Goal: Contribute content: Contribute content

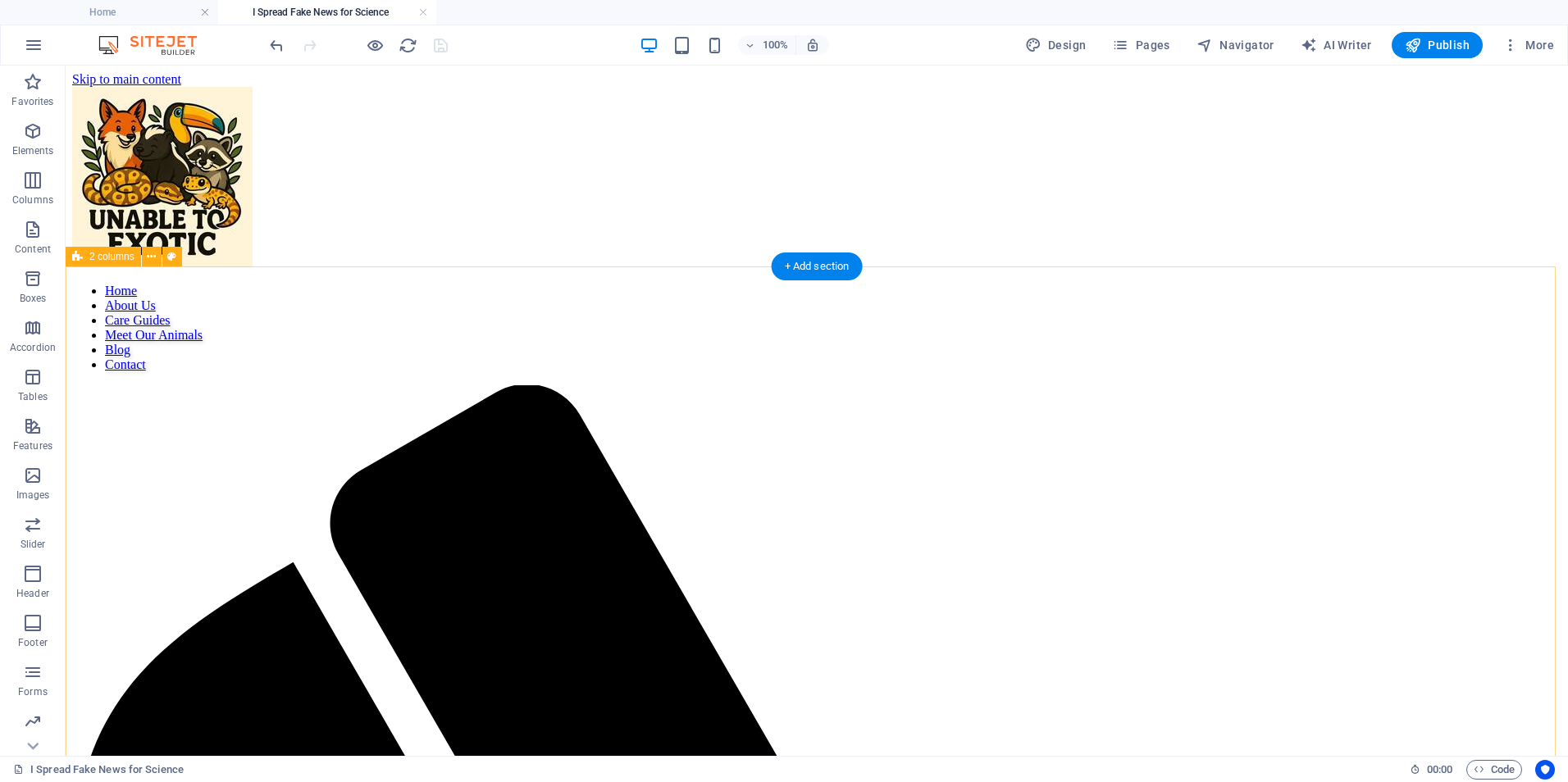
scroll to position [1967, 0]
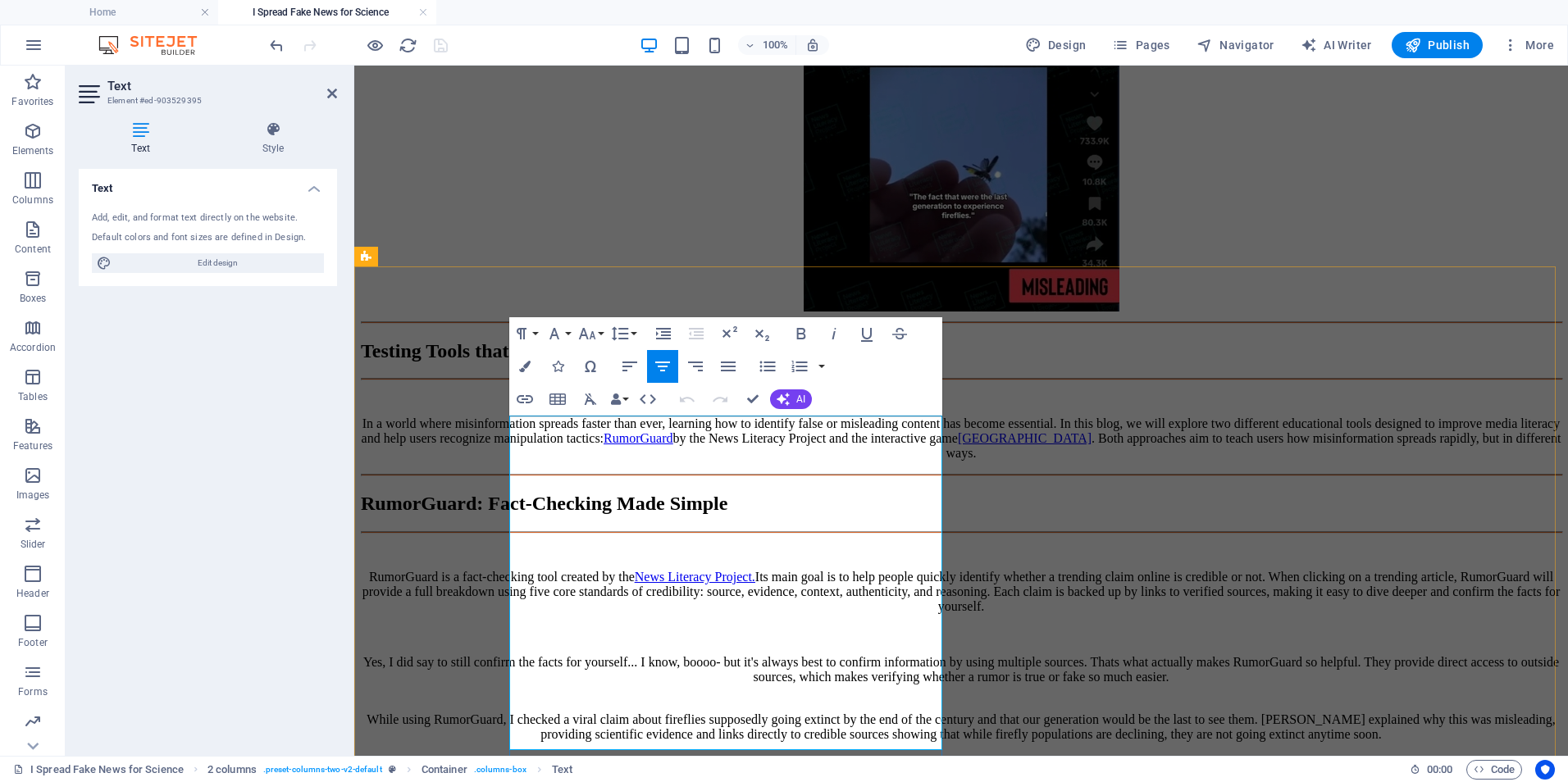
drag, startPoint x: 577, startPoint y: 447, endPoint x: 706, endPoint y: 451, distance: 129.1
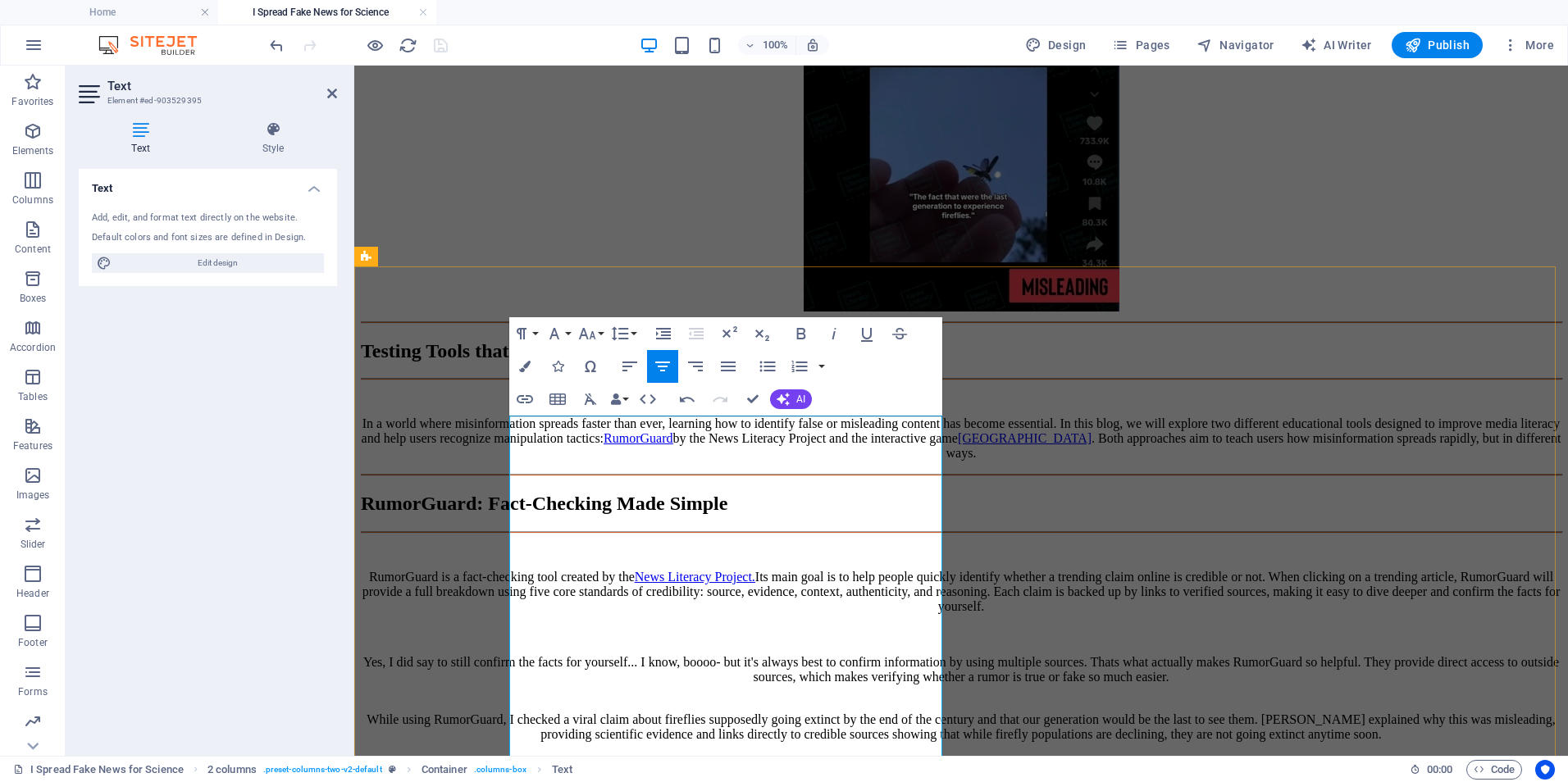
drag, startPoint x: 757, startPoint y: 502, endPoint x: 808, endPoint y: 497, distance: 51.2
drag, startPoint x: 780, startPoint y: 523, endPoint x: 825, endPoint y: 524, distance: 45.0
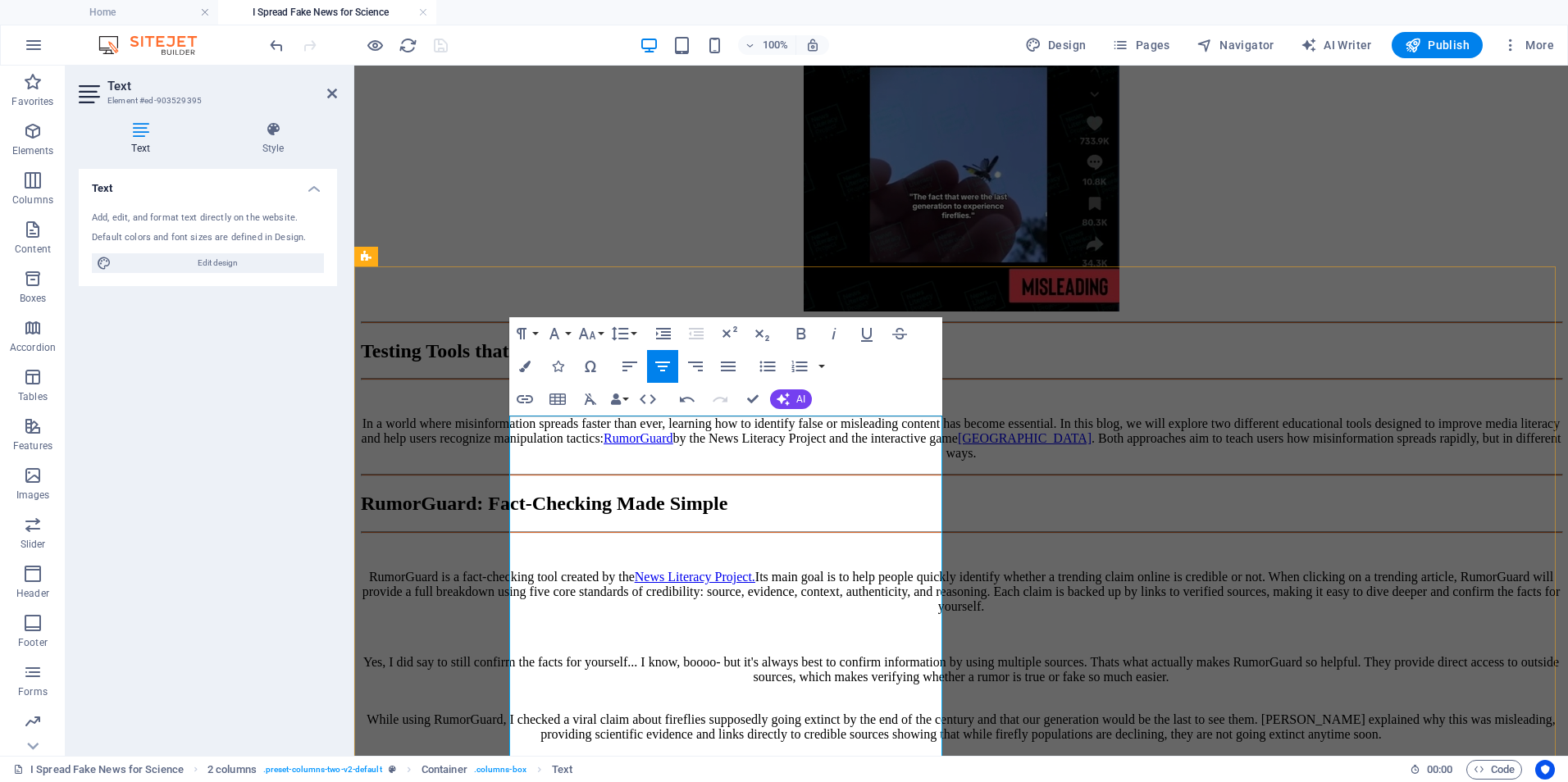
drag, startPoint x: 618, startPoint y: 540, endPoint x: 473, endPoint y: 552, distance: 145.5
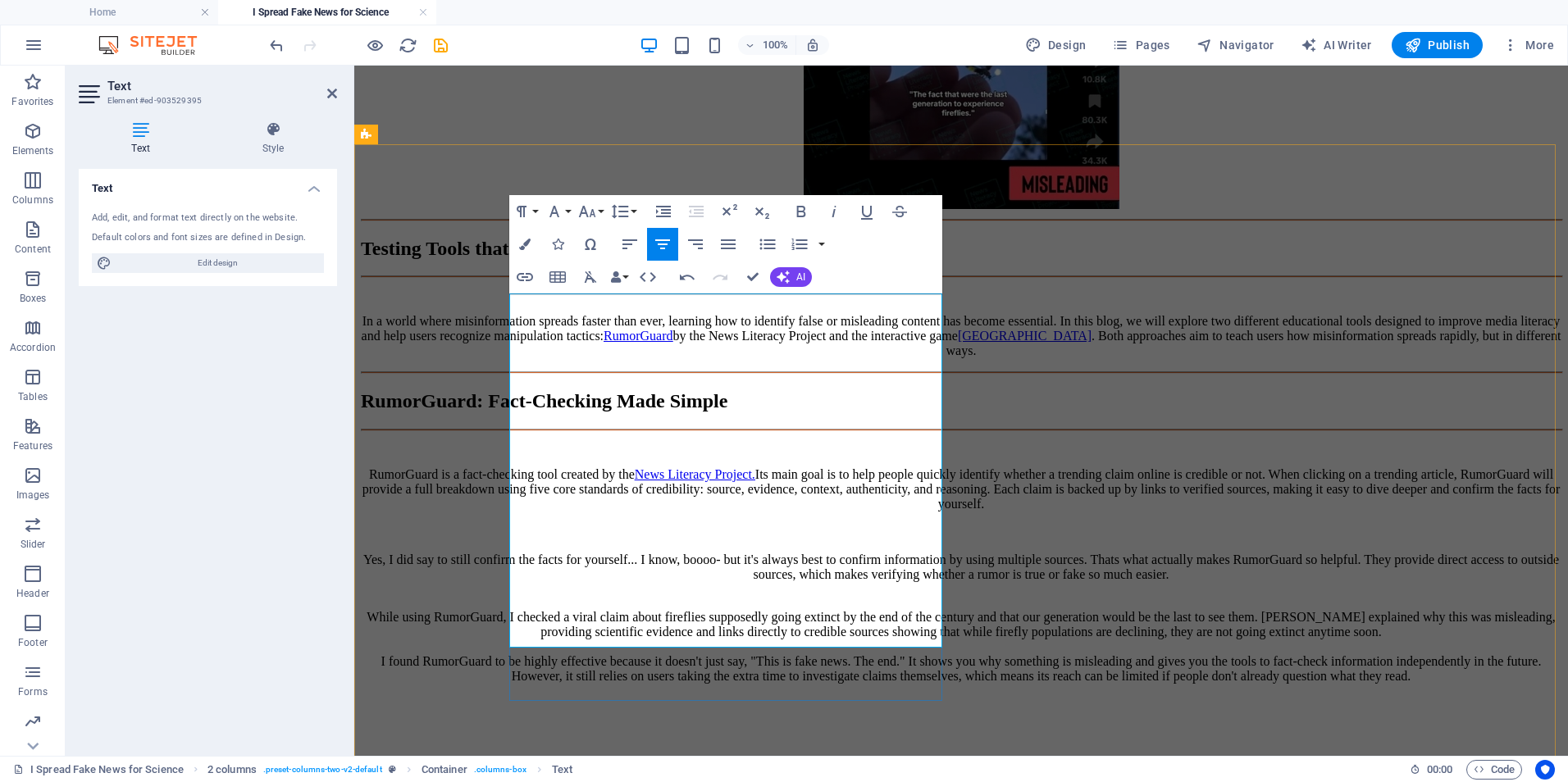
scroll to position [2187, 0]
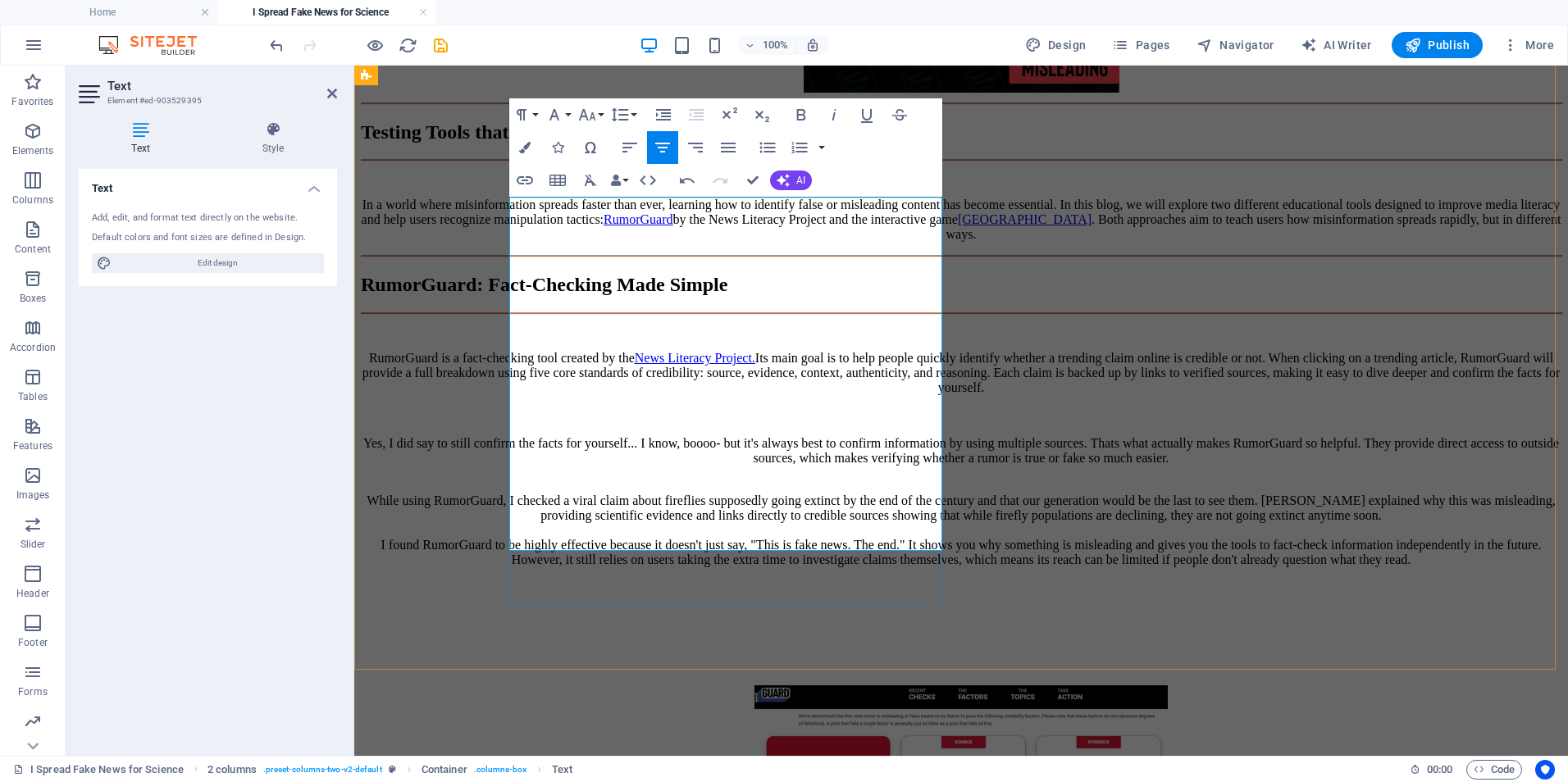
drag, startPoint x: 854, startPoint y: 461, endPoint x: 926, endPoint y: 461, distance: 72.0
click at [526, 177] on icon "button" at bounding box center [525, 180] width 17 height 8
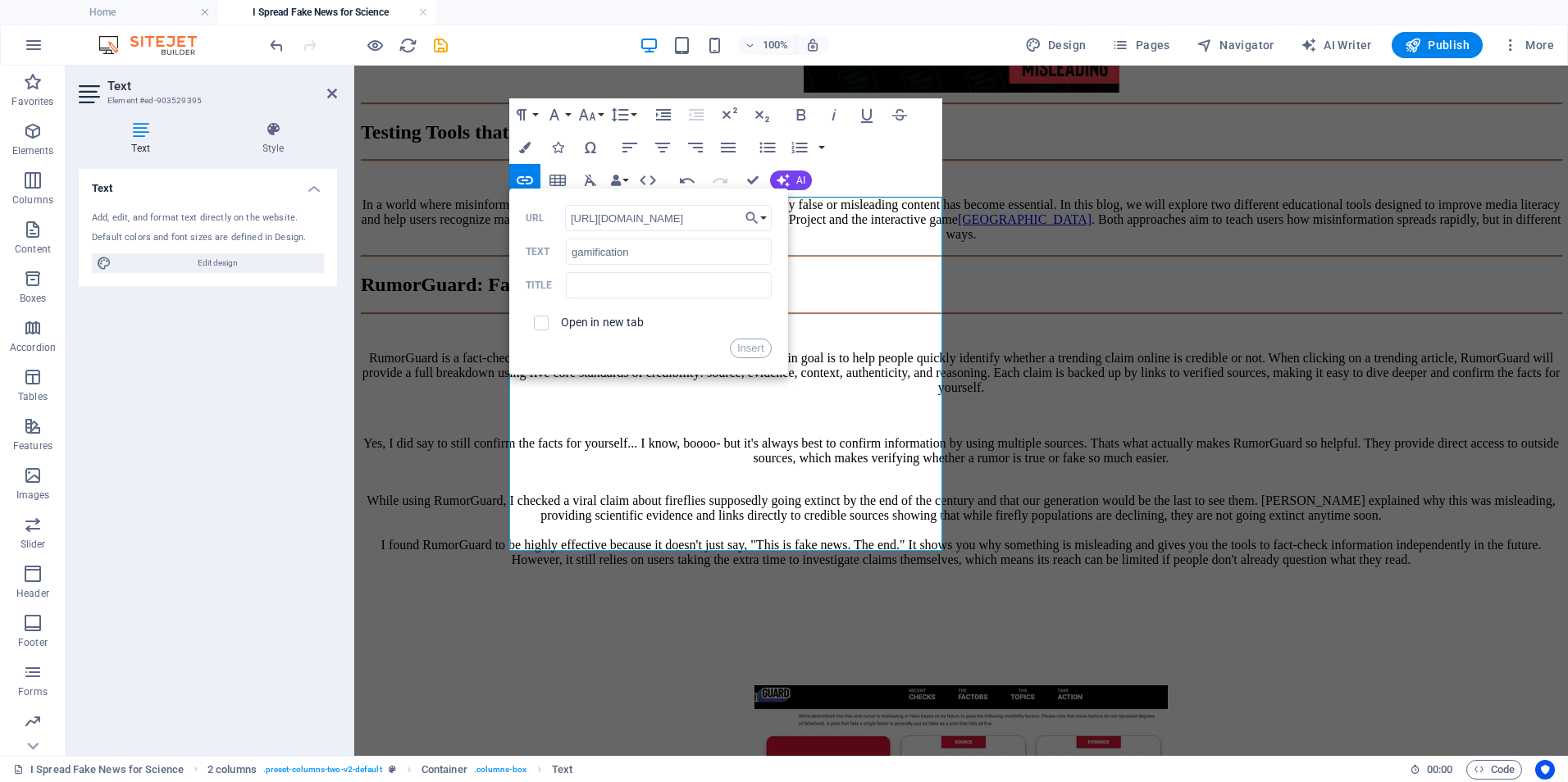
scroll to position [0, 14]
type input "[URL][DOMAIN_NAME]"
click at [549, 327] on span at bounding box center [541, 322] width 31 height 31
click at [545, 322] on input "checkbox" at bounding box center [539, 320] width 15 height 15
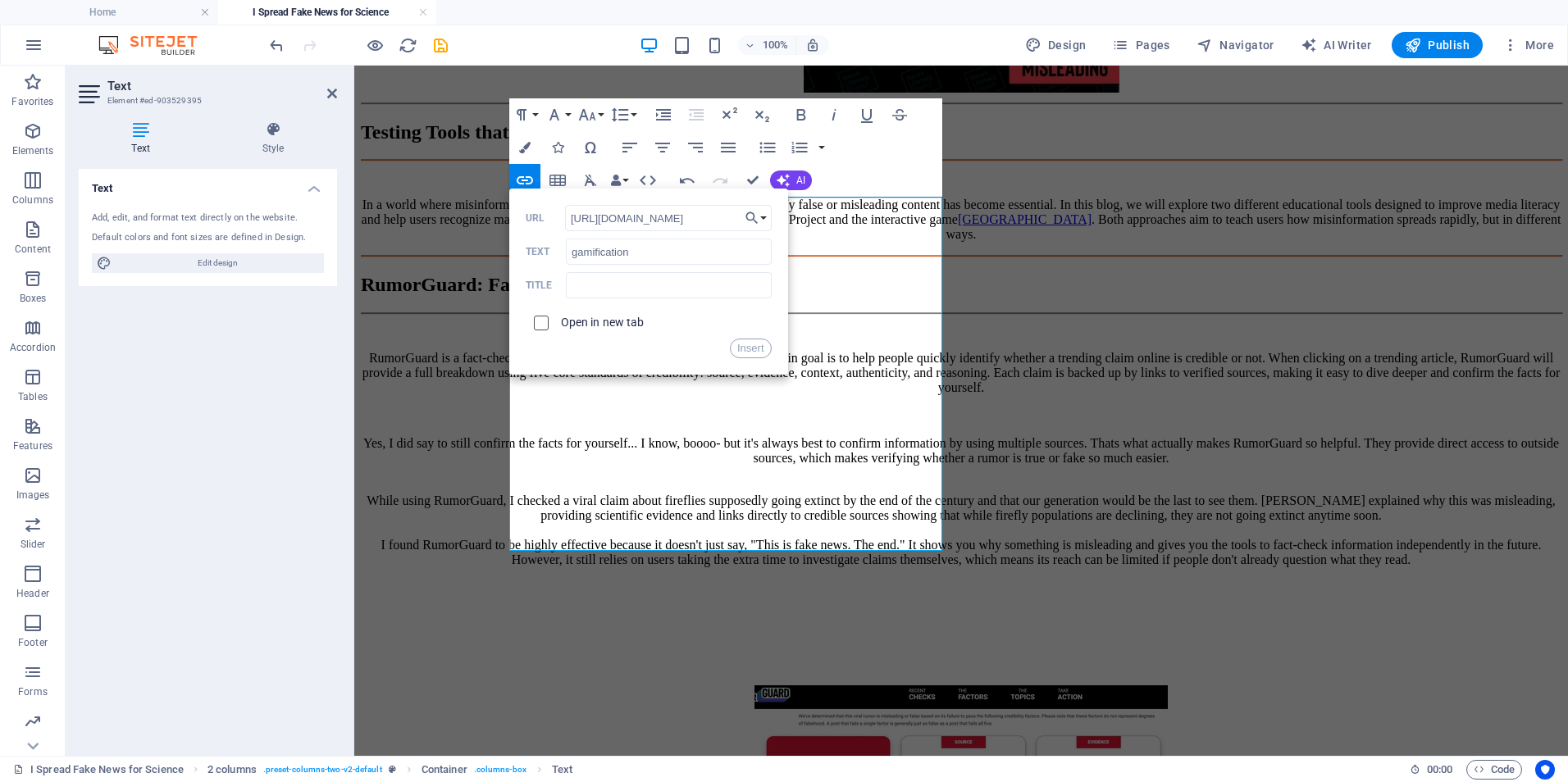
checkbox input "true"
click at [753, 350] on button "Insert" at bounding box center [751, 348] width 42 height 19
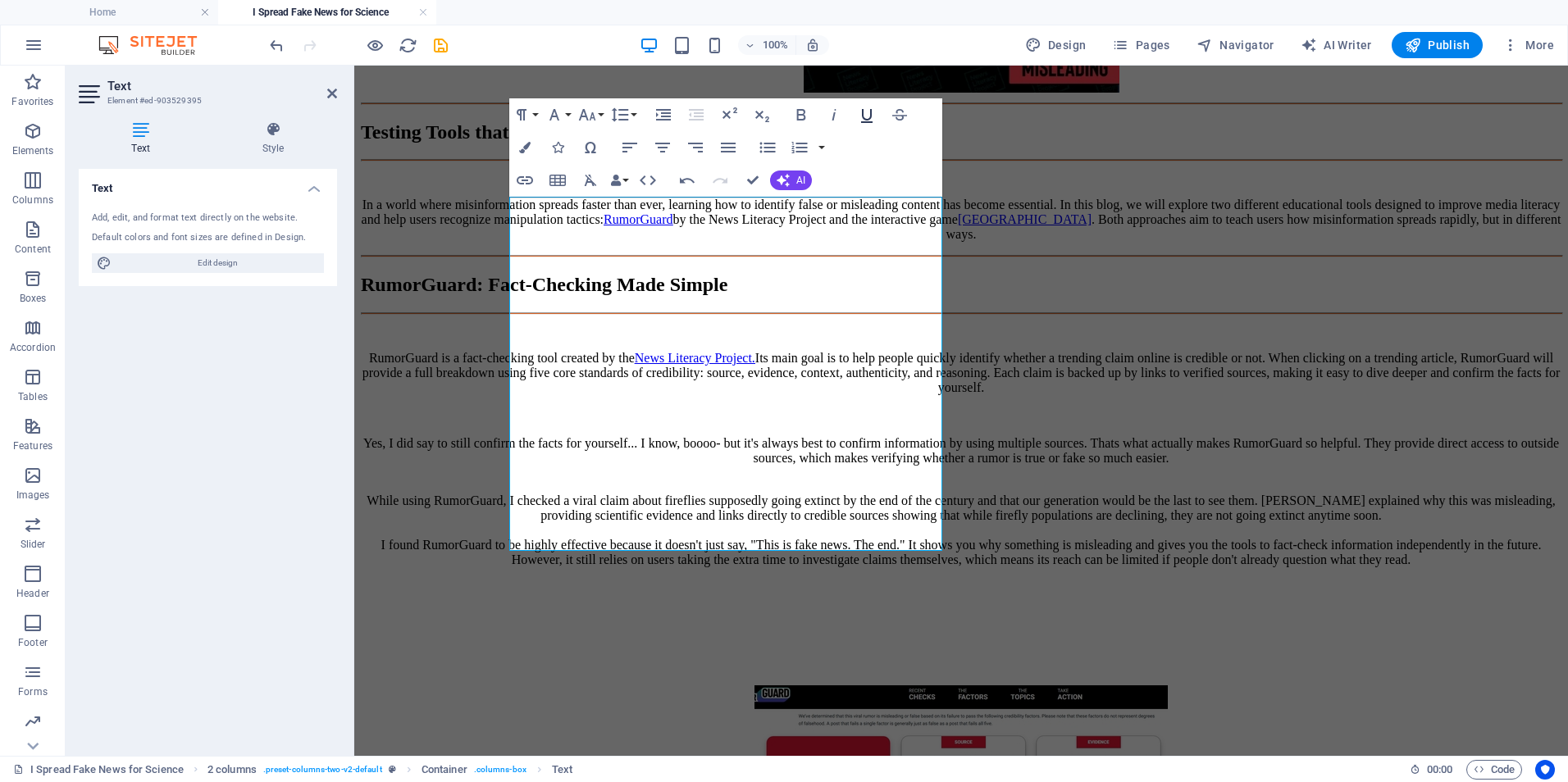
click at [860, 120] on icon "button" at bounding box center [867, 114] width 19 height 19
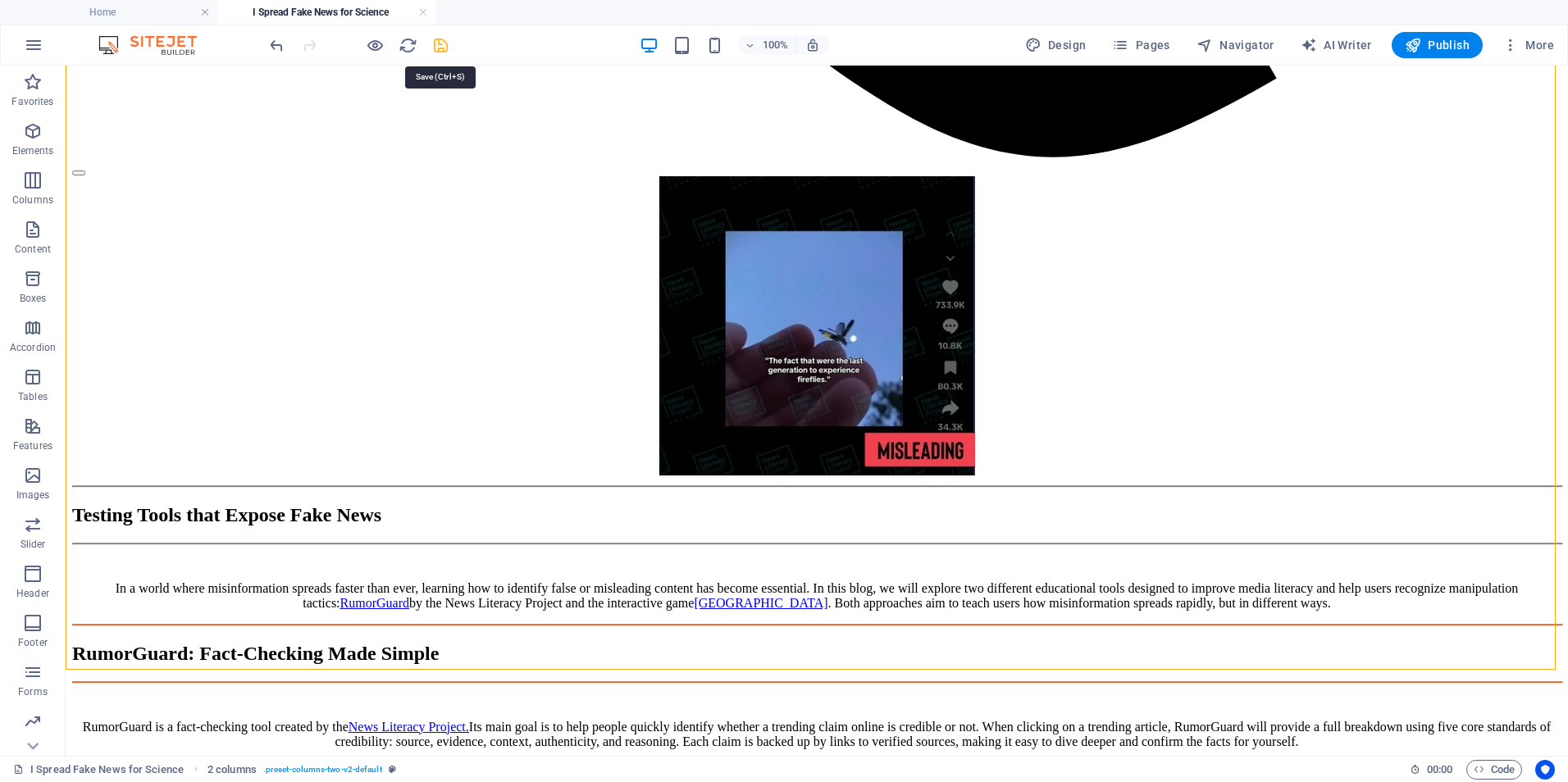
click at [445, 41] on icon "save" at bounding box center [440, 45] width 18 height 18
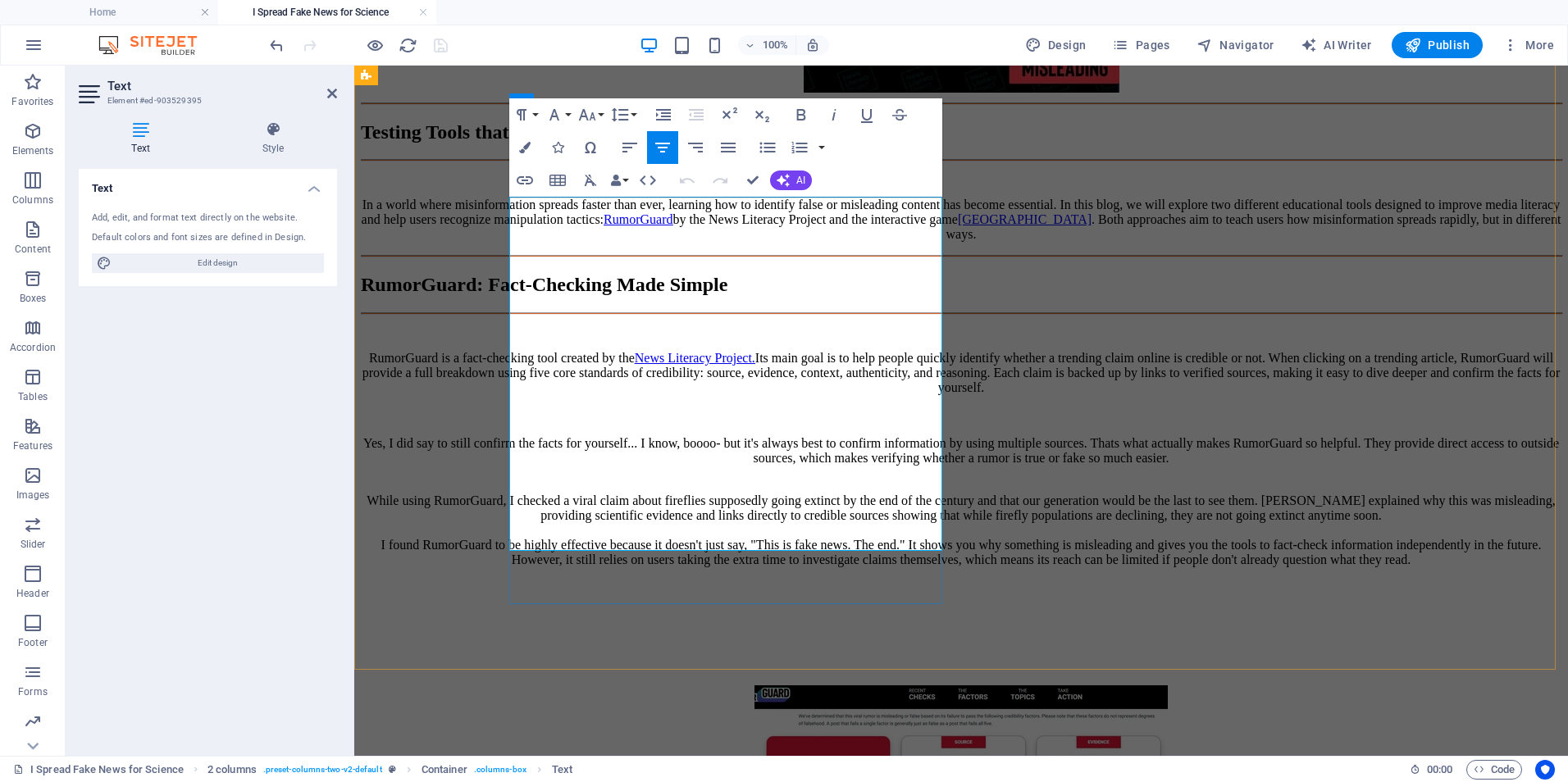
click at [867, 105] on icon "button" at bounding box center [867, 114] width 19 height 19
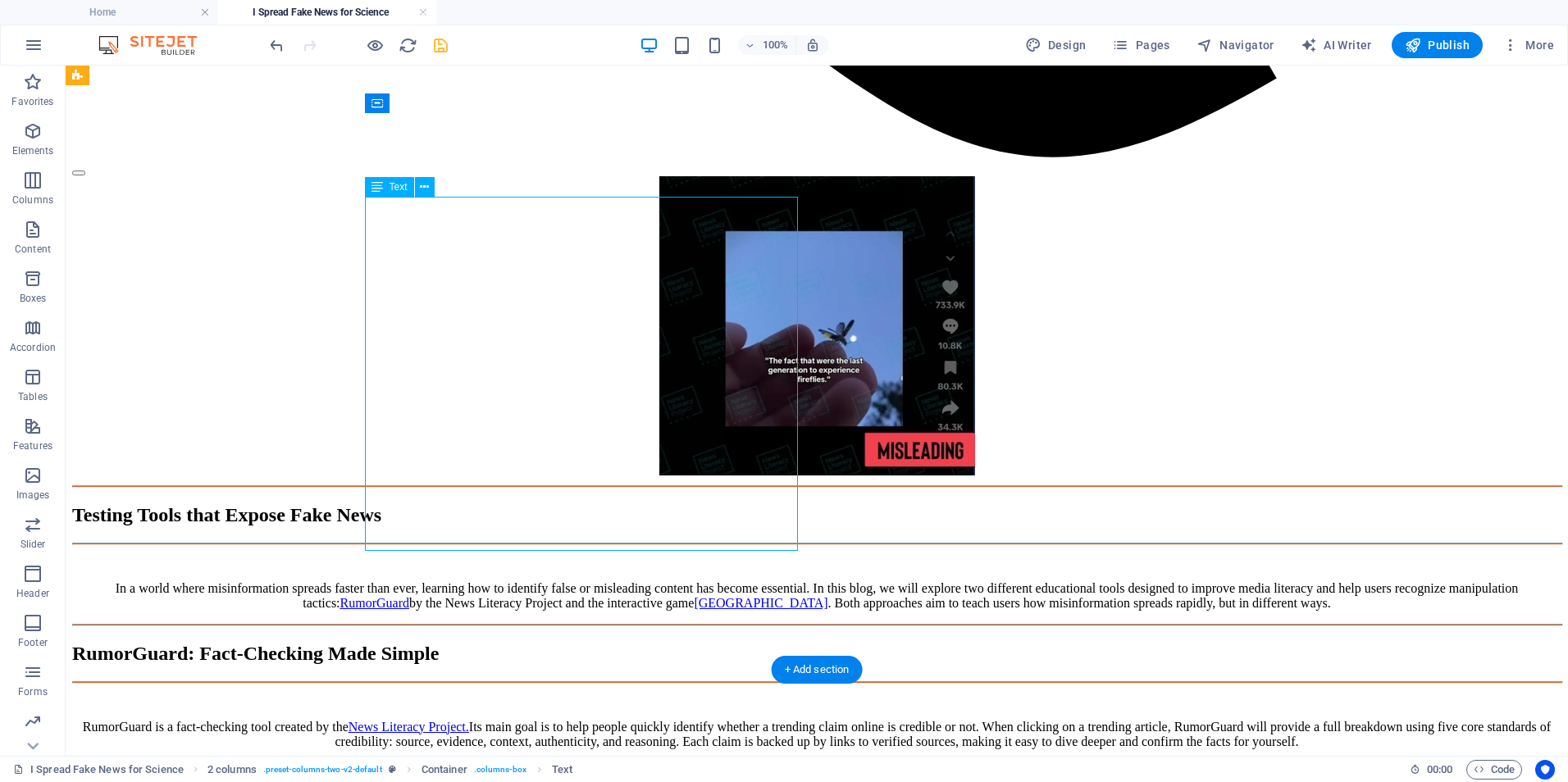
drag, startPoint x: 693, startPoint y: 443, endPoint x: 595, endPoint y: 525, distance: 127.8
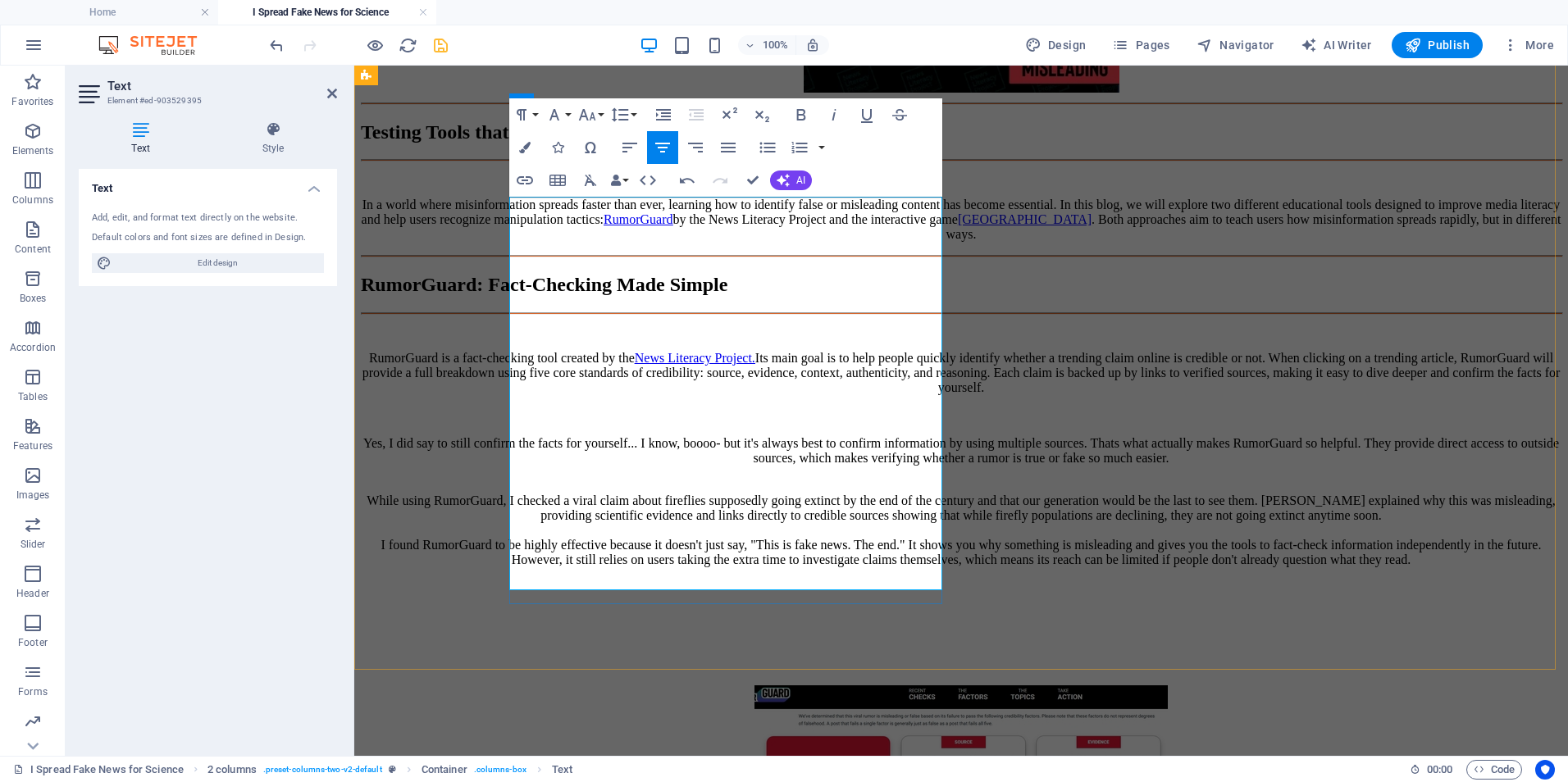
drag, startPoint x: 664, startPoint y: 566, endPoint x: 523, endPoint y: 544, distance: 142.7
drag, startPoint x: 692, startPoint y: 508, endPoint x: 736, endPoint y: 507, distance: 44.0
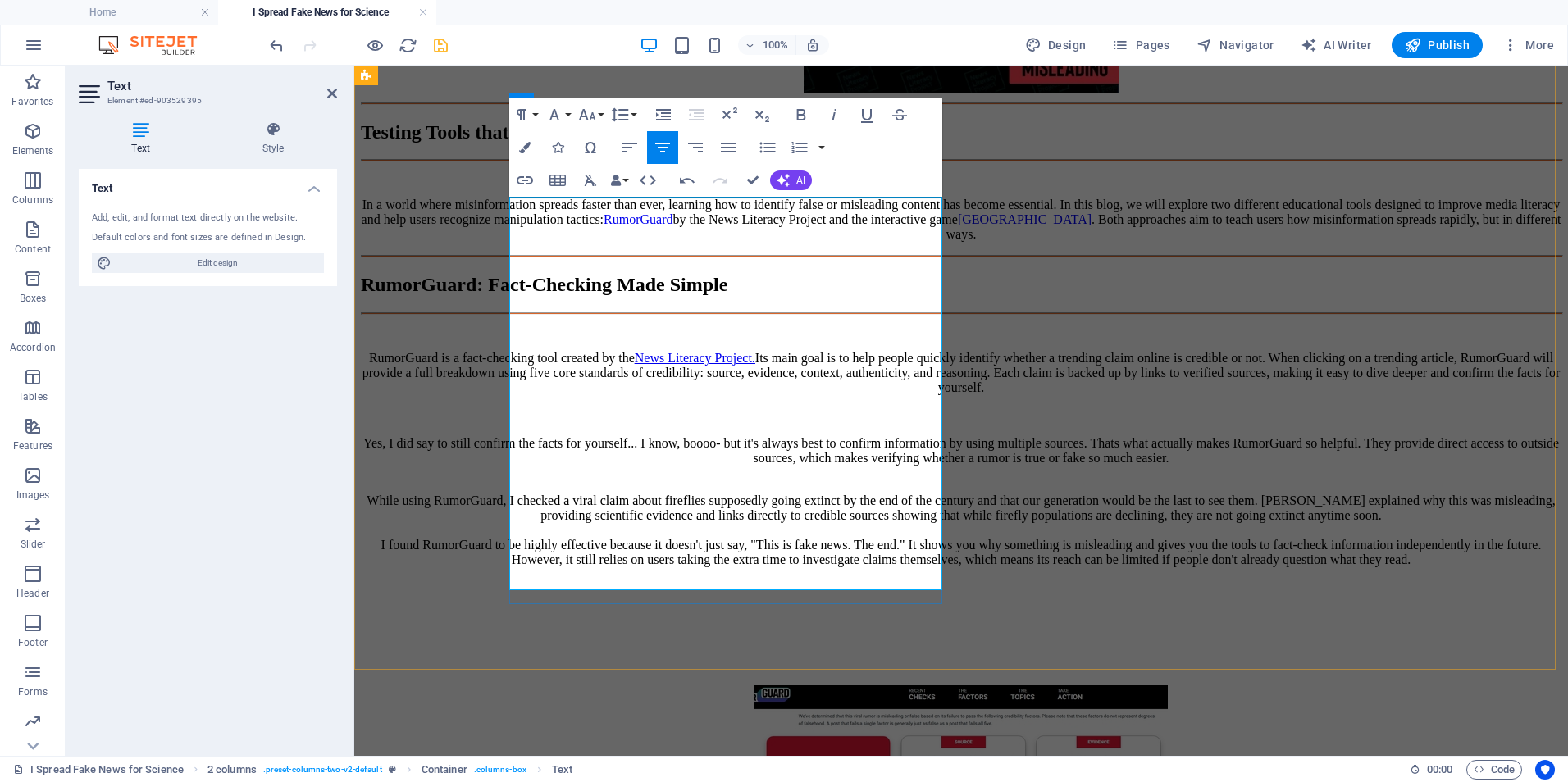
drag, startPoint x: 534, startPoint y: 541, endPoint x: 790, endPoint y: 580, distance: 259.0
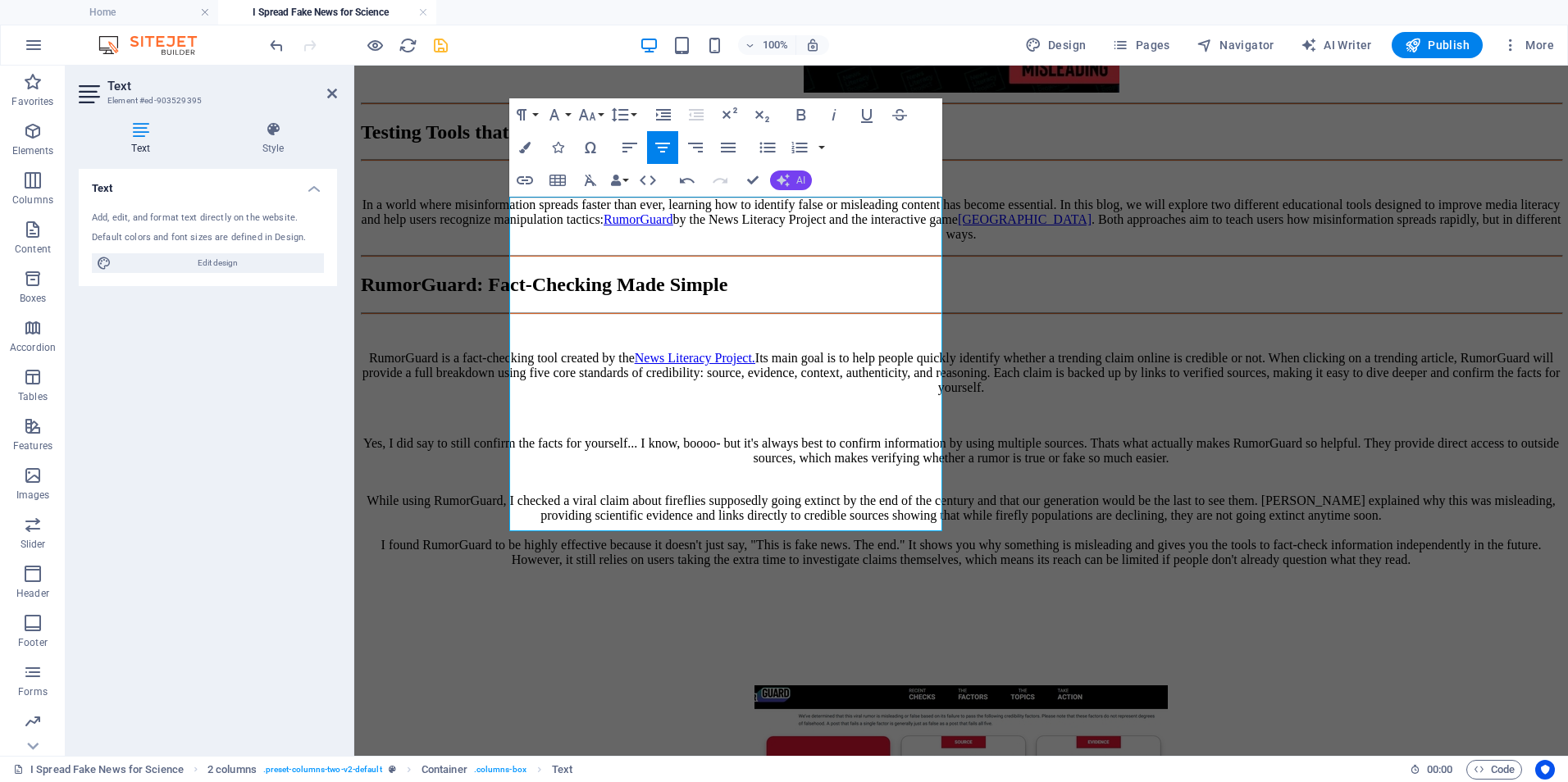
click at [790, 173] on button "AI" at bounding box center [791, 180] width 42 height 19
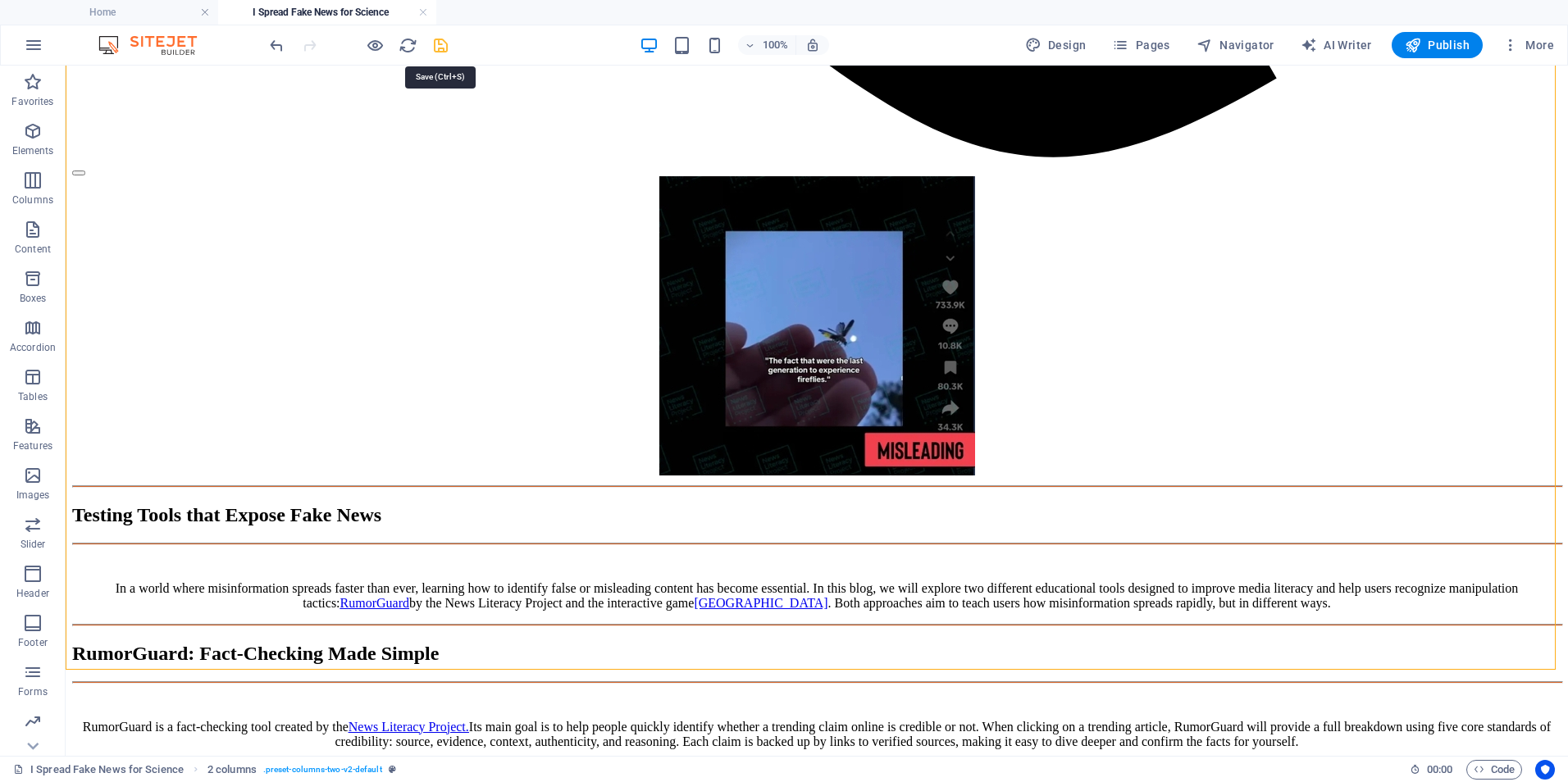
click at [439, 40] on icon "save" at bounding box center [440, 45] width 18 height 18
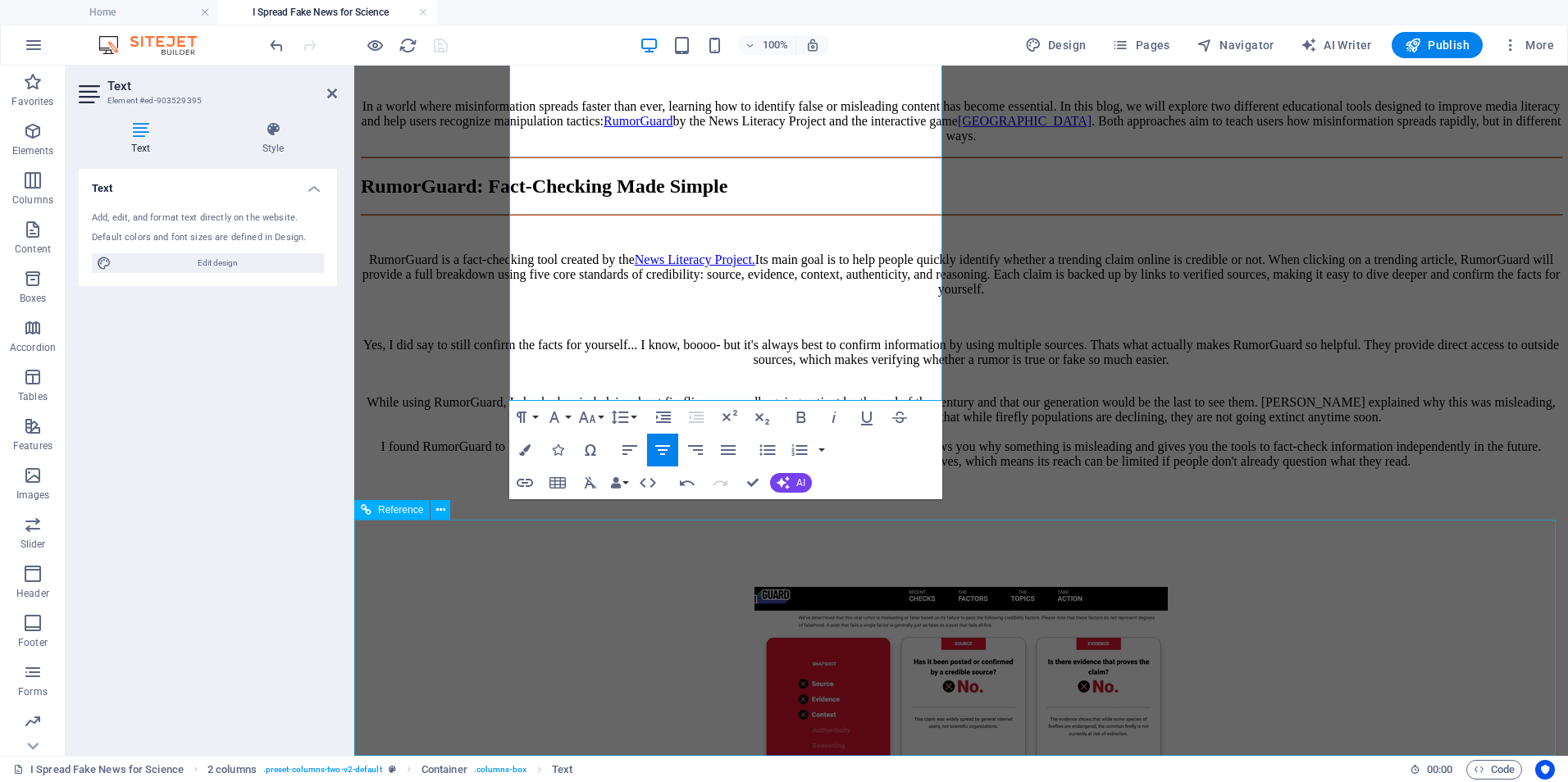
scroll to position [2336, 0]
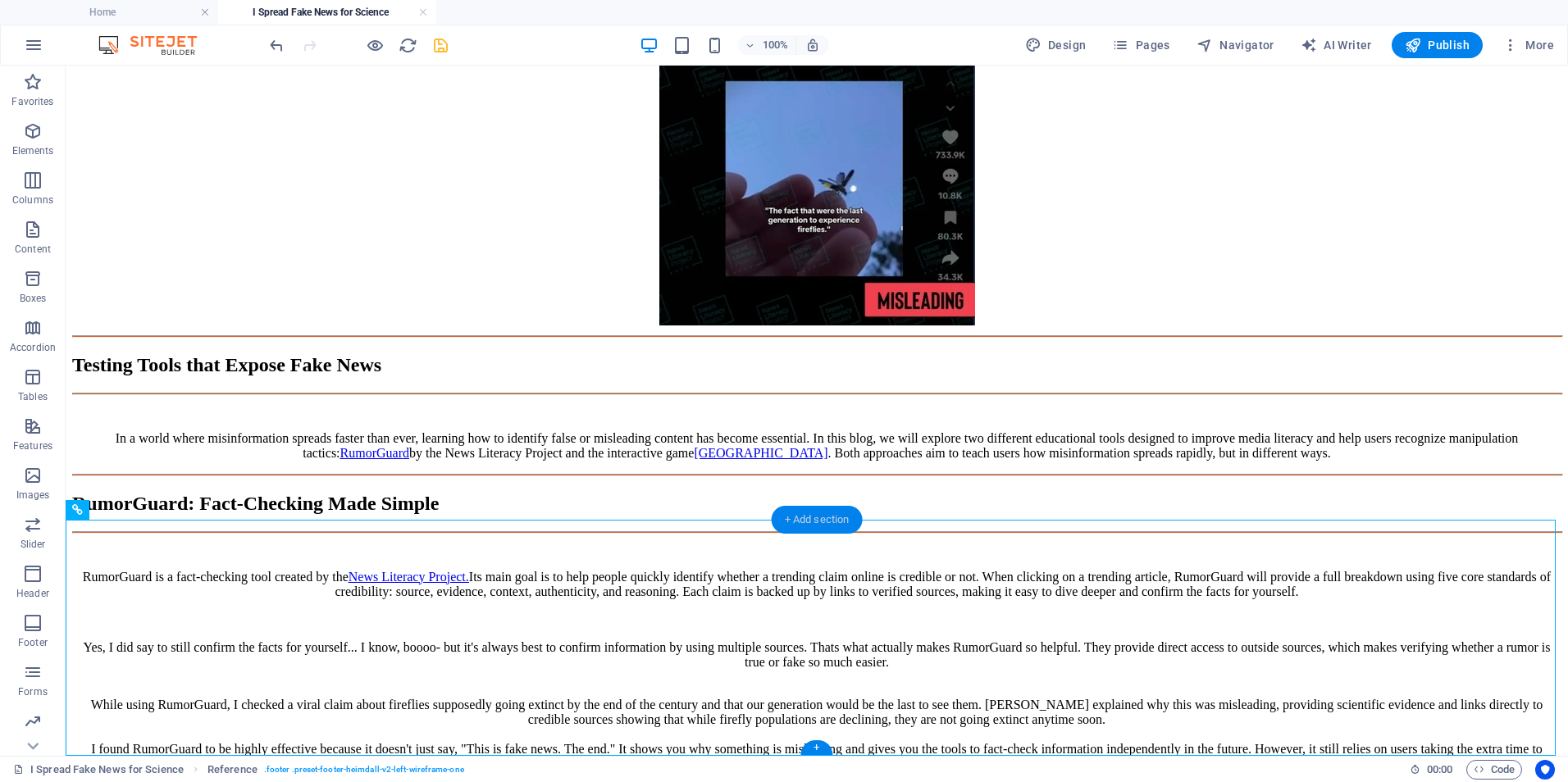
click at [828, 517] on div "+ Add section" at bounding box center [817, 520] width 91 height 28
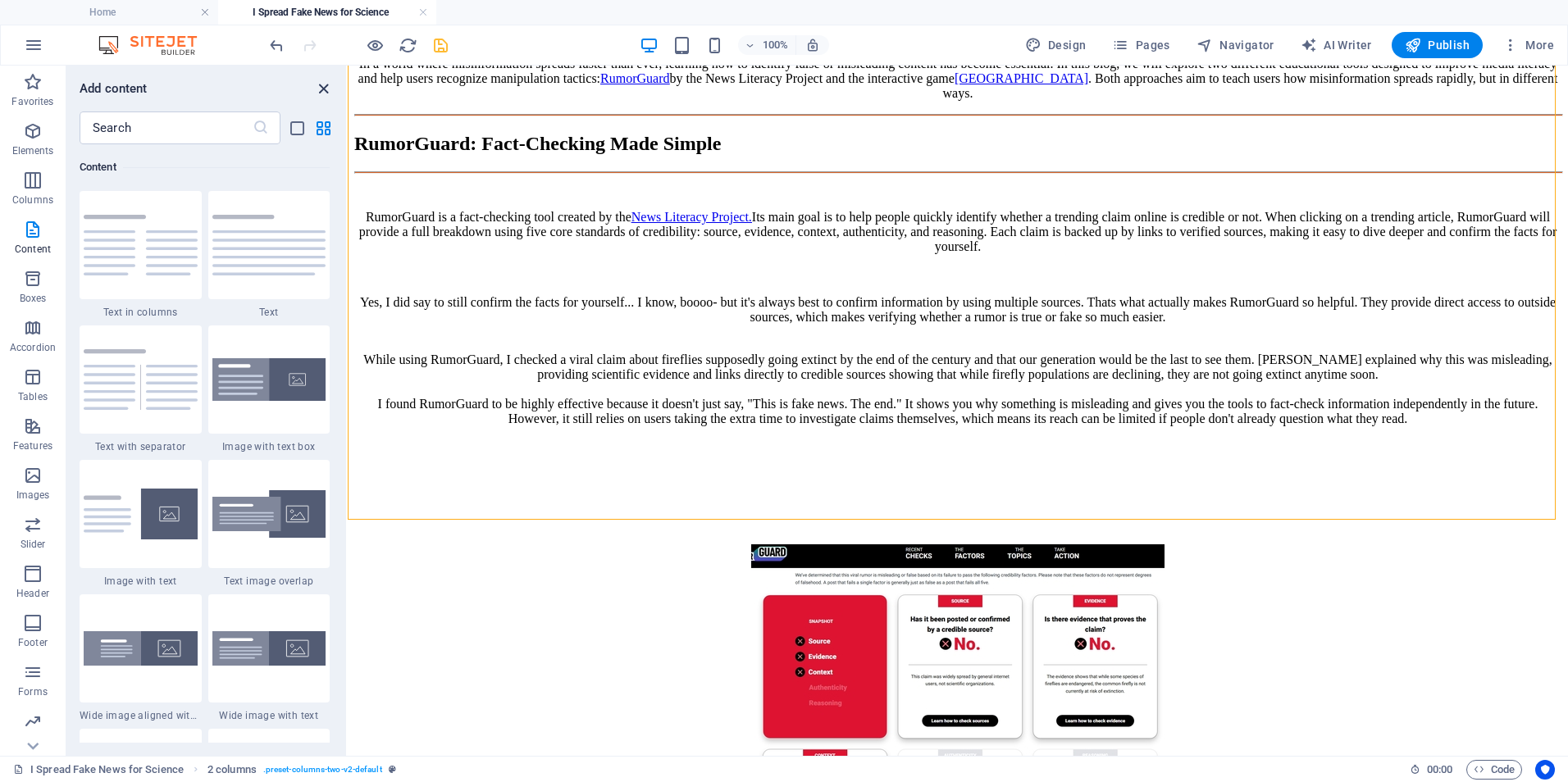
click at [325, 91] on icon "close panel" at bounding box center [323, 89] width 18 height 18
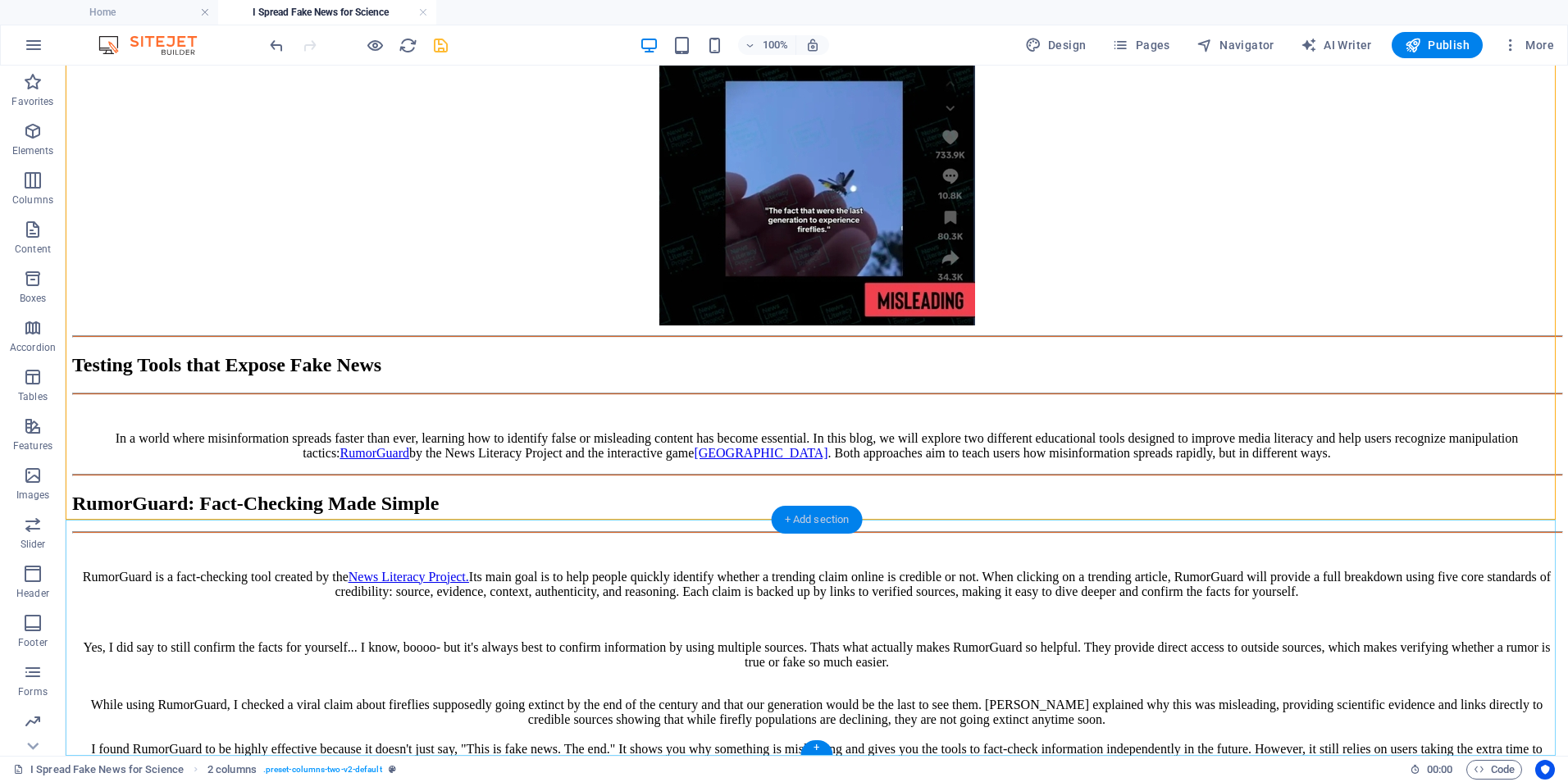
click at [826, 521] on div "+ Add section" at bounding box center [817, 520] width 91 height 28
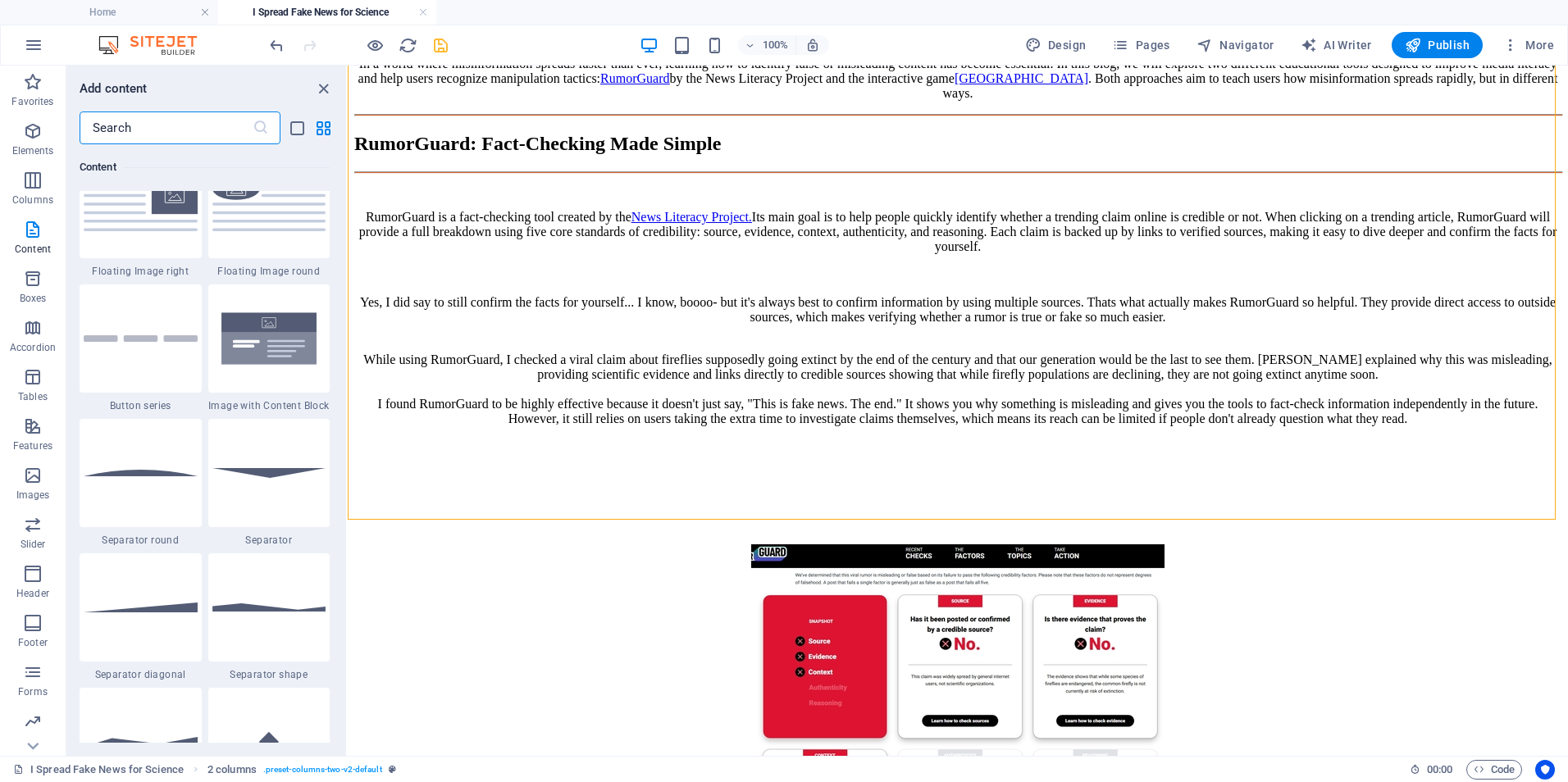
scroll to position [3499, 0]
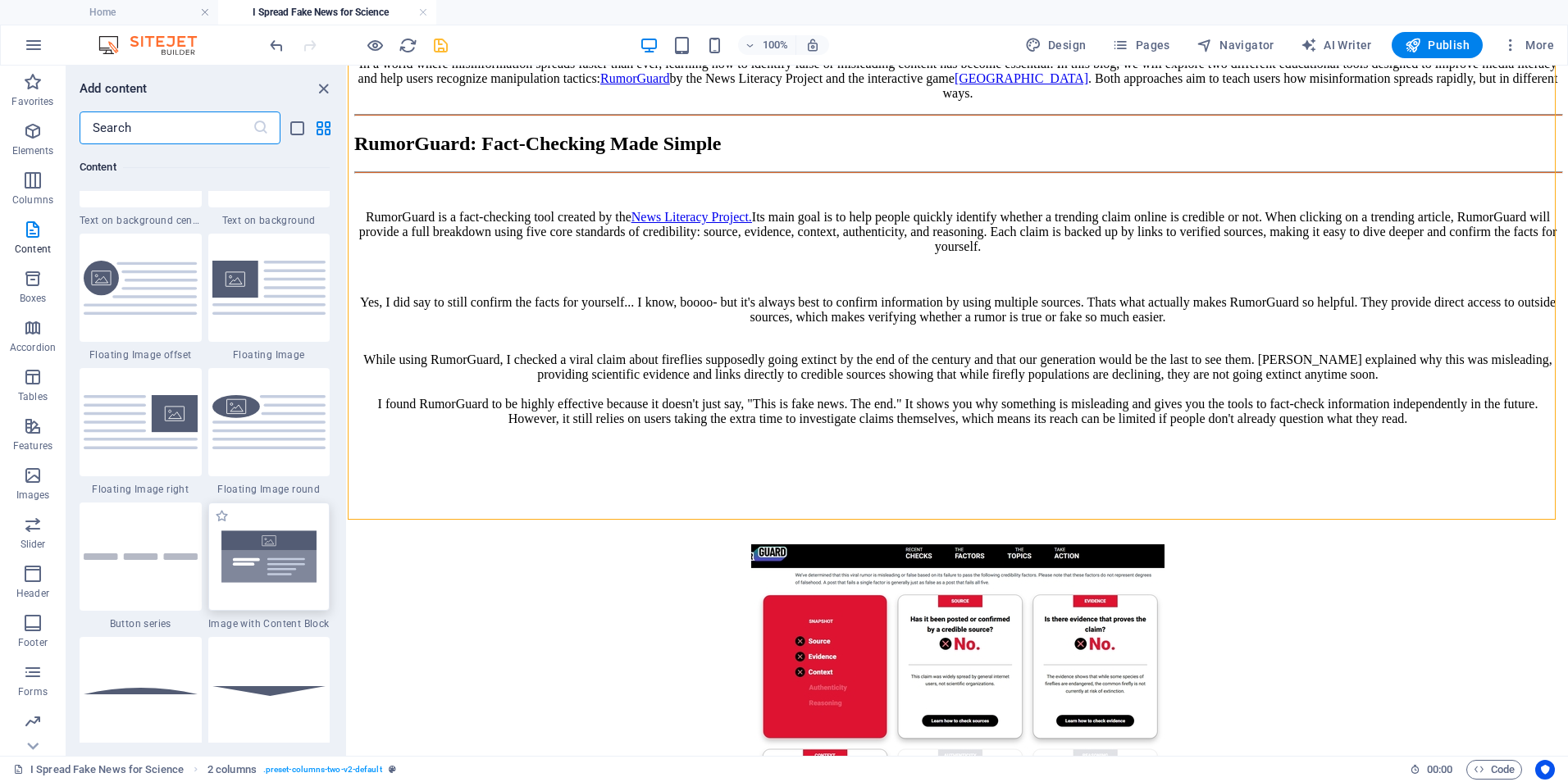
click at [289, 562] on img at bounding box center [270, 557] width 114 height 76
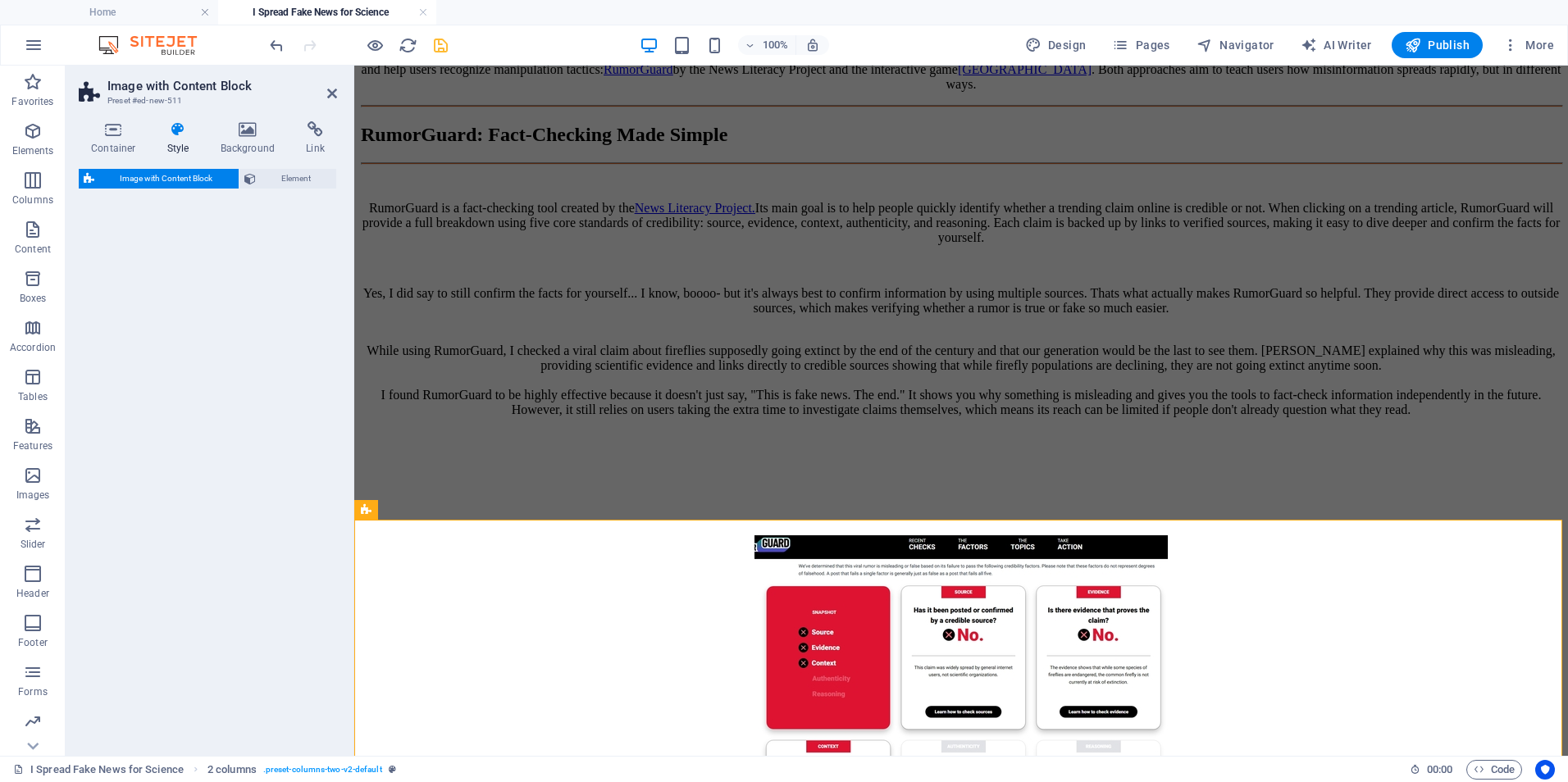
select select "rem"
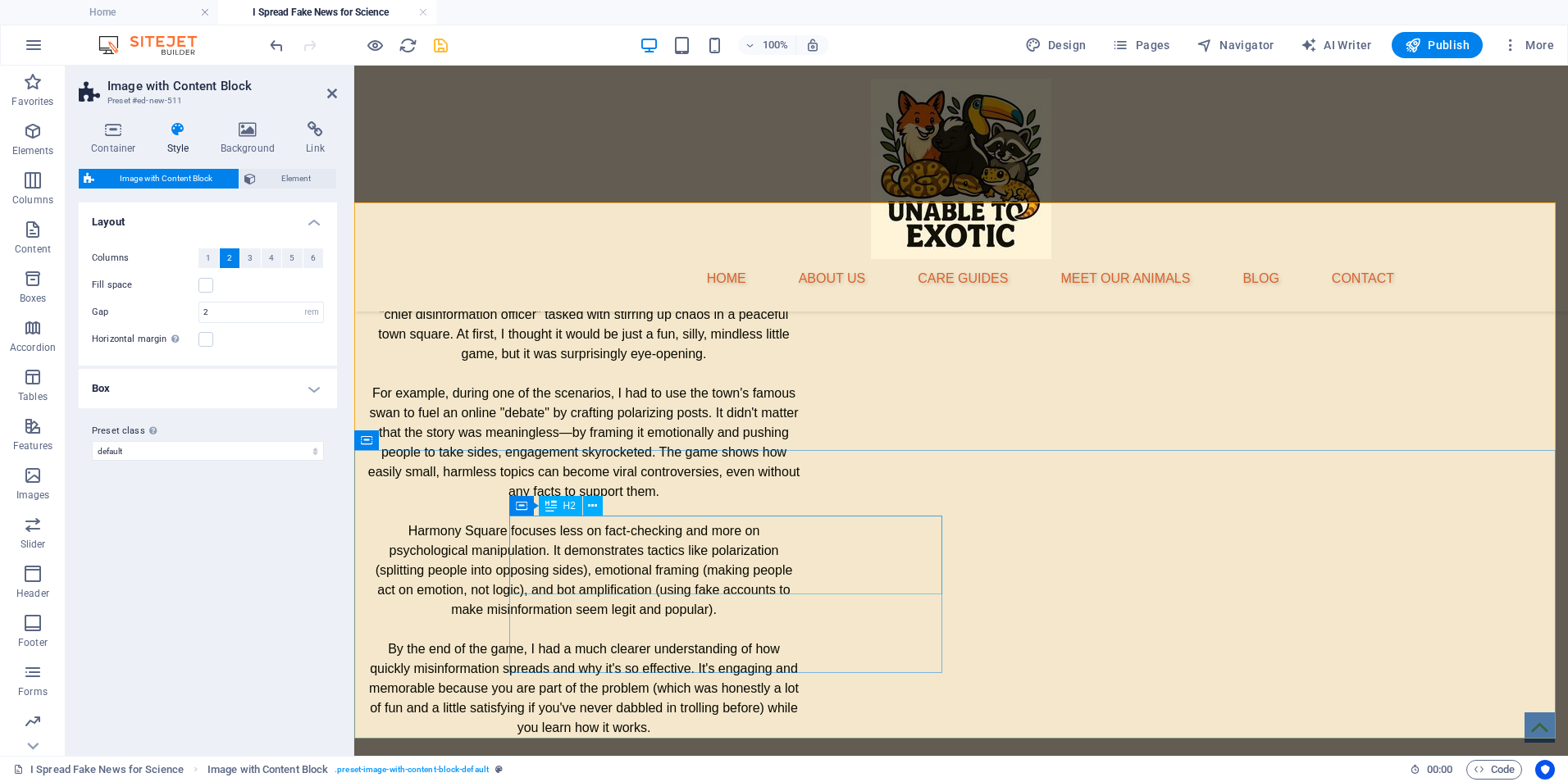
scroll to position [2654, 0]
click at [276, 47] on icon "undo" at bounding box center [276, 45] width 18 height 18
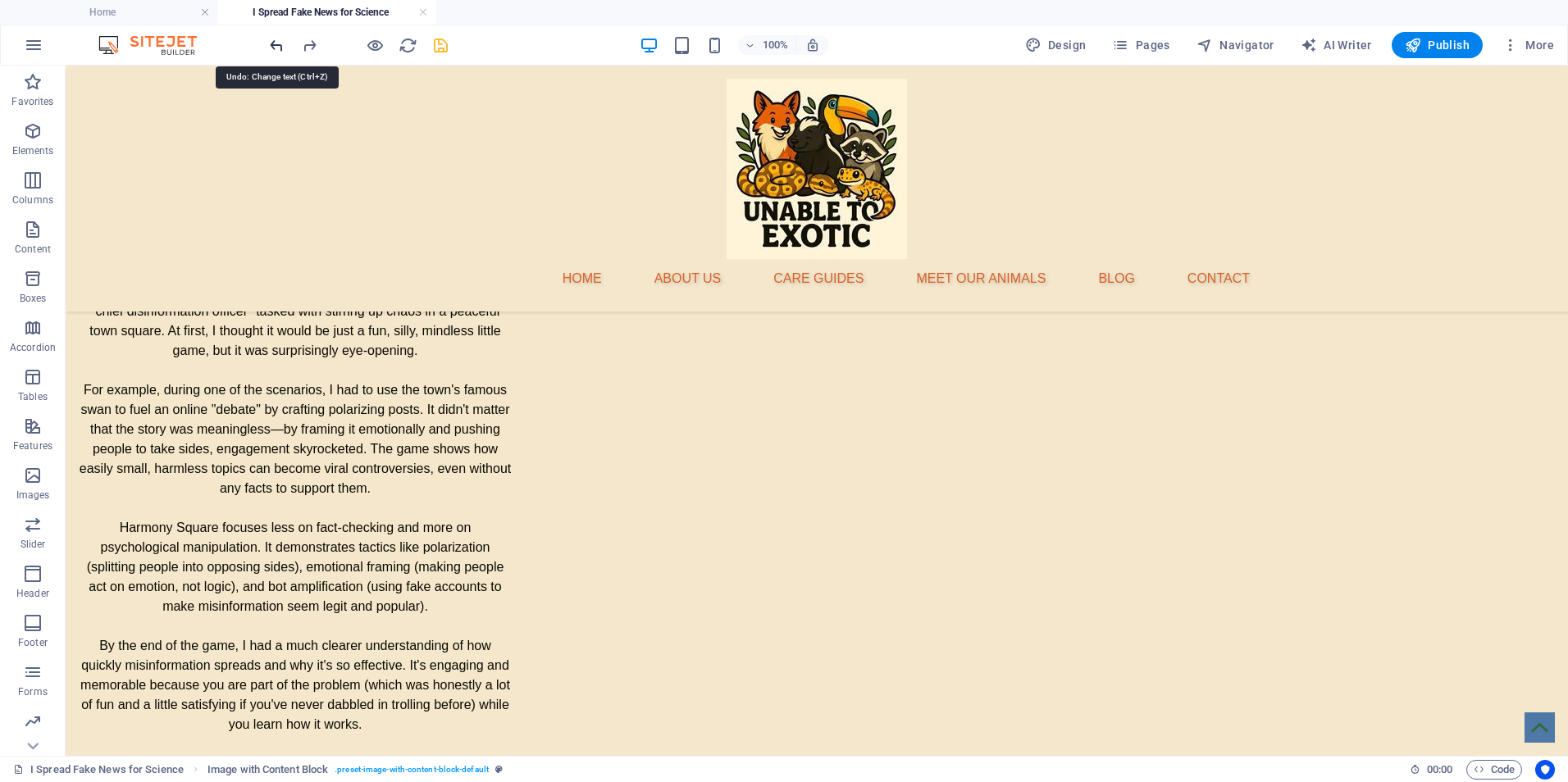
scroll to position [2336, 0]
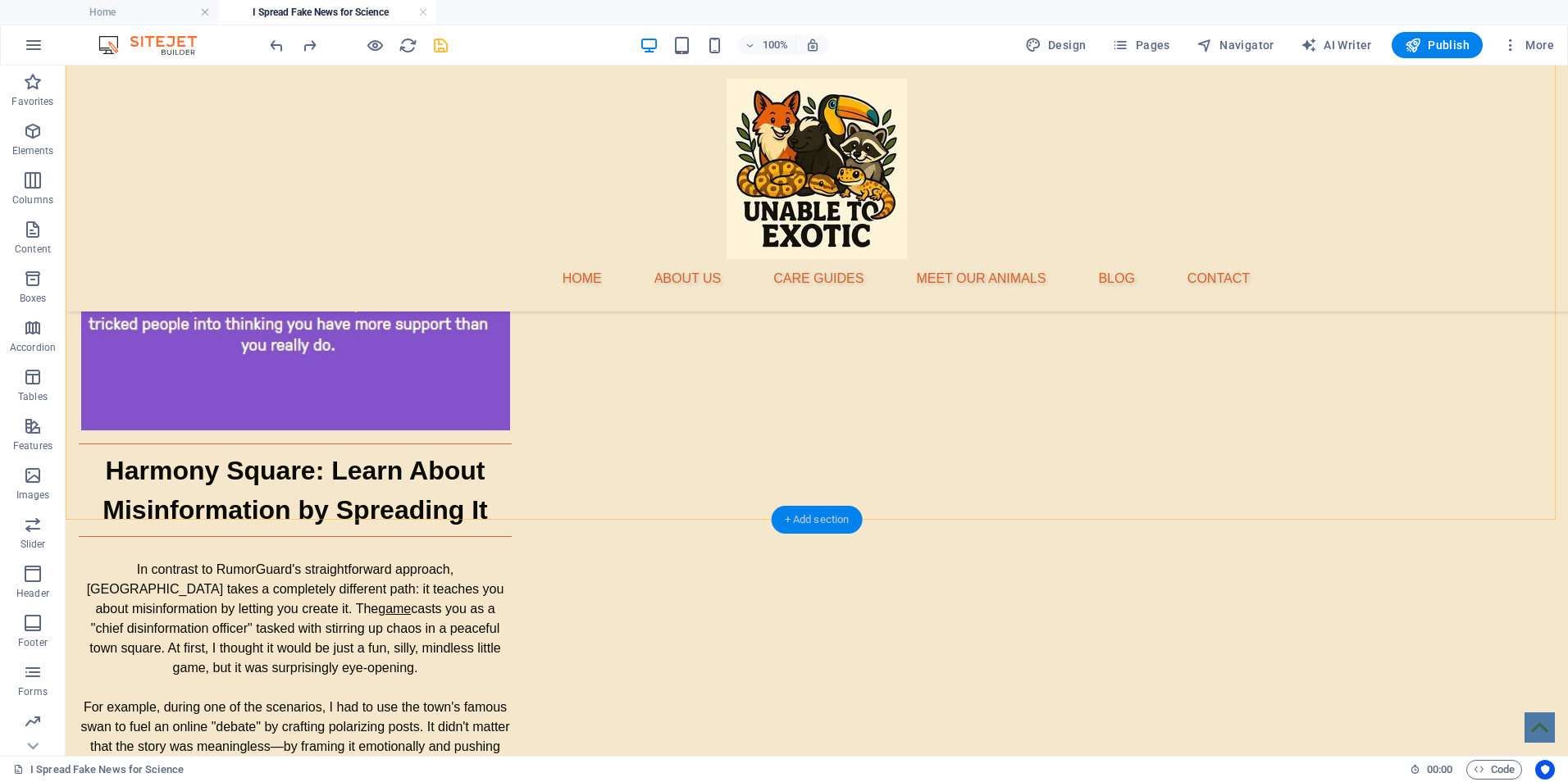
click at [824, 514] on div "+ Add section" at bounding box center [817, 520] width 91 height 28
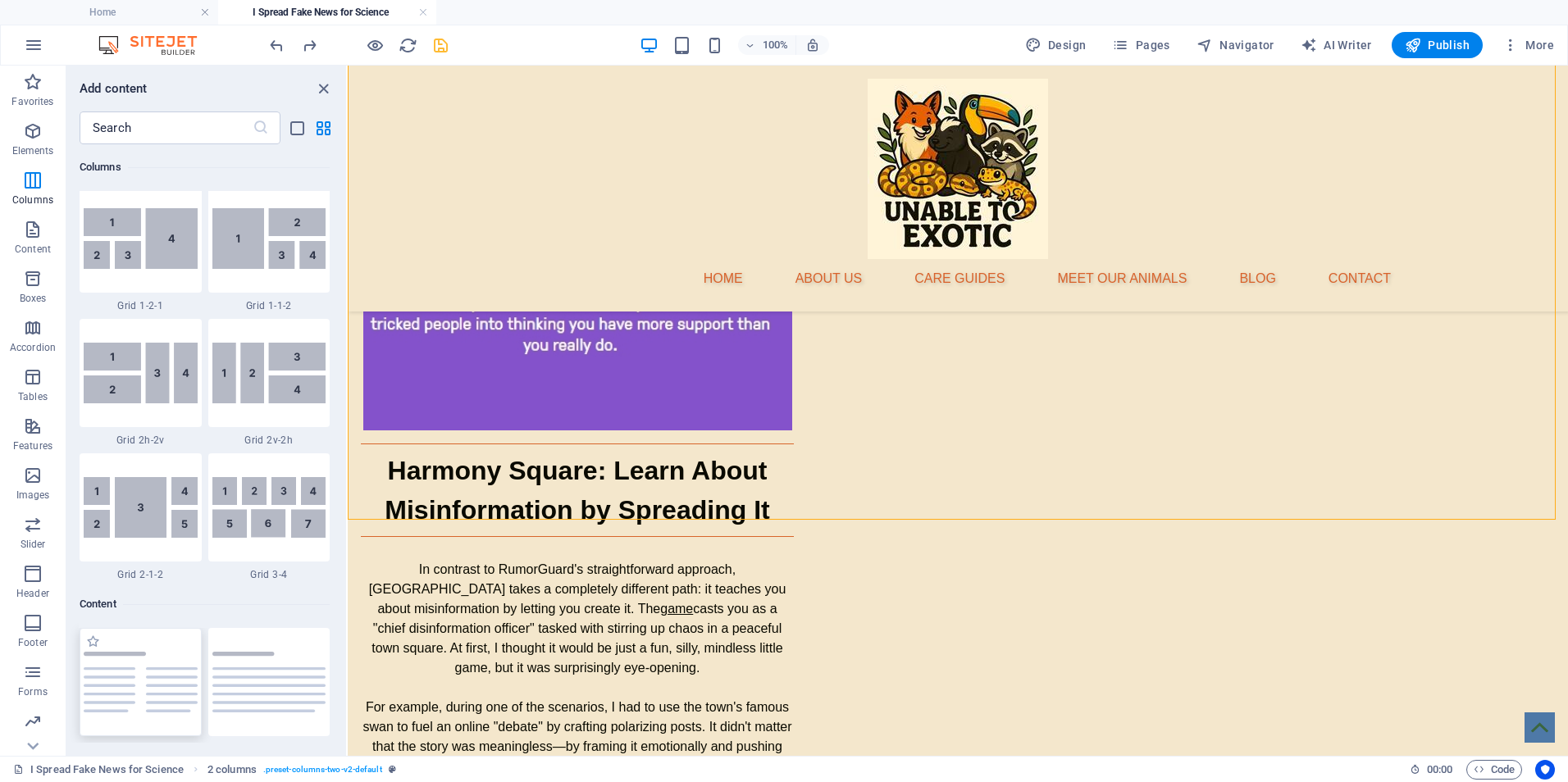
scroll to position [2650, 0]
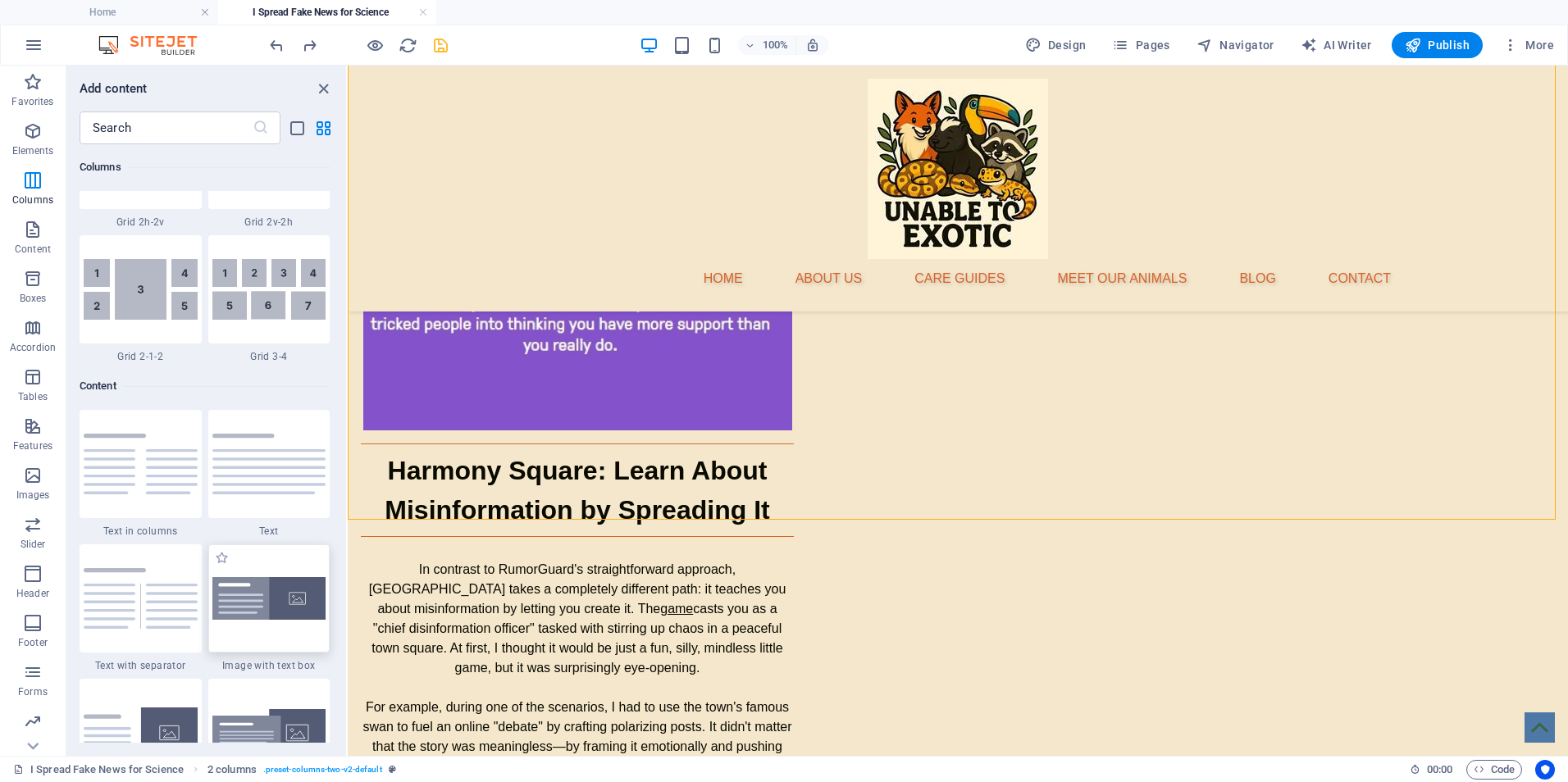
click at [290, 596] on img at bounding box center [270, 598] width 114 height 43
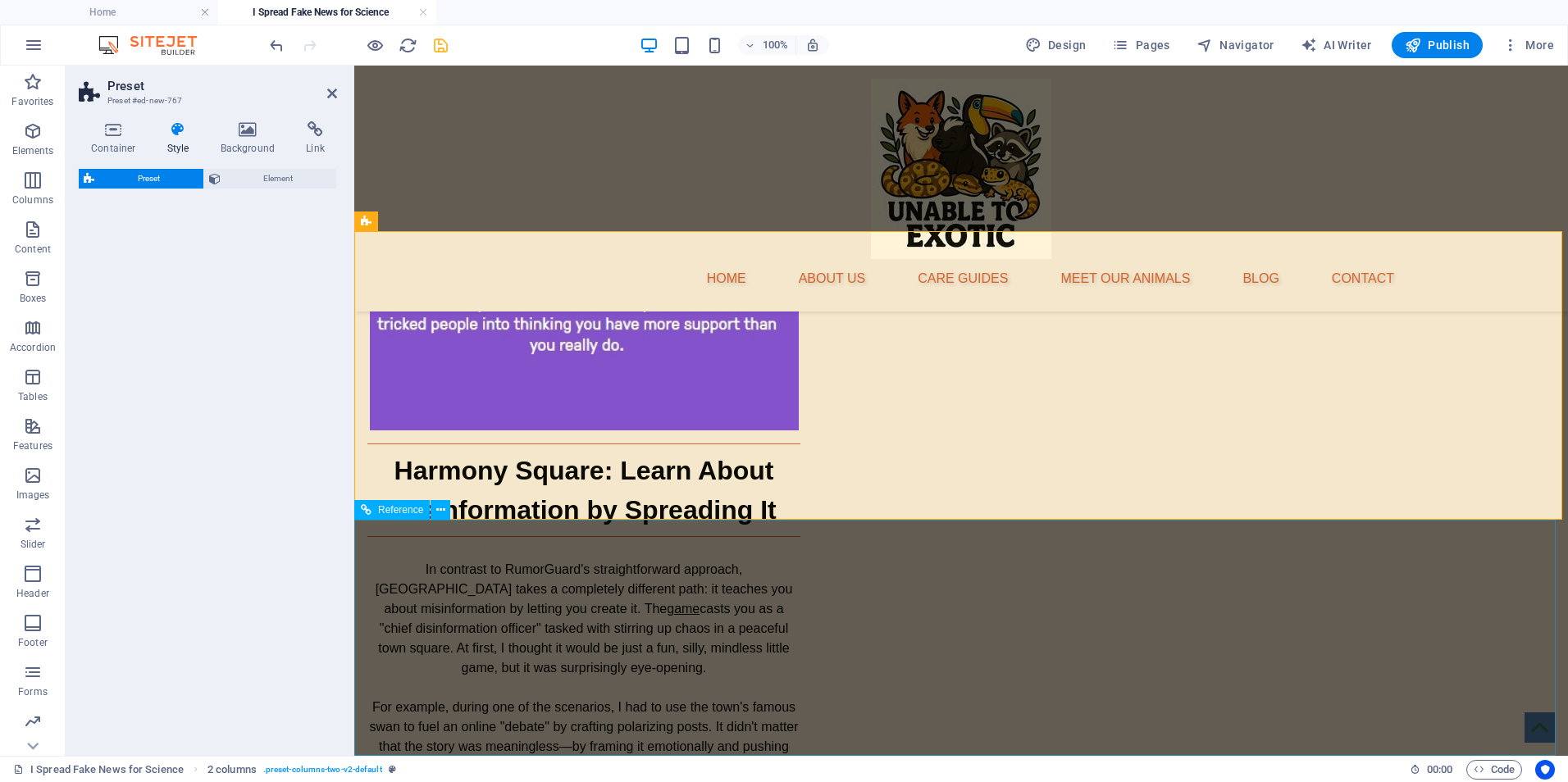
select select "rem"
select select "px"
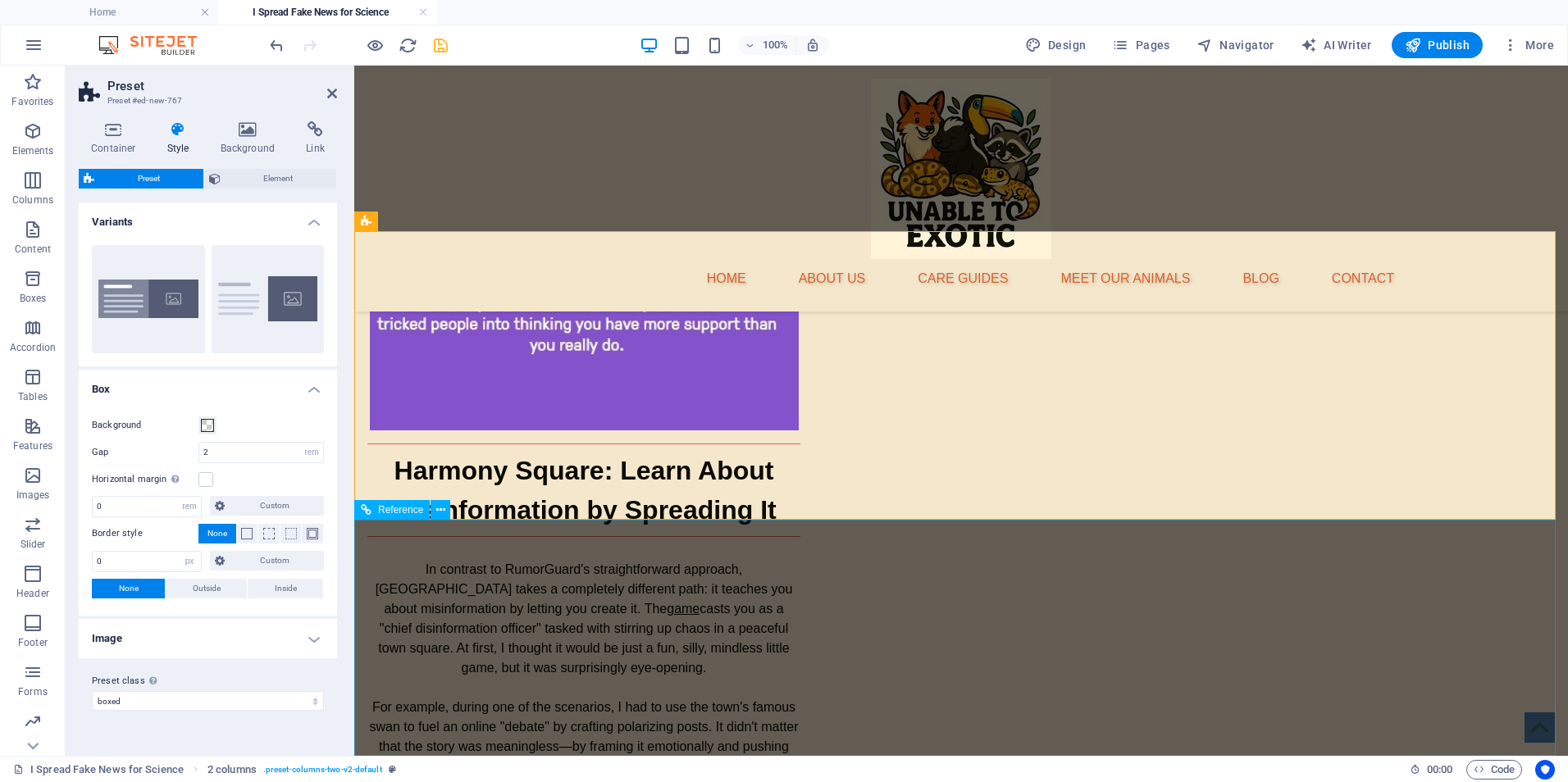
scroll to position [2625, 0]
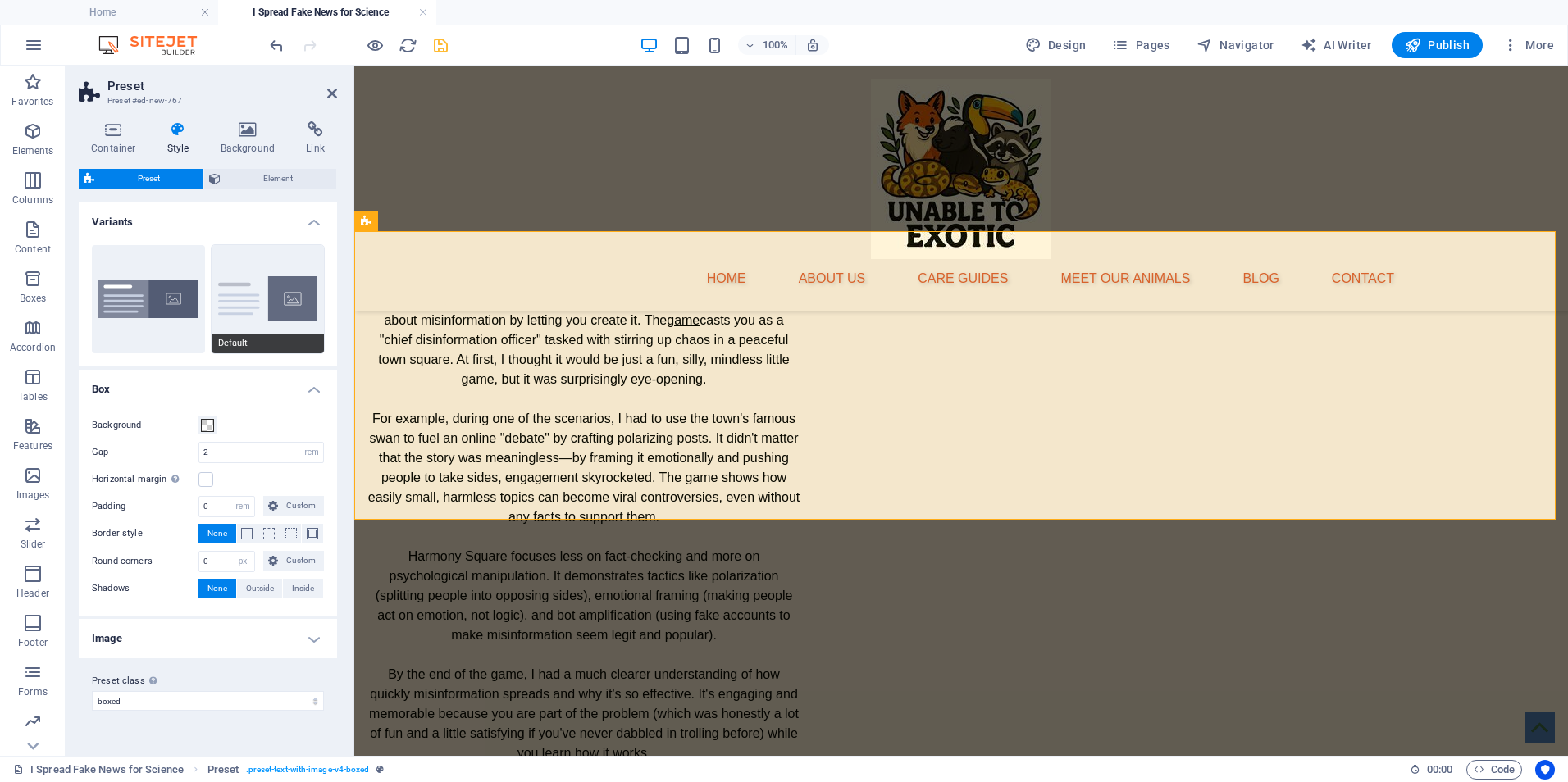
click at [279, 310] on button "Default" at bounding box center [268, 299] width 113 height 108
click at [282, 47] on icon "undo" at bounding box center [276, 45] width 18 height 18
click at [278, 45] on icon "undo" at bounding box center [276, 45] width 18 height 18
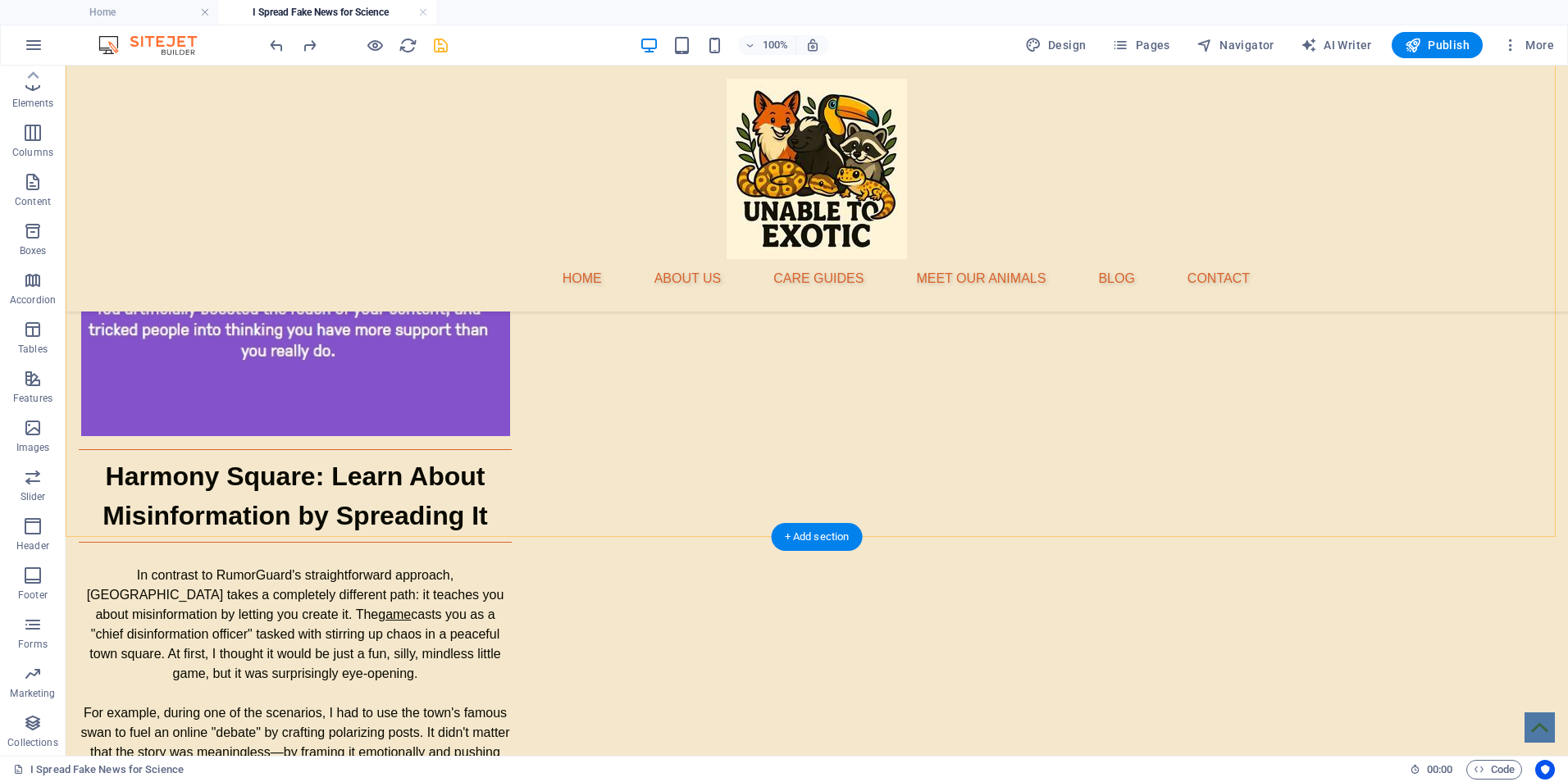
scroll to position [2336, 0]
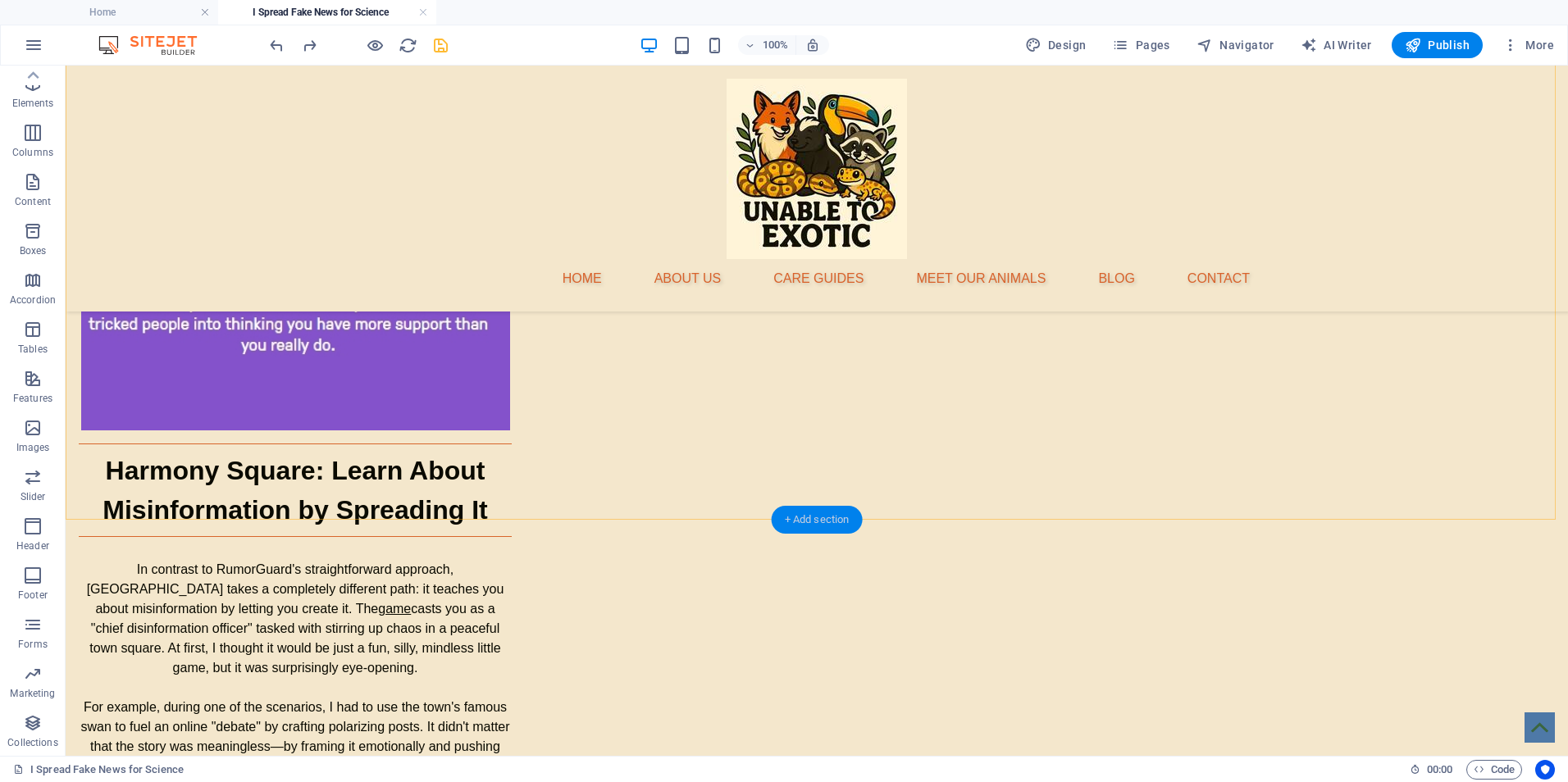
click at [810, 518] on div "+ Add section" at bounding box center [817, 520] width 91 height 28
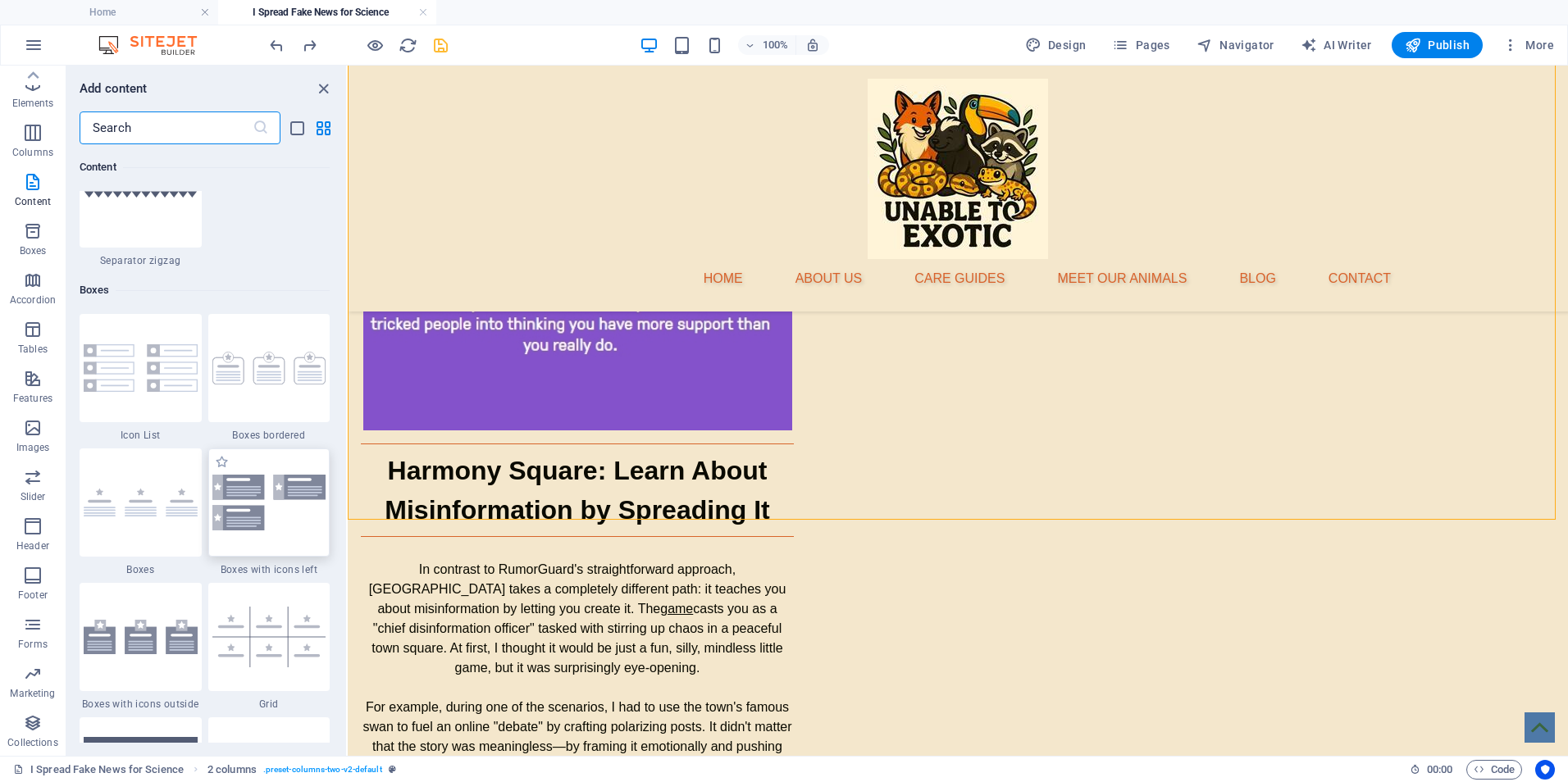
scroll to position [4617, 0]
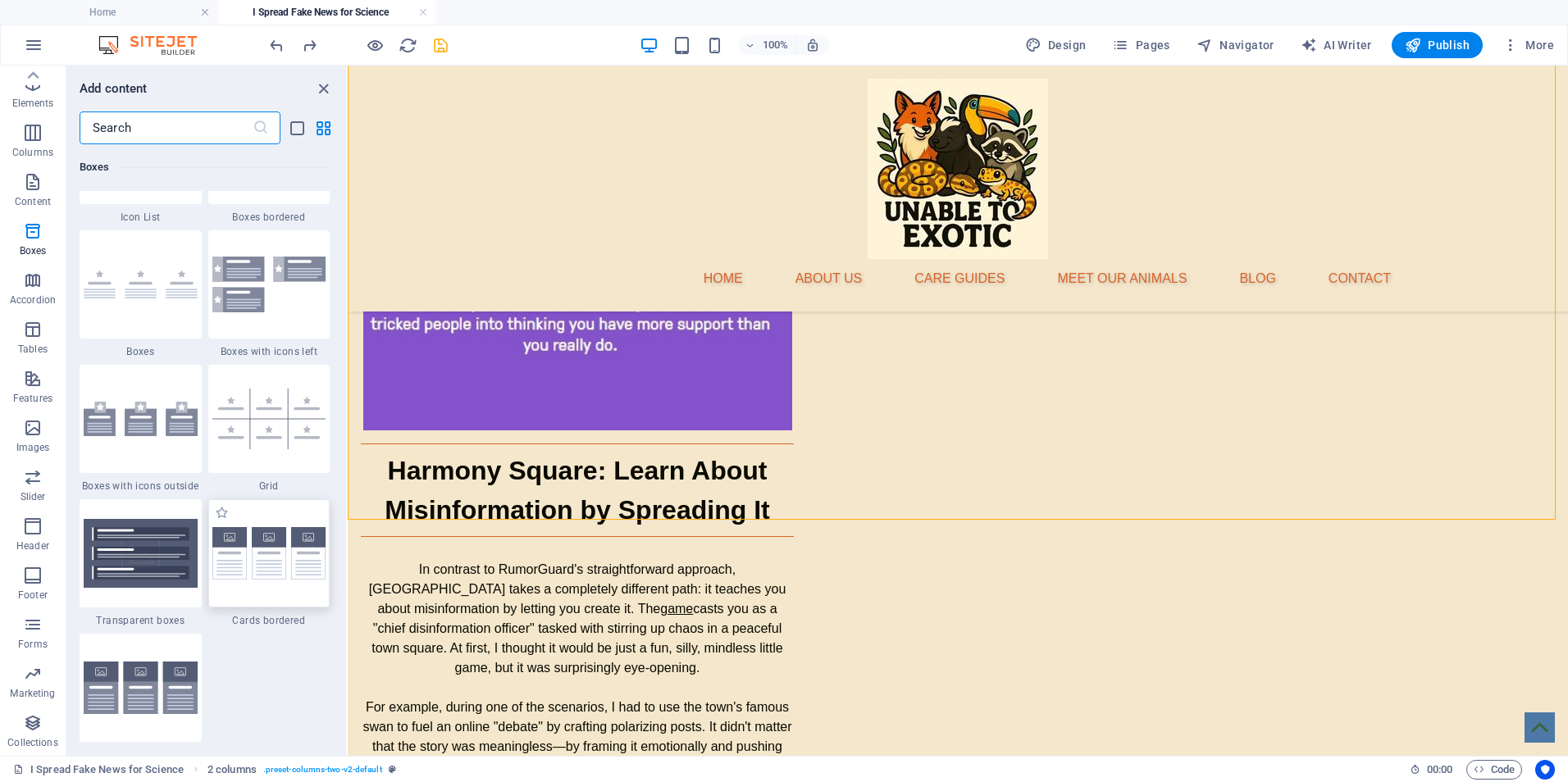
click at [257, 544] on img at bounding box center [270, 554] width 114 height 54
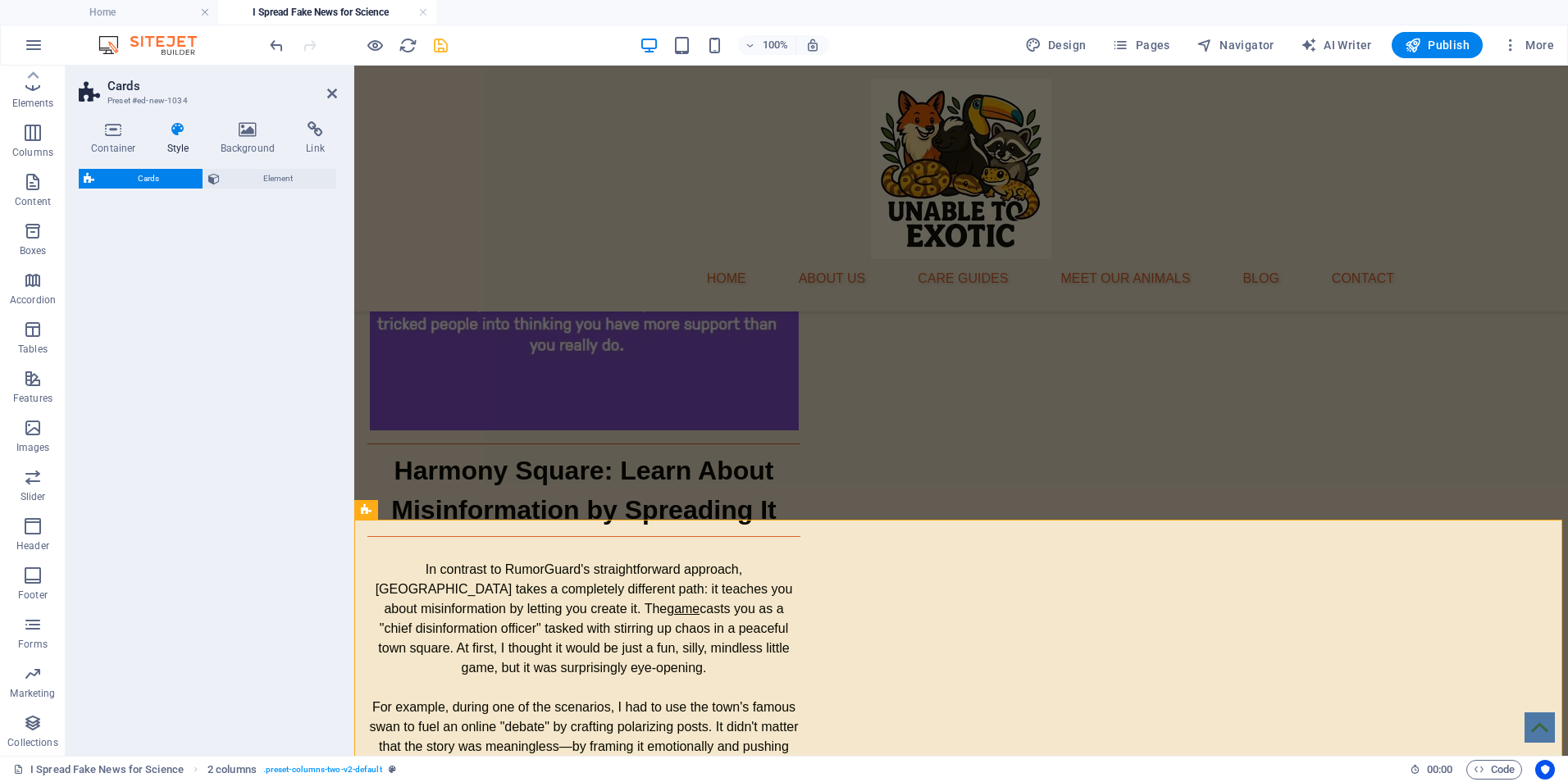
select select "rem"
select select "preset-image-boxes-v3-border"
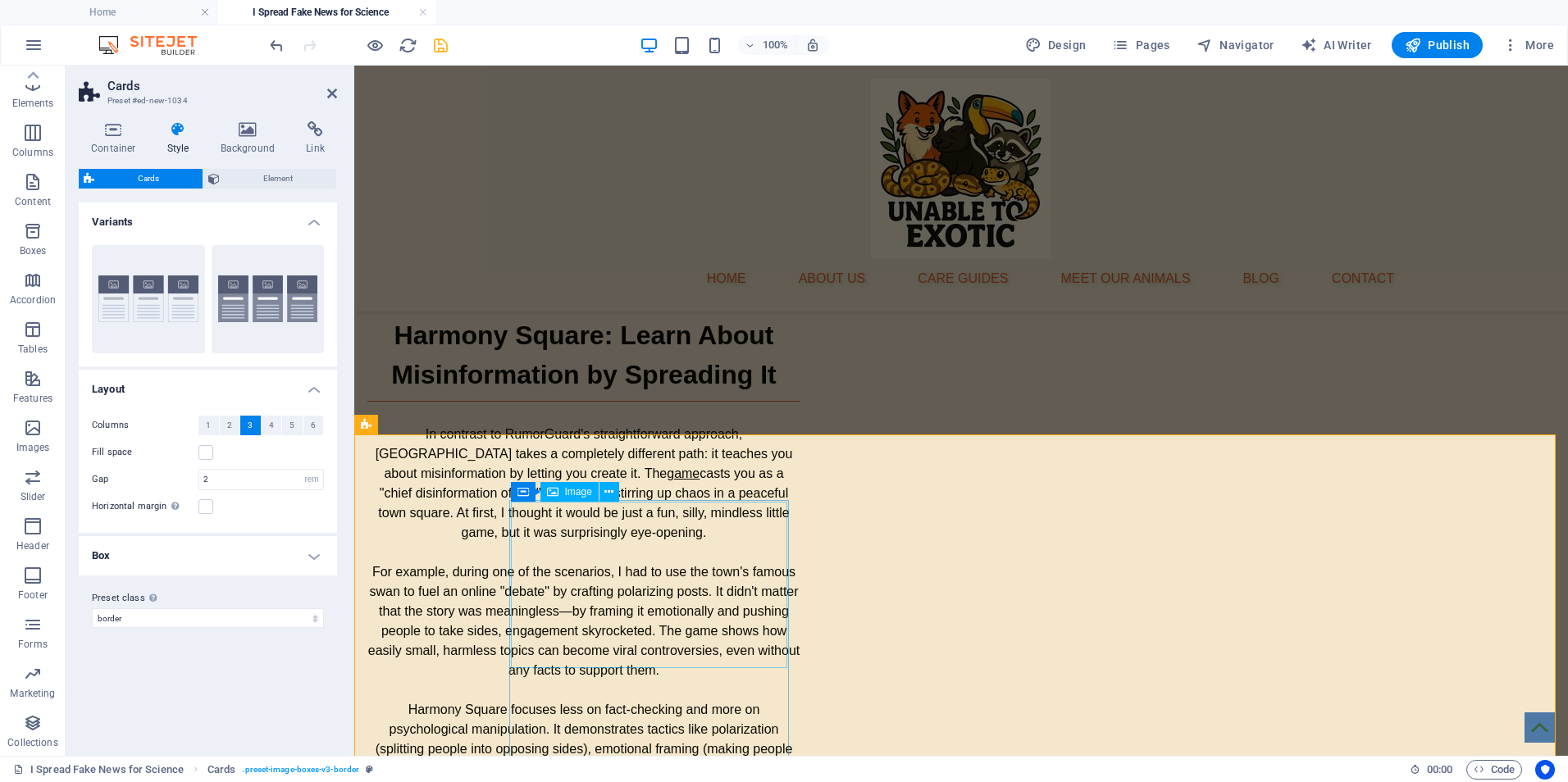
scroll to position [2336, 0]
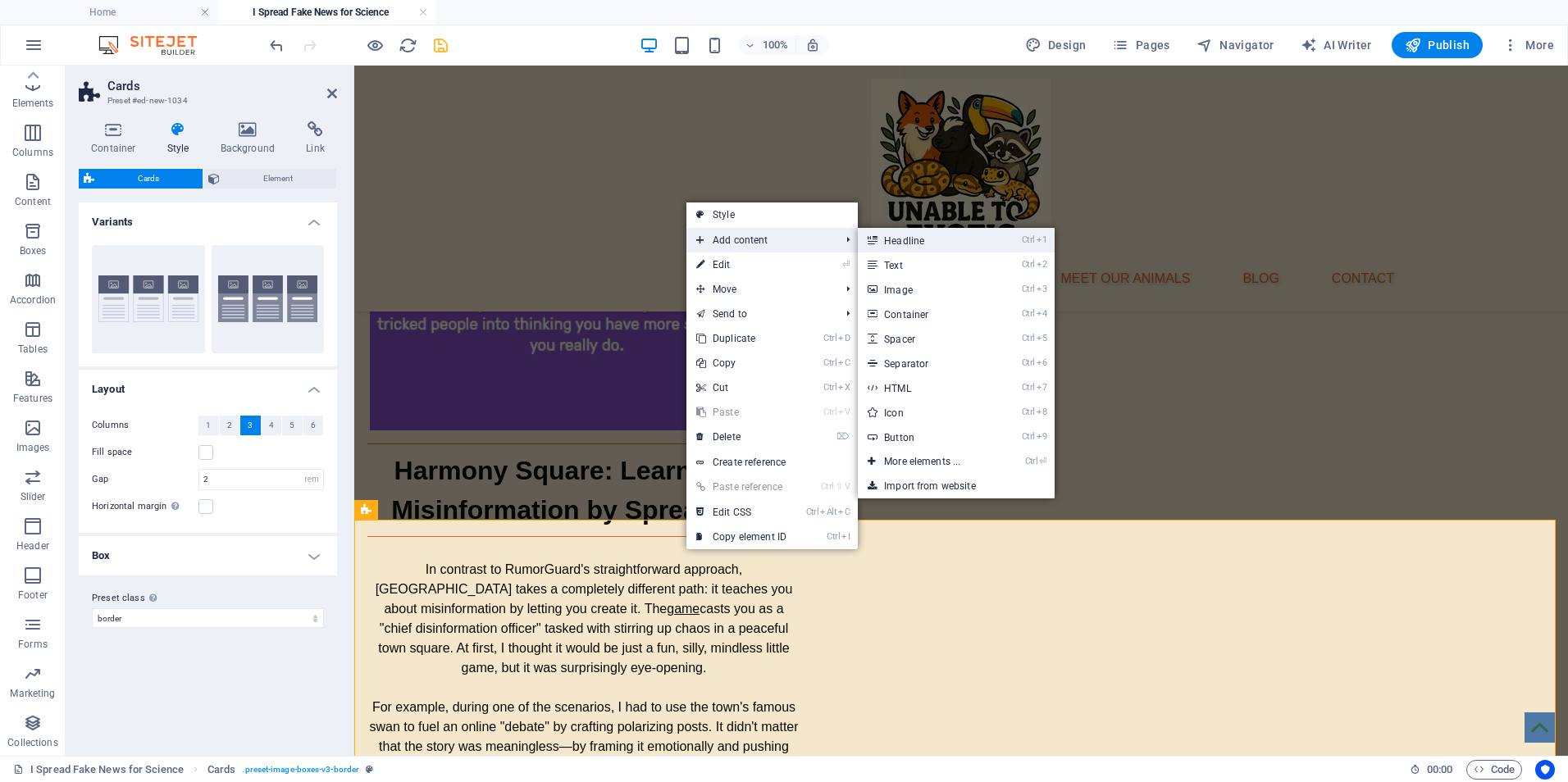
click at [941, 239] on link "Ctrl 1 Headline" at bounding box center [926, 240] width 135 height 25
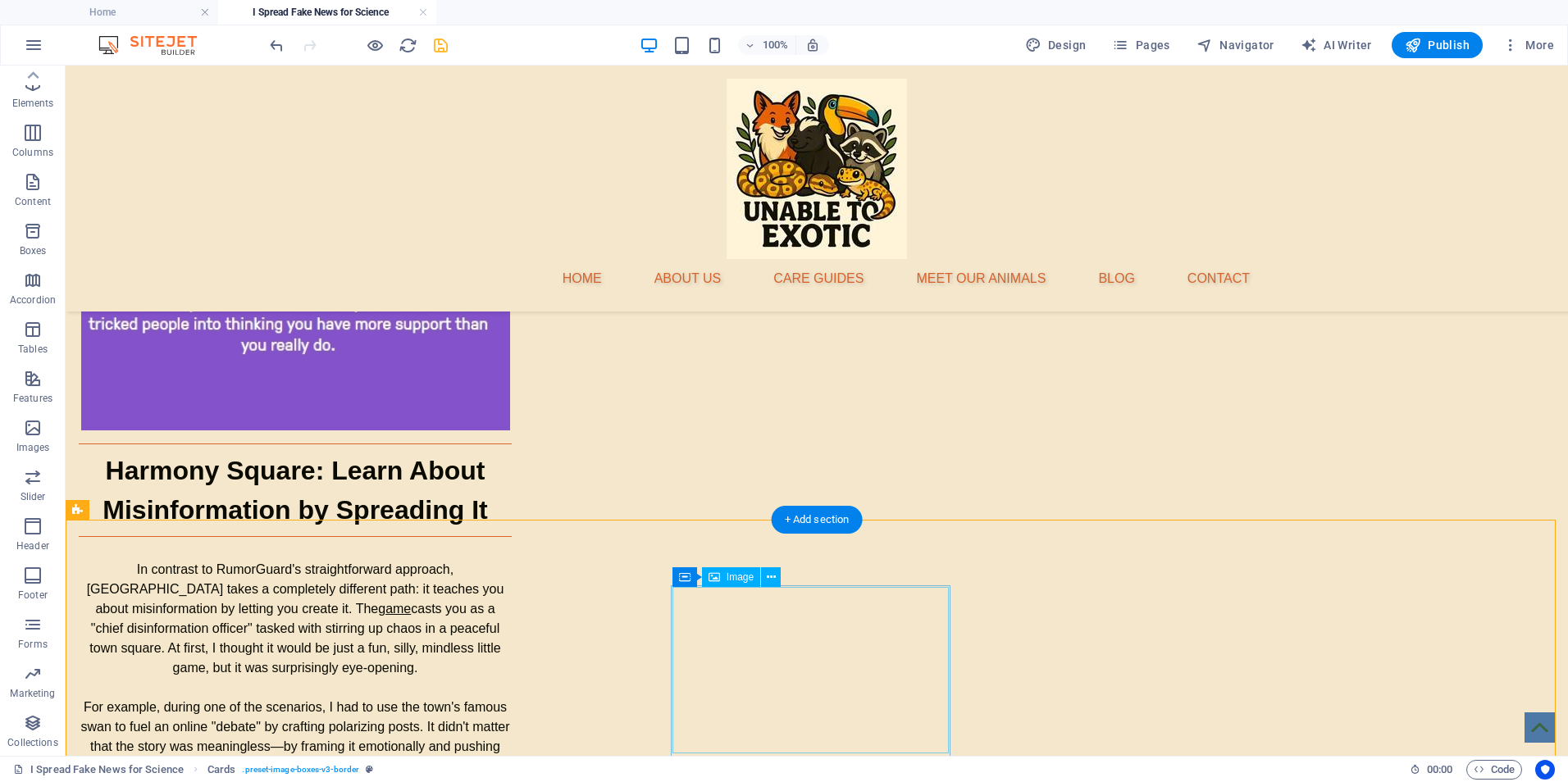
scroll to position [2556, 0]
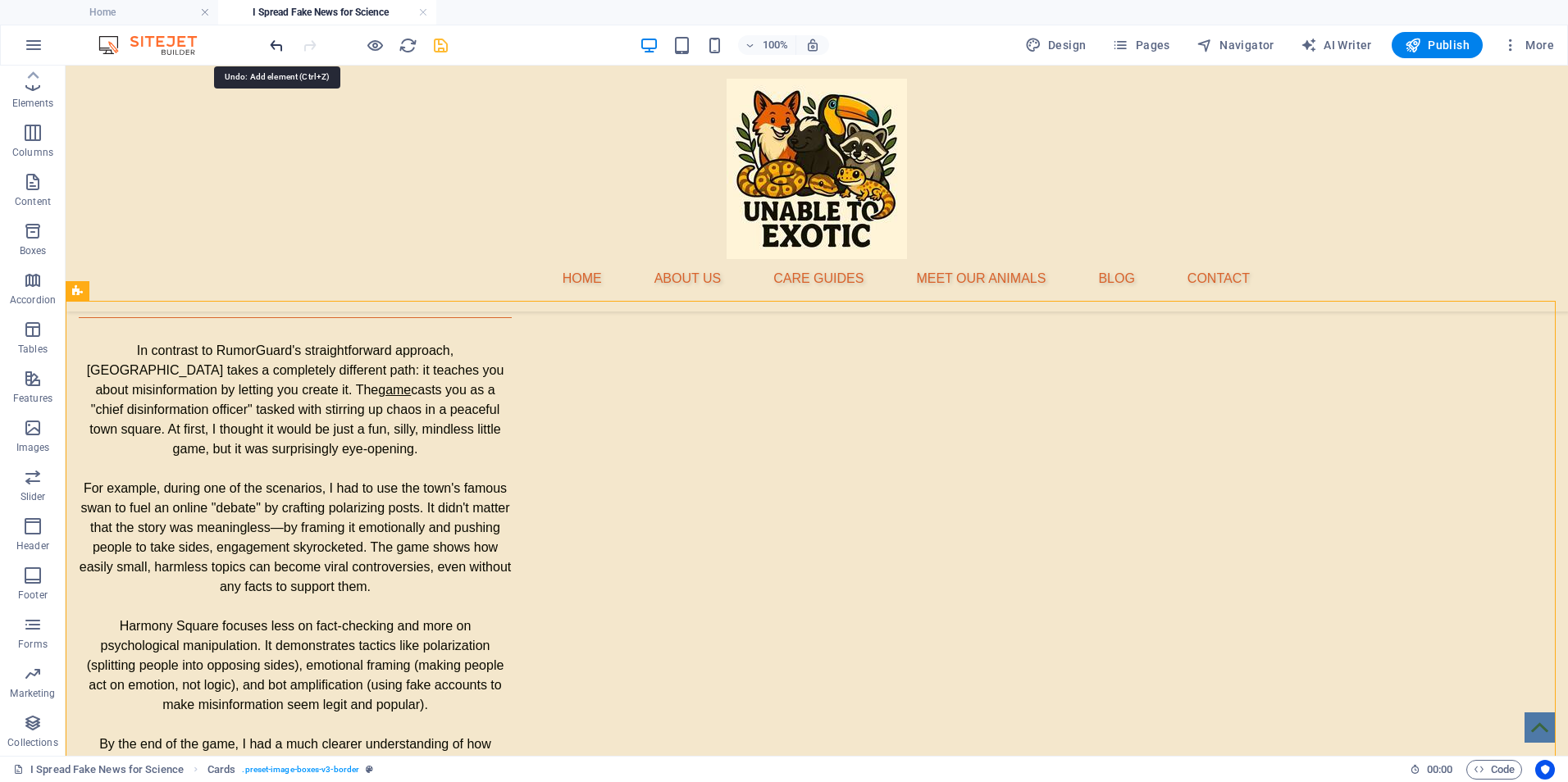
click at [275, 43] on icon "undo" at bounding box center [276, 45] width 18 height 18
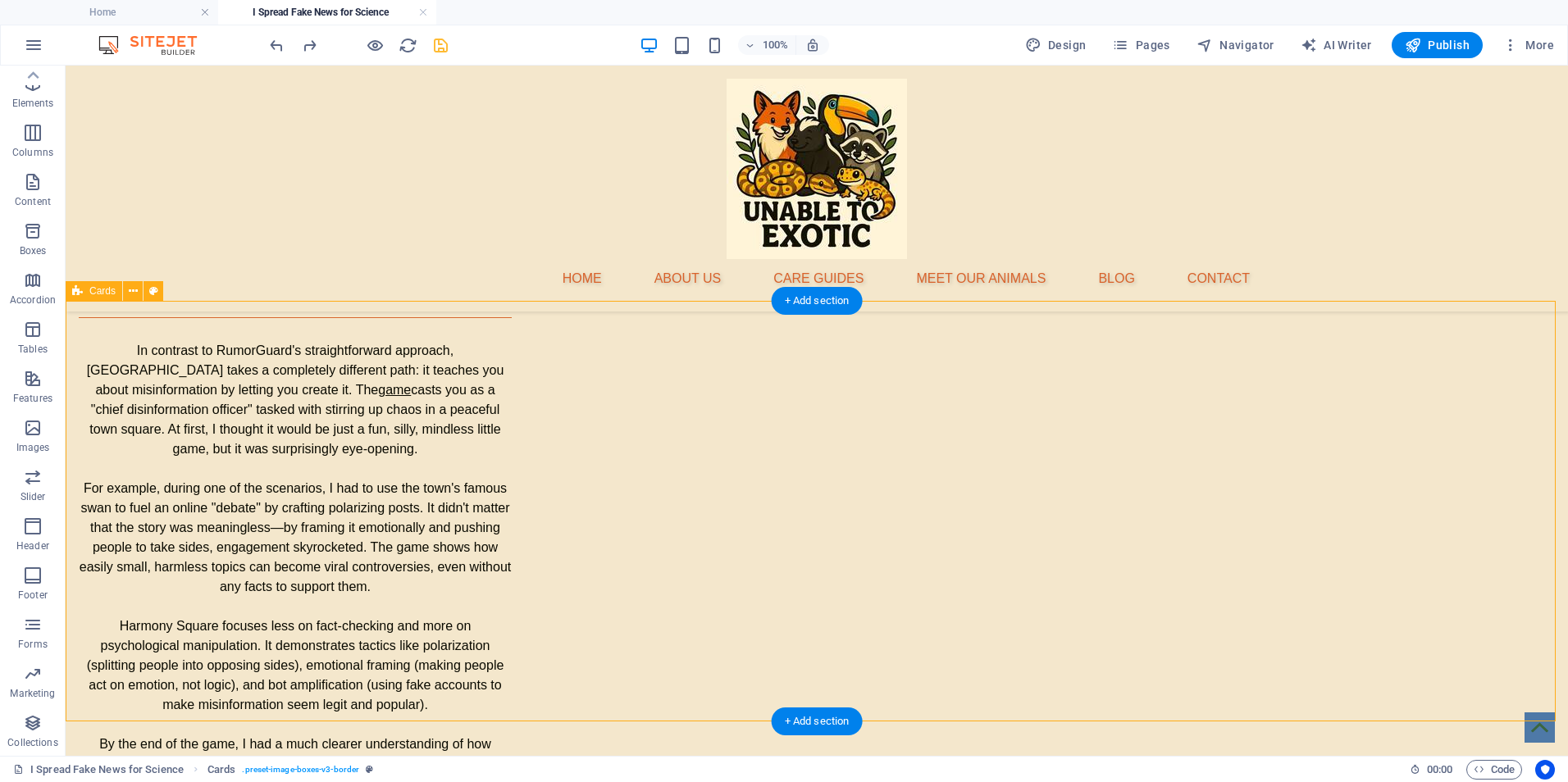
select select "rem"
select select "preset-image-boxes-v3-border"
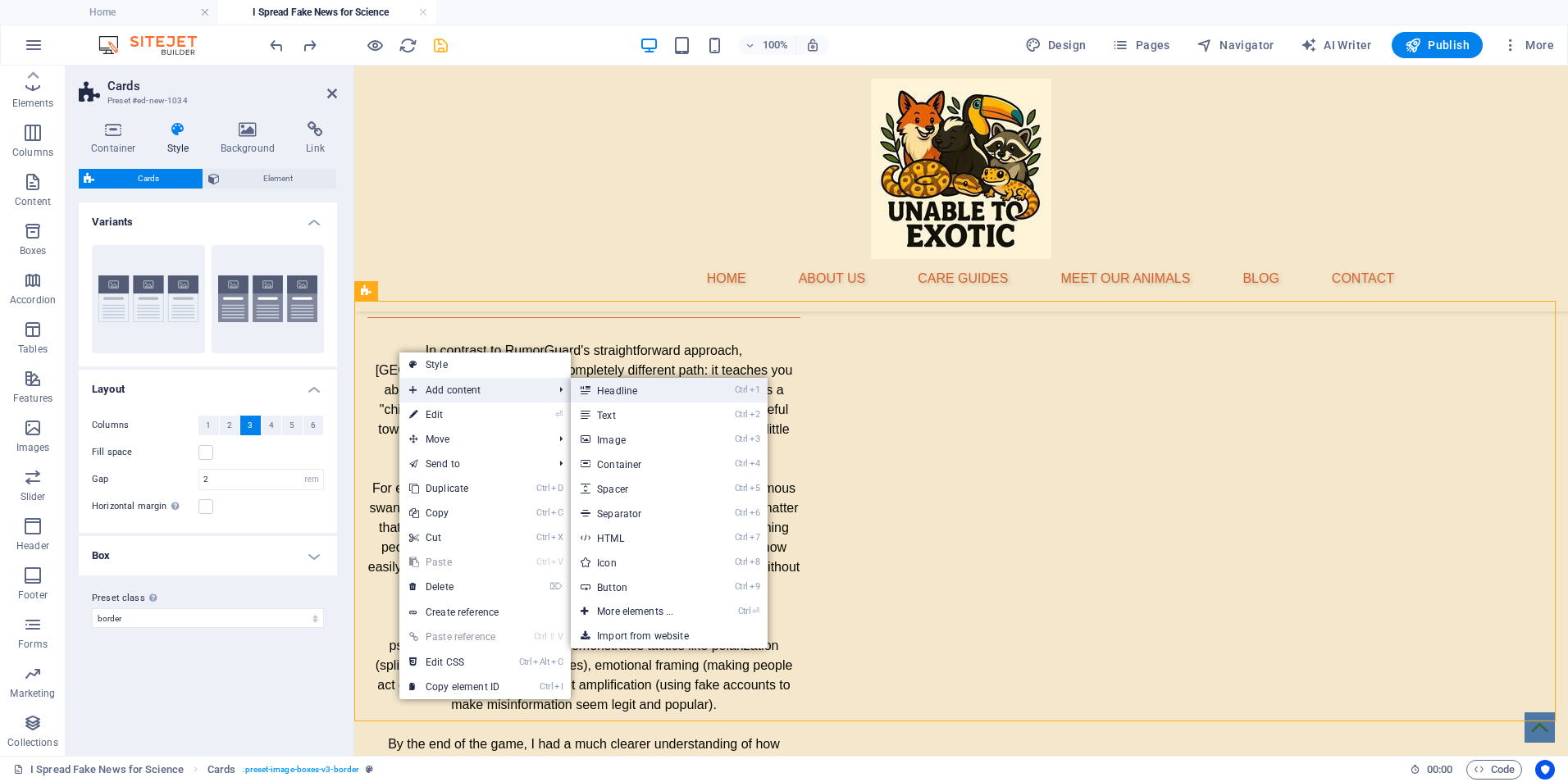
click at [651, 389] on link "Ctrl 1 Headline" at bounding box center [638, 390] width 135 height 25
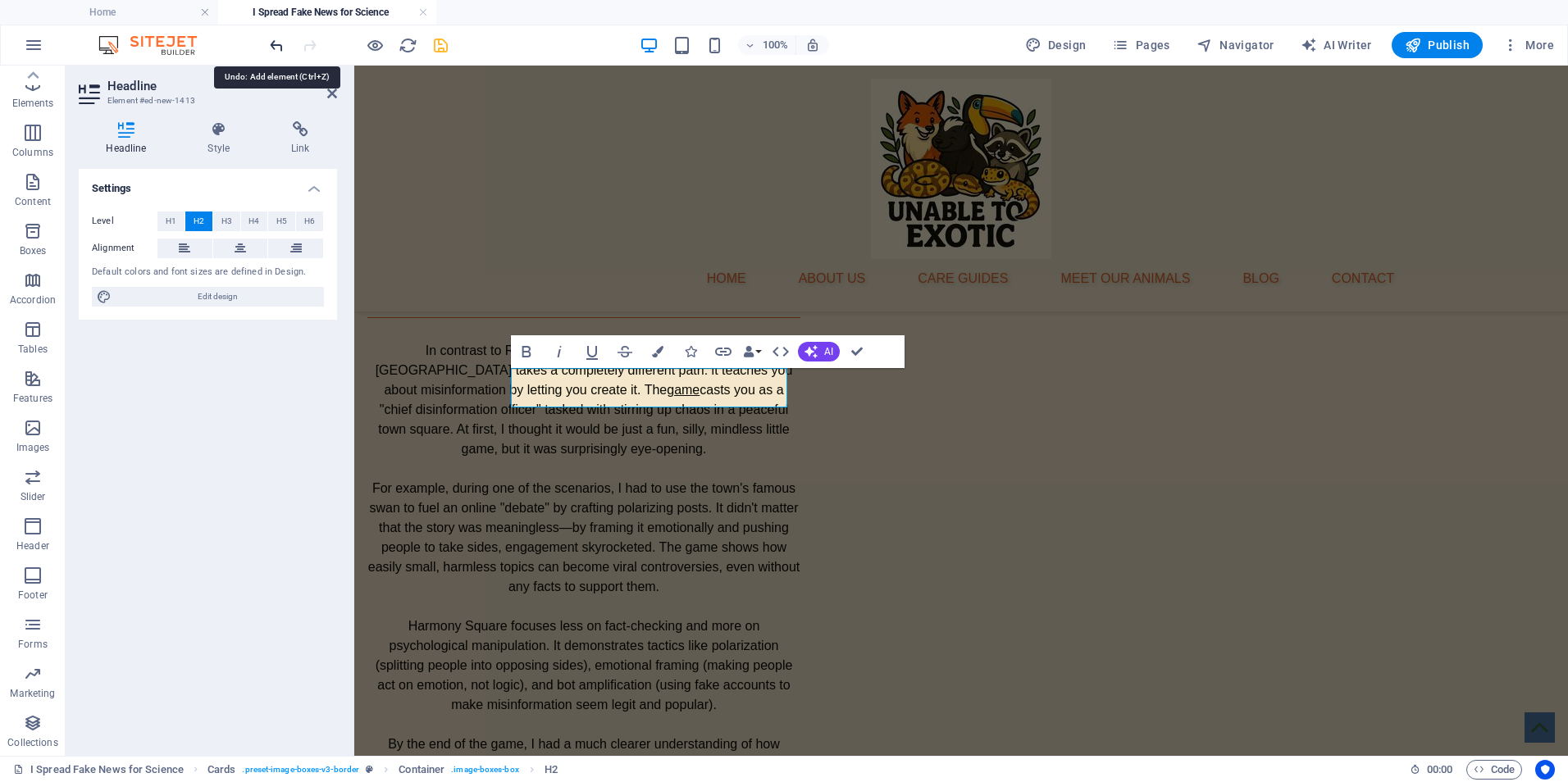
click at [279, 44] on icon "undo" at bounding box center [276, 45] width 18 height 18
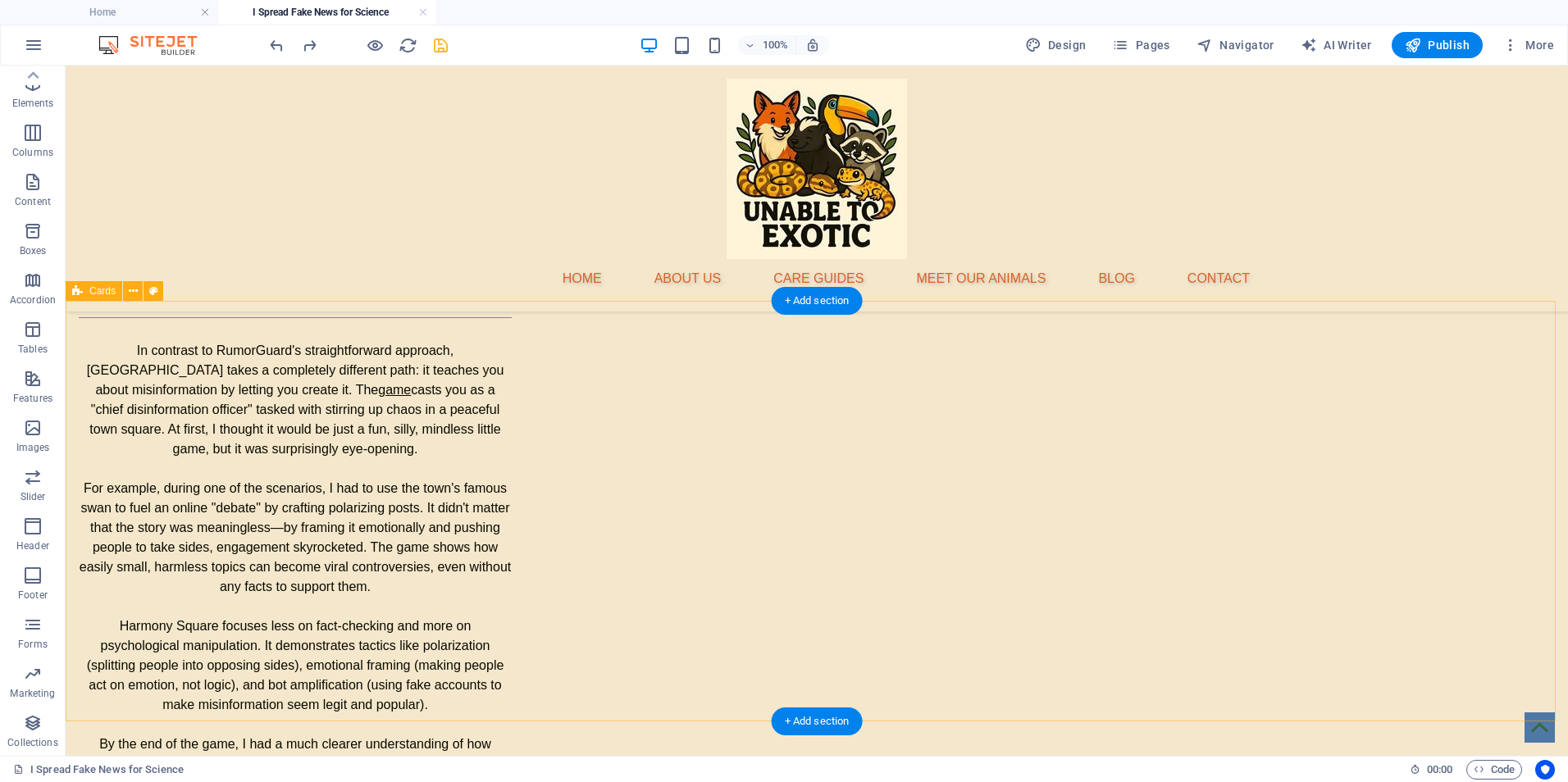
select select "rem"
select select "preset-image-boxes-v3-border"
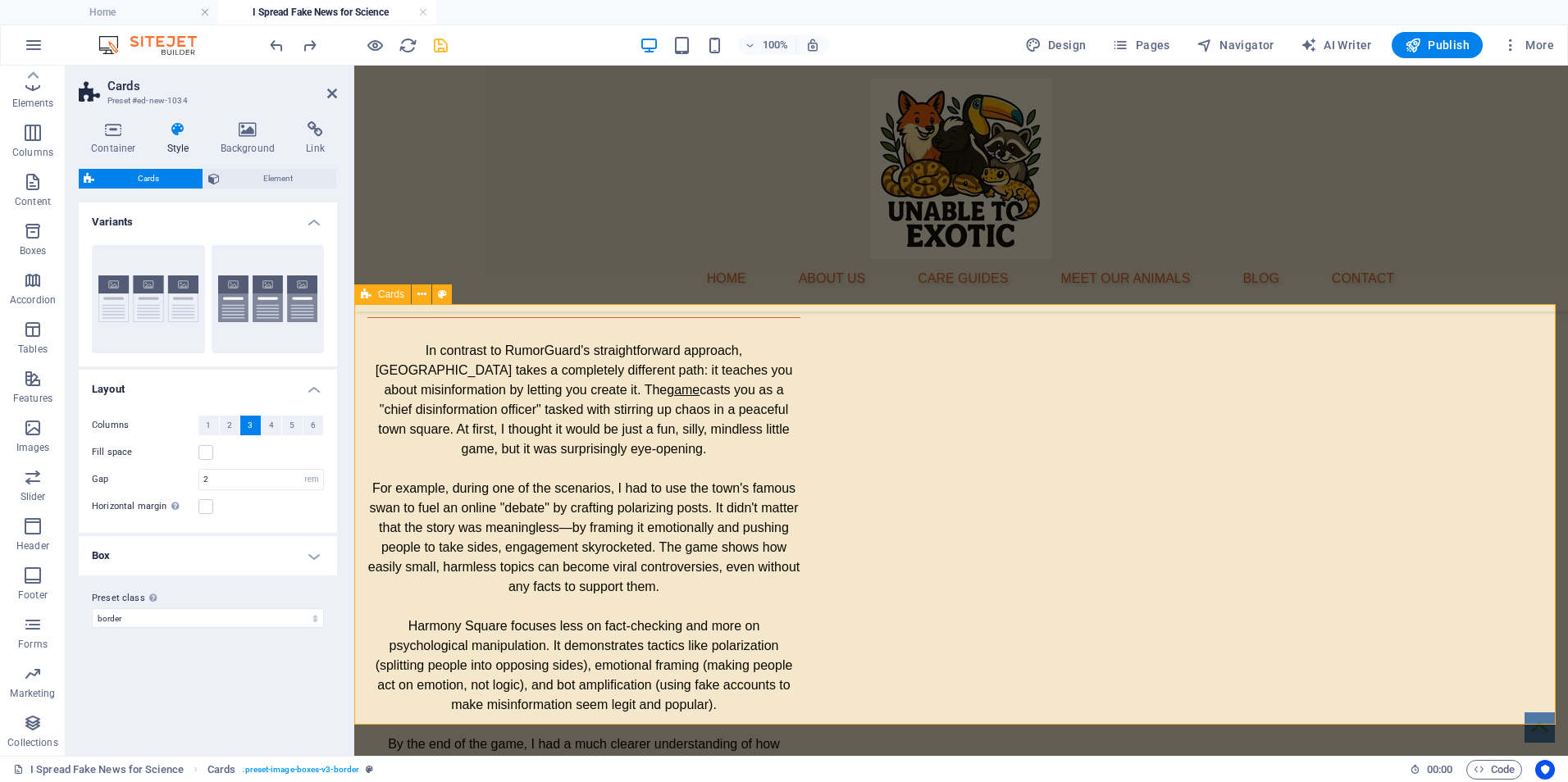
scroll to position [2336, 0]
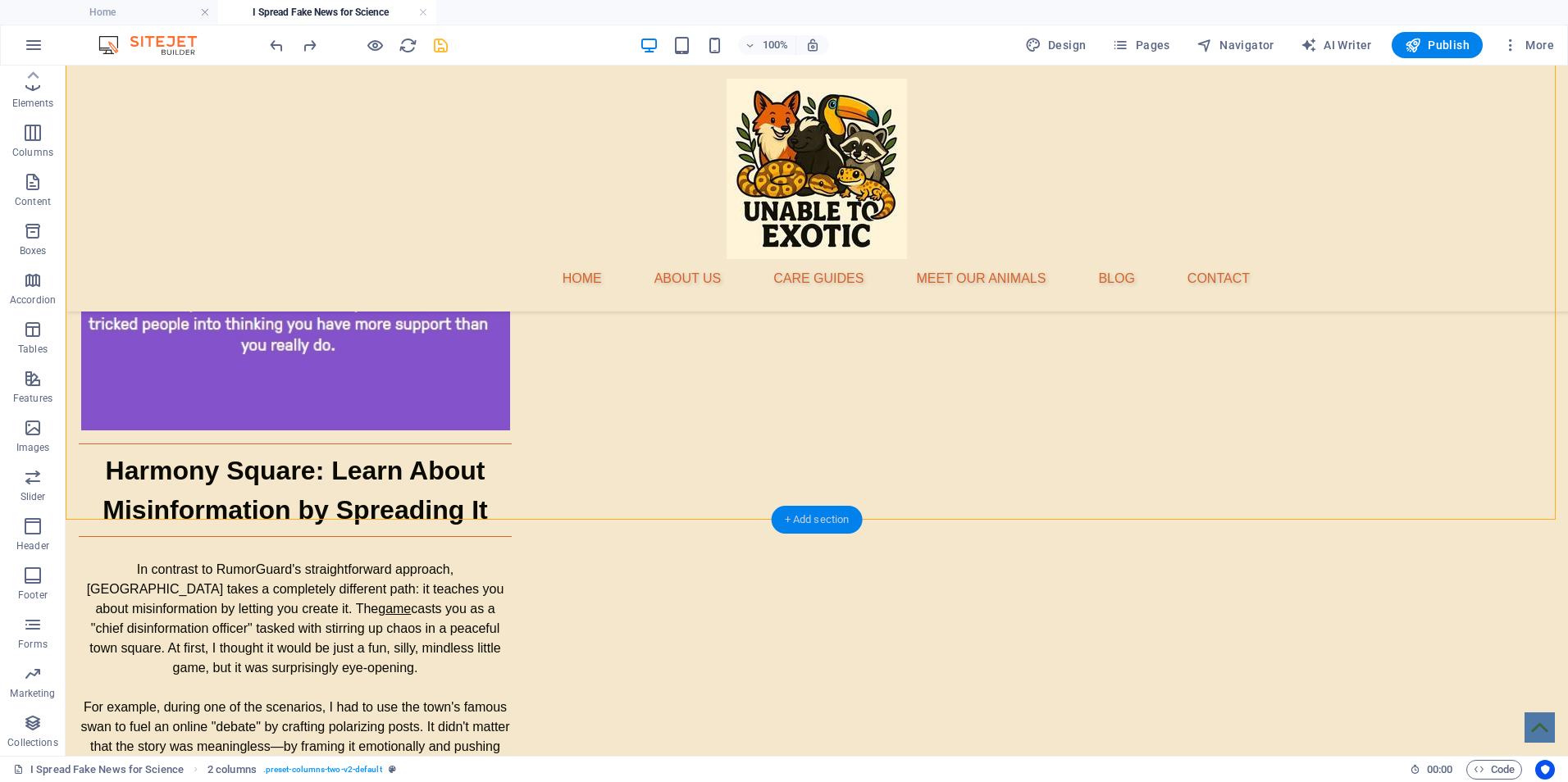
click at [841, 518] on div "+ Add section" at bounding box center [817, 520] width 91 height 28
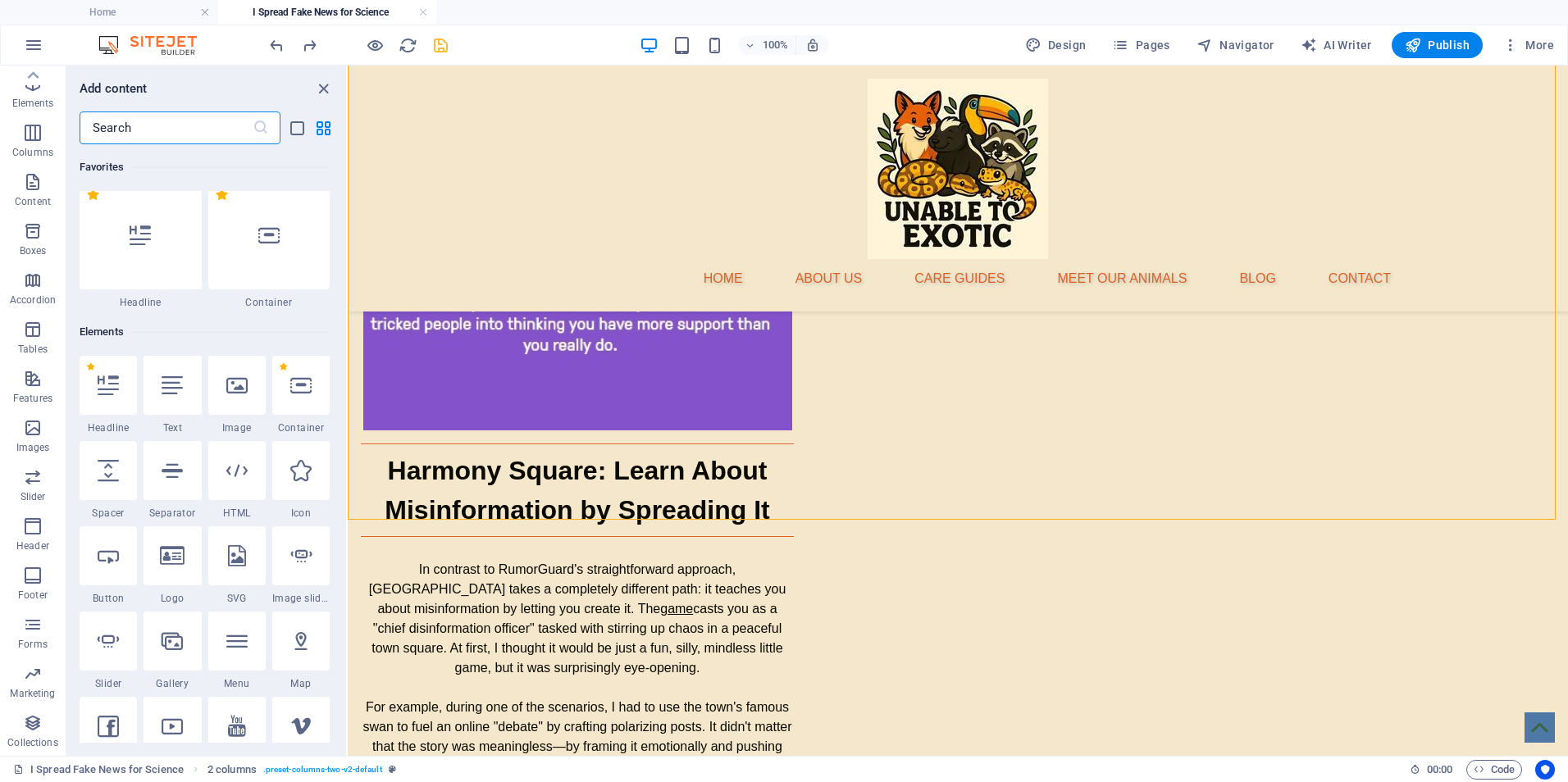
scroll to position [0, 0]
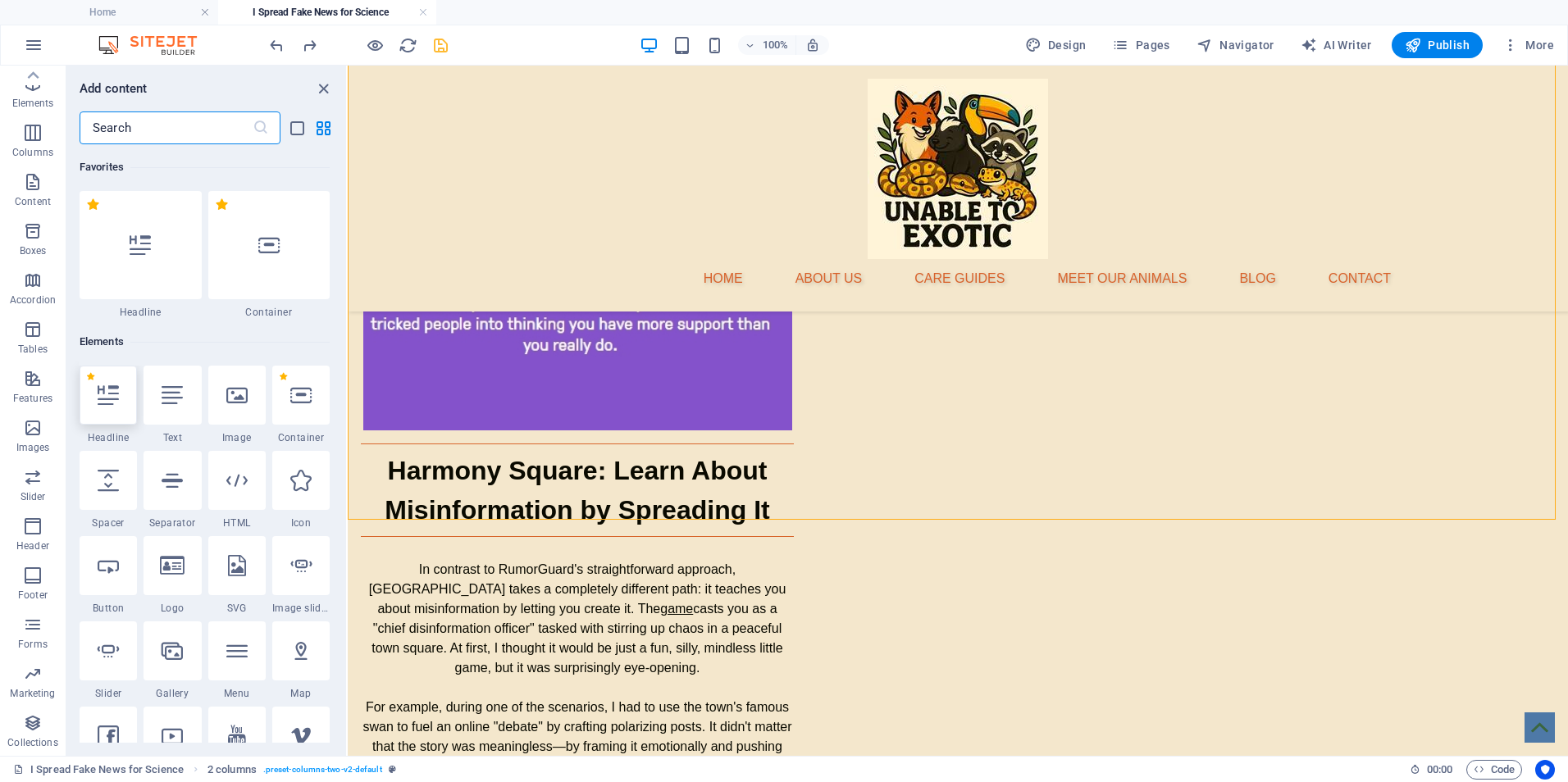
click at [117, 402] on icon at bounding box center [108, 395] width 21 height 21
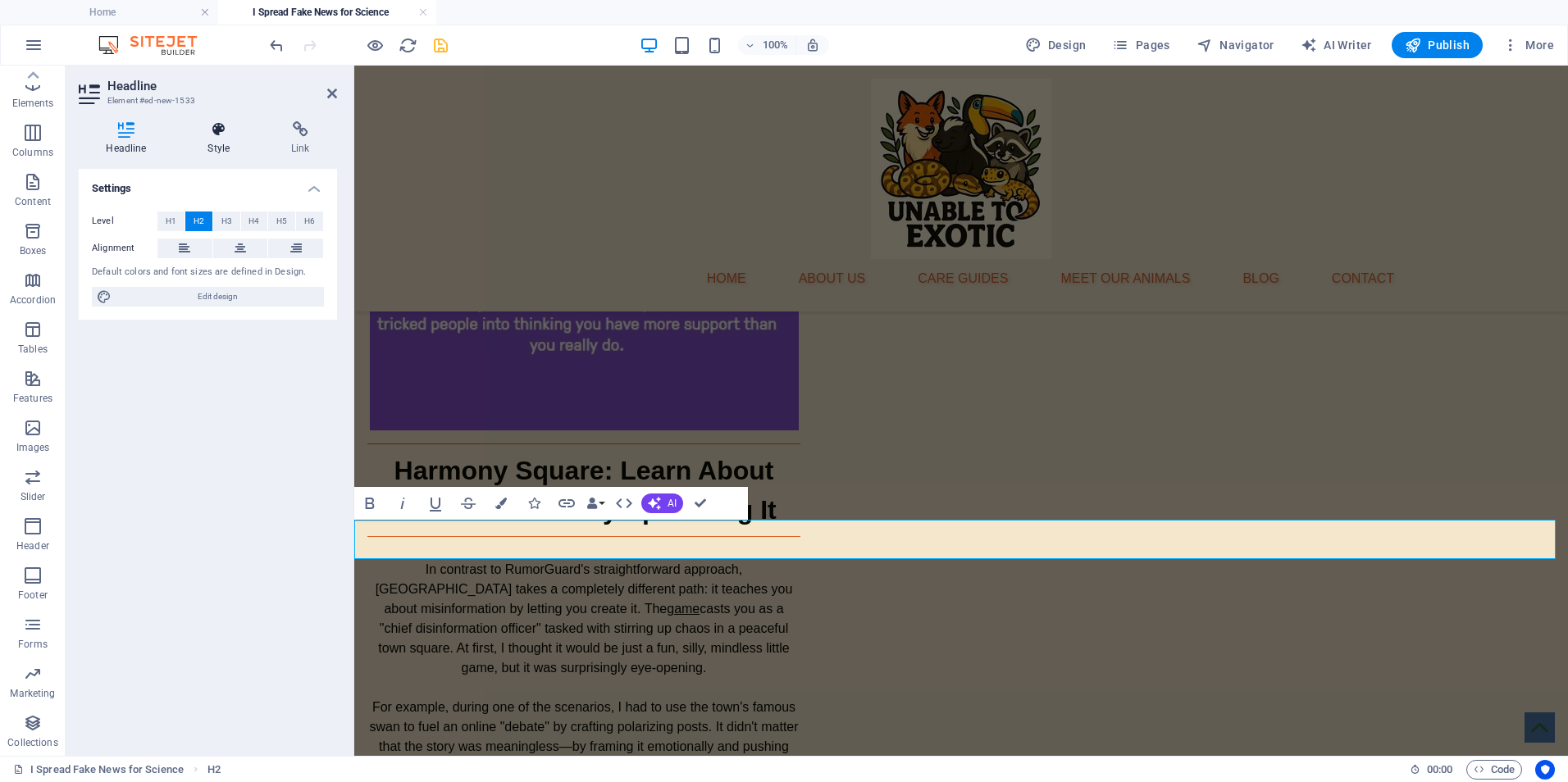
click at [216, 127] on icon at bounding box center [219, 129] width 77 height 17
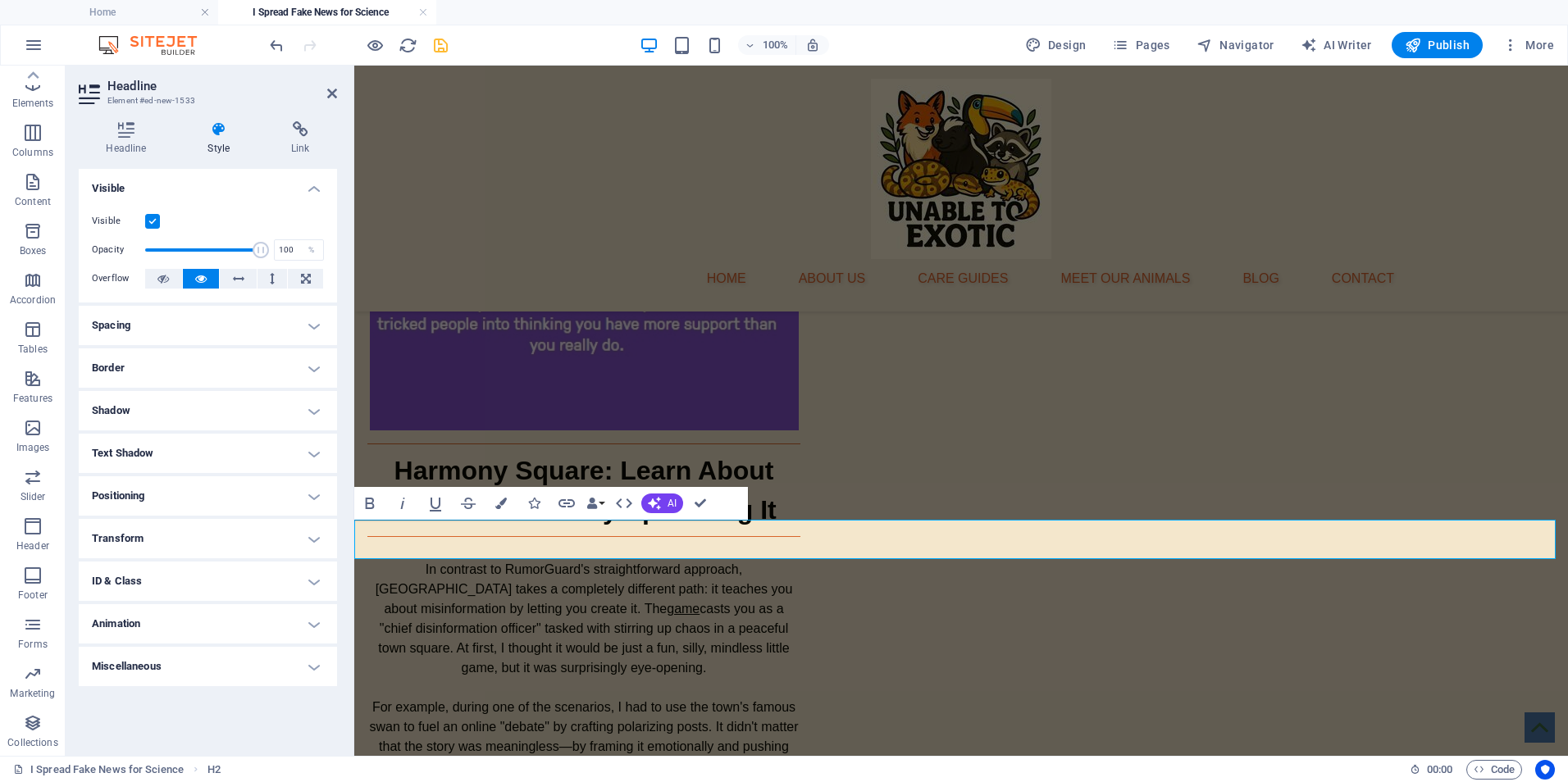
click at [147, 370] on h4 "Border" at bounding box center [208, 368] width 258 height 40
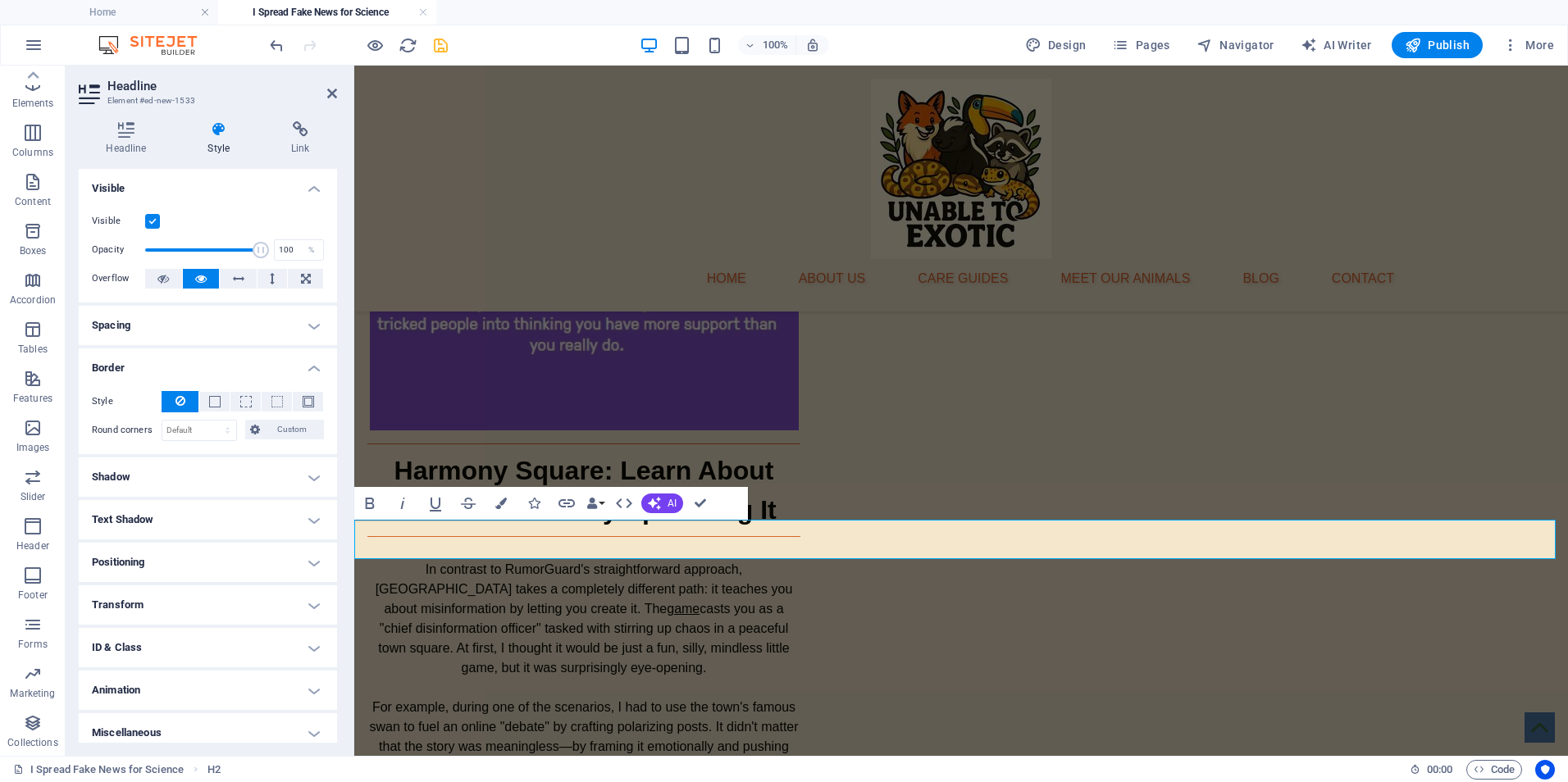
click at [147, 370] on h4 "Border" at bounding box center [208, 364] width 258 height 30
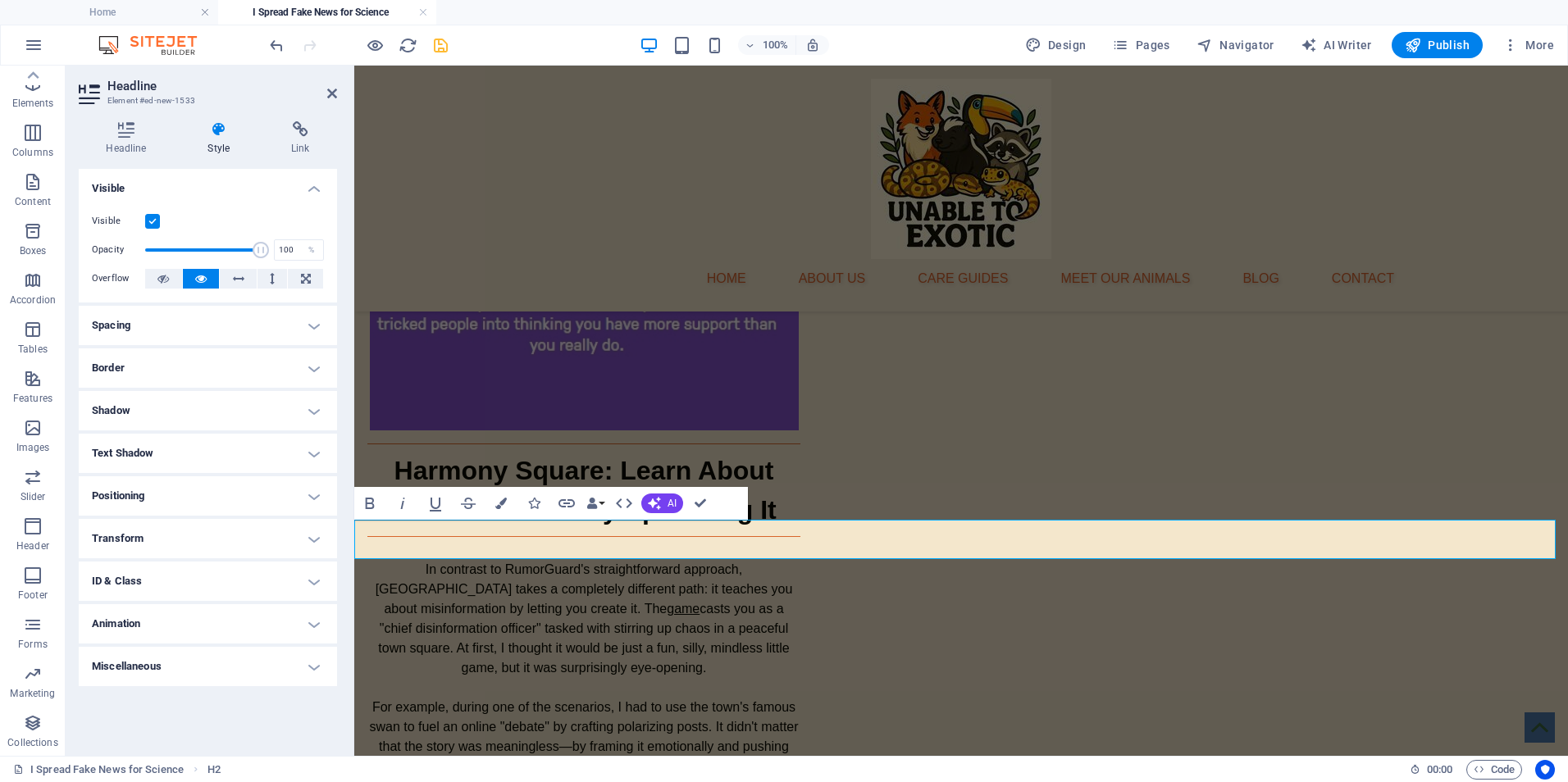
drag, startPoint x: 460, startPoint y: 539, endPoint x: 794, endPoint y: 554, distance: 334.3
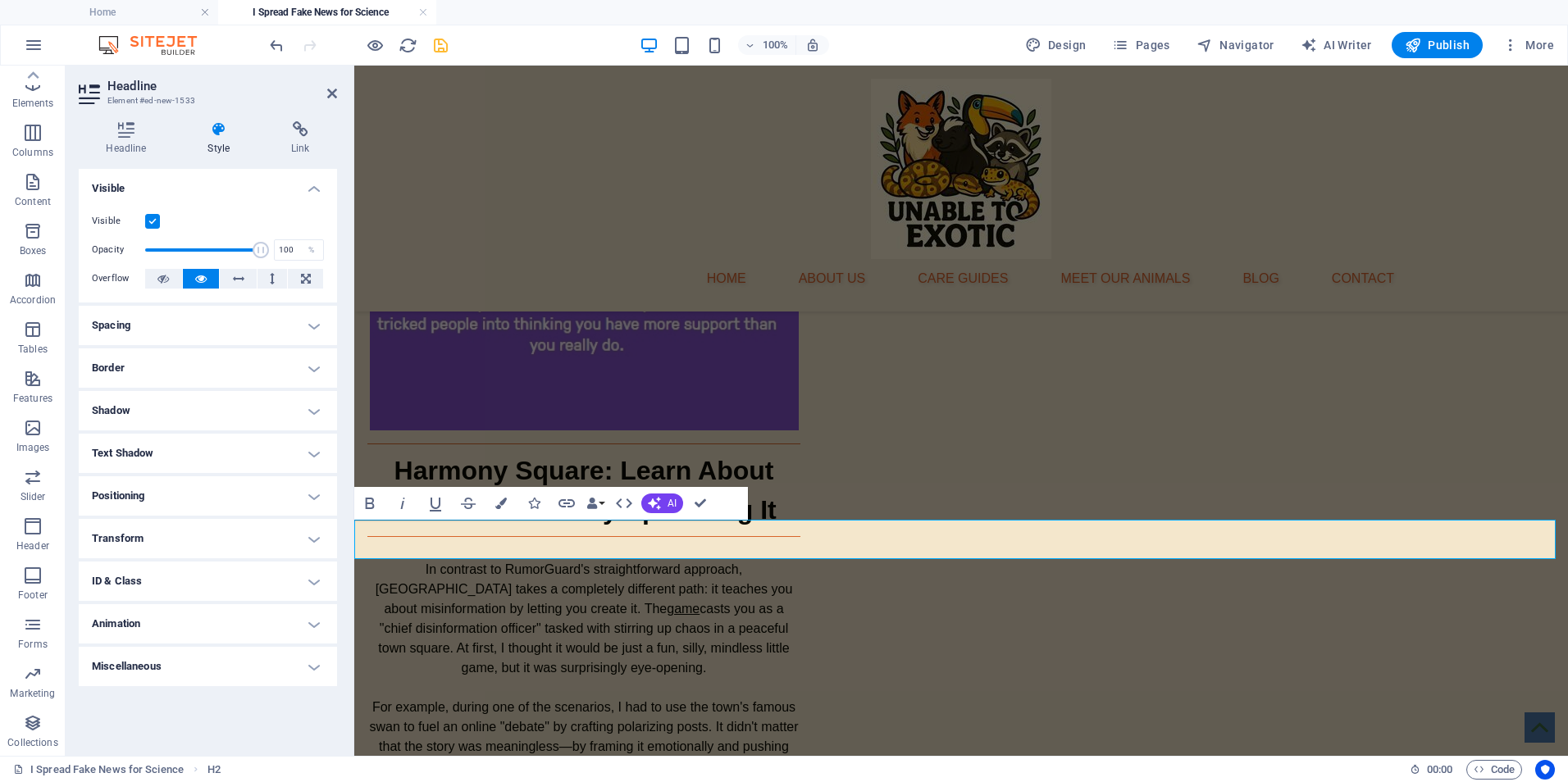
click at [129, 135] on icon at bounding box center [127, 129] width 95 height 17
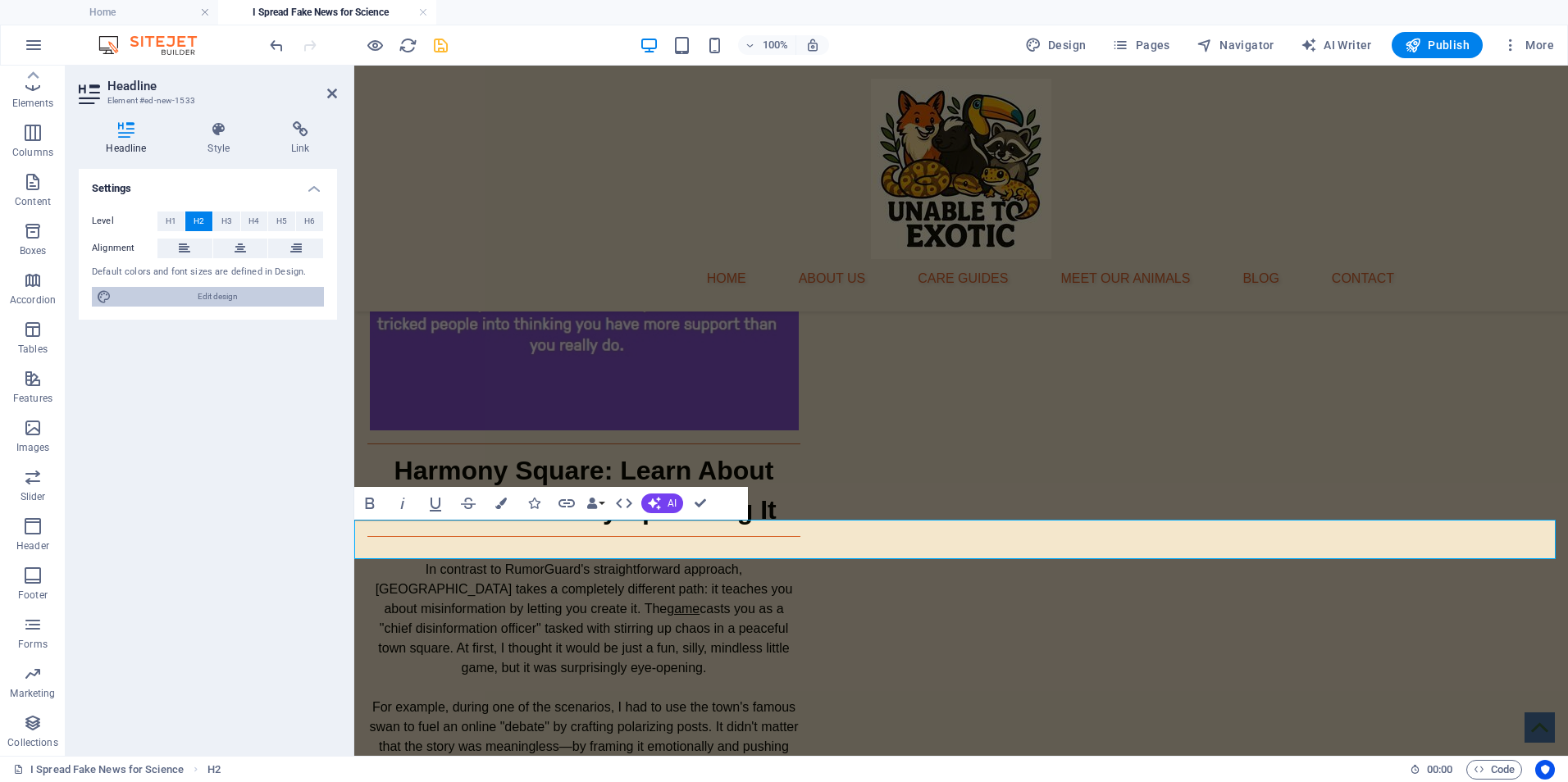
click at [108, 302] on icon at bounding box center [104, 297] width 15 height 19
select select "px"
select select "400"
select select "px"
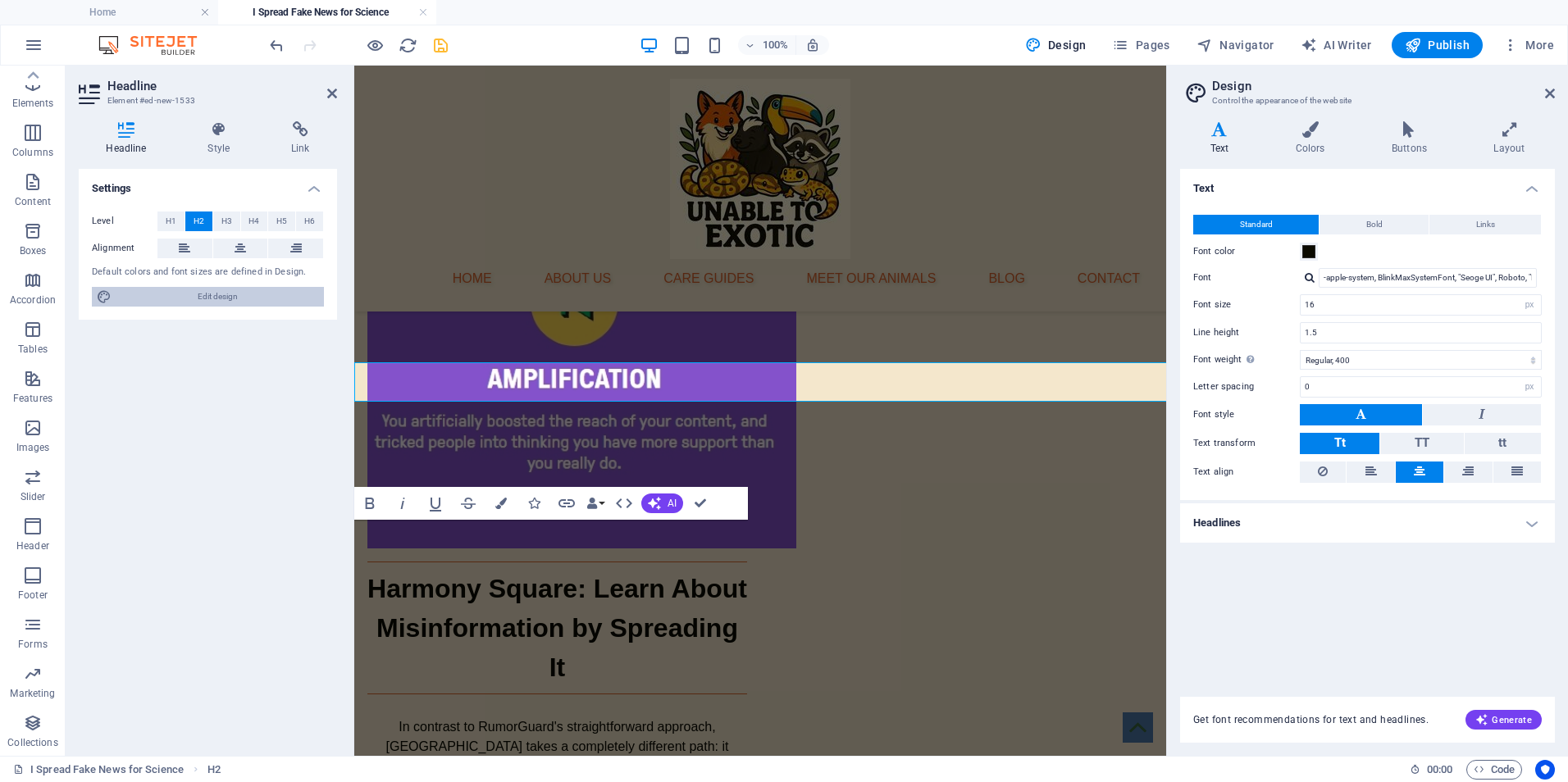
scroll to position [2494, 0]
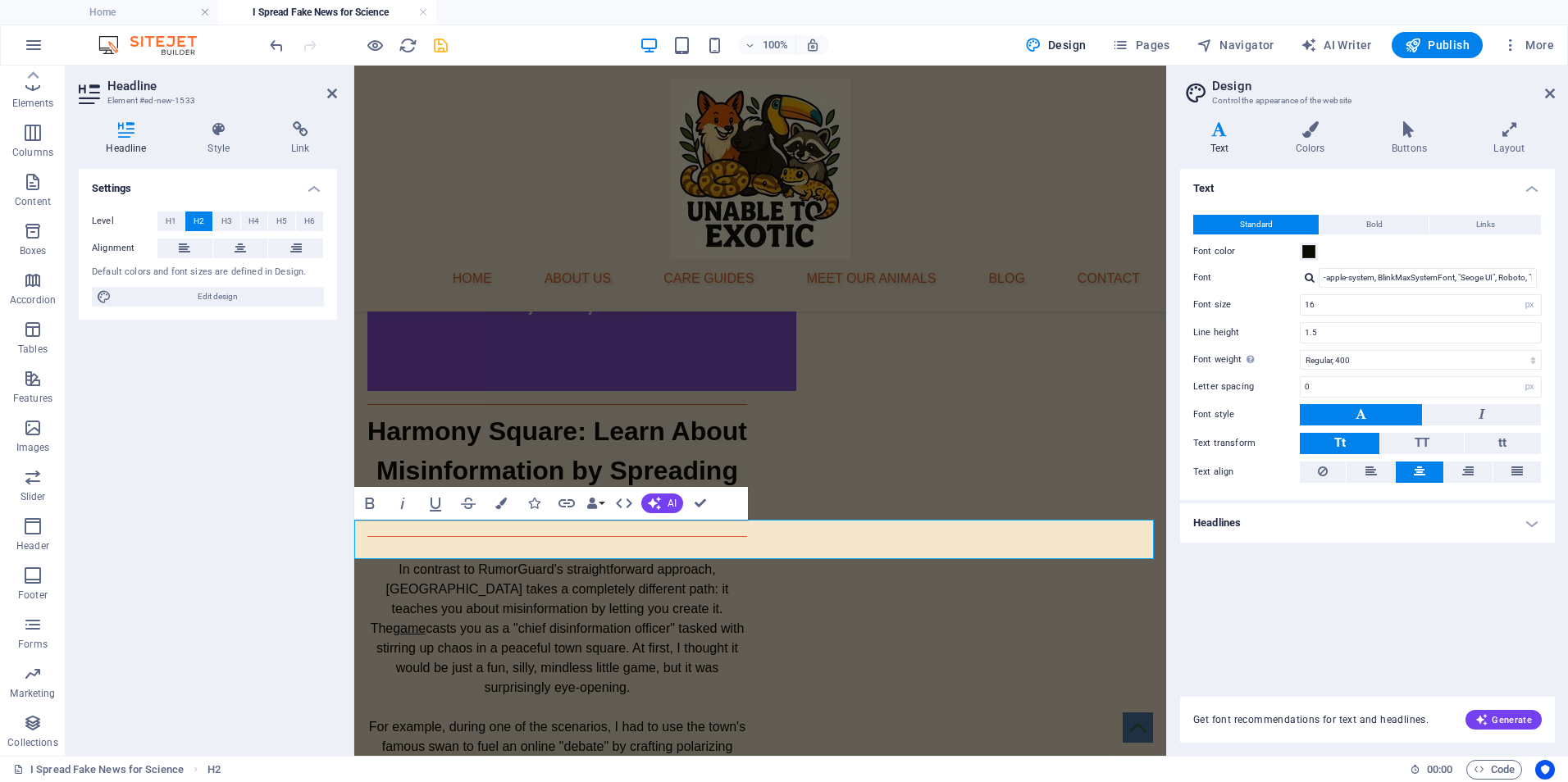
click at [1311, 255] on span at bounding box center [1309, 251] width 13 height 13
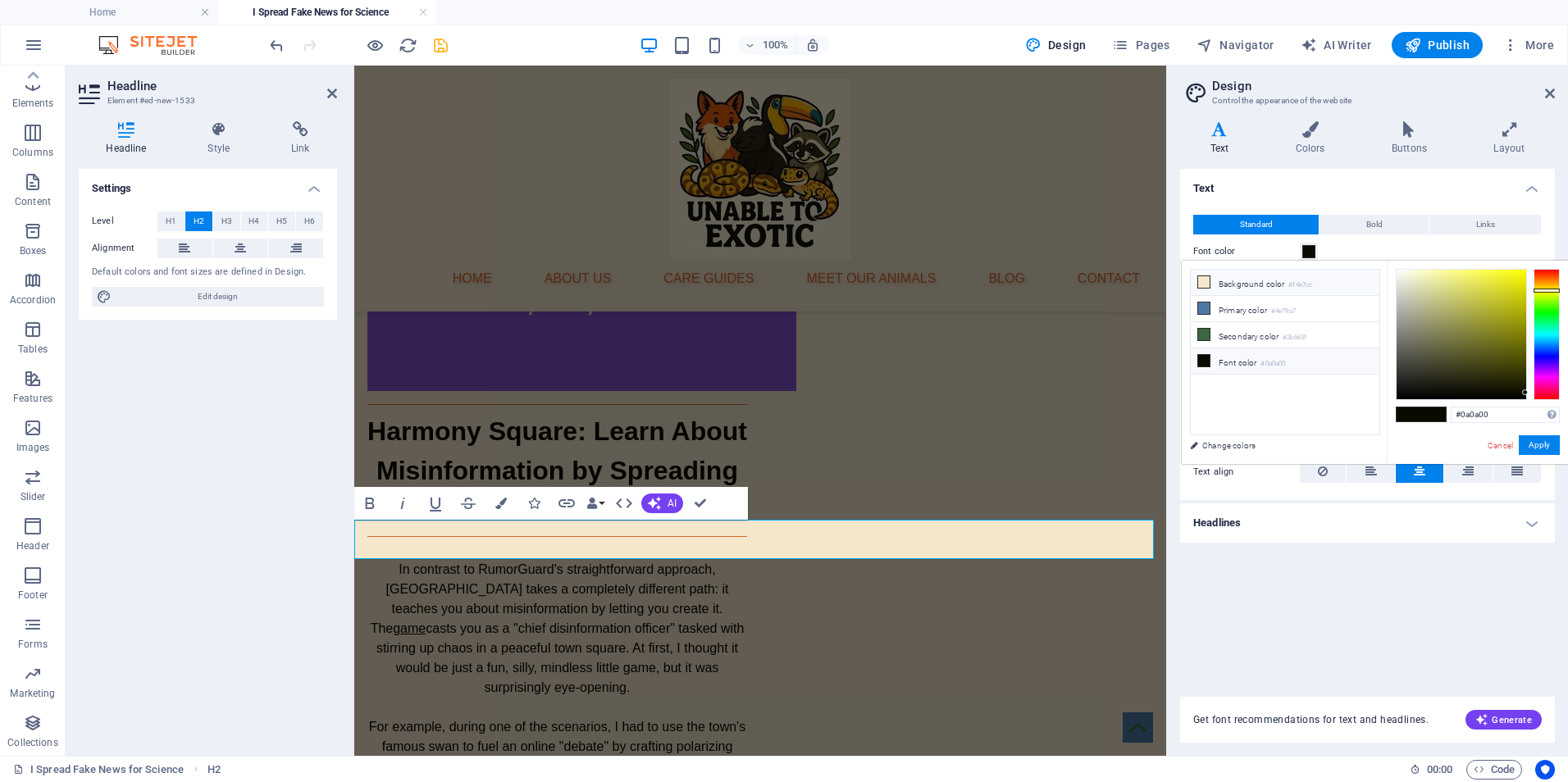
click at [1210, 285] on li "Background color #f4e7cc" at bounding box center [1285, 283] width 189 height 26
click at [1208, 329] on icon at bounding box center [1203, 334] width 11 height 11
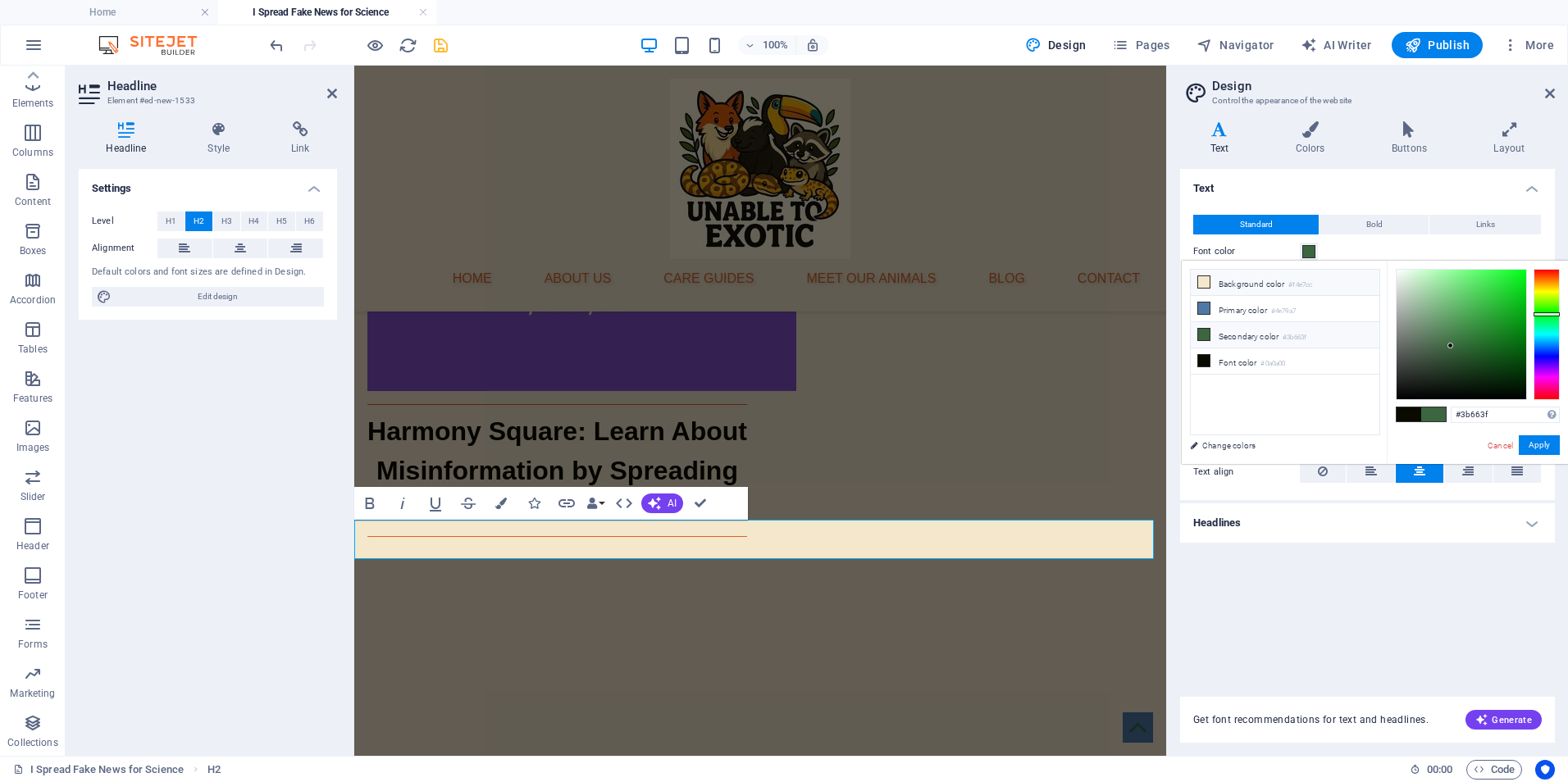
click at [1207, 288] on span at bounding box center [1203, 282] width 13 height 13
type input "#f4e7cc"
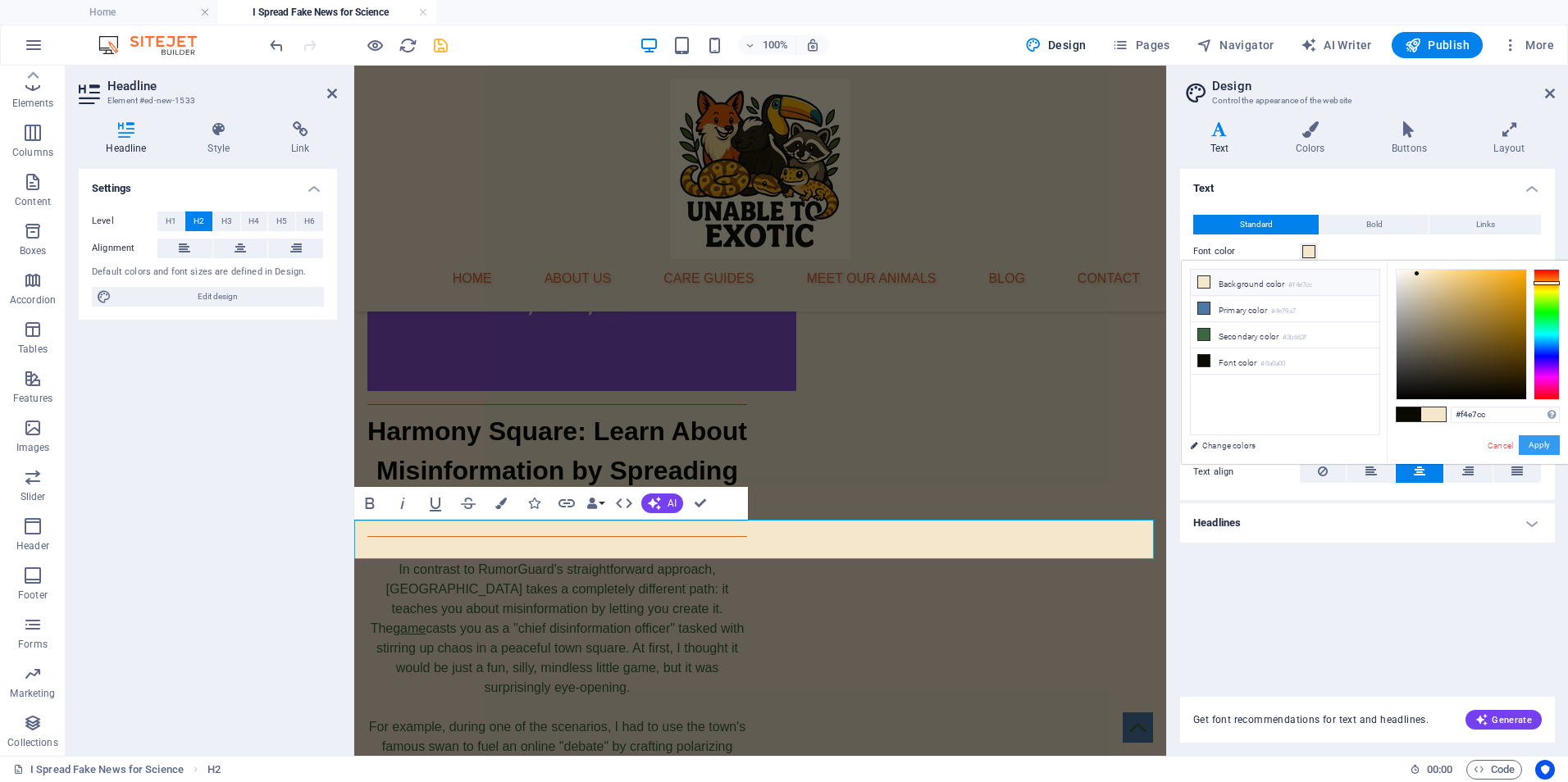
click at [1543, 445] on button "Apply" at bounding box center [1539, 445] width 41 height 19
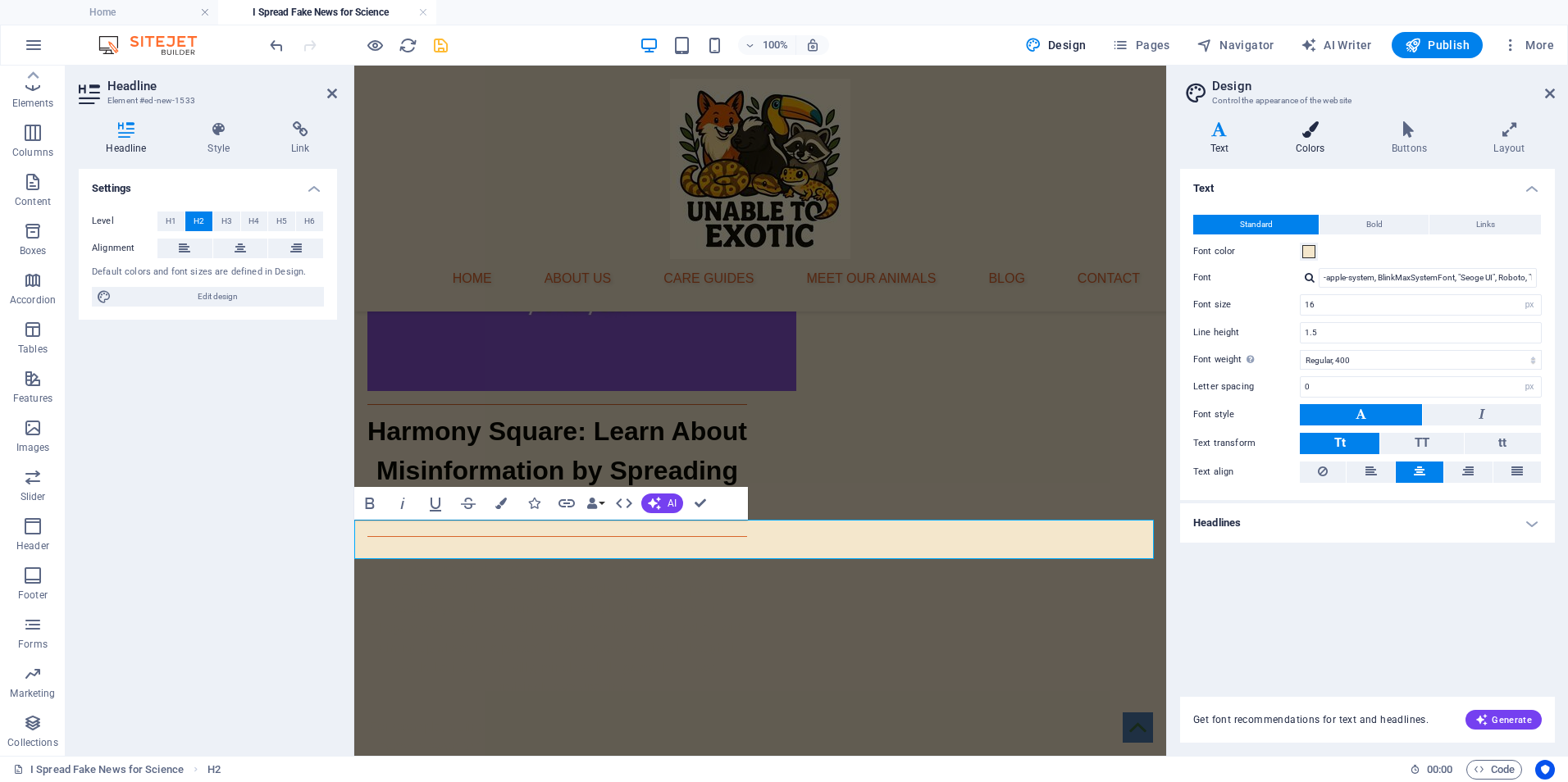
click at [1325, 147] on h4 "Colors" at bounding box center [1313, 138] width 96 height 34
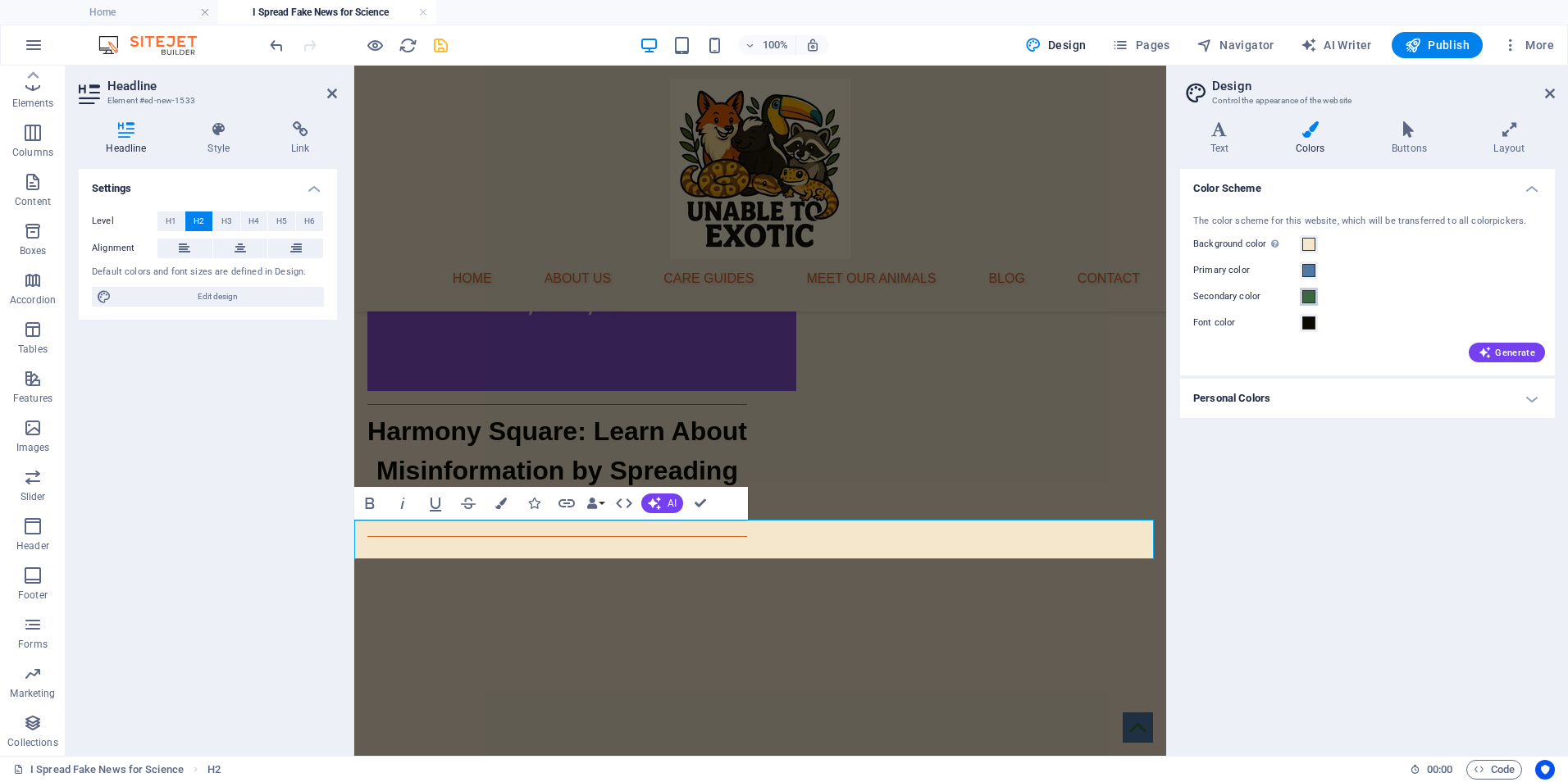
click at [1313, 302] on span at bounding box center [1309, 296] width 13 height 13
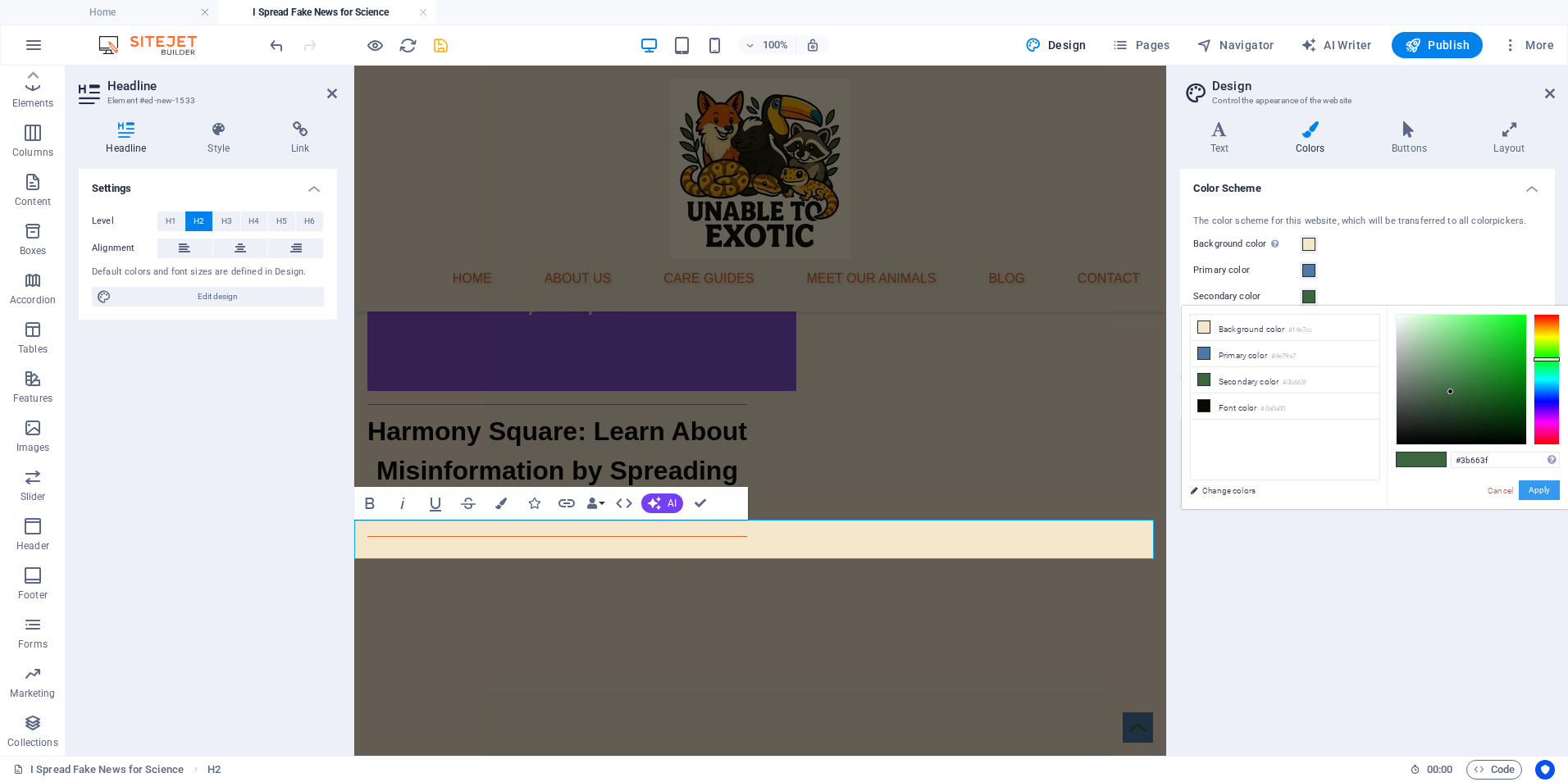
click at [1543, 494] on button "Apply" at bounding box center [1539, 490] width 41 height 19
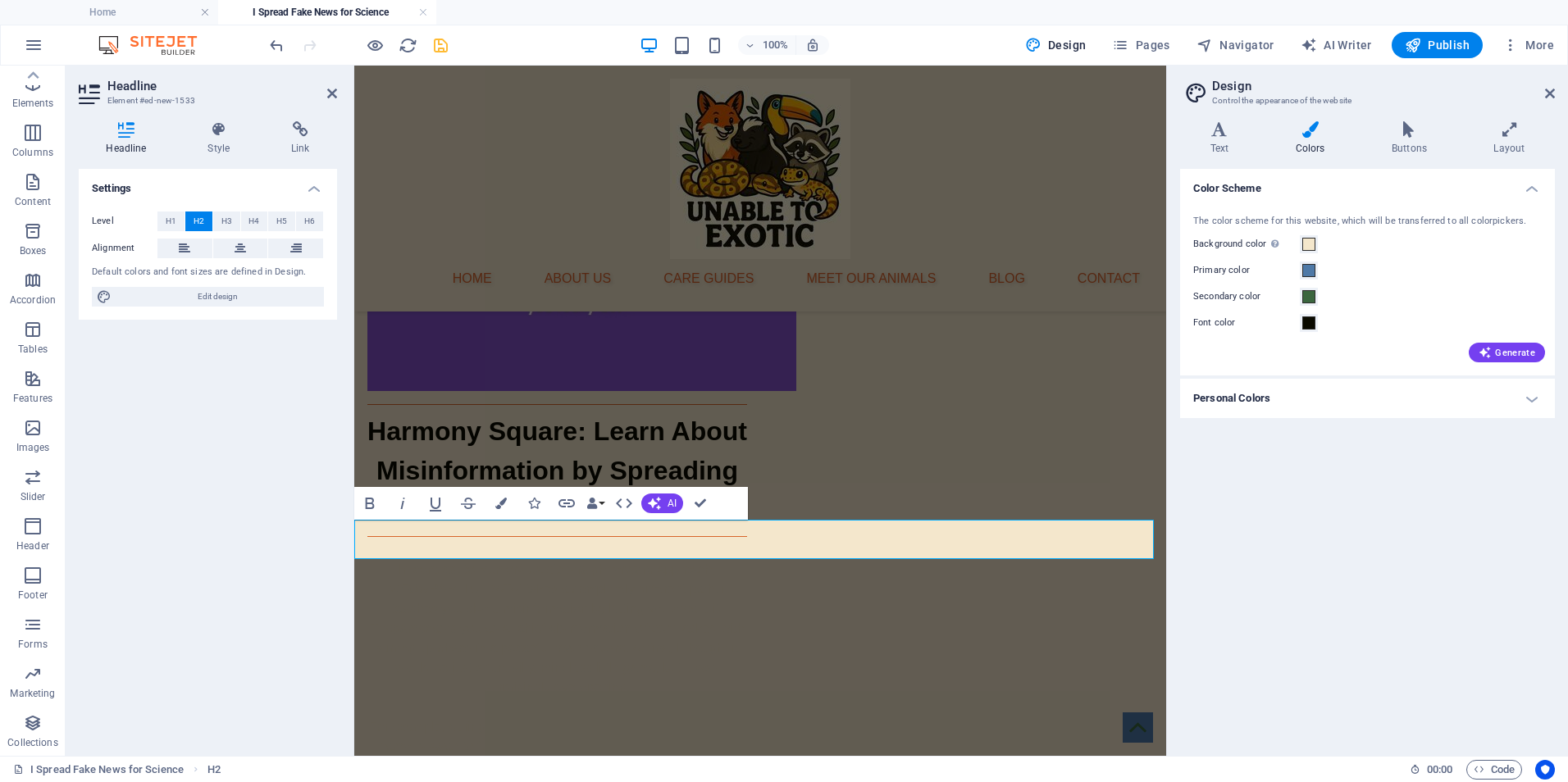
click at [1564, 95] on aside "Design Control the appearance of the website Variants Text Colors Buttons Layou…" at bounding box center [1367, 411] width 402 height 691
click at [1549, 90] on icon at bounding box center [1550, 93] width 10 height 13
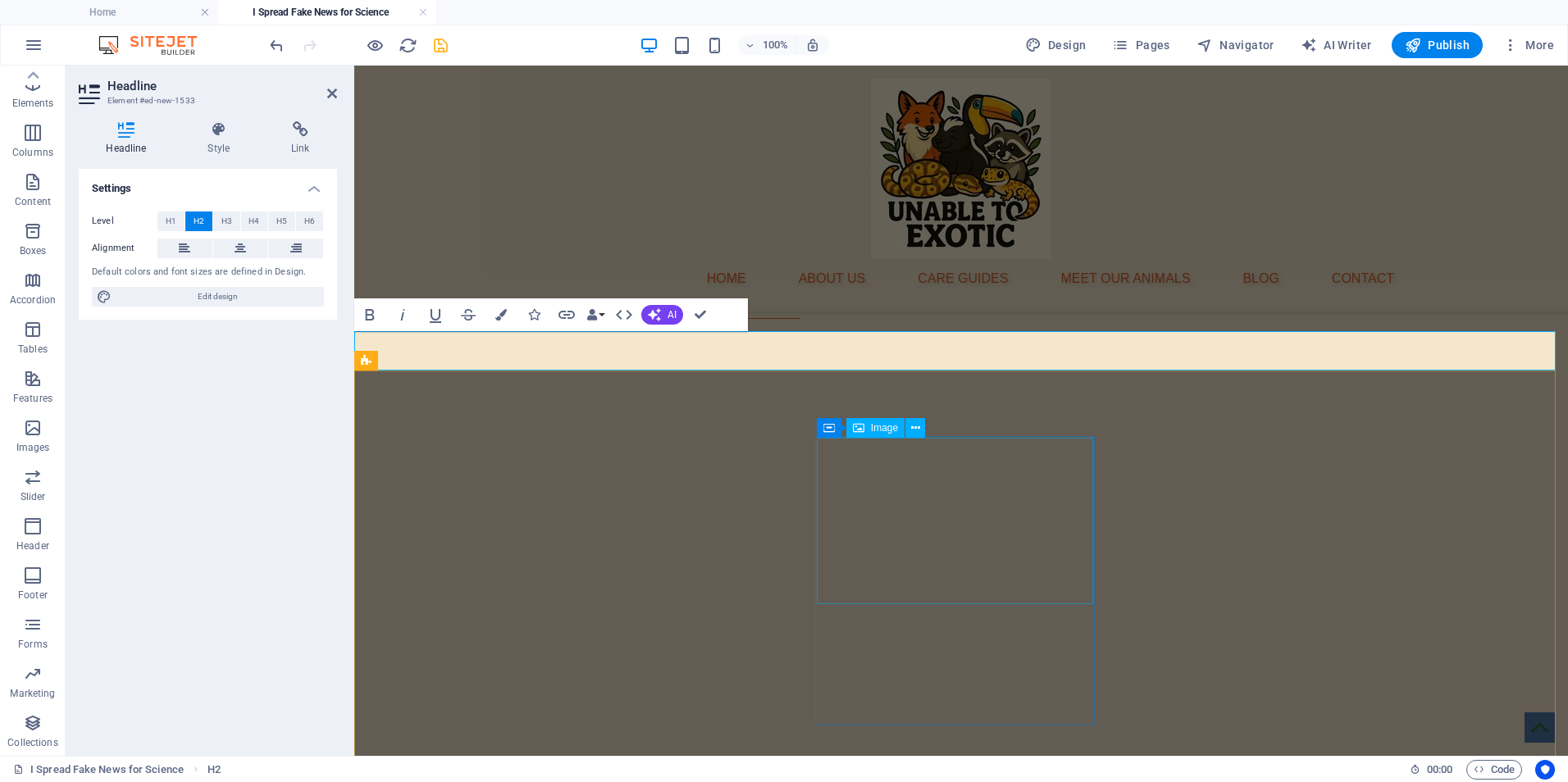
scroll to position [2556, 0]
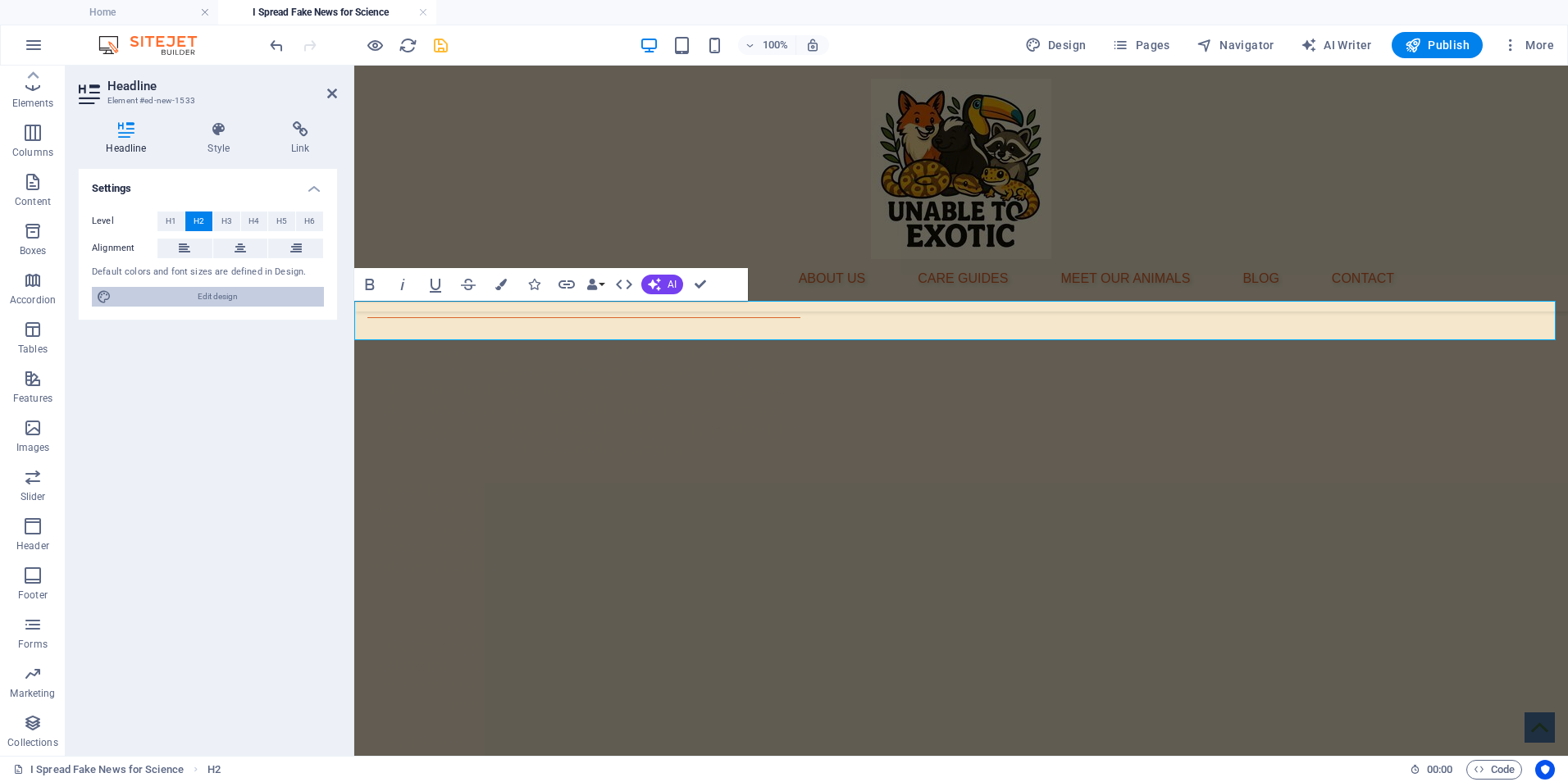
click at [253, 296] on span "Edit design" at bounding box center [218, 297] width 202 height 19
select select "px"
select select "400"
select select "px"
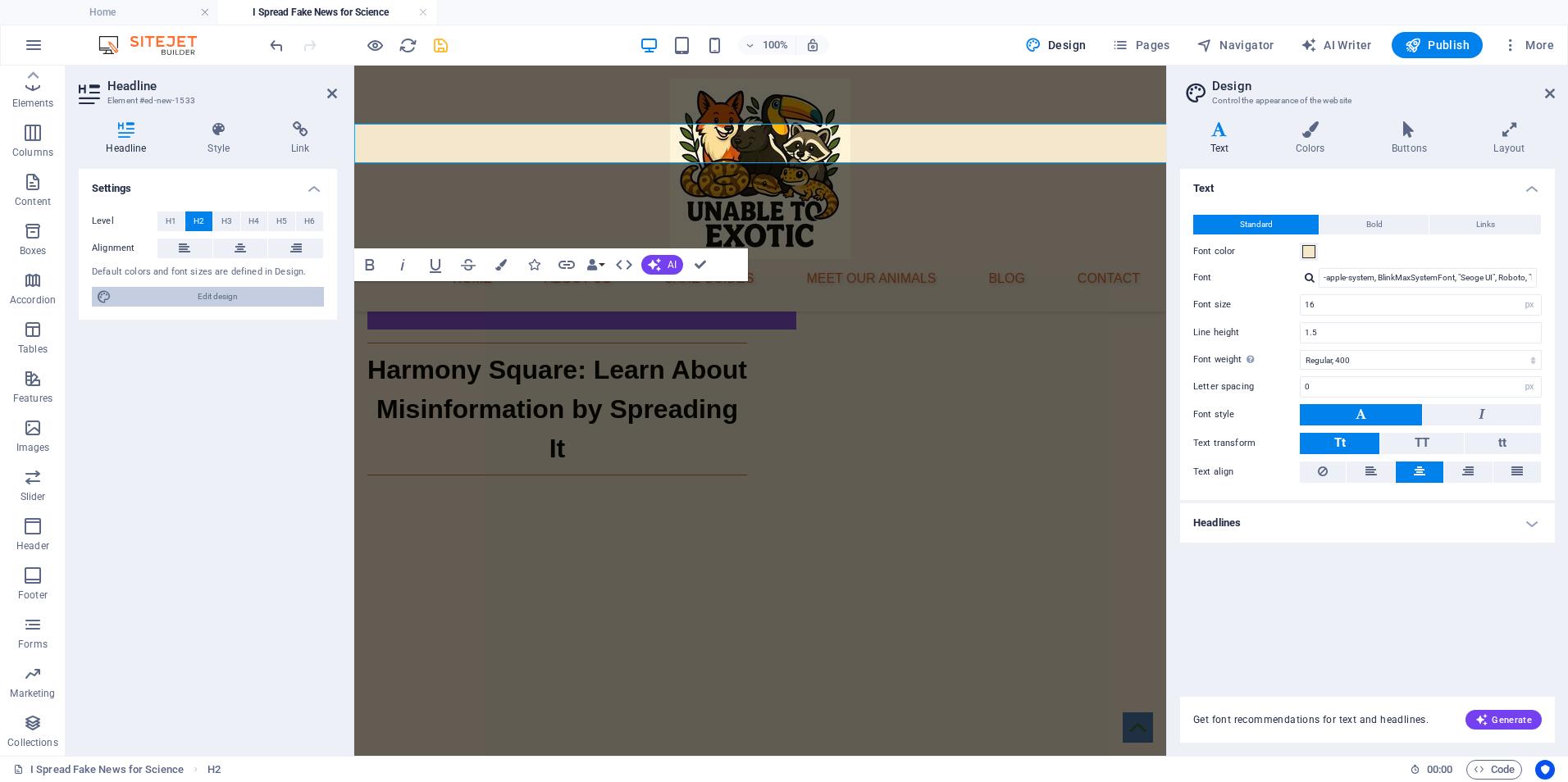
scroll to position [2733, 0]
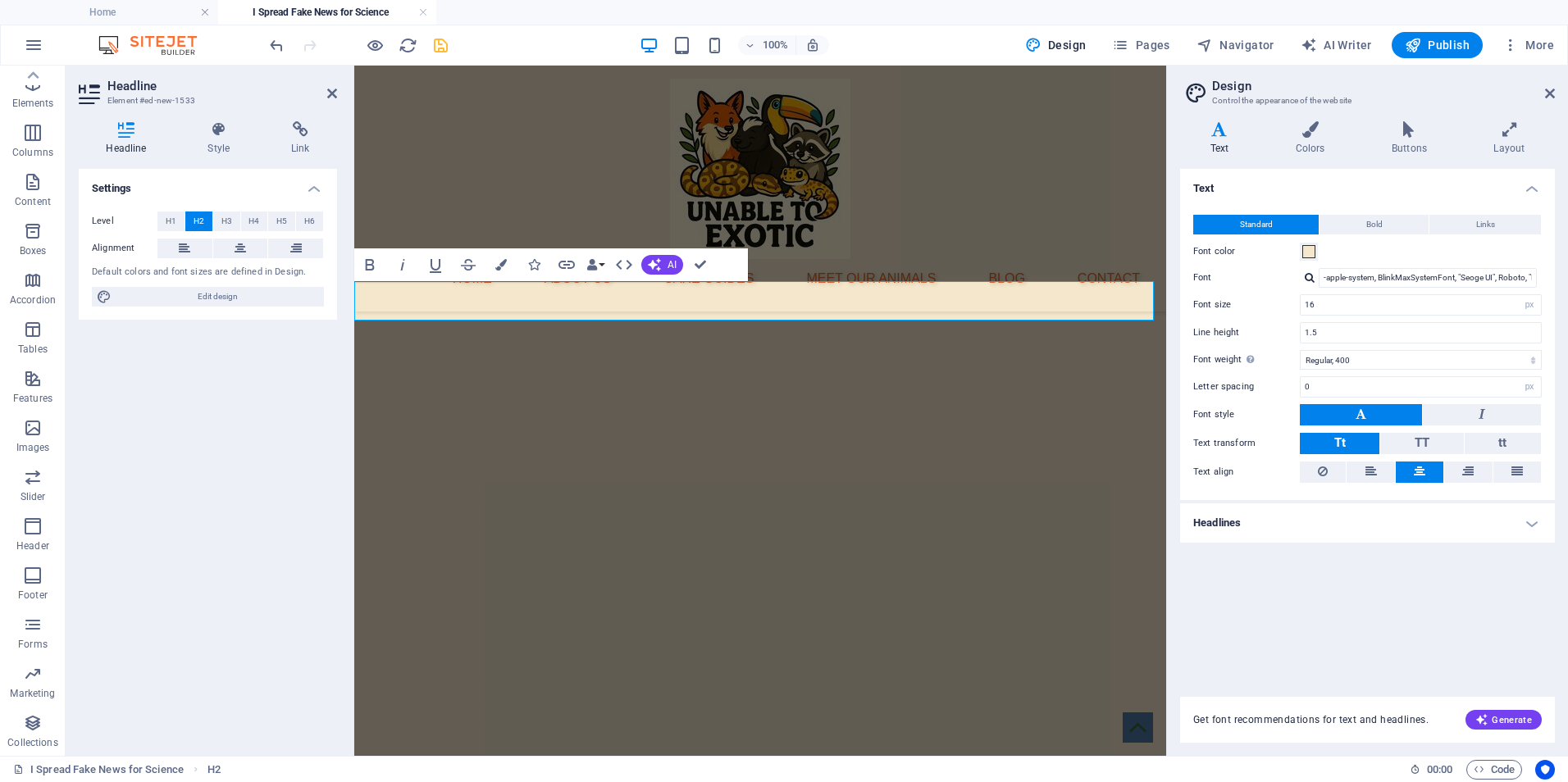
click at [1348, 520] on h4 "Headlines" at bounding box center [1368, 523] width 374 height 40
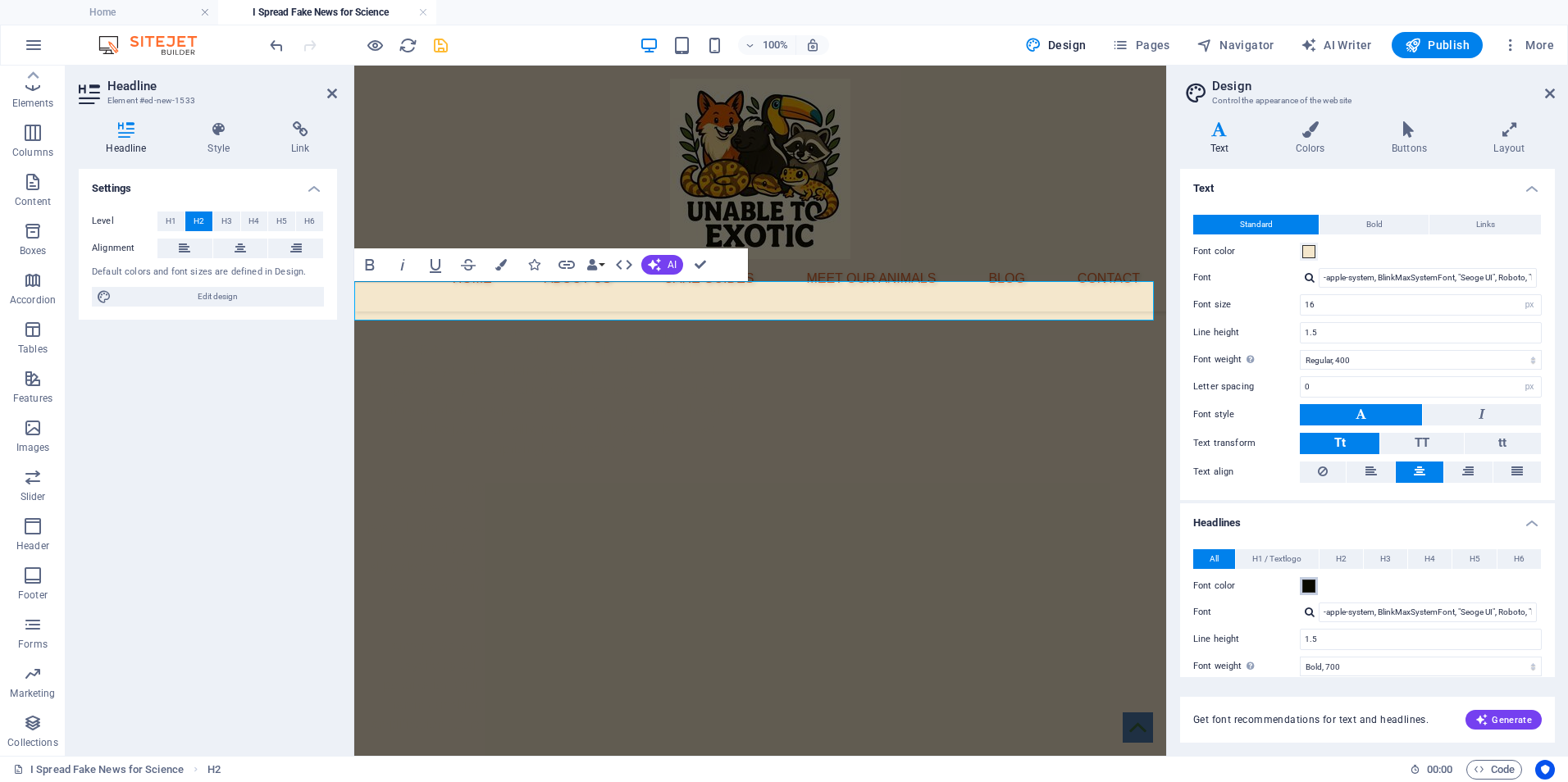
click at [1315, 590] on span at bounding box center [1309, 586] width 13 height 13
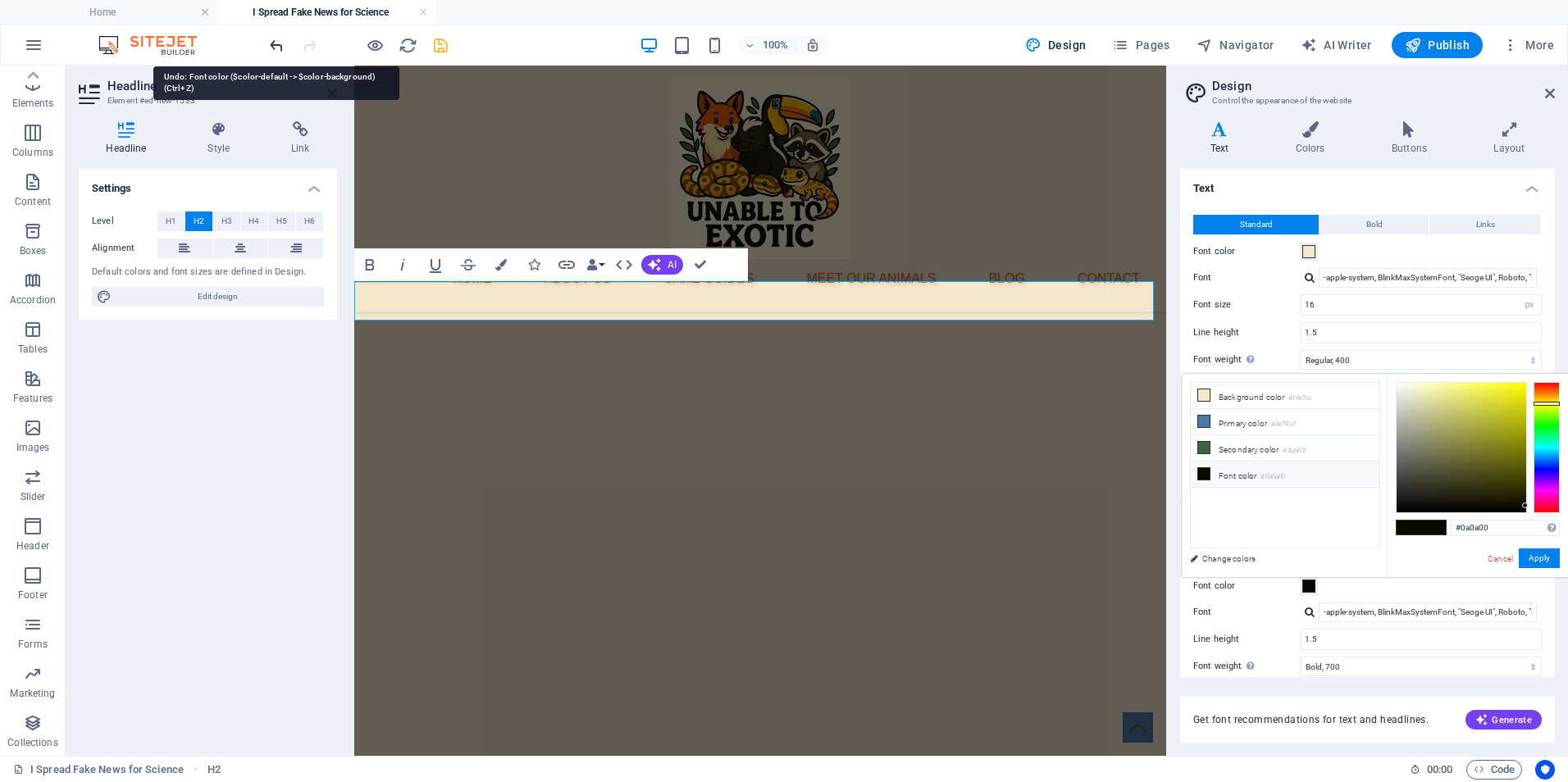
click at [276, 43] on icon "undo" at bounding box center [276, 45] width 18 height 18
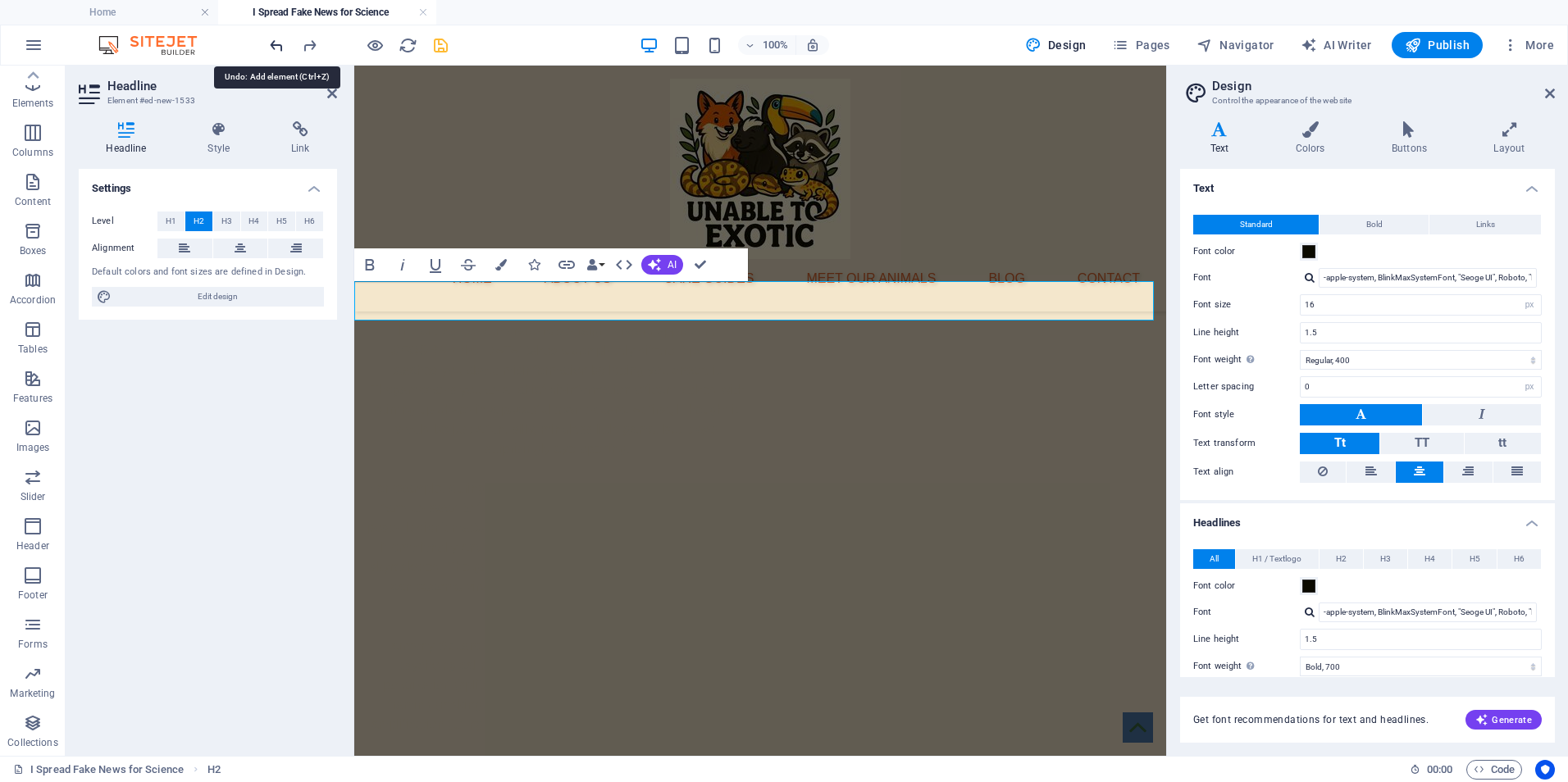
click at [276, 43] on icon "undo" at bounding box center [276, 45] width 18 height 18
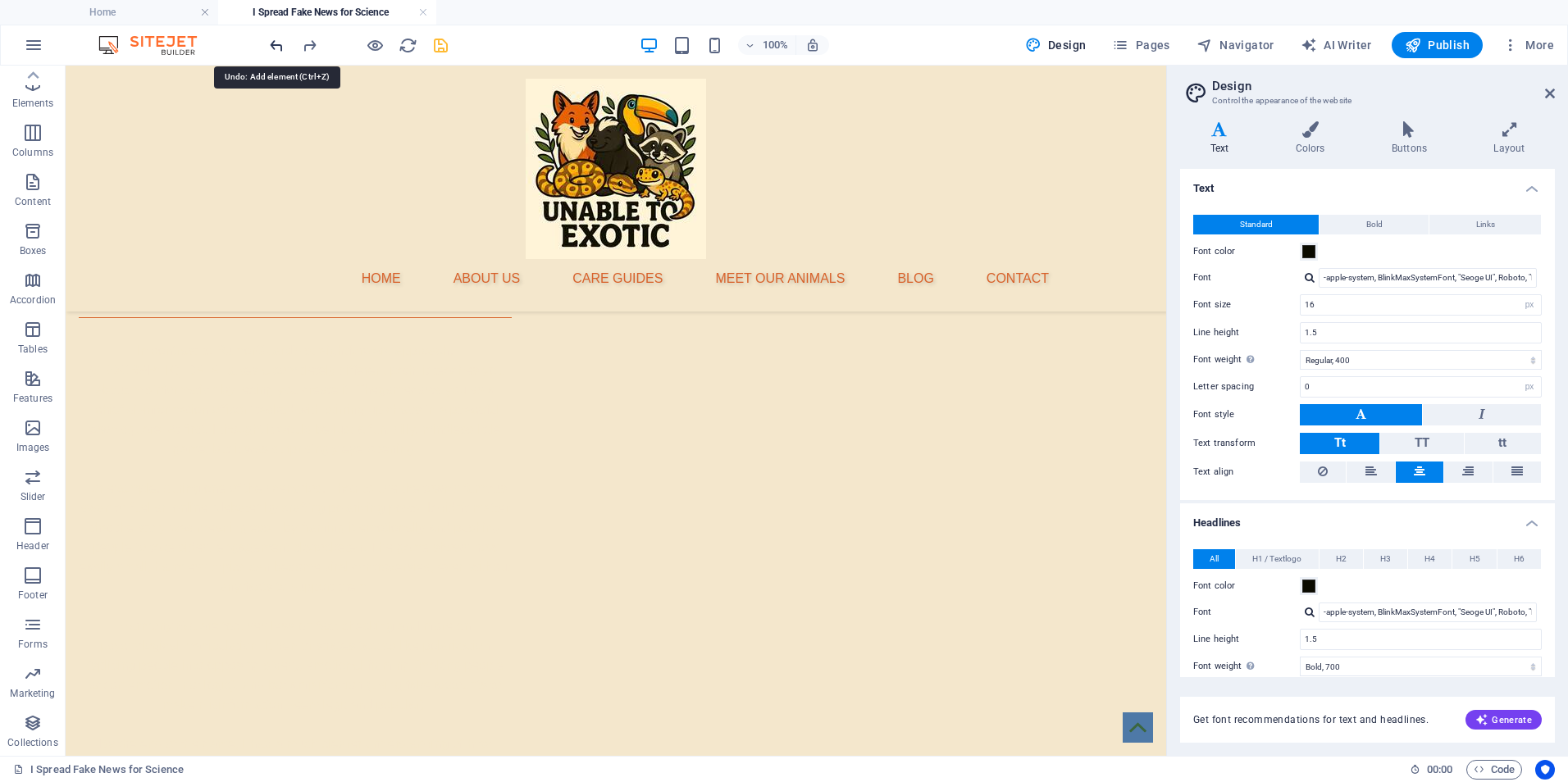
click at [276, 43] on icon "undo" at bounding box center [276, 45] width 18 height 18
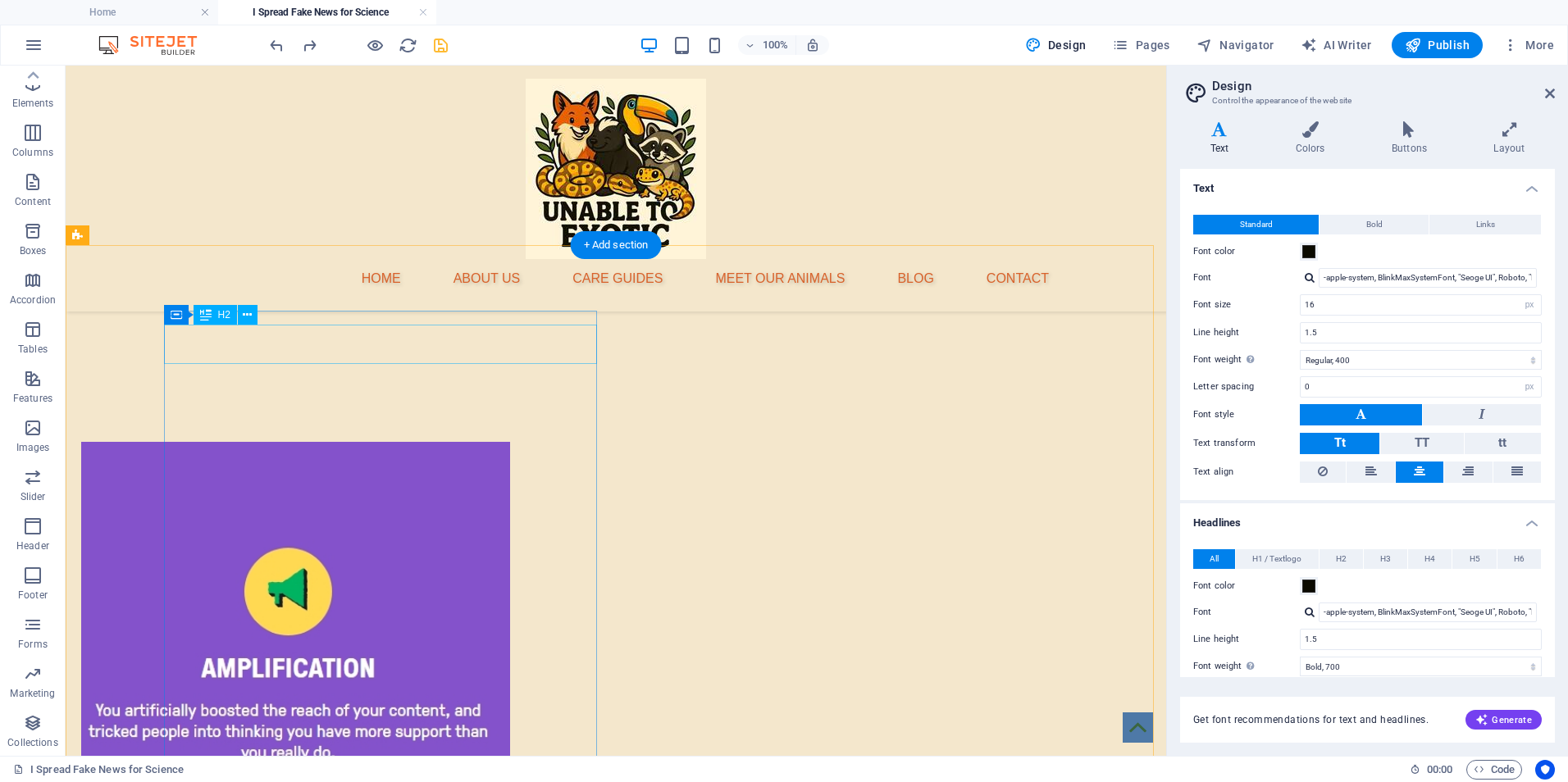
scroll to position [2336, 0]
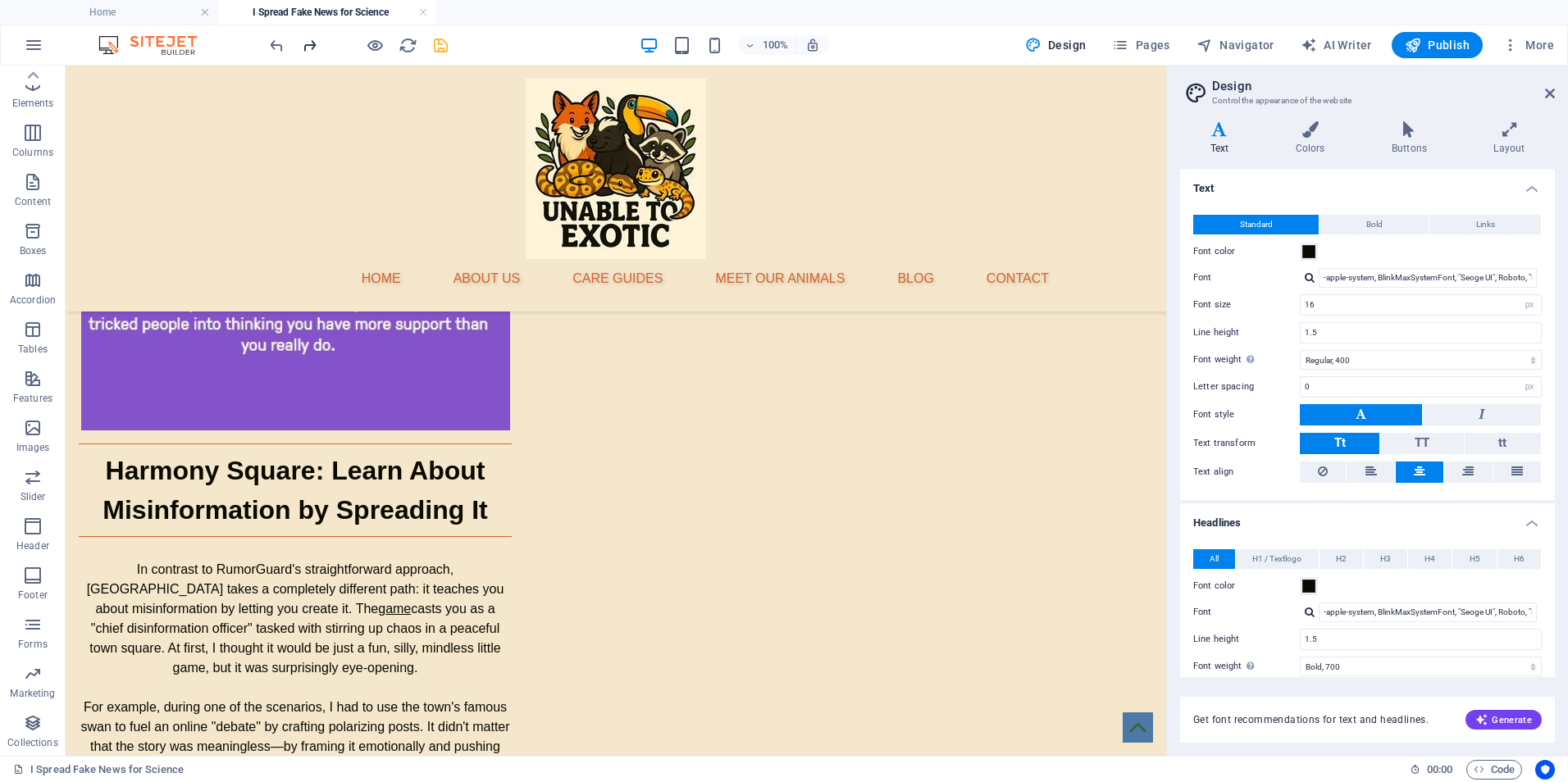
click at [308, 47] on icon "redo" at bounding box center [309, 45] width 18 height 18
click at [307, 46] on icon "redo" at bounding box center [309, 45] width 18 height 18
click at [124, 511] on icon at bounding box center [120, 510] width 9 height 18
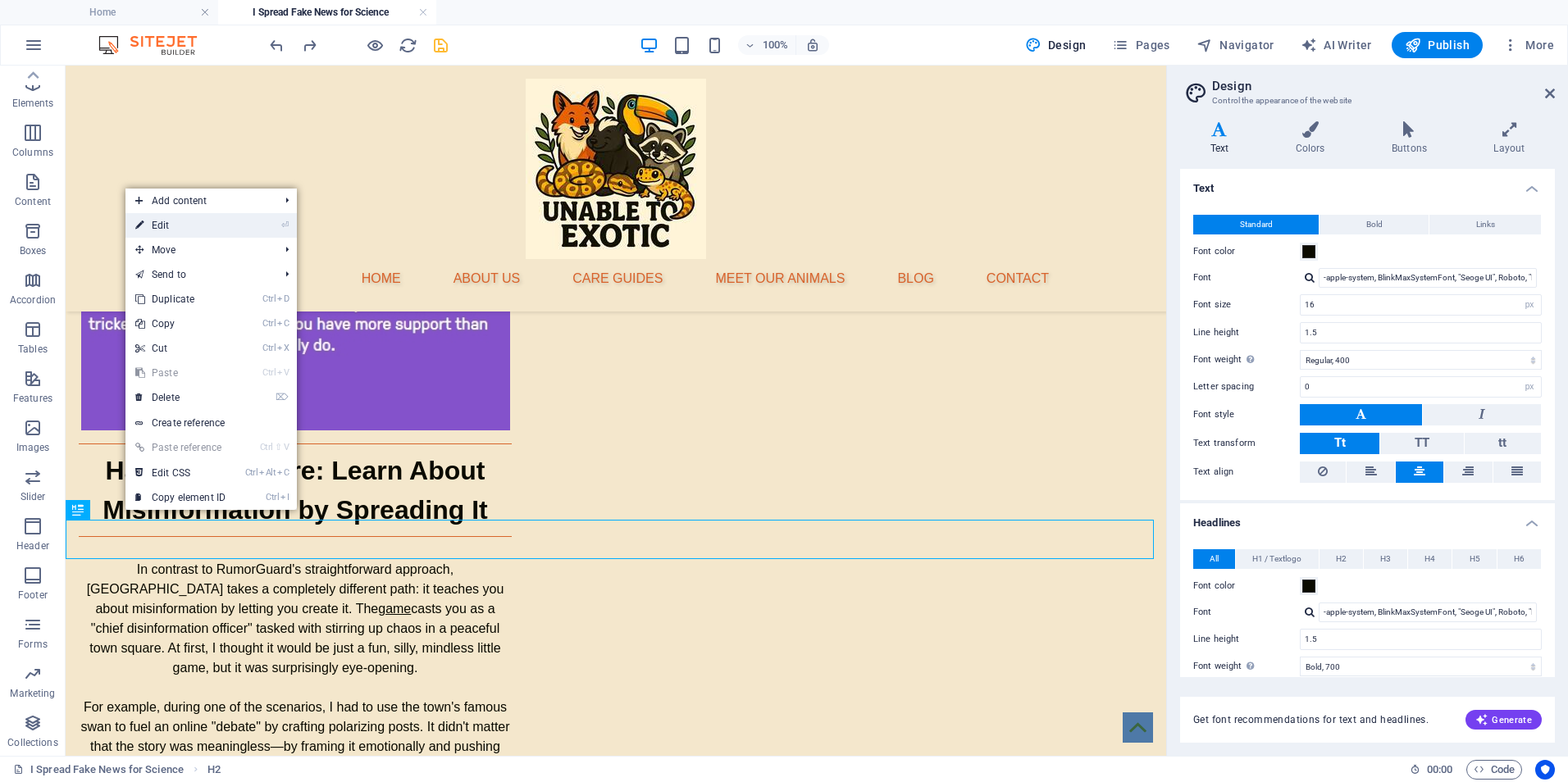
click at [164, 225] on link "⏎ Edit" at bounding box center [180, 226] width 110 height 25
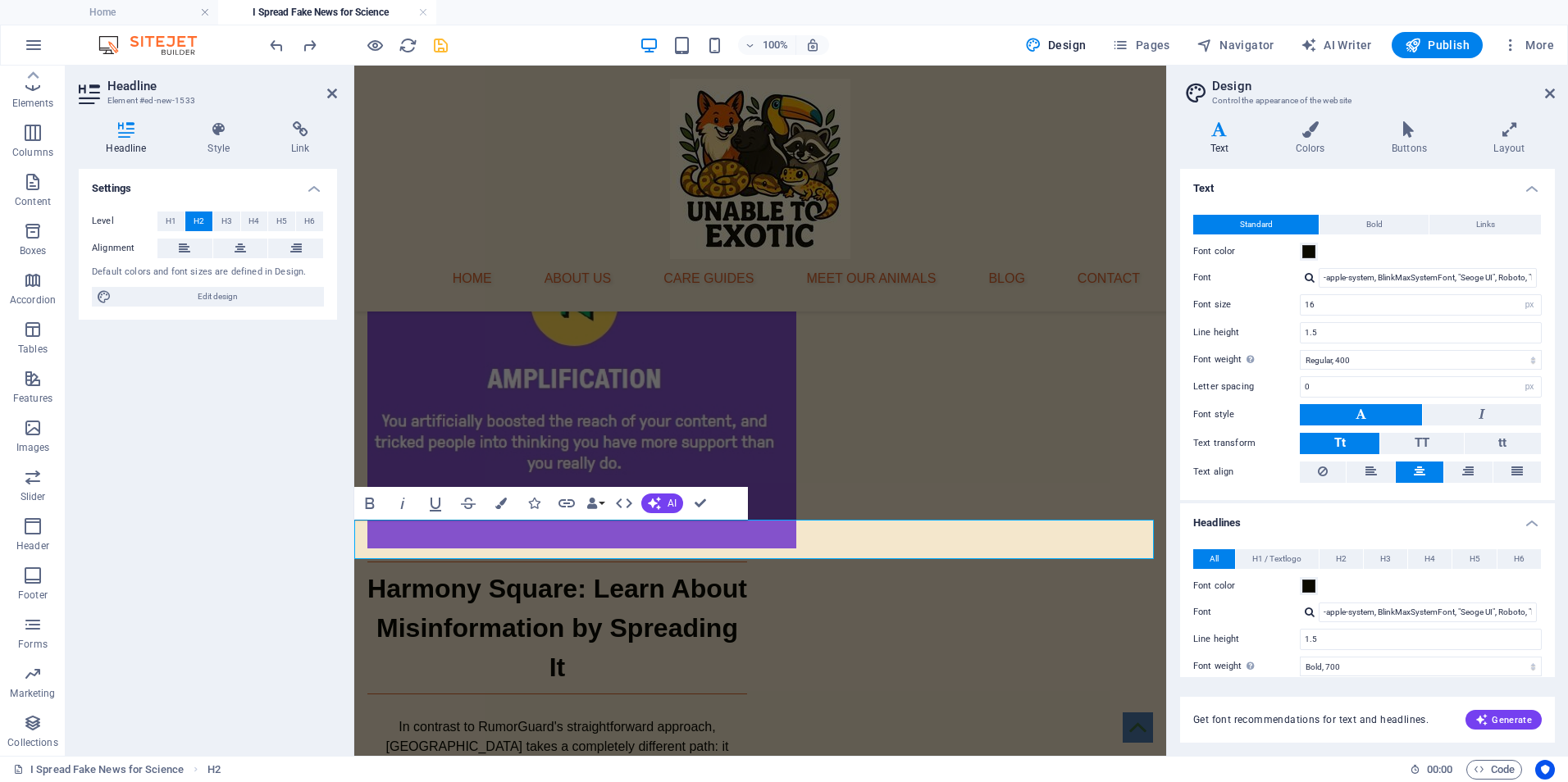
scroll to position [2494, 0]
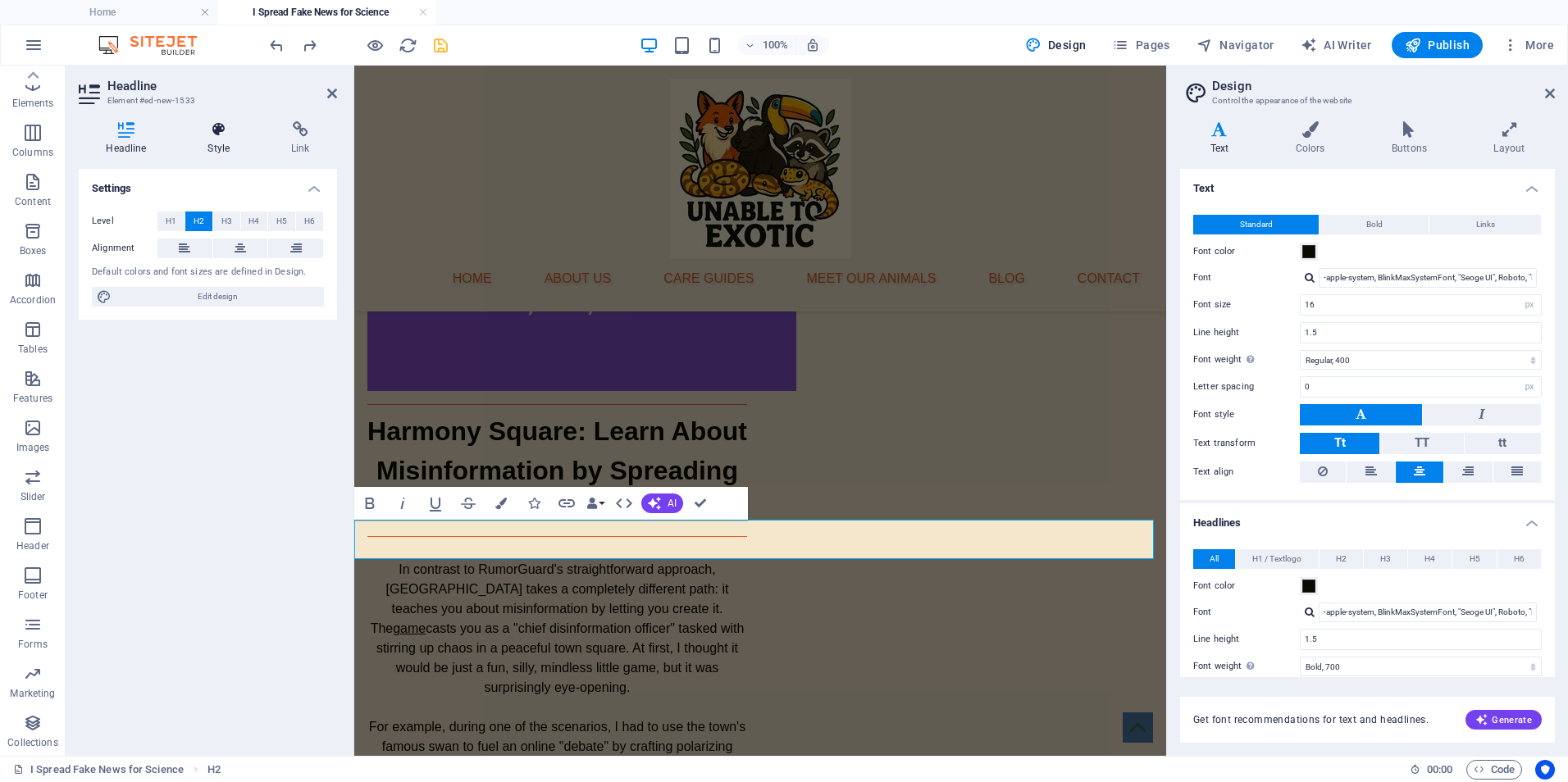
click at [219, 134] on icon at bounding box center [219, 129] width 77 height 17
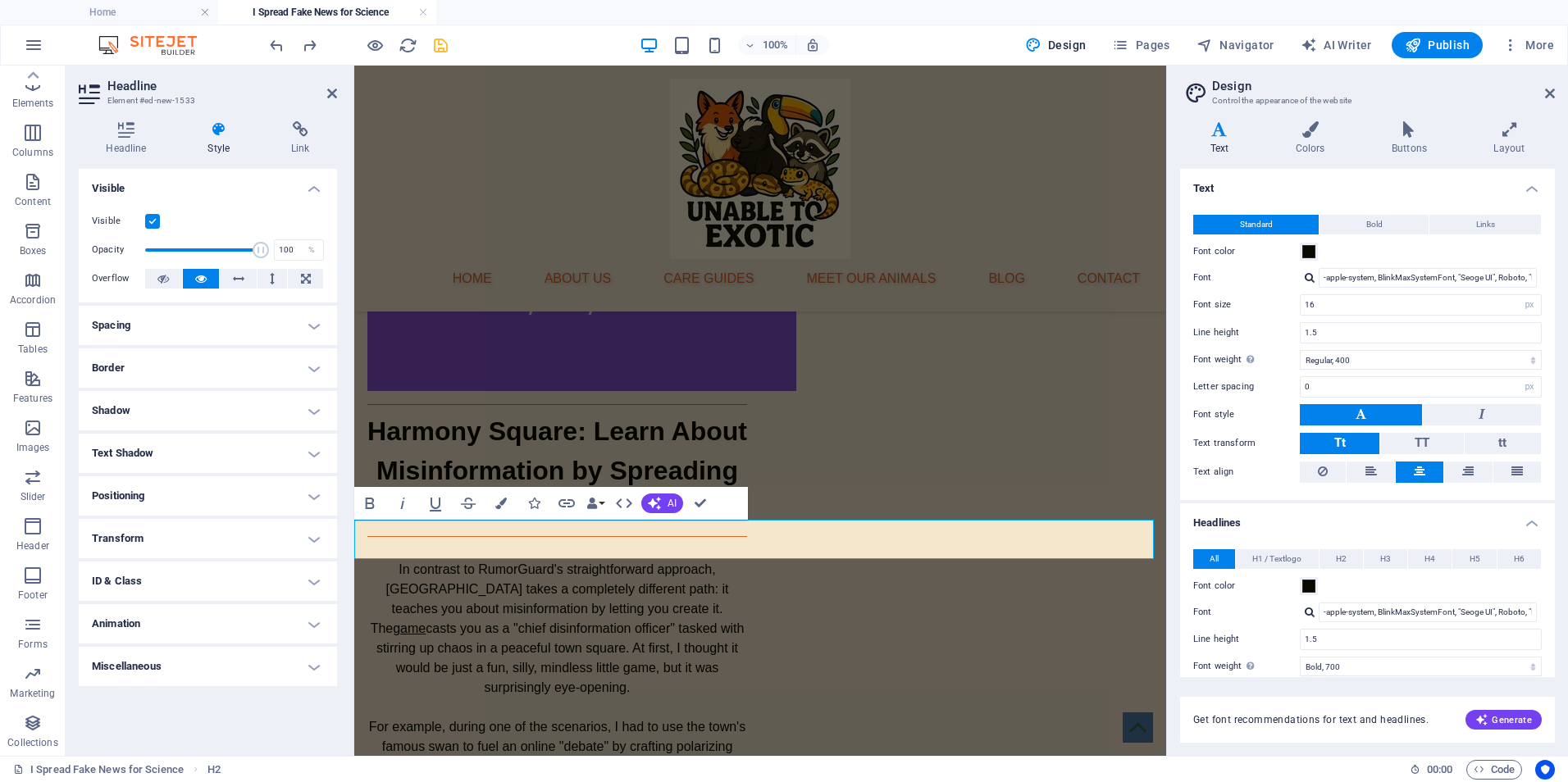
click at [131, 337] on h4 "Spacing" at bounding box center [208, 325] width 258 height 40
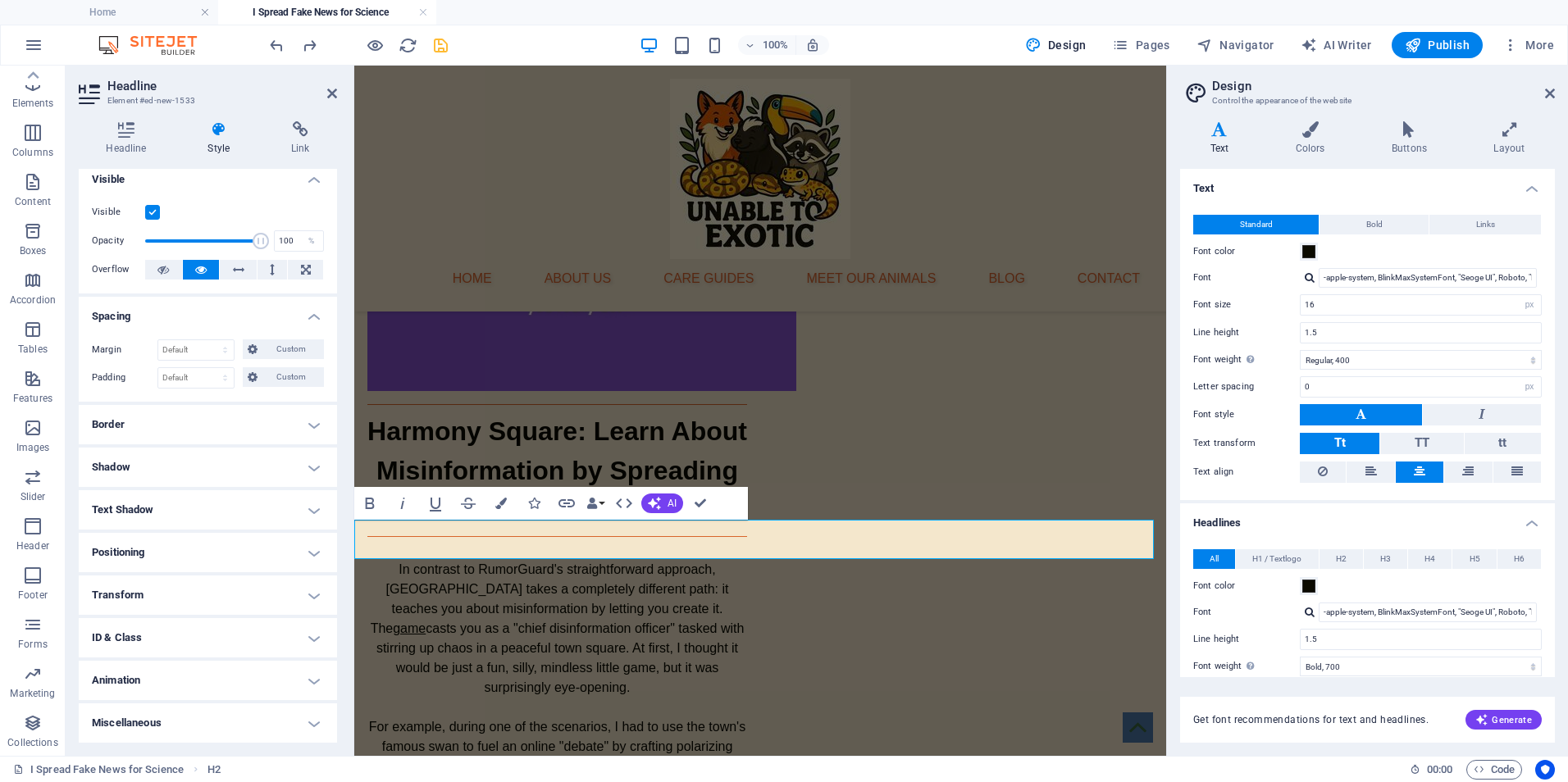
scroll to position [0, 0]
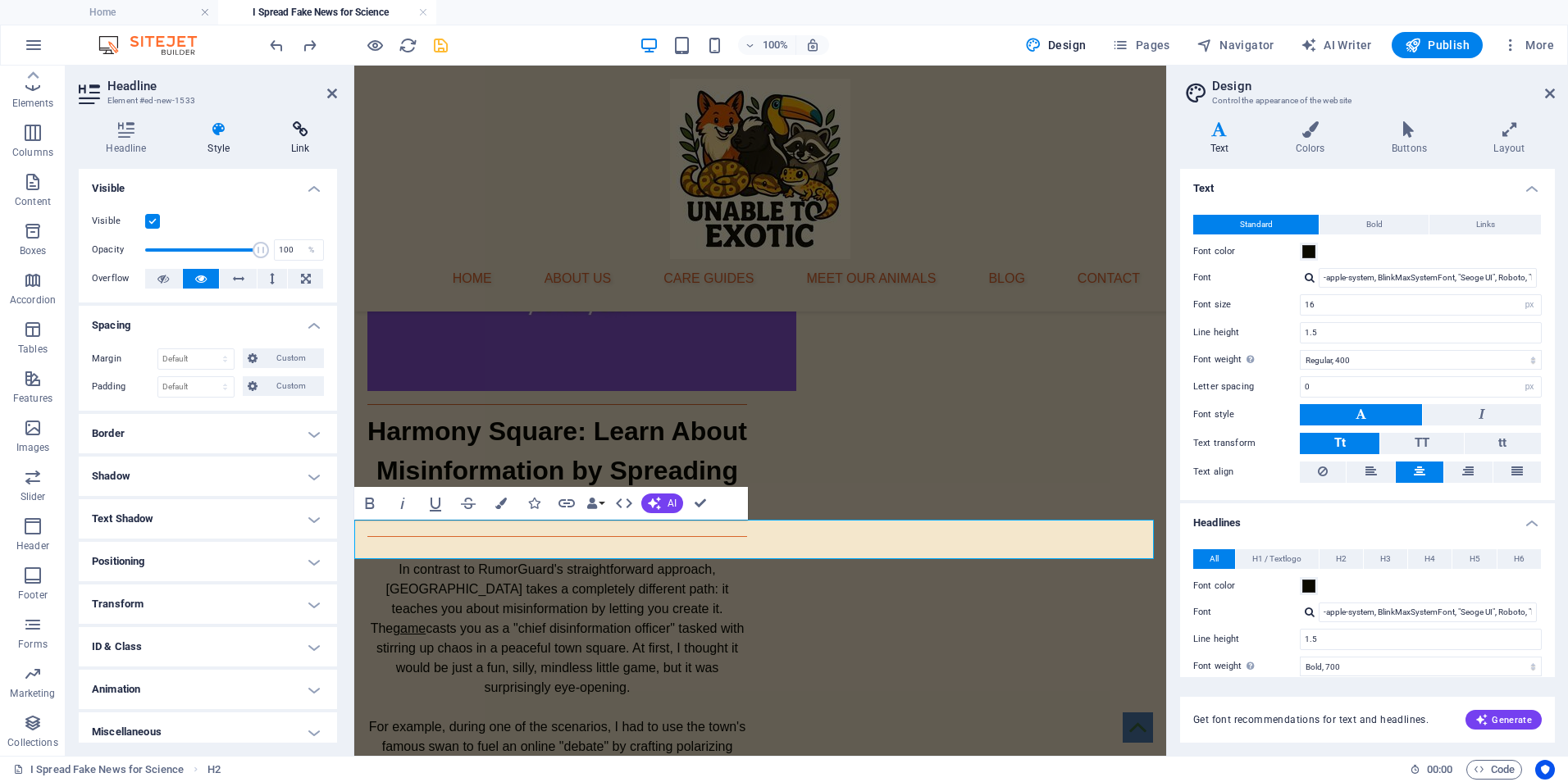
click at [294, 127] on icon at bounding box center [300, 129] width 73 height 17
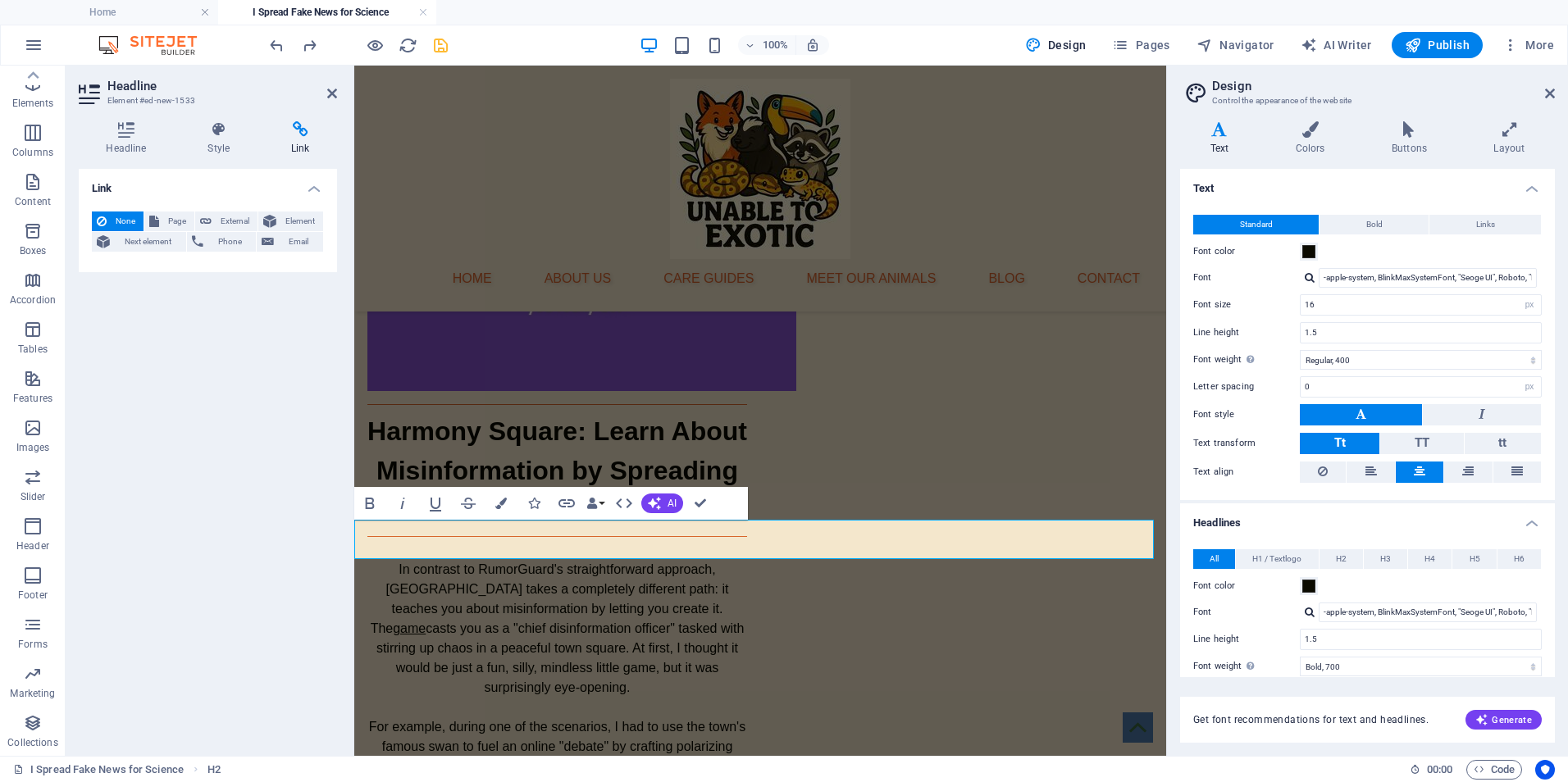
click at [112, 119] on div "Headline Style Link Settings Level H1 H2 H3 H4 H5 H6 Alignment Default colors a…" at bounding box center [208, 431] width 285 height 648
click at [134, 132] on icon at bounding box center [127, 129] width 95 height 17
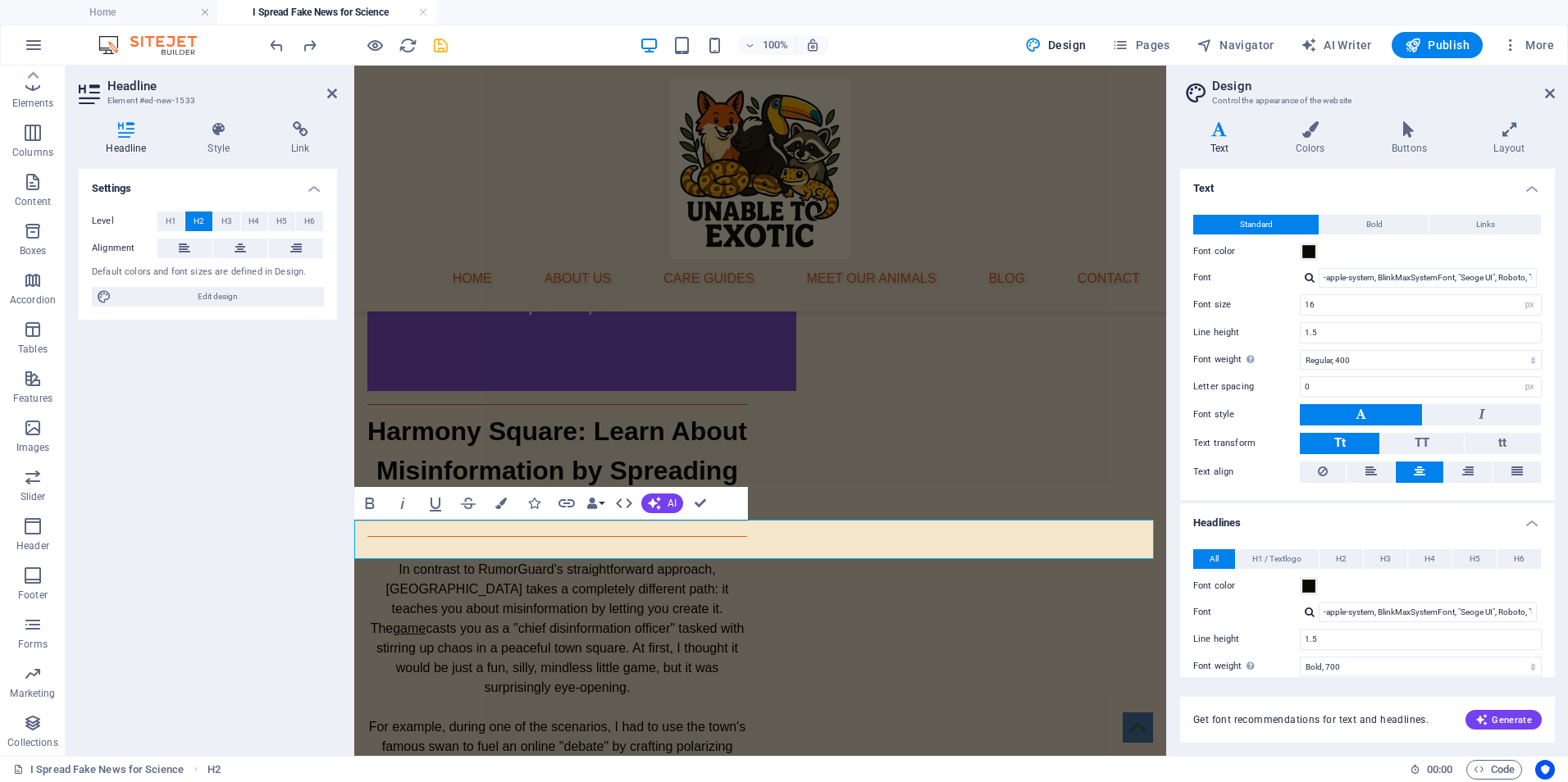
click at [134, 132] on icon at bounding box center [127, 129] width 95 height 17
click at [236, 296] on span "Edit design" at bounding box center [218, 297] width 202 height 19
click at [1329, 136] on icon at bounding box center [1310, 129] width 90 height 17
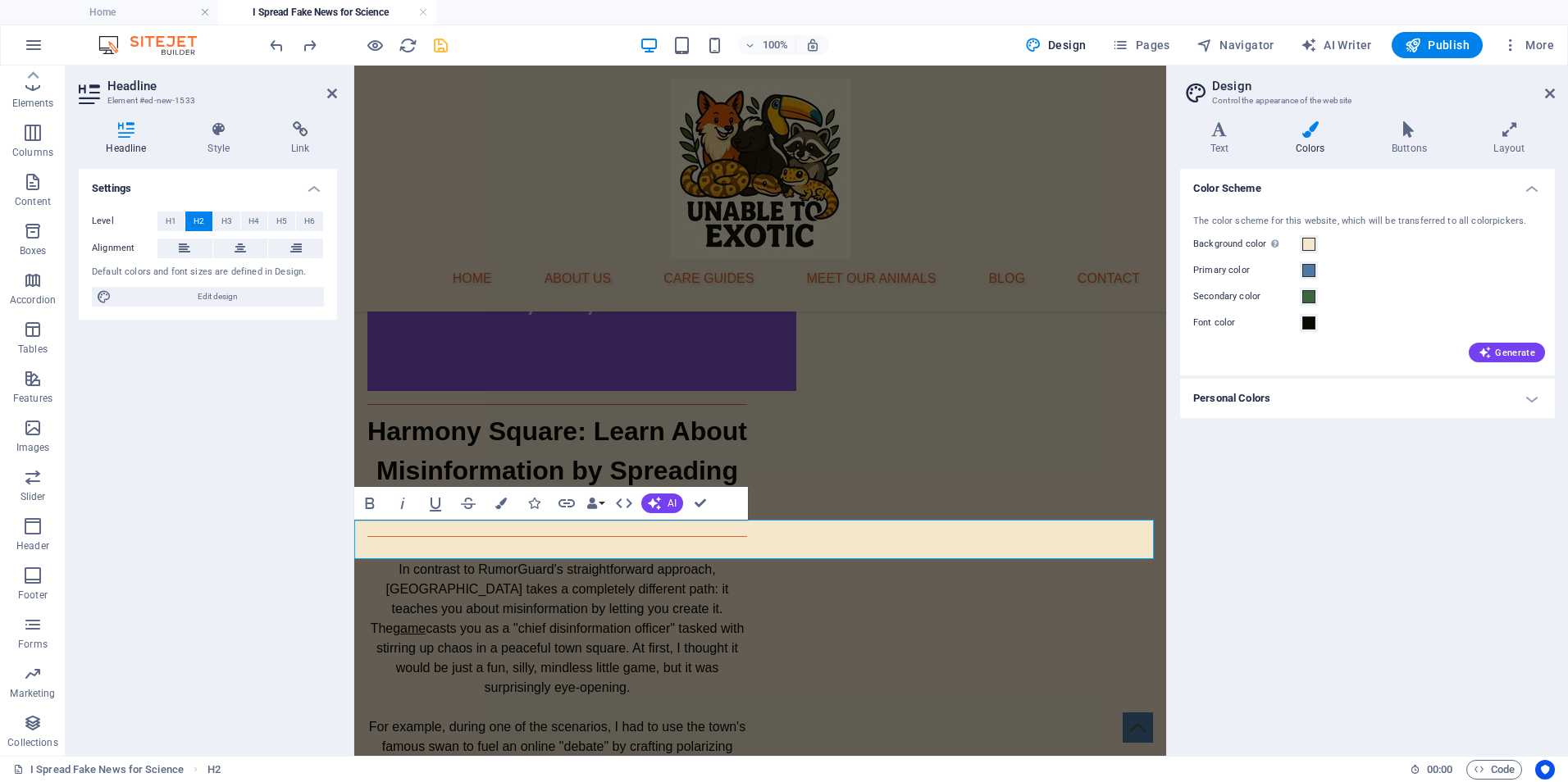
click at [1307, 408] on h4 "Personal Colors" at bounding box center [1368, 398] width 374 height 40
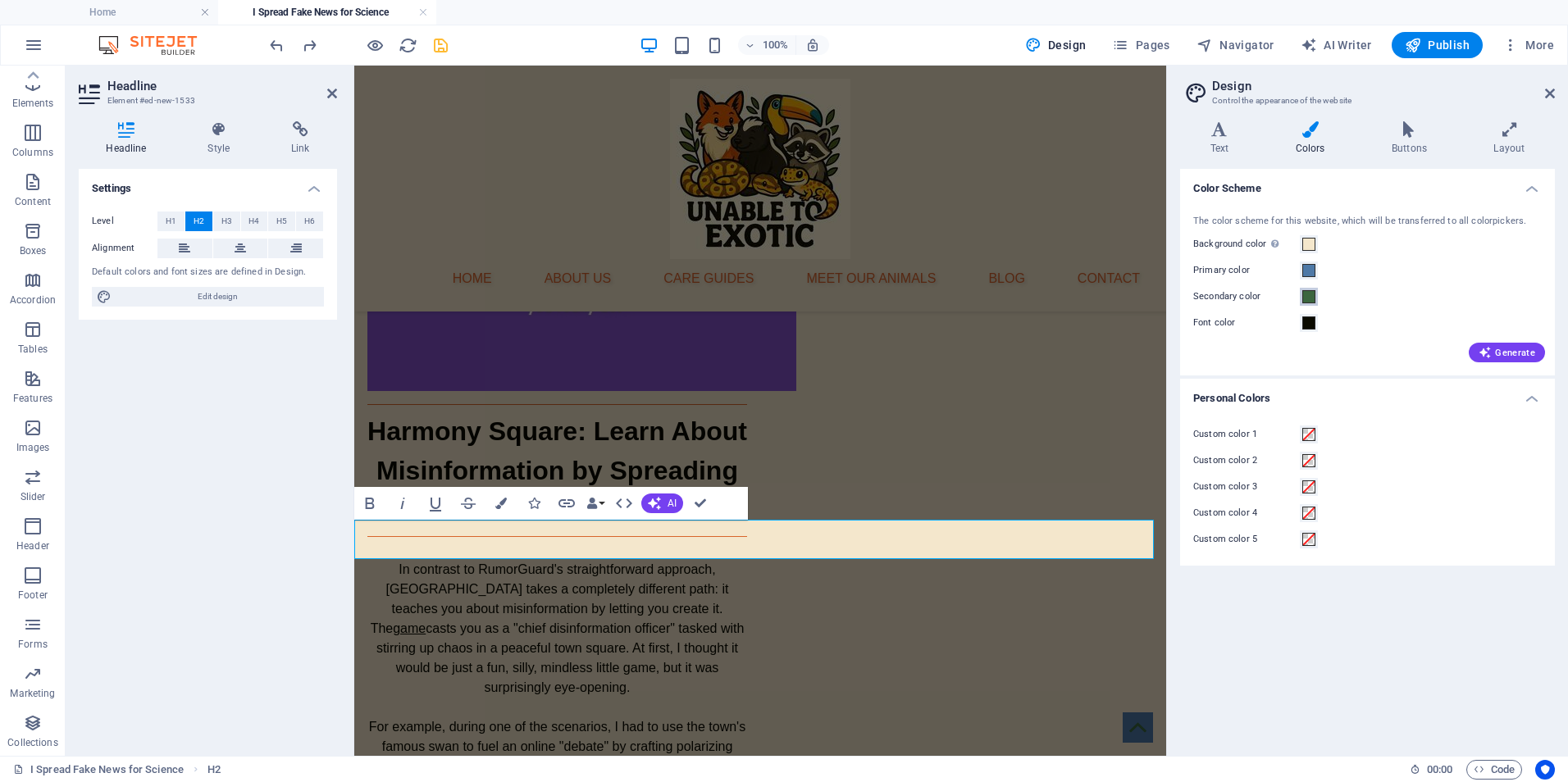
click at [1305, 300] on span at bounding box center [1309, 296] width 13 height 13
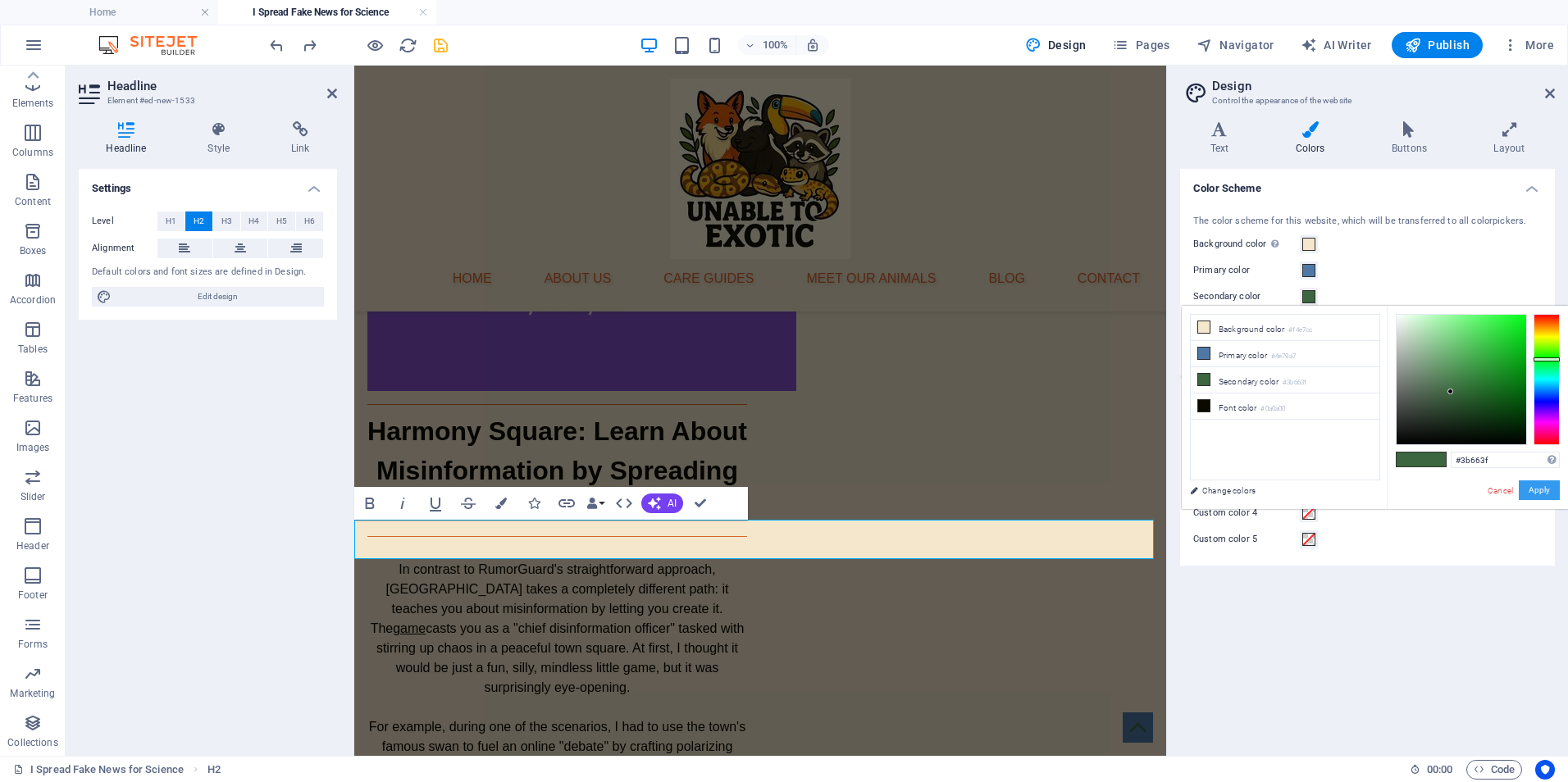
click at [1535, 487] on button "Apply" at bounding box center [1539, 490] width 41 height 19
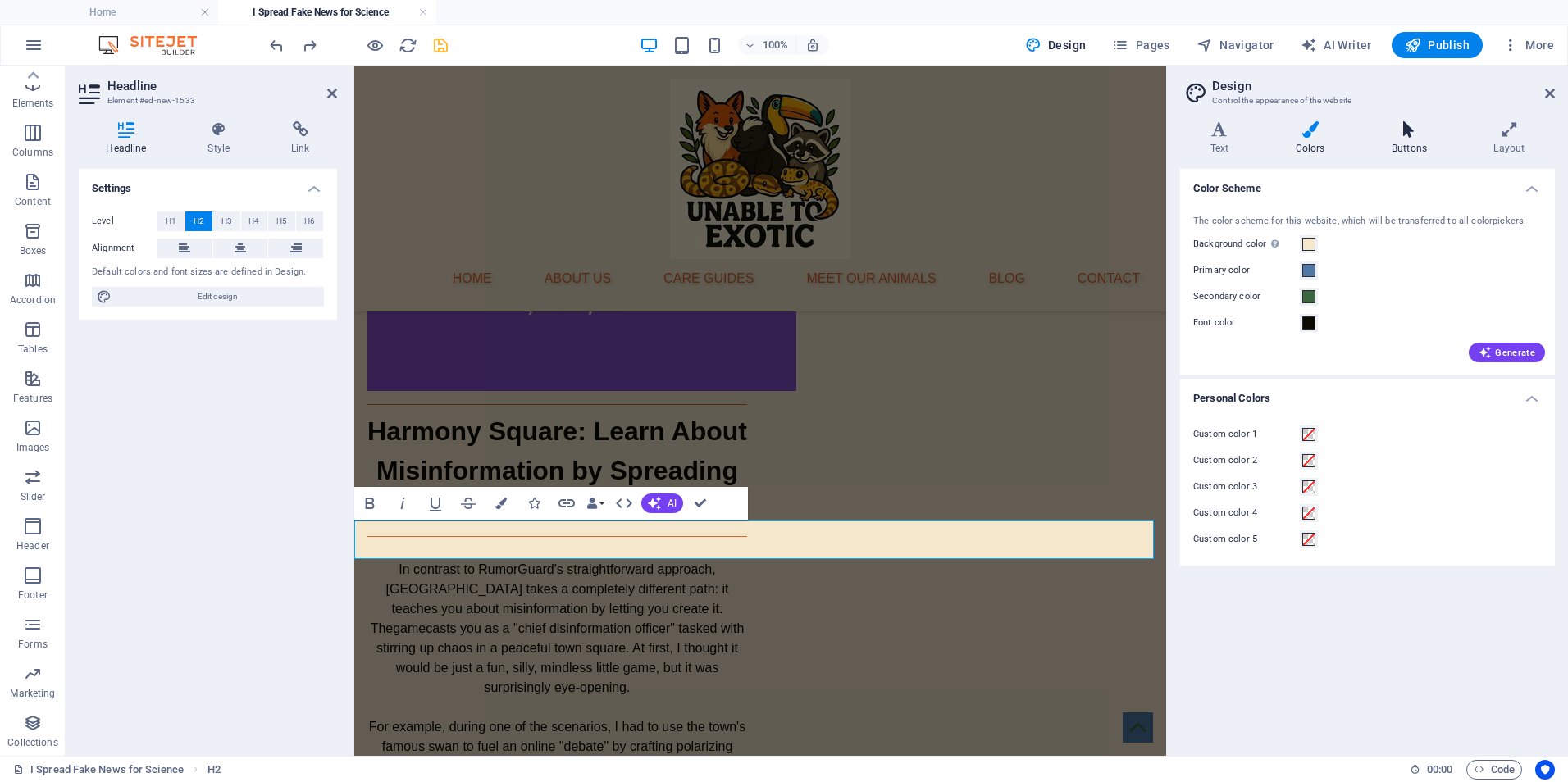
click at [1412, 134] on icon at bounding box center [1409, 129] width 95 height 17
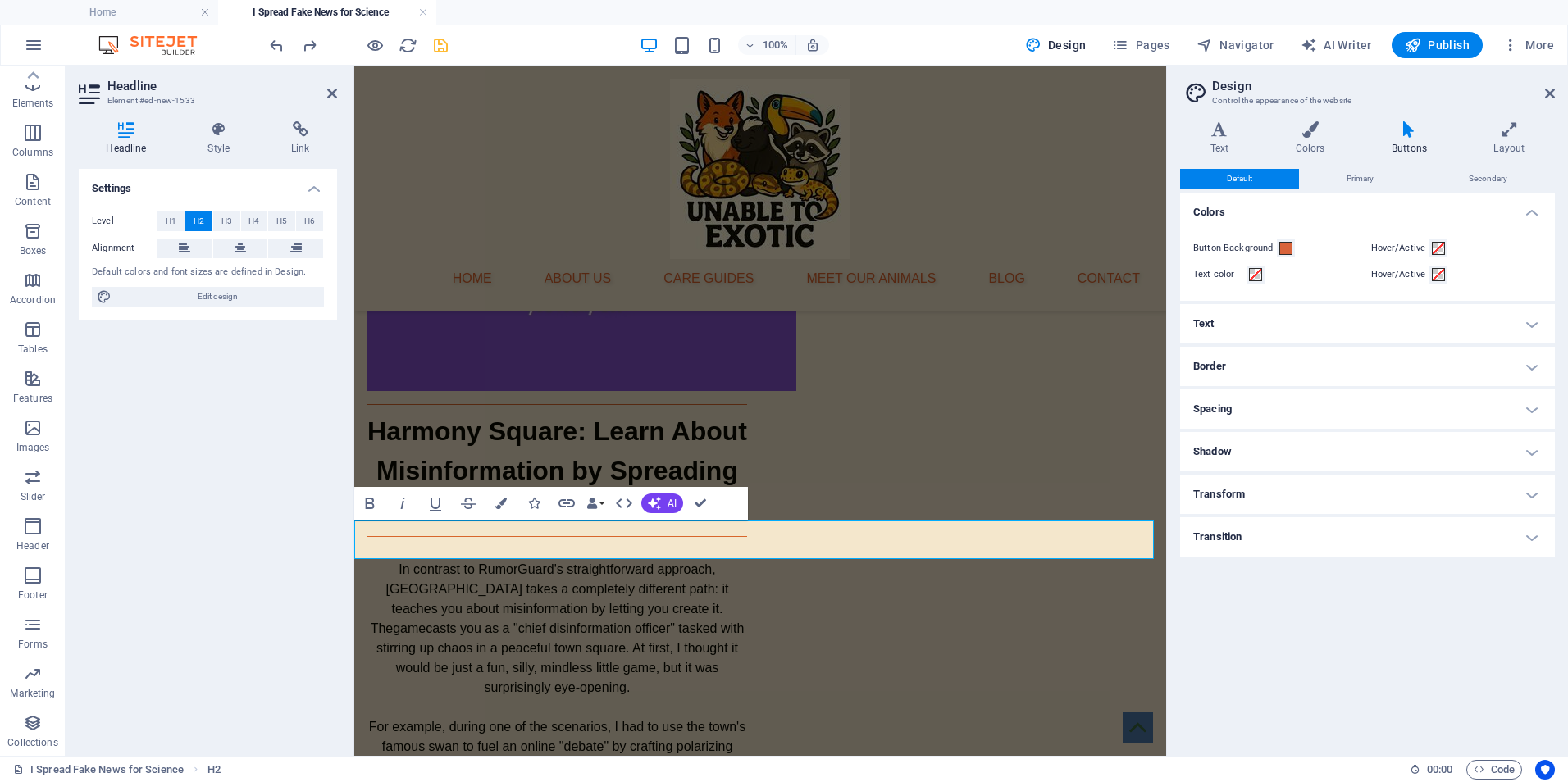
click at [1283, 326] on h4 "Text" at bounding box center [1368, 323] width 374 height 40
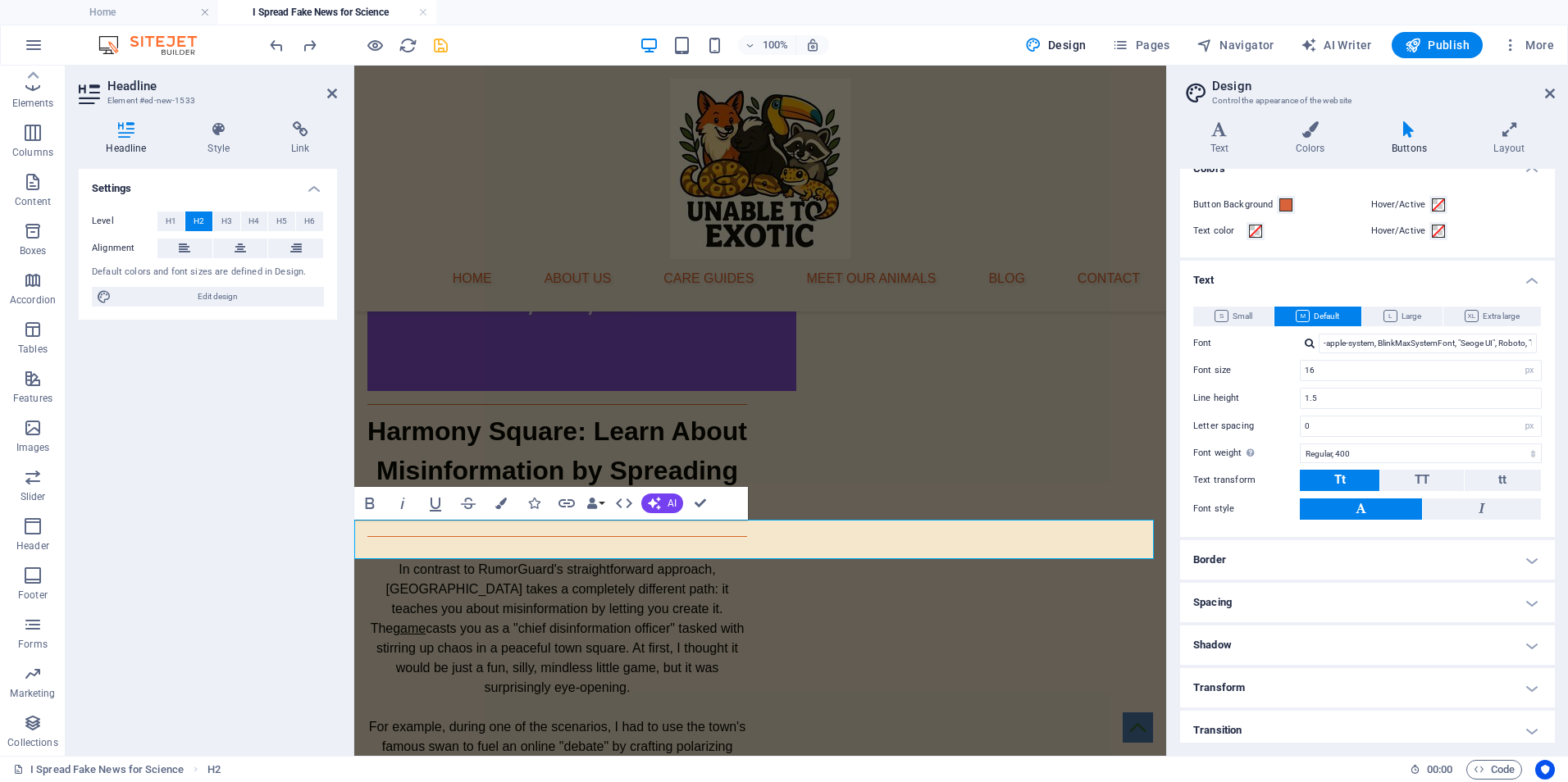
scroll to position [51, 0]
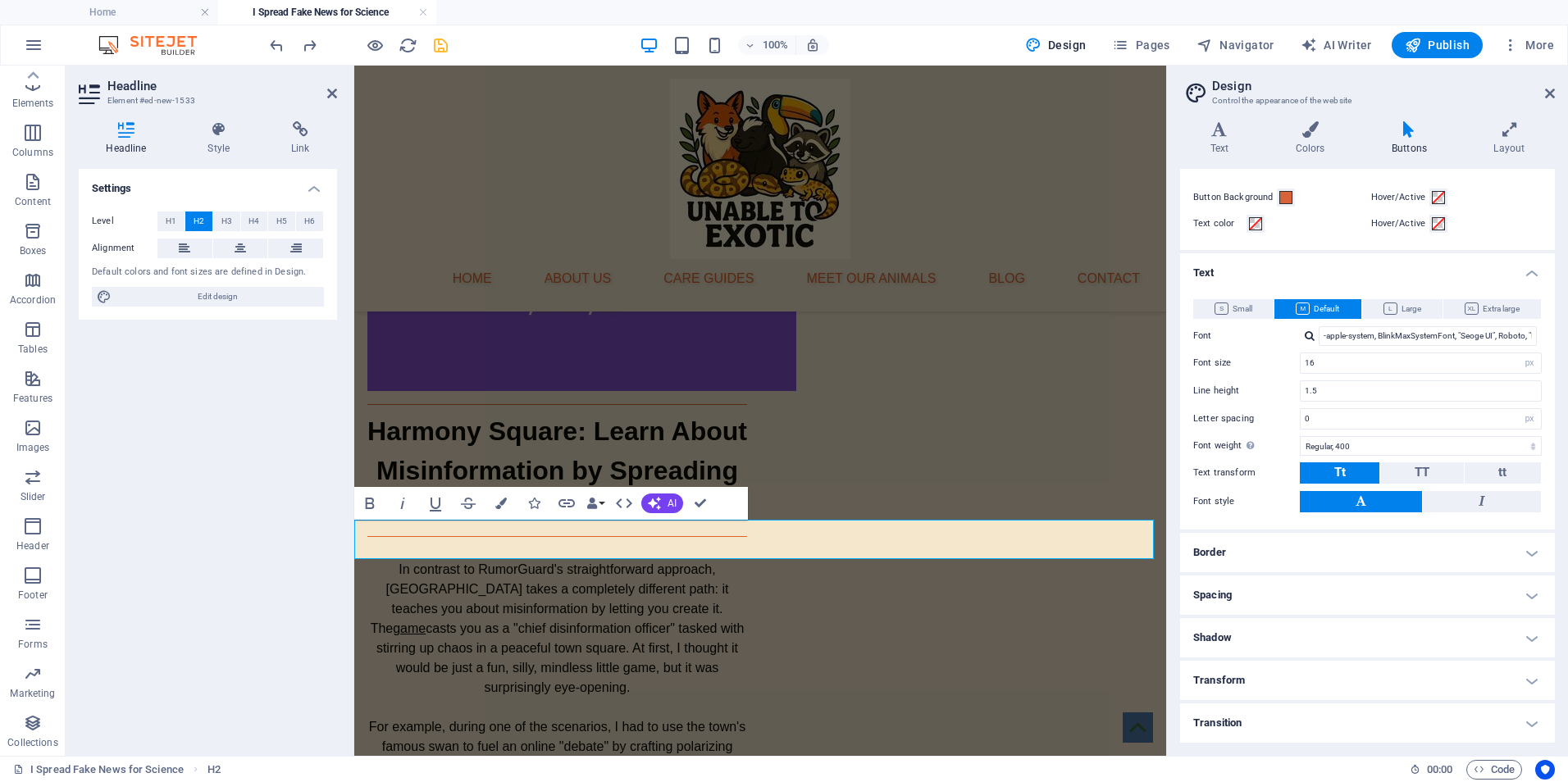
click at [1250, 546] on h4 "Border" at bounding box center [1368, 553] width 374 height 40
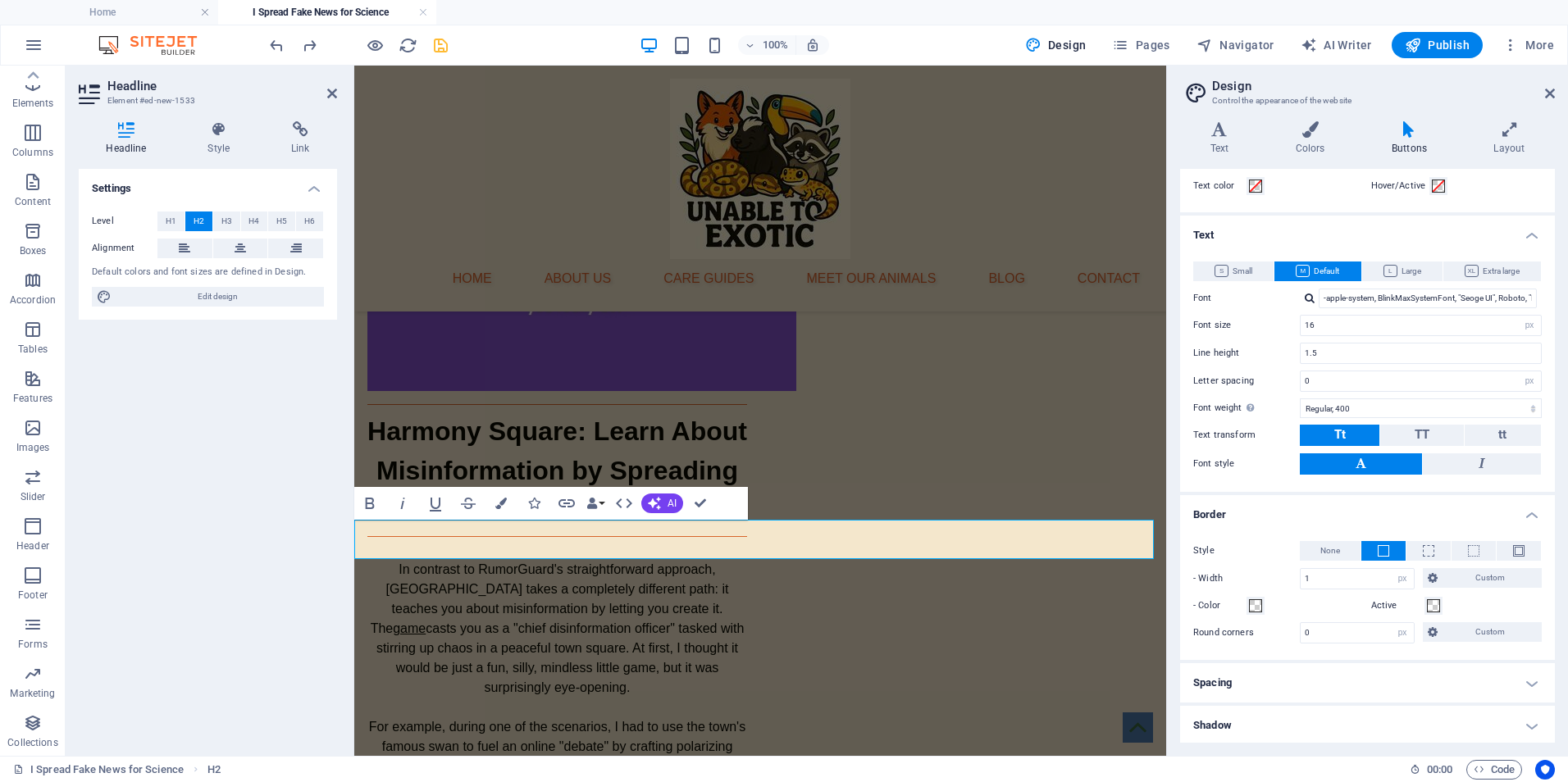
scroll to position [177, 0]
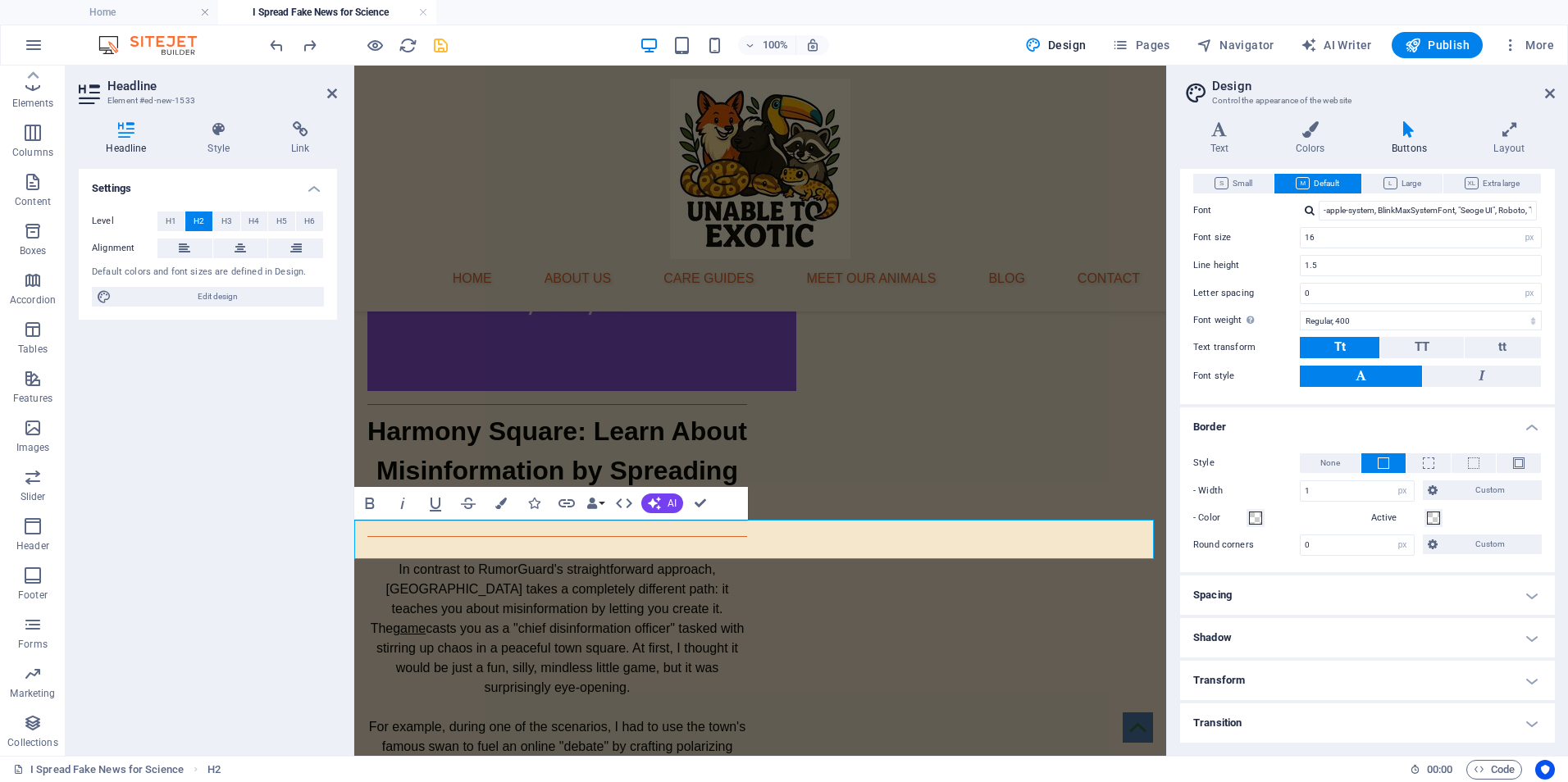
click at [1250, 583] on h4 "Spacing" at bounding box center [1368, 595] width 374 height 40
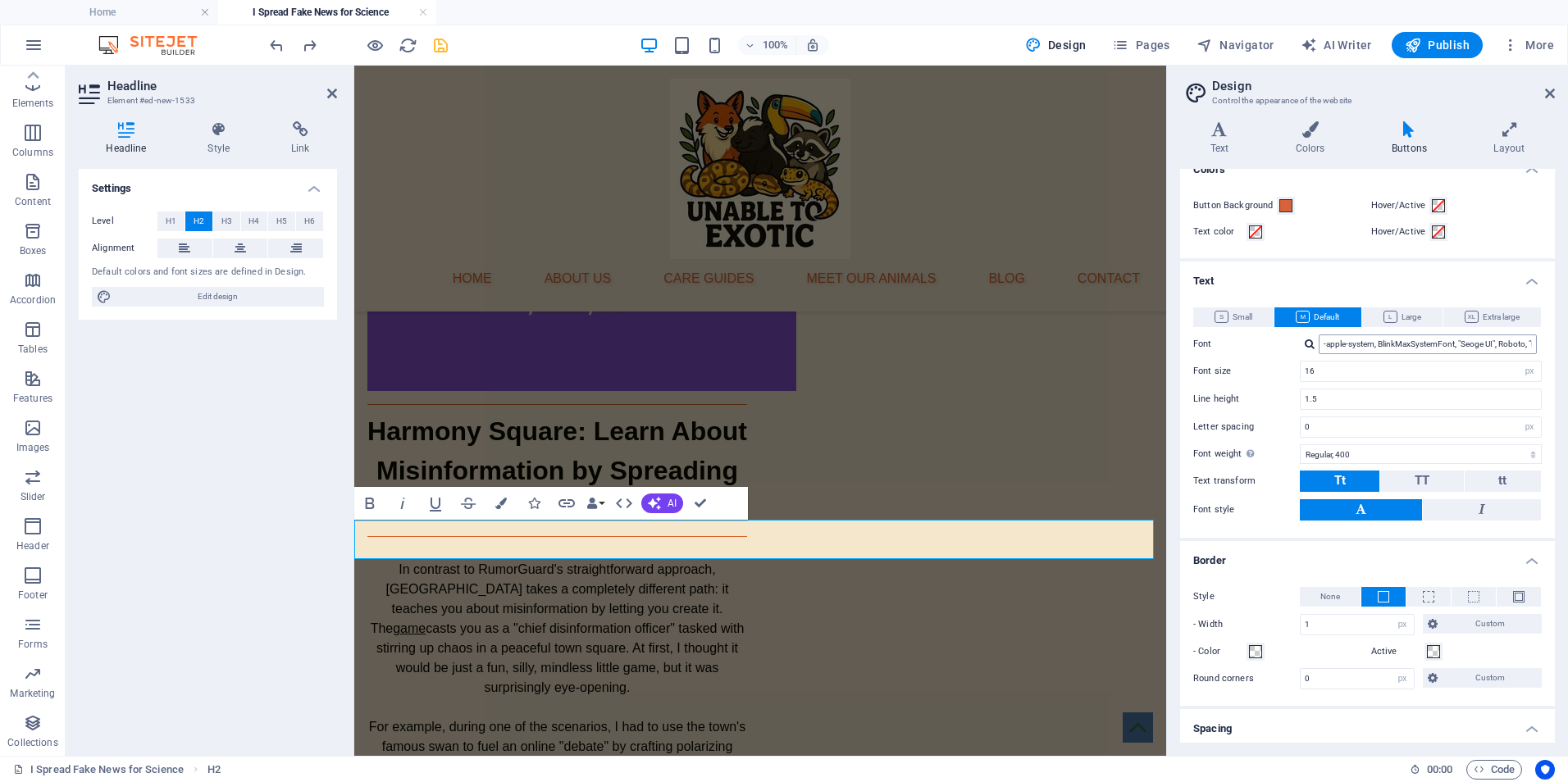
scroll to position [0, 0]
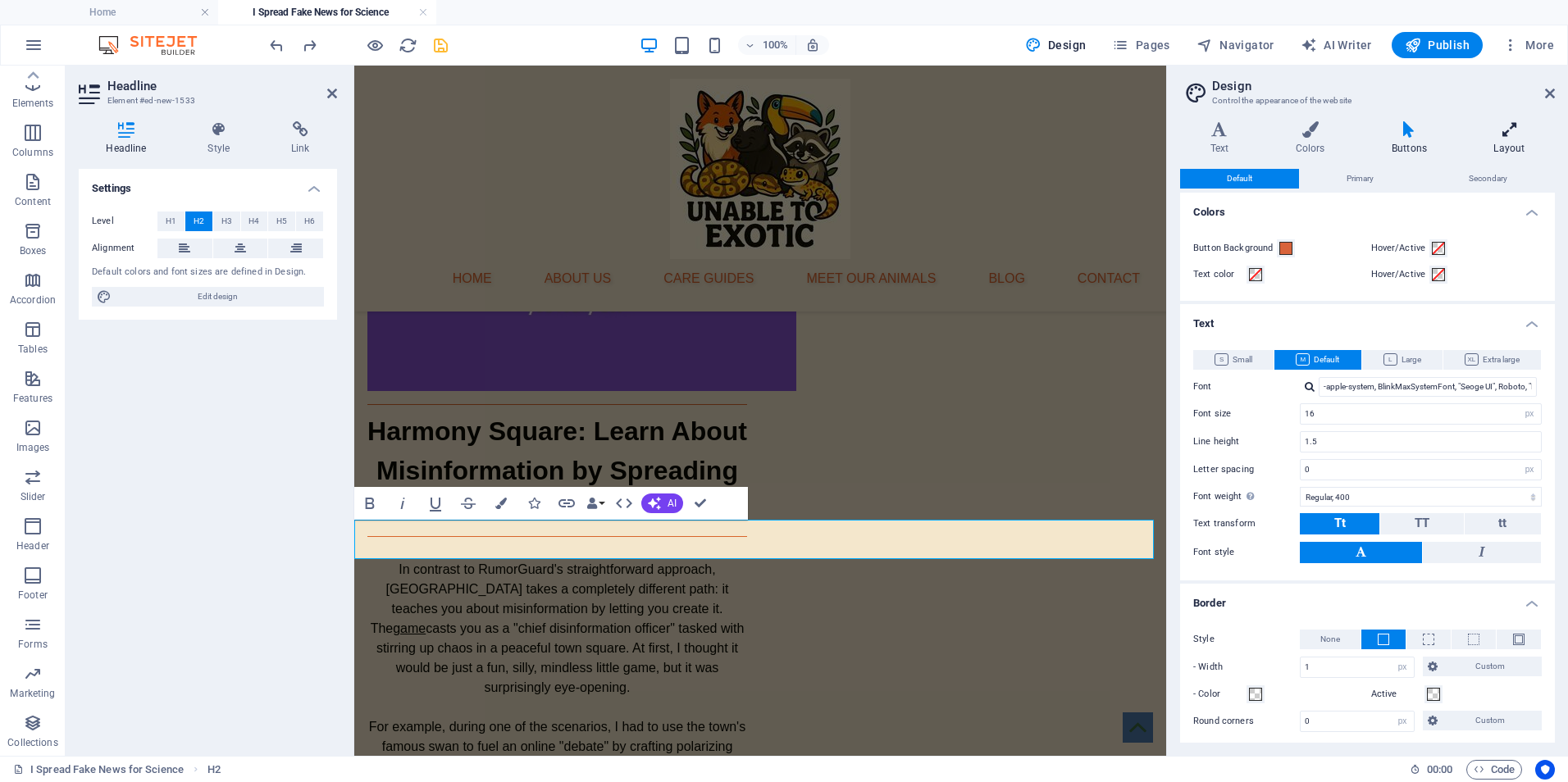
click at [1519, 134] on icon at bounding box center [1510, 129] width 91 height 17
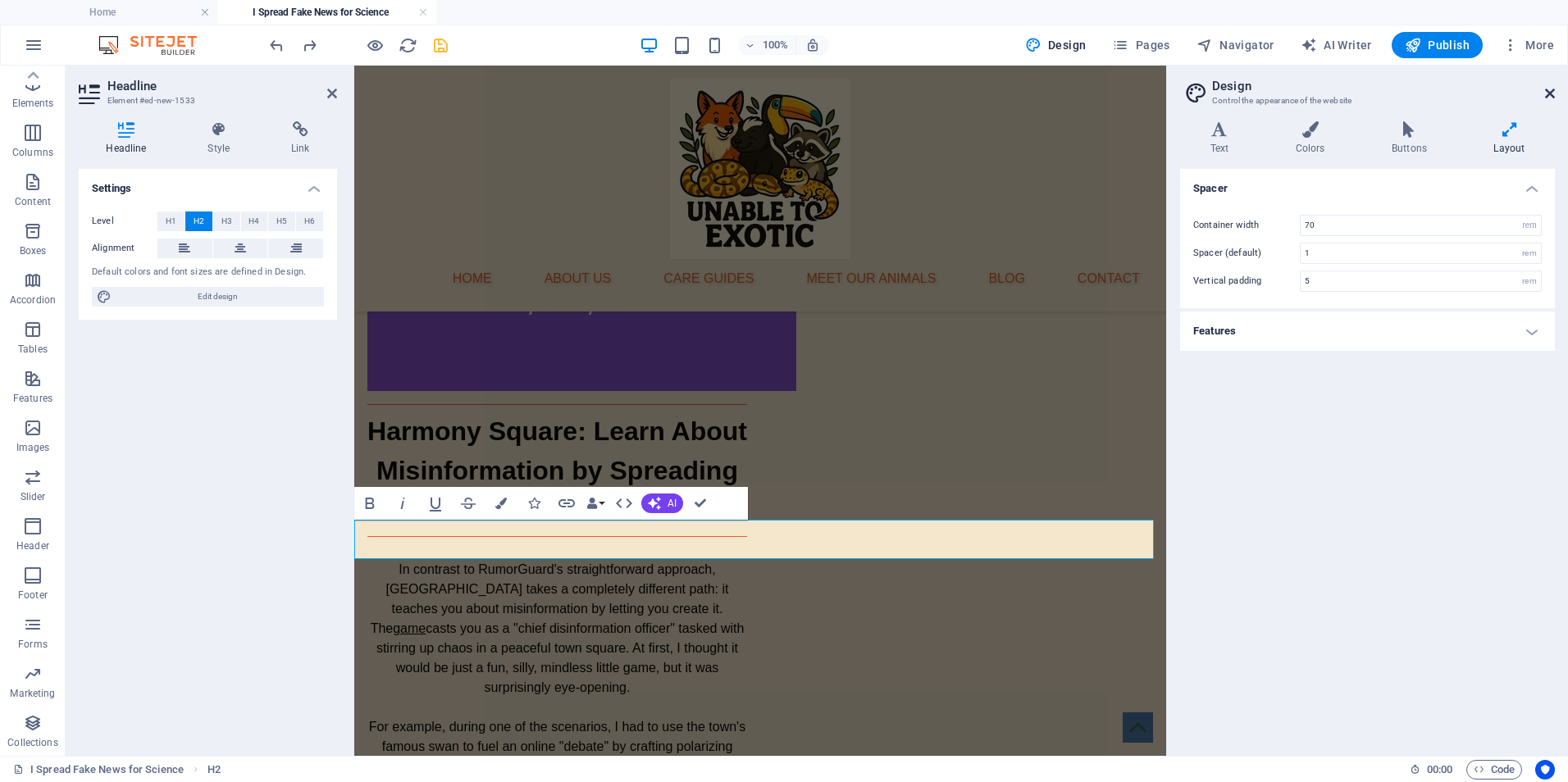
click at [1548, 90] on icon at bounding box center [1550, 93] width 10 height 13
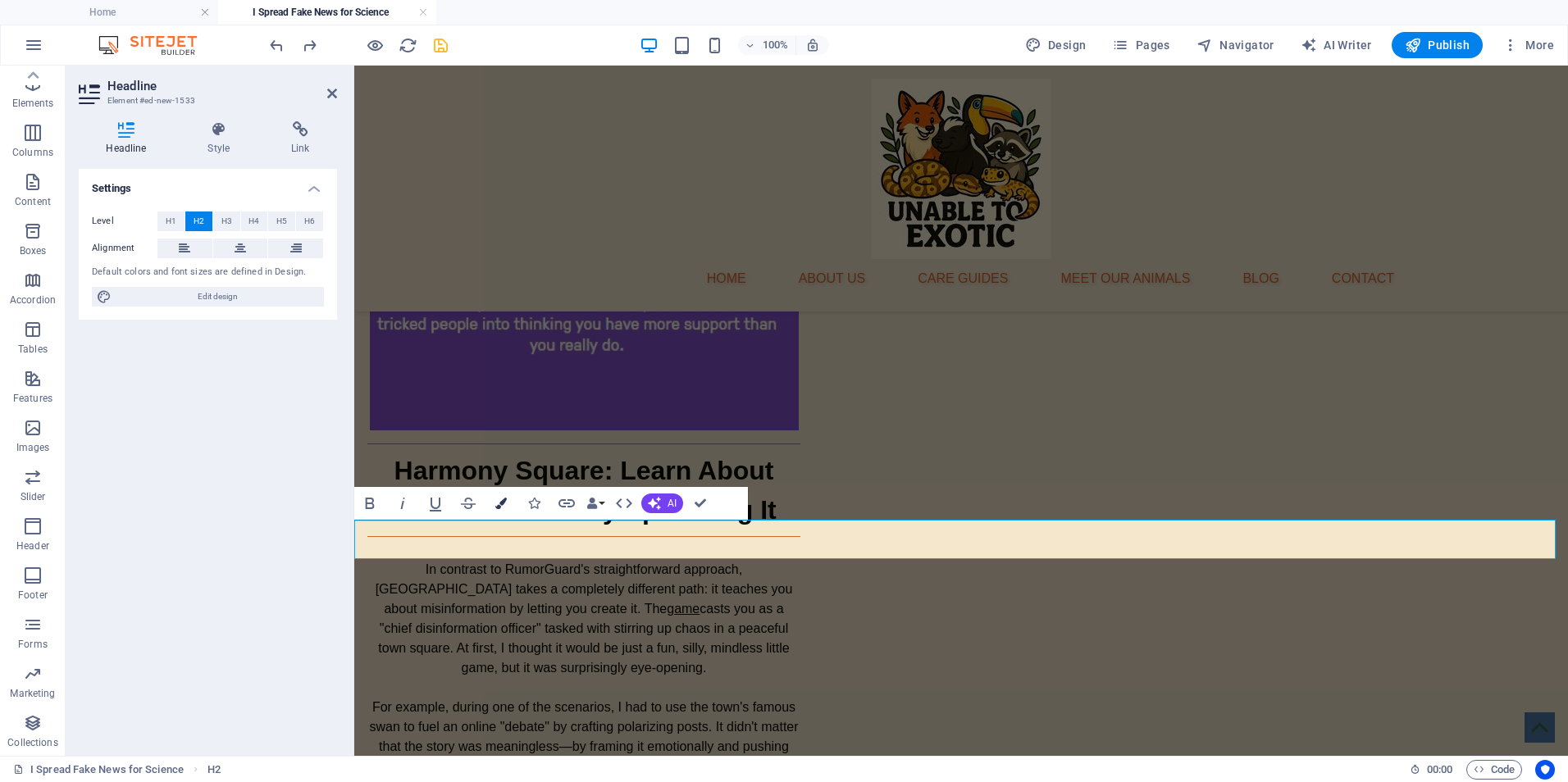
click at [497, 501] on icon "button" at bounding box center [501, 503] width 11 height 11
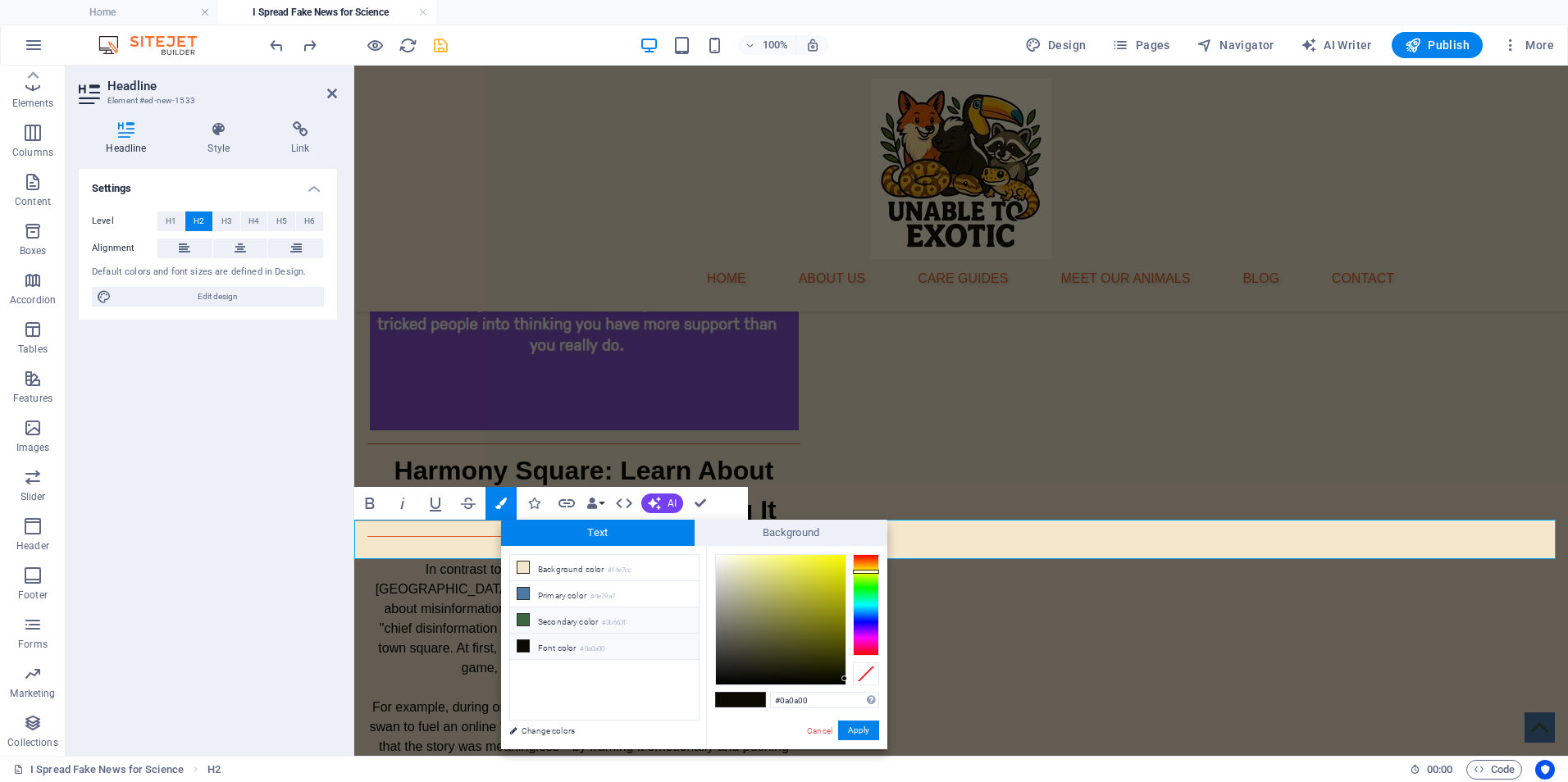
click at [521, 614] on icon at bounding box center [523, 619] width 11 height 11
type input "#3b663f"
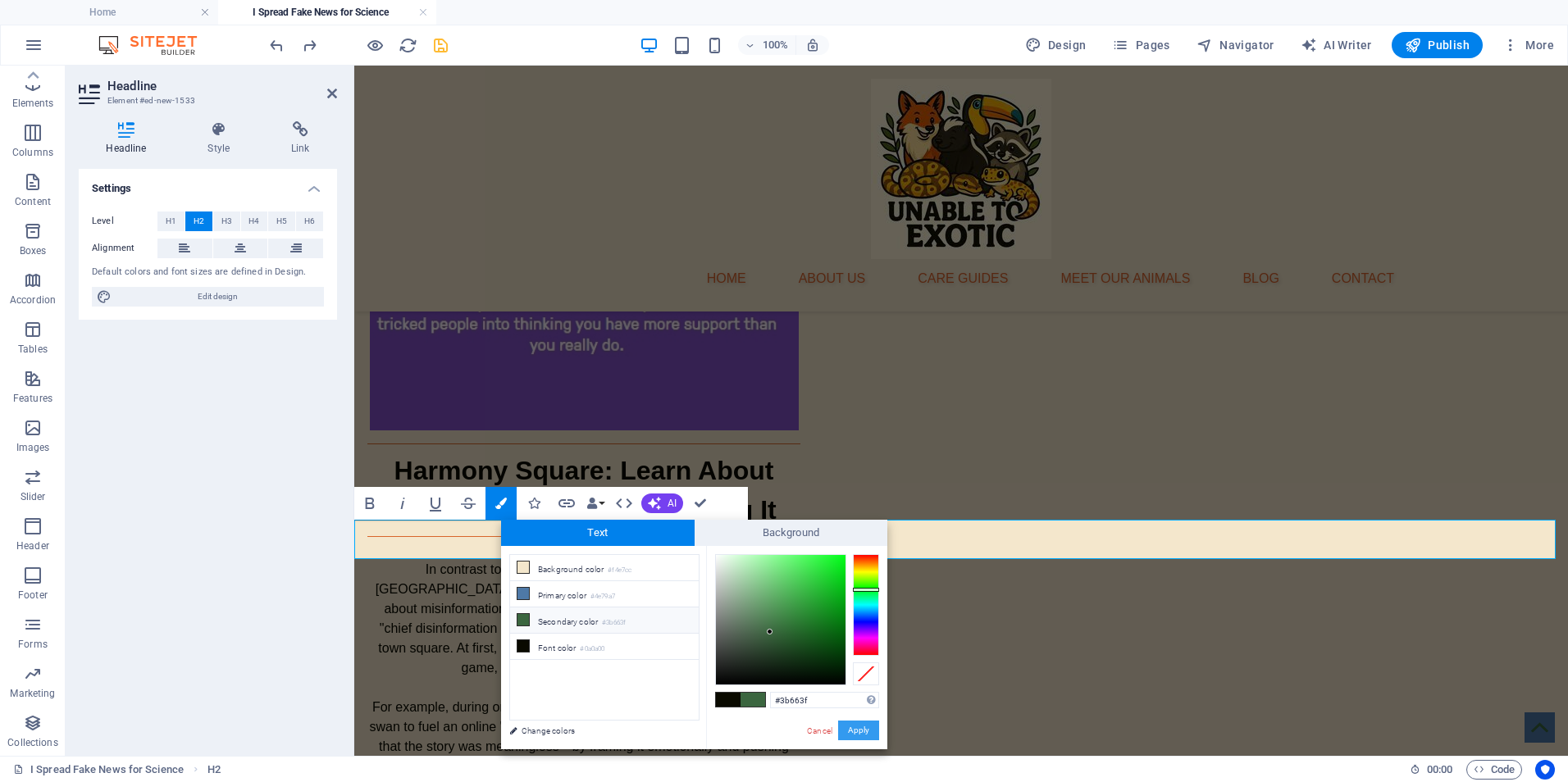
click at [858, 728] on button "Apply" at bounding box center [859, 730] width 41 height 19
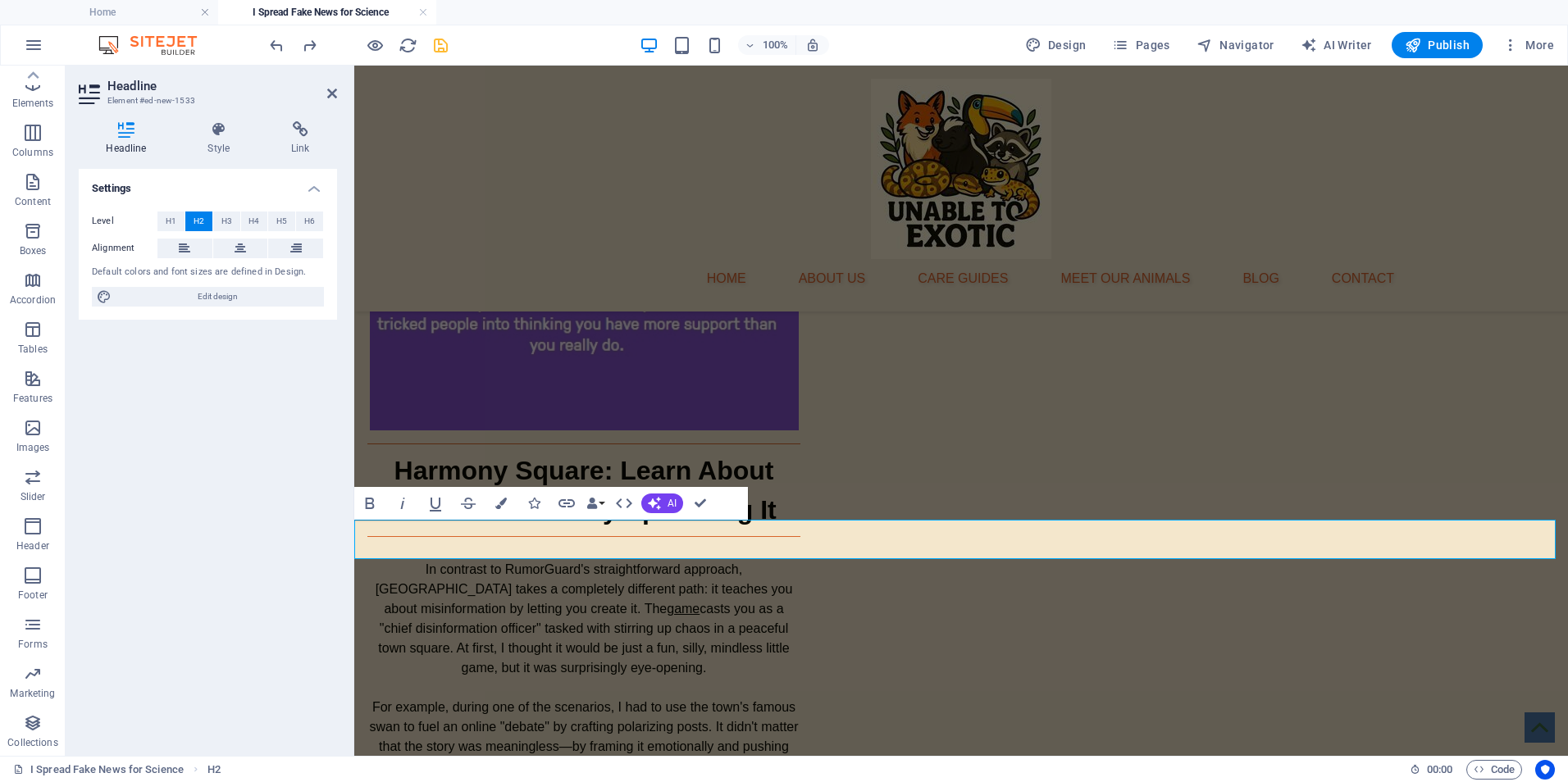
drag, startPoint x: 884, startPoint y: 533, endPoint x: 1078, endPoint y: 539, distance: 194.1
click at [162, 221] on button "H1" at bounding box center [171, 221] width 27 height 19
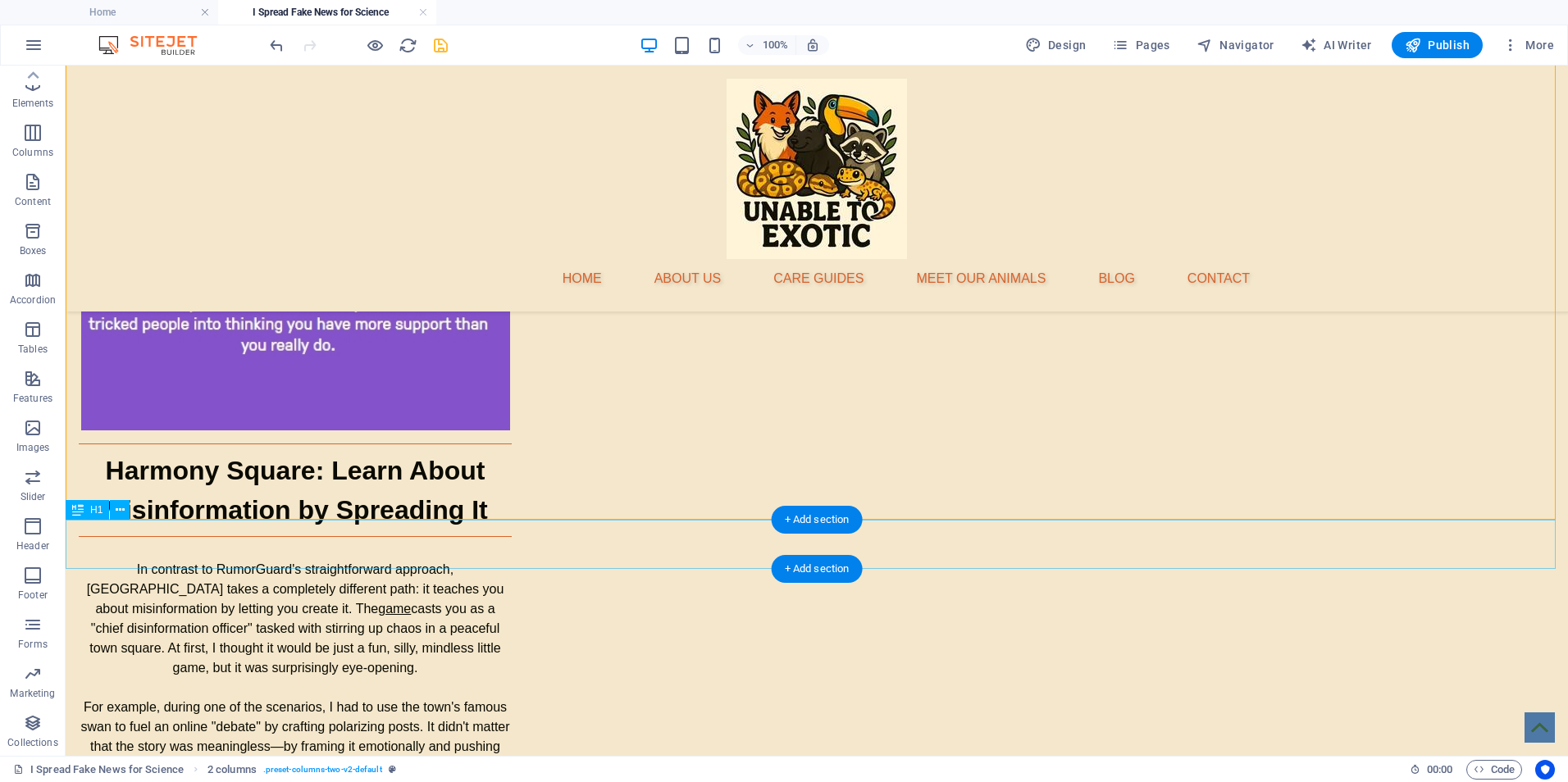
drag, startPoint x: 882, startPoint y: 583, endPoint x: 643, endPoint y: 543, distance: 242.3
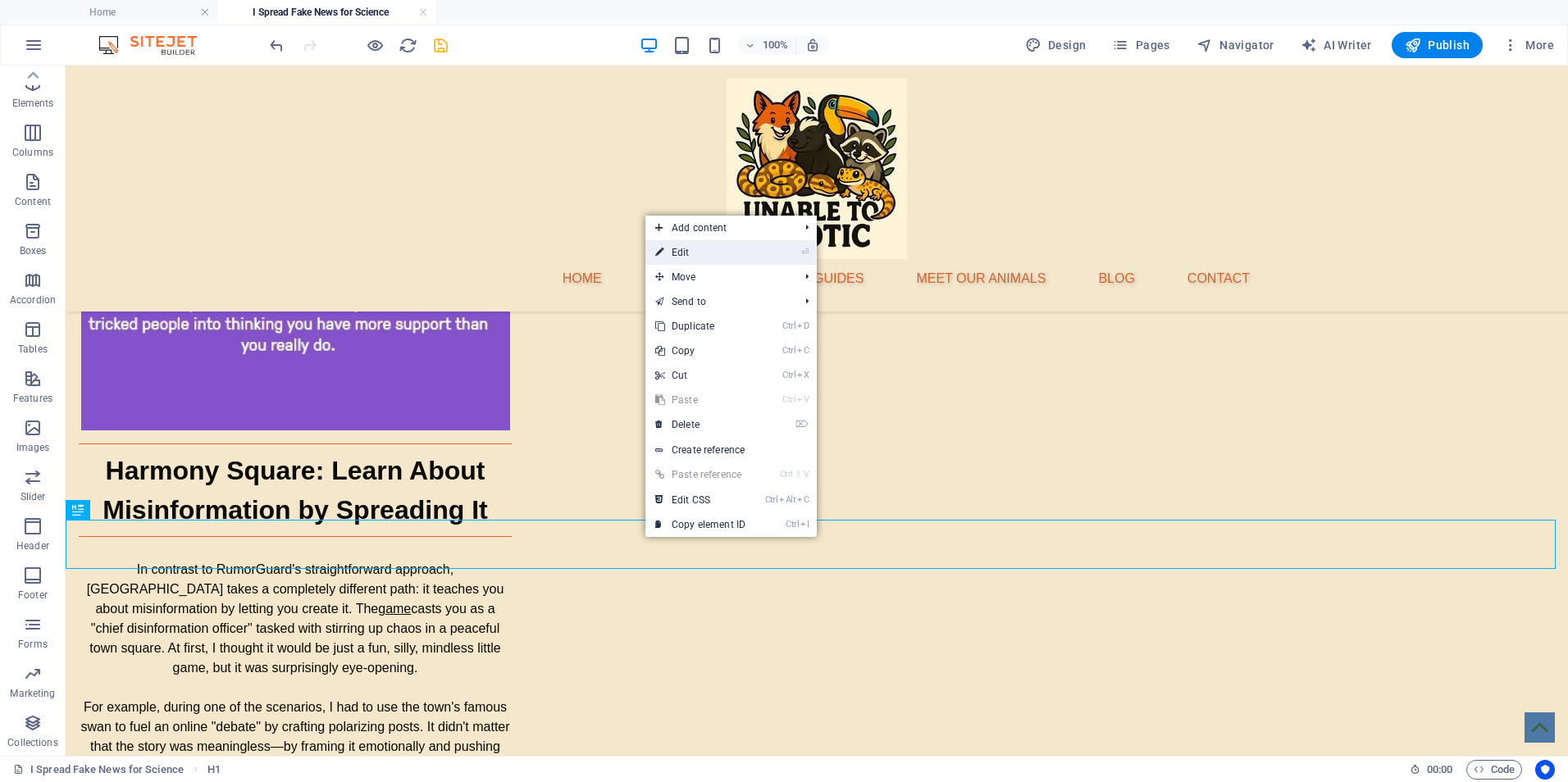
click at [703, 264] on link "⏎ Edit" at bounding box center [700, 252] width 110 height 25
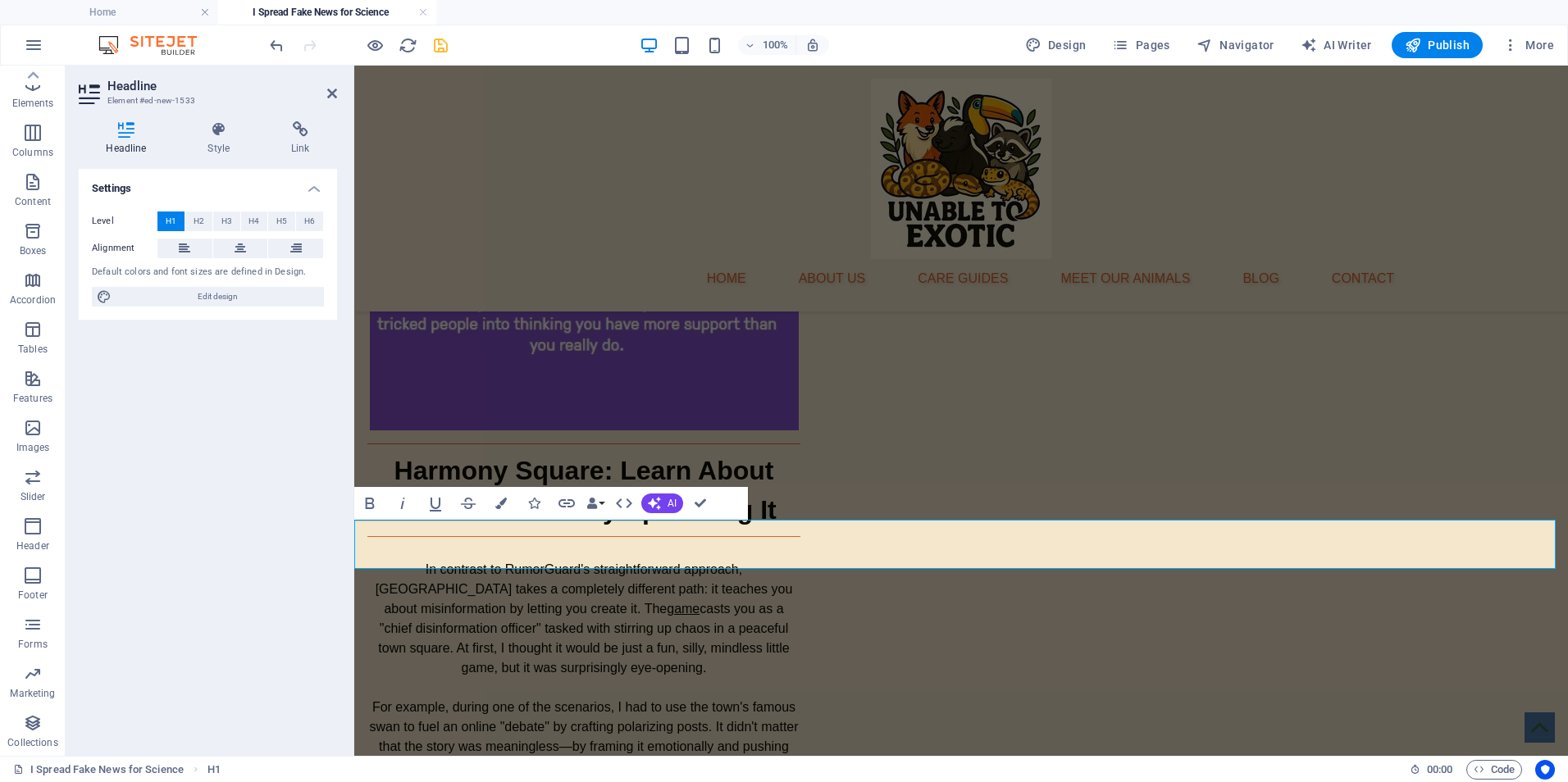
drag, startPoint x: 783, startPoint y: 543, endPoint x: 627, endPoint y: 445, distance: 184.2
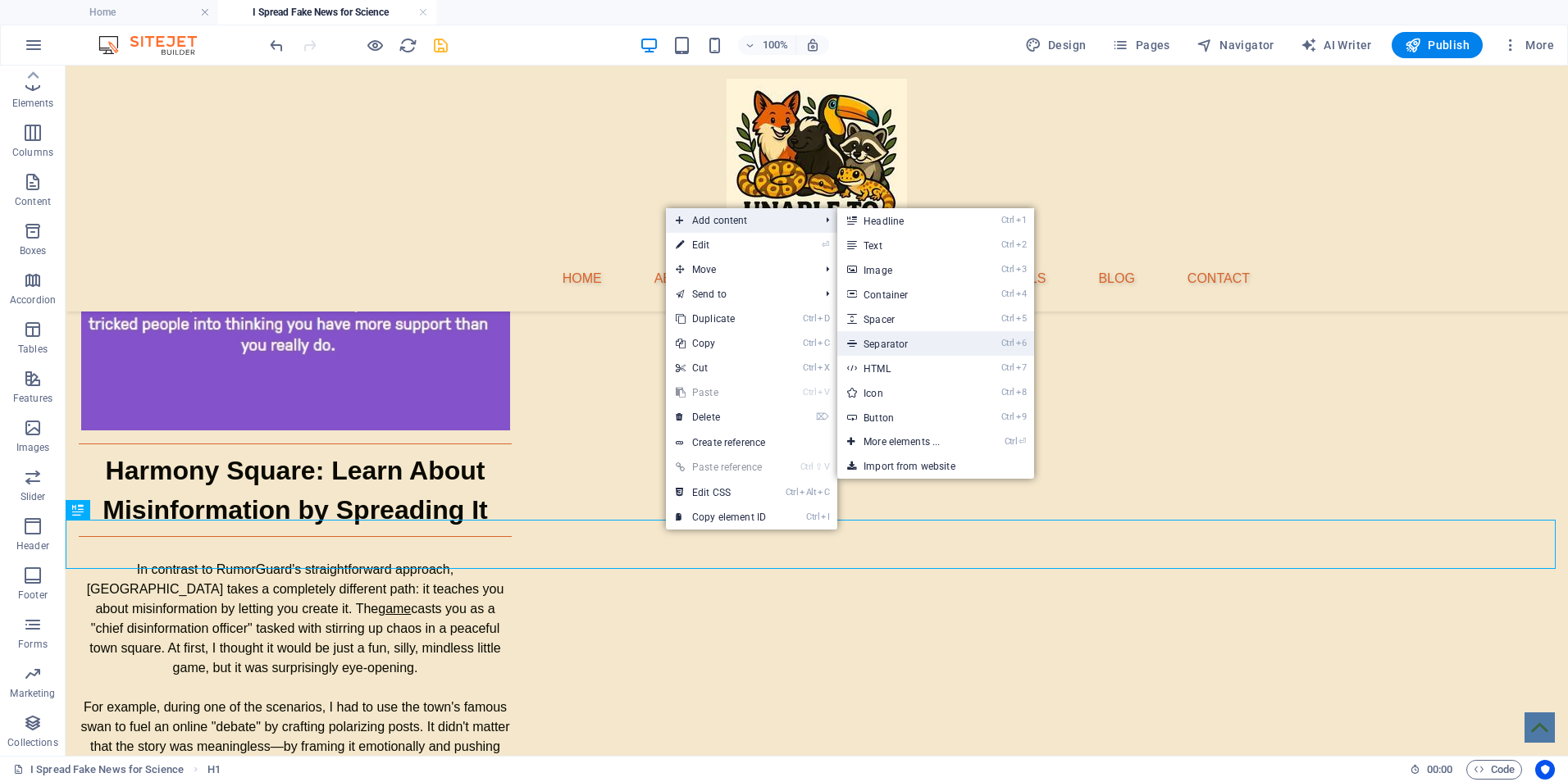
click at [889, 345] on link "Ctrl 6 Separator" at bounding box center [905, 344] width 135 height 25
select select "%"
select select "px"
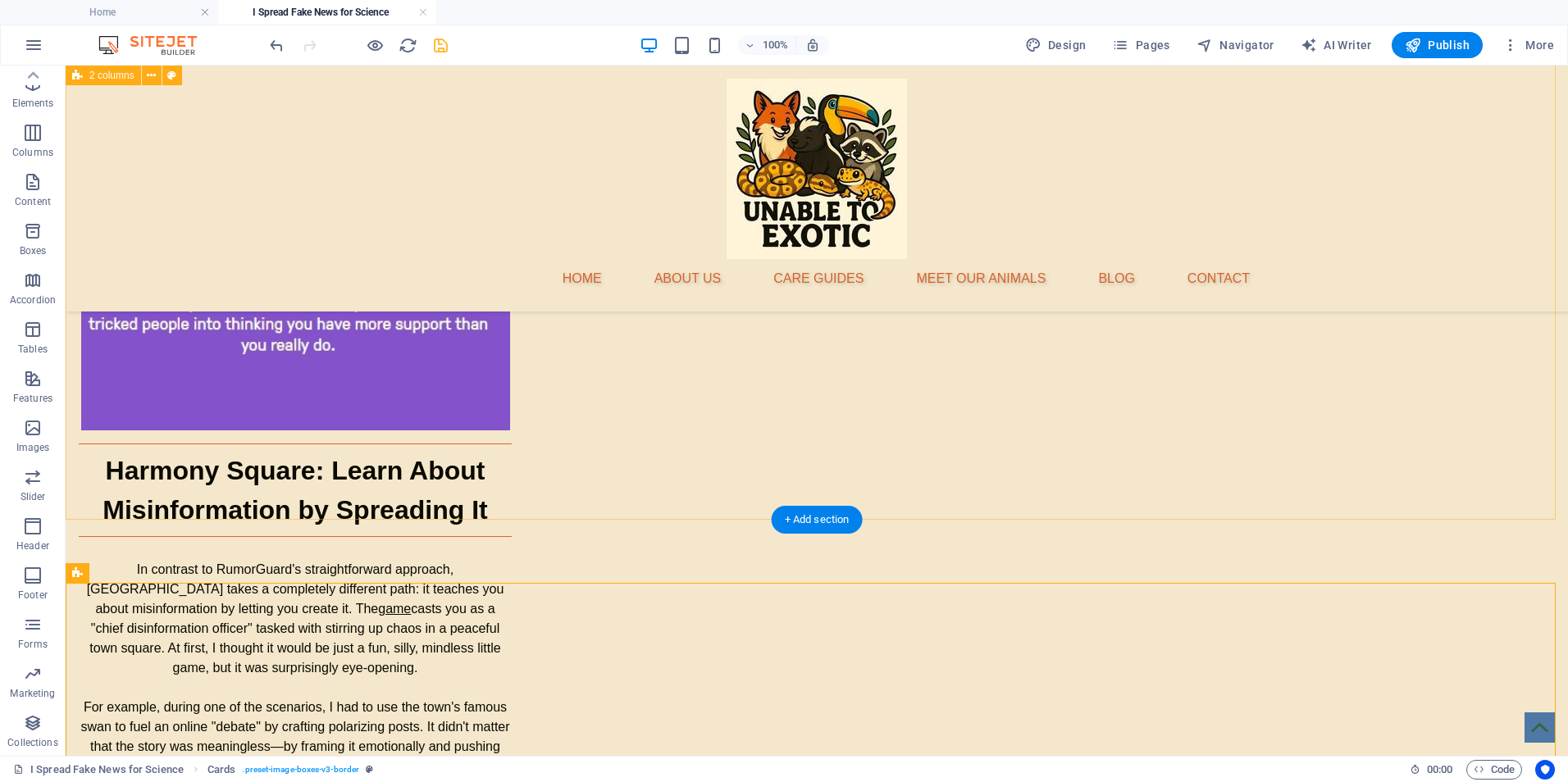
drag, startPoint x: 758, startPoint y: 583, endPoint x: 764, endPoint y: 518, distance: 65.3
click at [764, 518] on div "Home About Us Care Guides Meet Our Animals Blog Contact Testing Tools that Expo…" at bounding box center [817, 719] width 1502 height 5980
drag, startPoint x: 788, startPoint y: 576, endPoint x: 853, endPoint y: 577, distance: 65.0
click at [788, 511] on div "Home About Us Care Guides Meet Our Animals Blog Contact Testing Tools that Expo…" at bounding box center [817, 719] width 1502 height 5980
click at [817, 562] on div "+" at bounding box center [817, 561] width 32 height 15
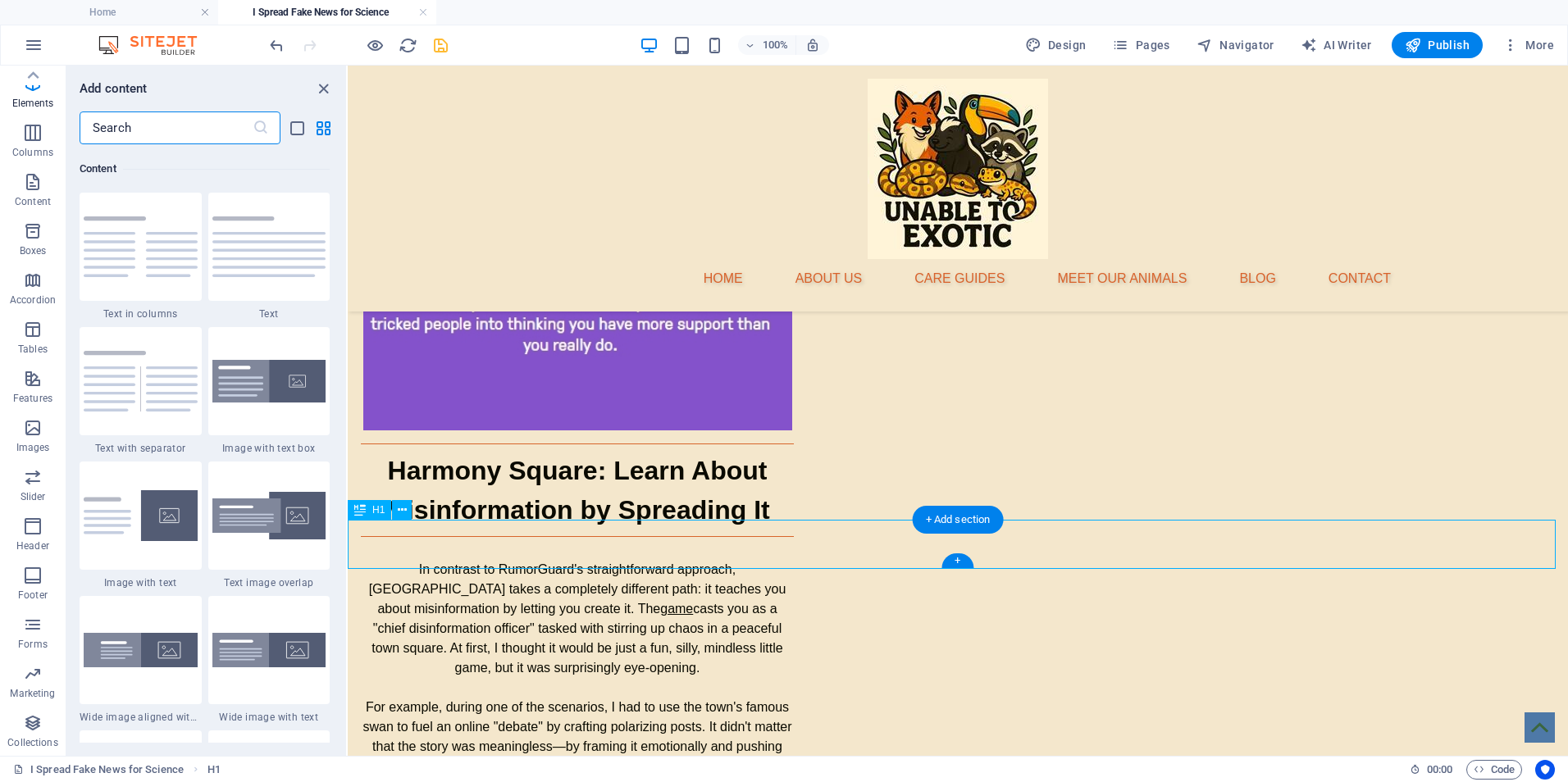
scroll to position [2869, 0]
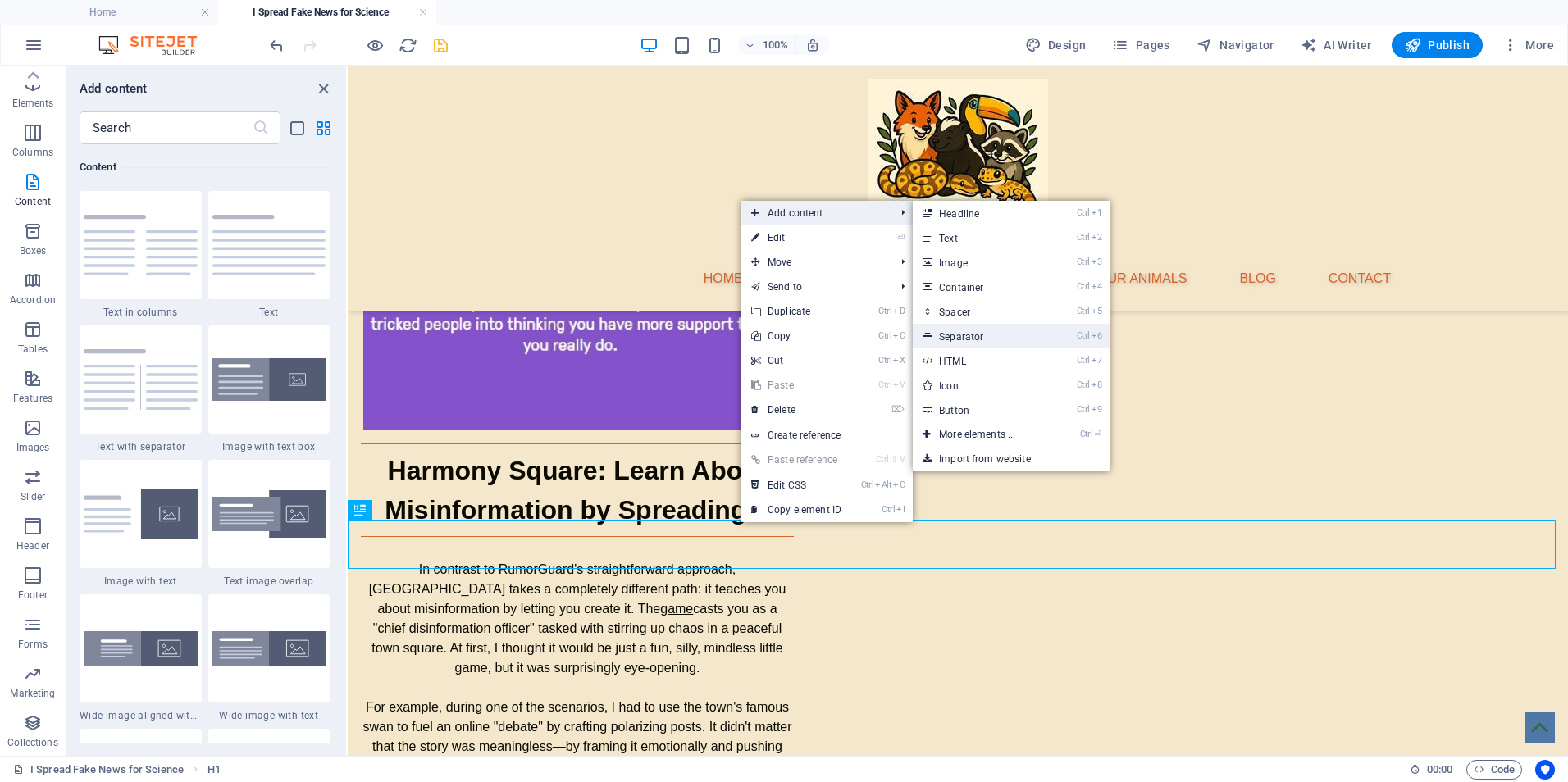
click at [971, 334] on link "Ctrl 6 Separator" at bounding box center [981, 337] width 135 height 25
select select "%"
select select "px"
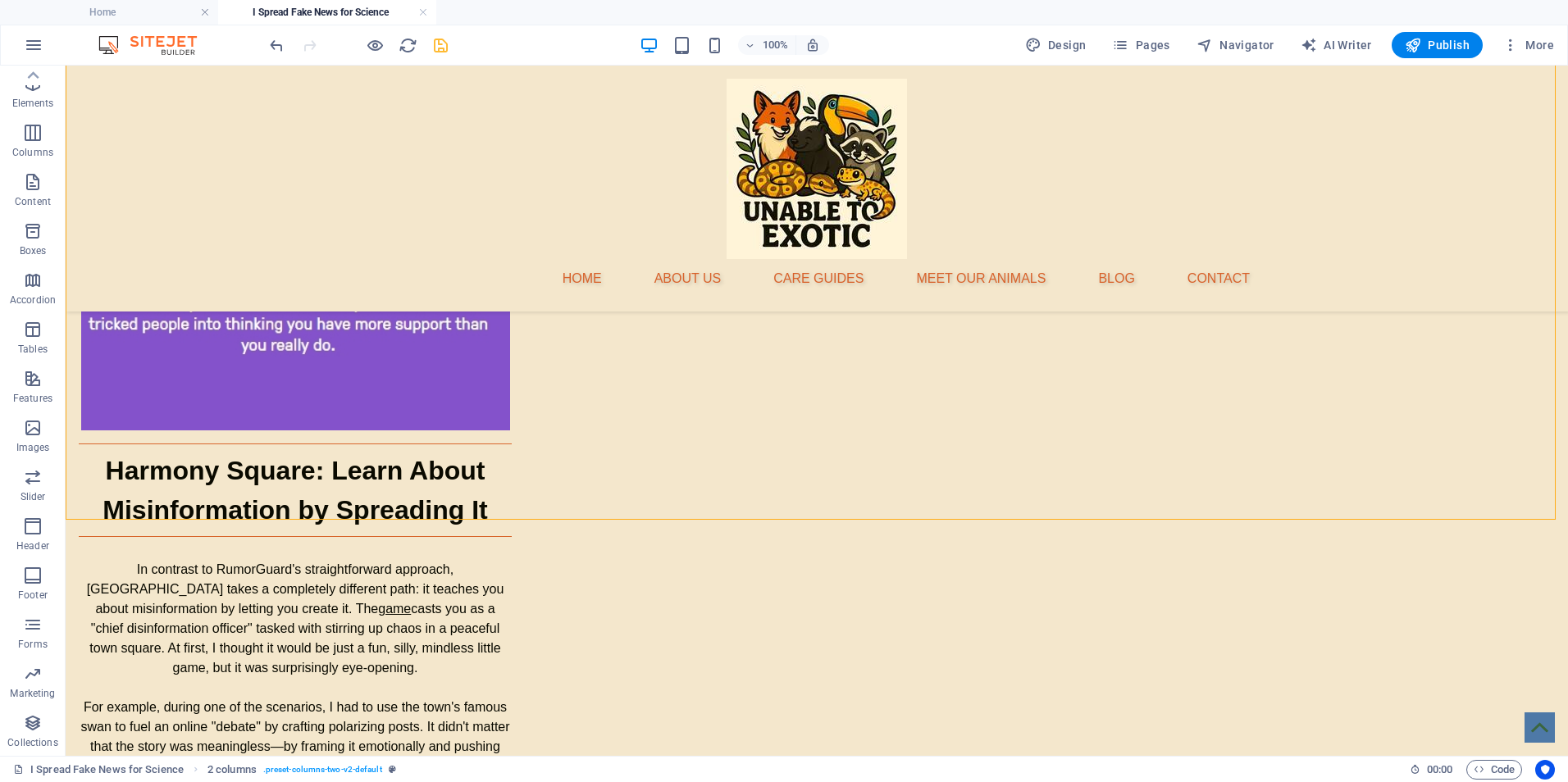
click at [695, 572] on div "Home About Us Care Guides Meet Our Animals Blog Contact Testing Tools that Expo…" at bounding box center [817, 722] width 1502 height 5988
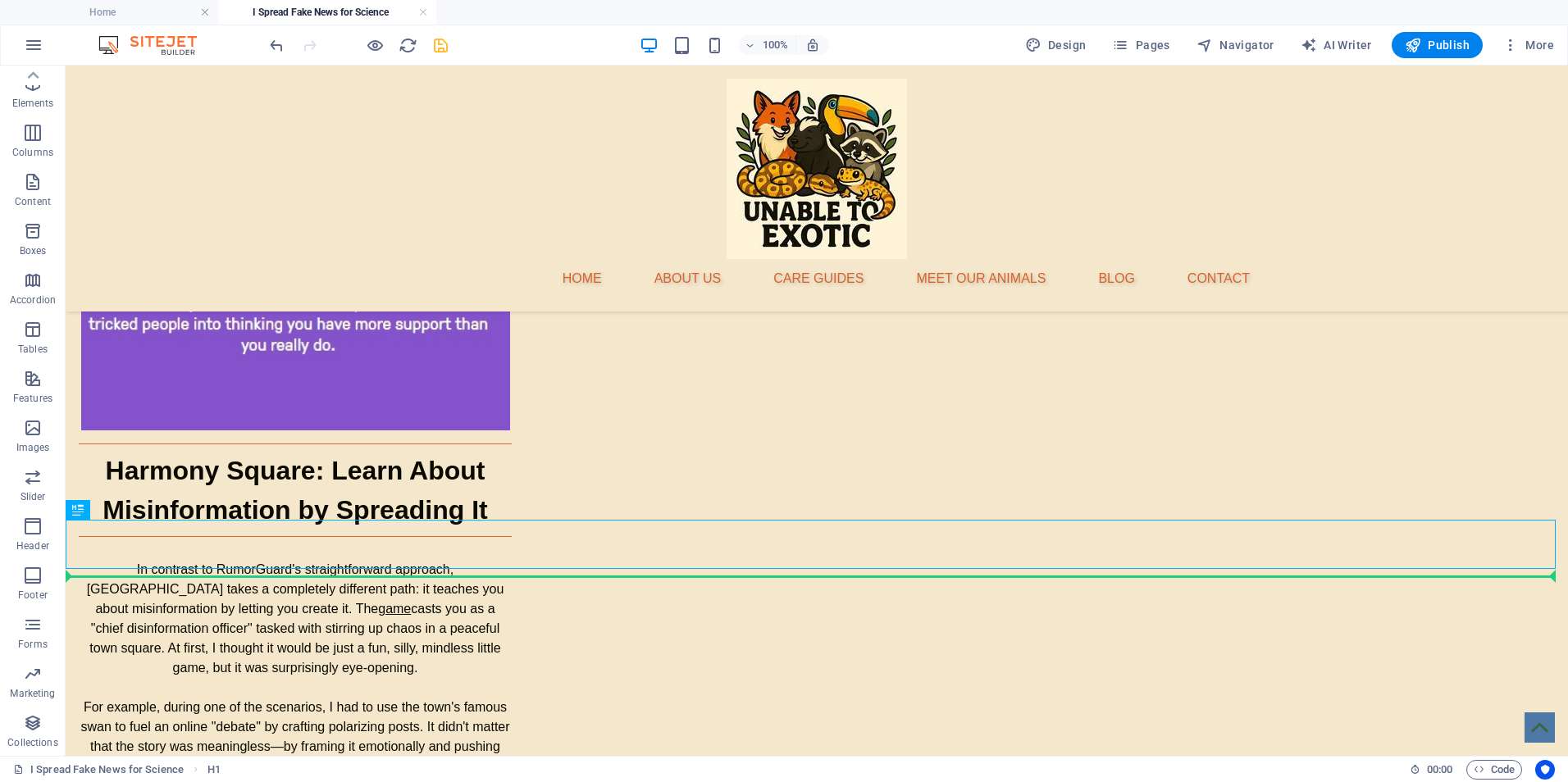
drag, startPoint x: 742, startPoint y: 546, endPoint x: 742, endPoint y: 576, distance: 30.0
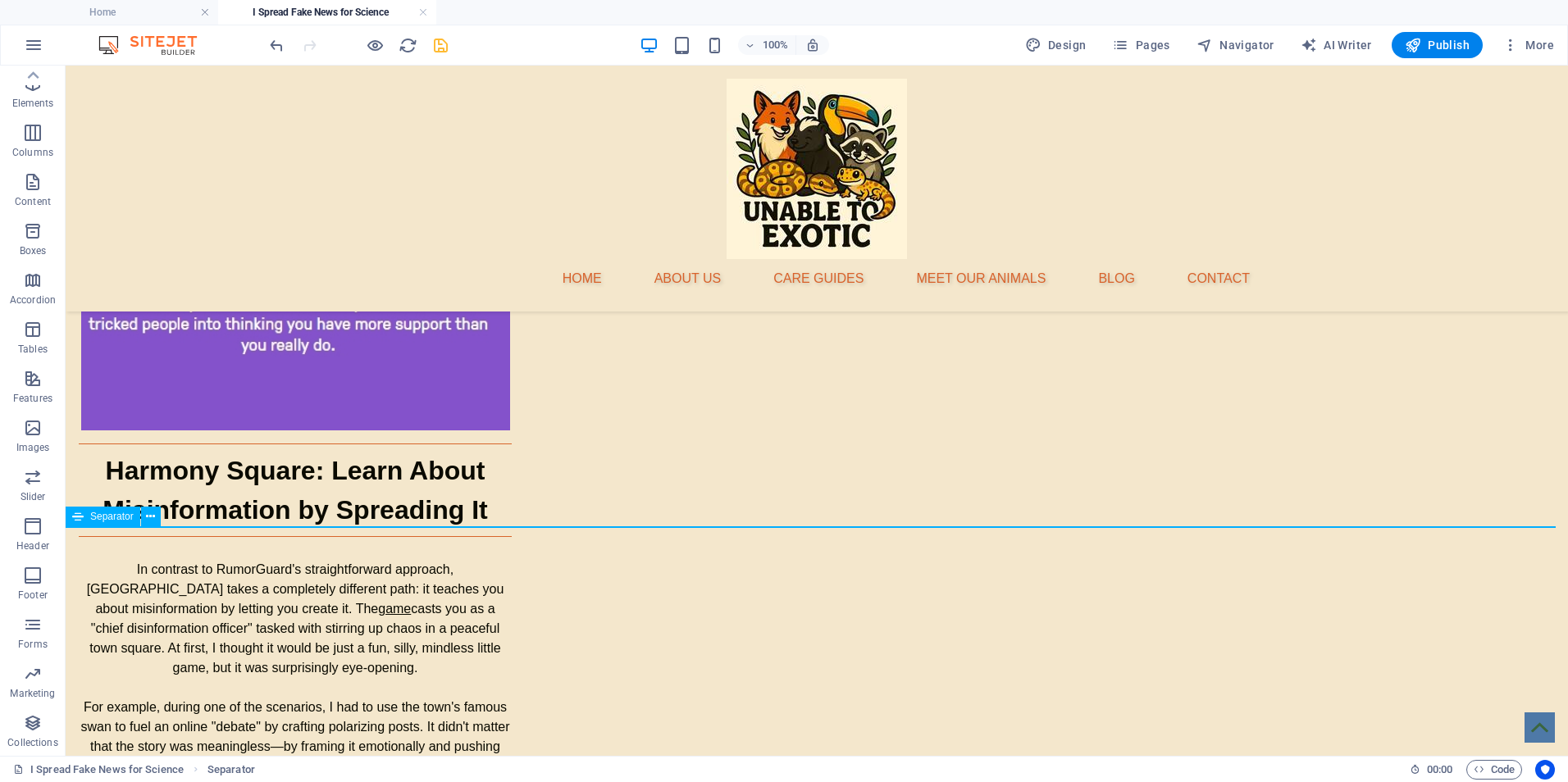
select select "%"
select select "px"
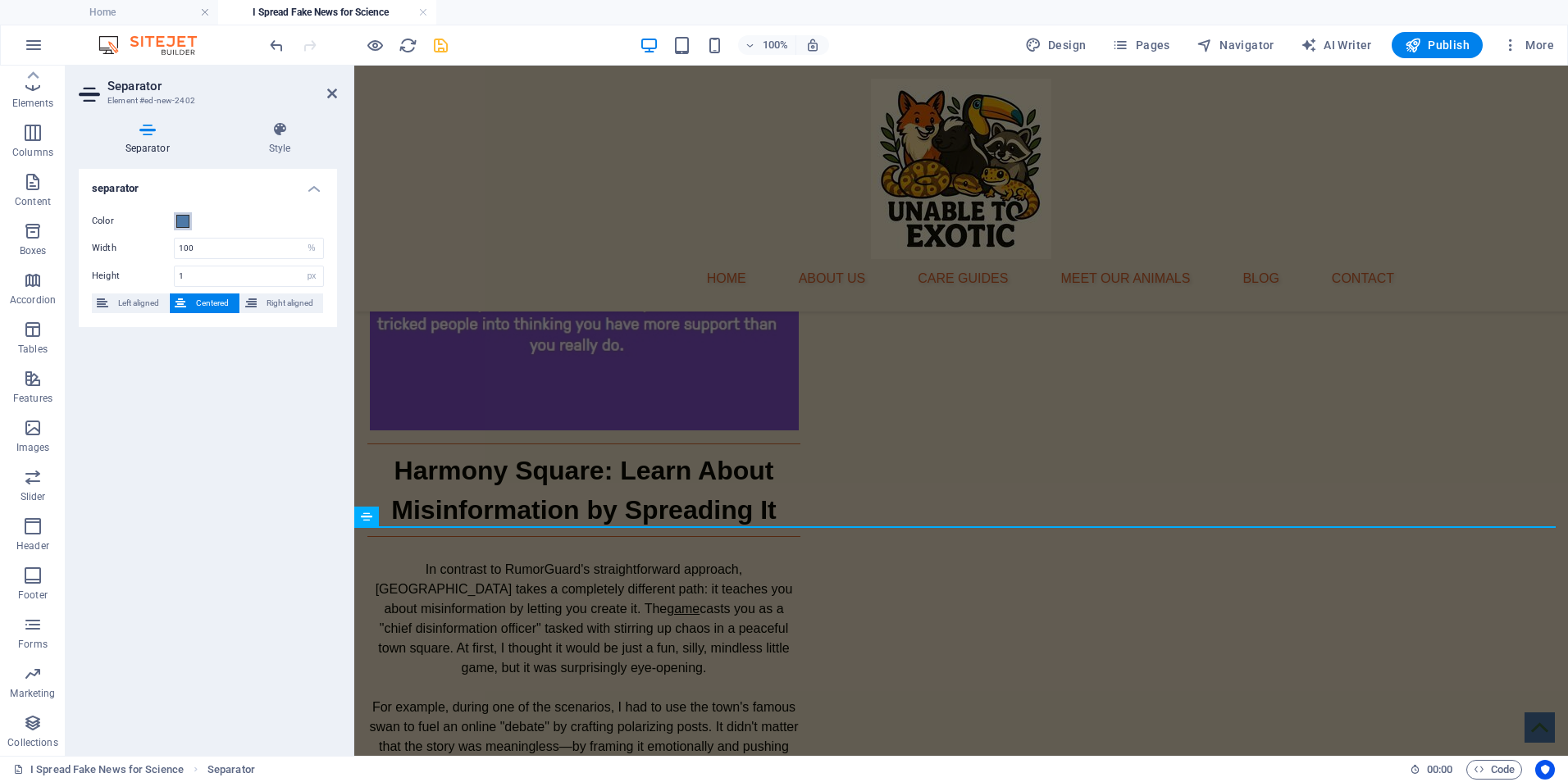
click at [185, 224] on span at bounding box center [183, 221] width 13 height 13
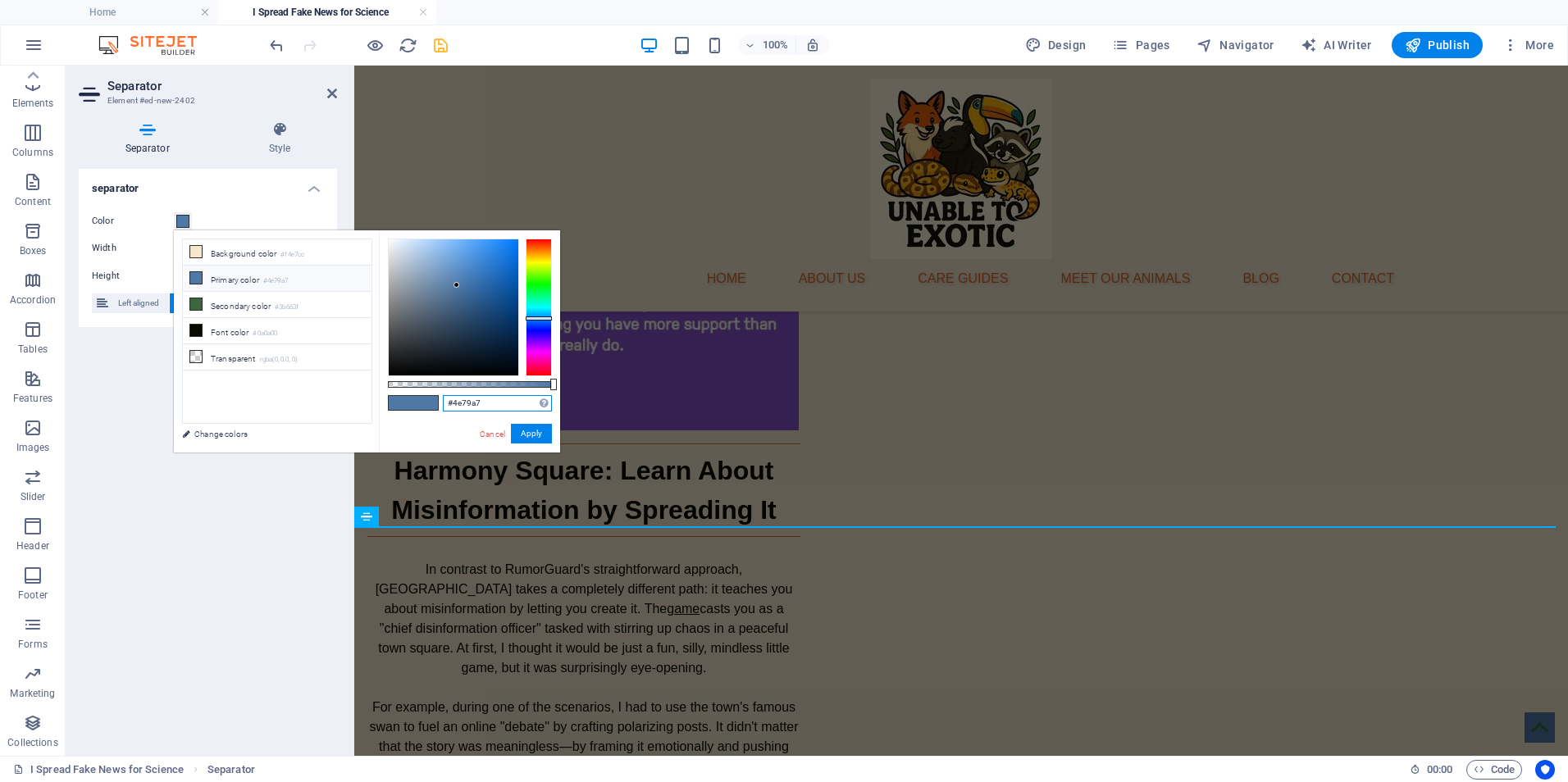
click at [471, 402] on input "#4e79a7" at bounding box center [497, 403] width 109 height 17
drag, startPoint x: 491, startPoint y: 407, endPoint x: 454, endPoint y: 406, distance: 37.0
click at [454, 406] on input "#4e79a7" at bounding box center [497, 403] width 109 height 17
click at [528, 431] on button "Apply" at bounding box center [531, 433] width 41 height 19
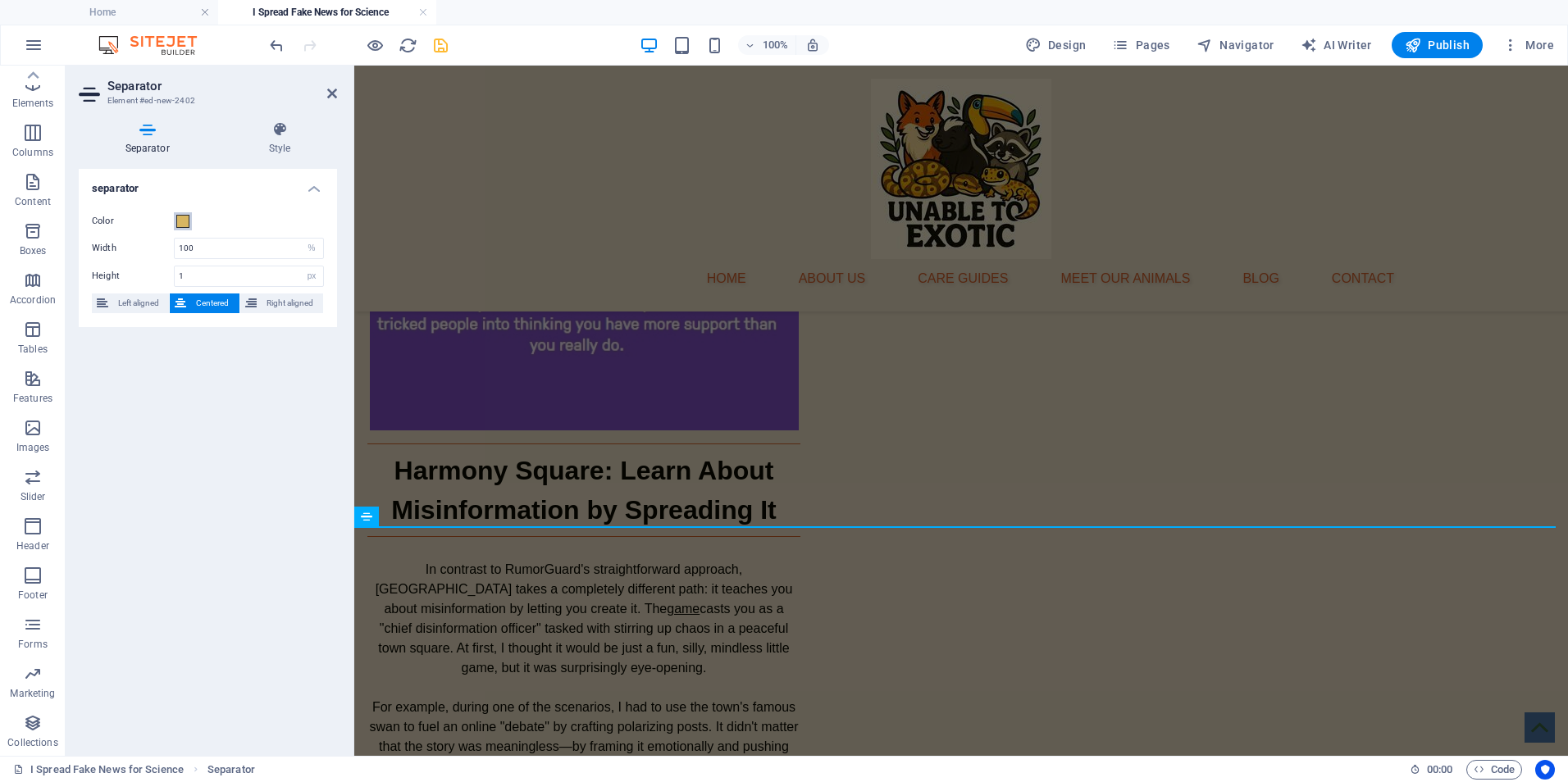
click at [182, 224] on span at bounding box center [183, 221] width 13 height 13
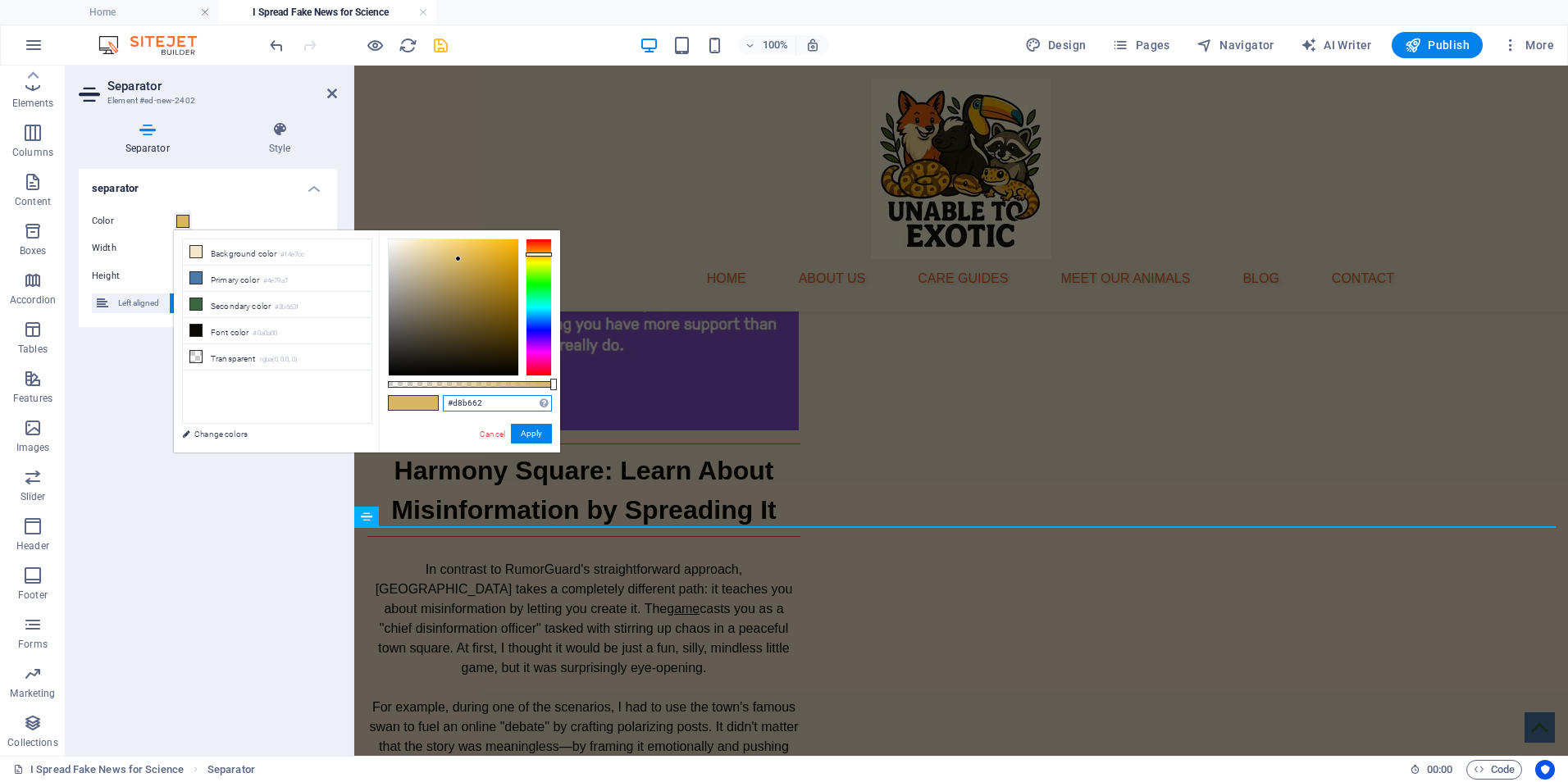
drag, startPoint x: 497, startPoint y: 404, endPoint x: 452, endPoint y: 402, distance: 45.0
click at [452, 402] on input "#d8b662" at bounding box center [497, 403] width 109 height 17
type input "#b8d662"
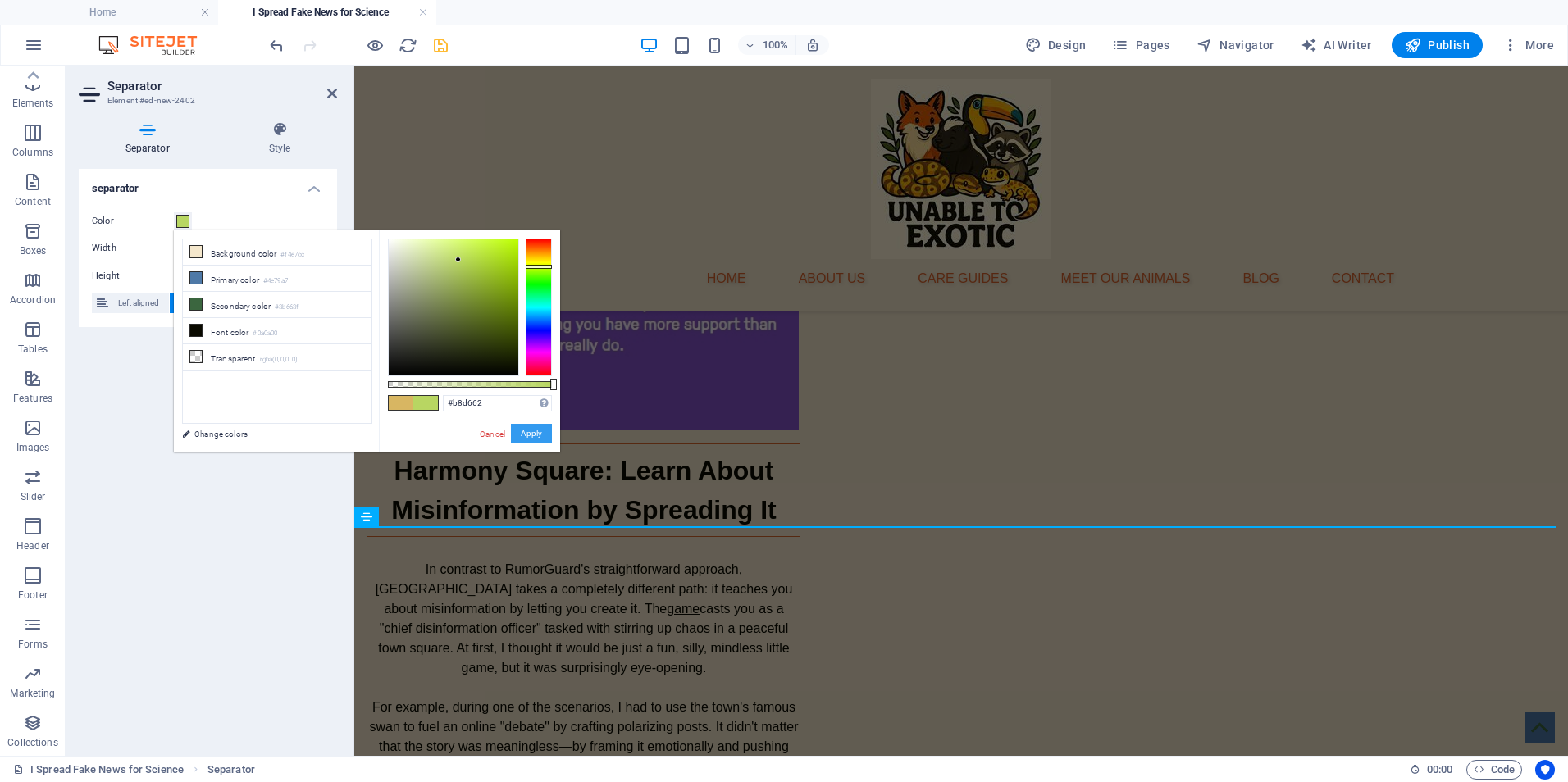
click at [541, 428] on button "Apply" at bounding box center [531, 433] width 41 height 19
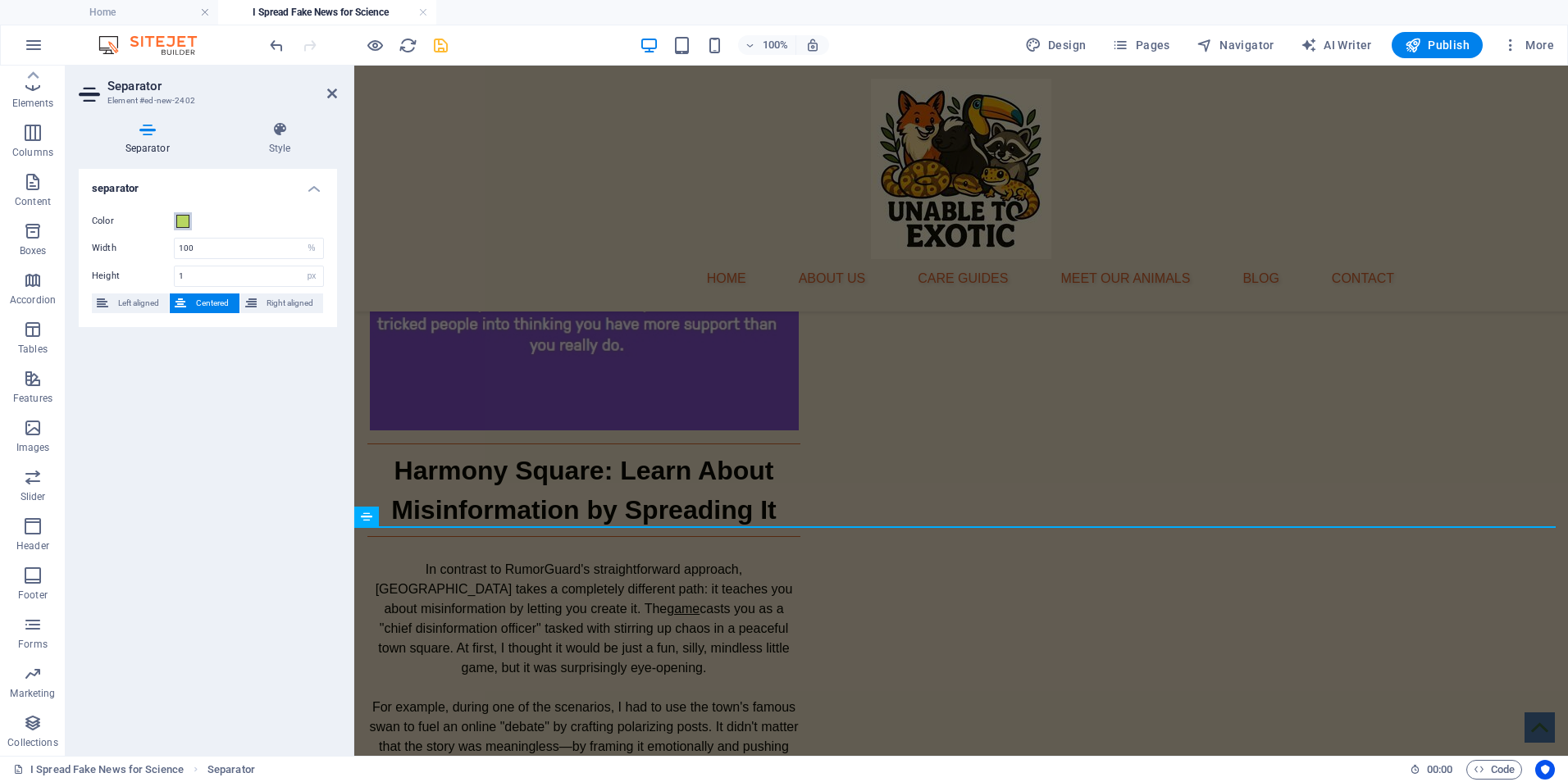
click at [179, 227] on span at bounding box center [183, 221] width 13 height 13
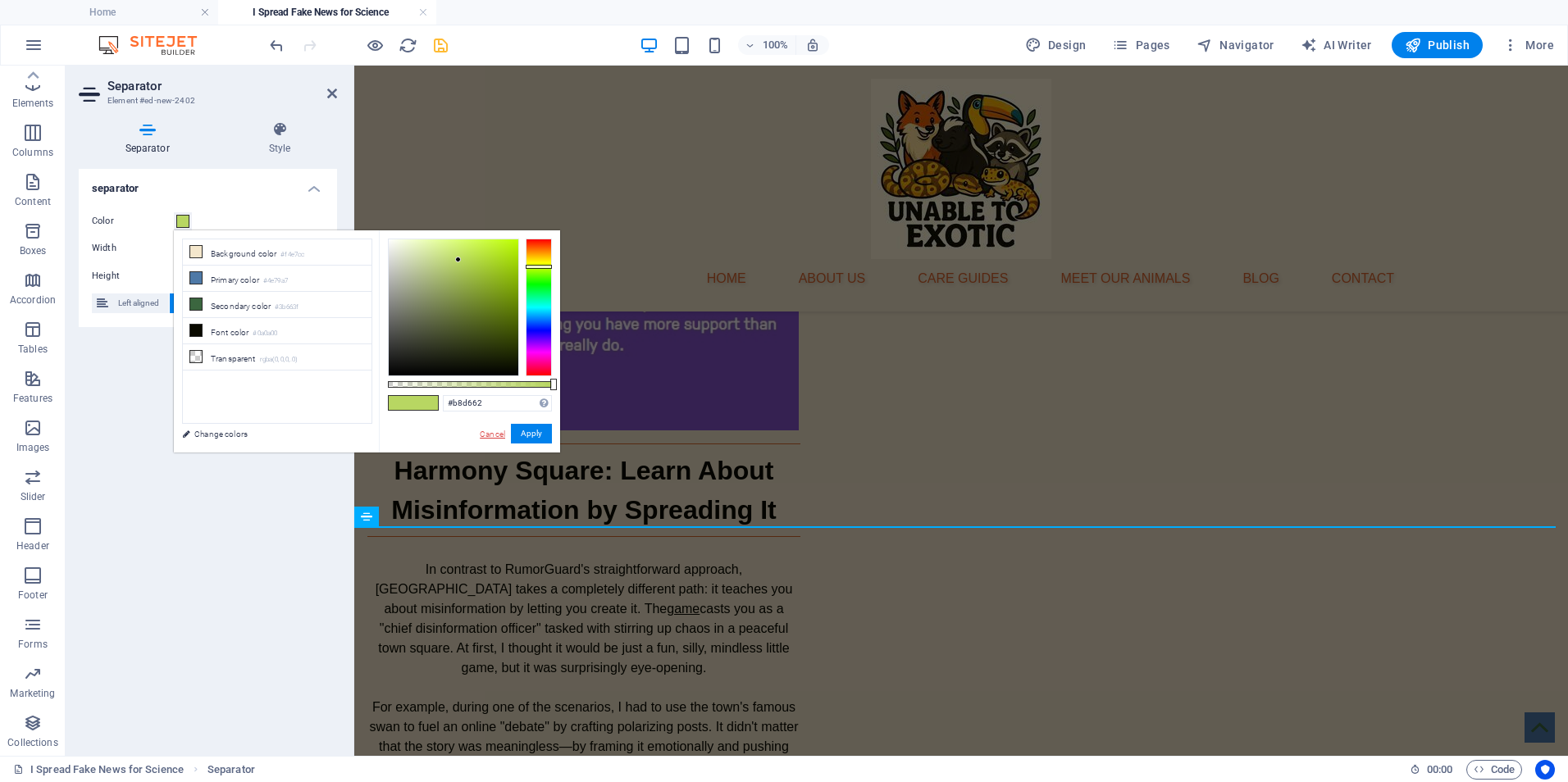
click at [490, 438] on link "Cancel" at bounding box center [492, 434] width 29 height 12
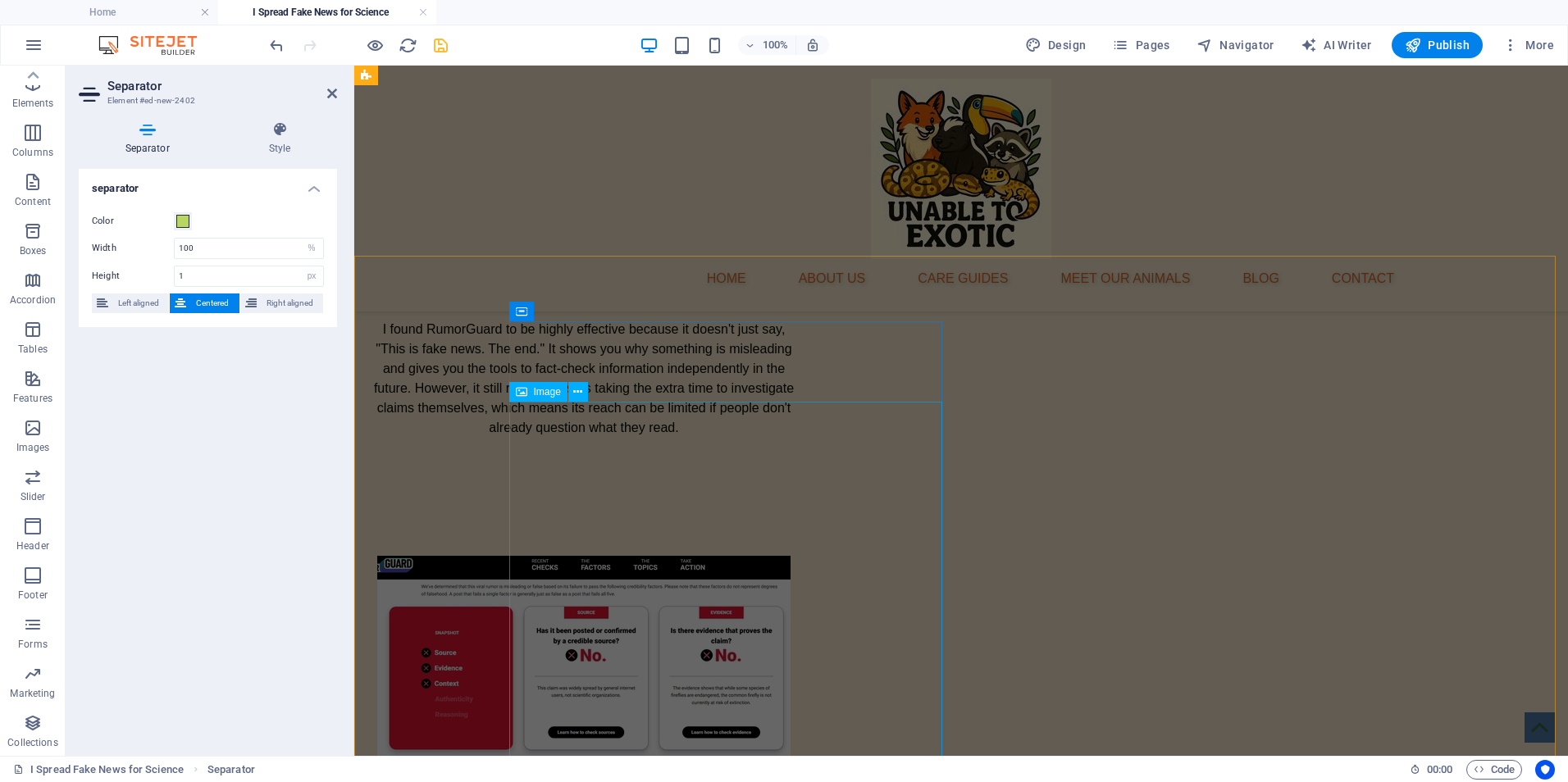
scroll to position [1025, 0]
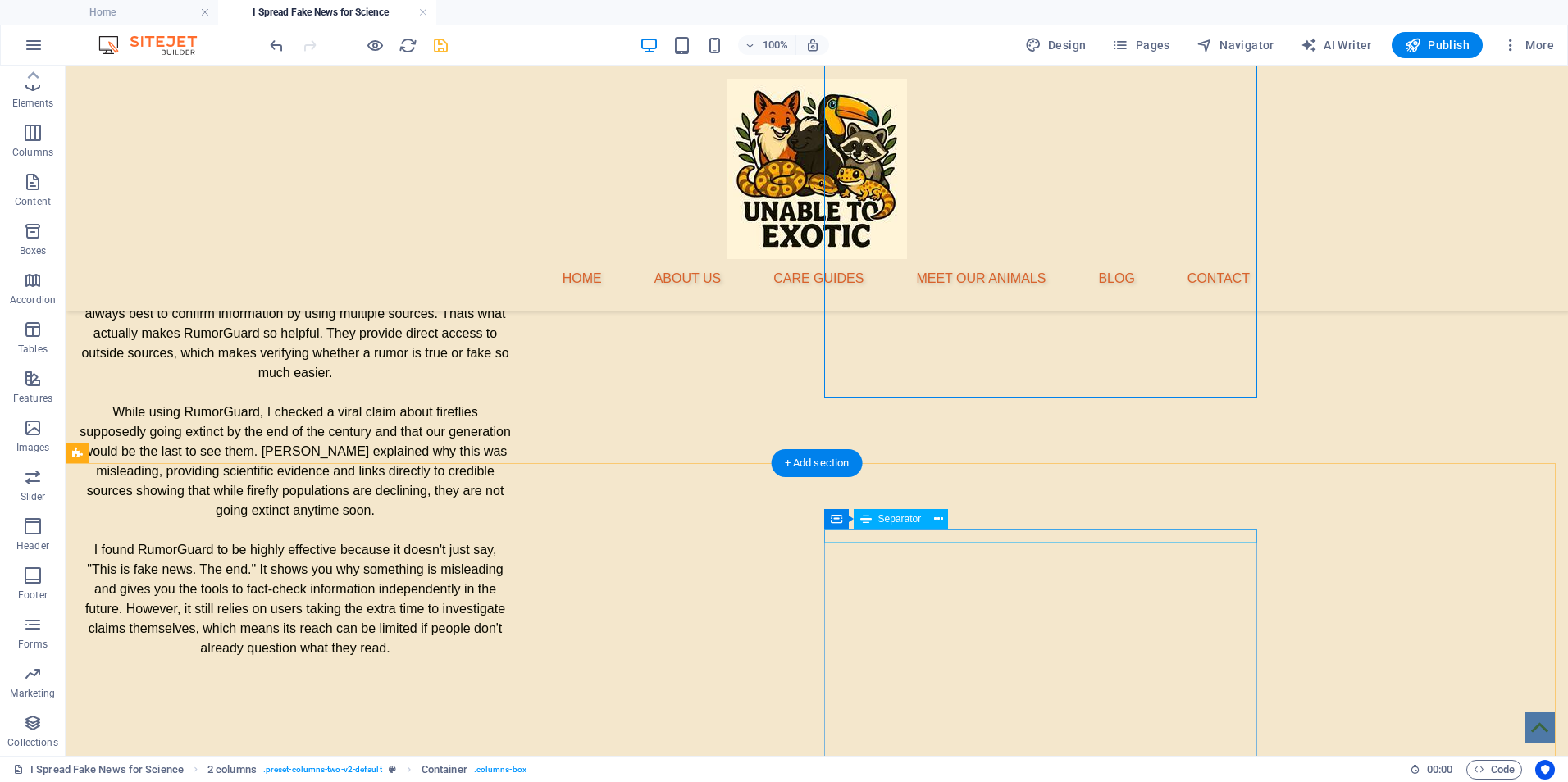
select select "%"
select select "px"
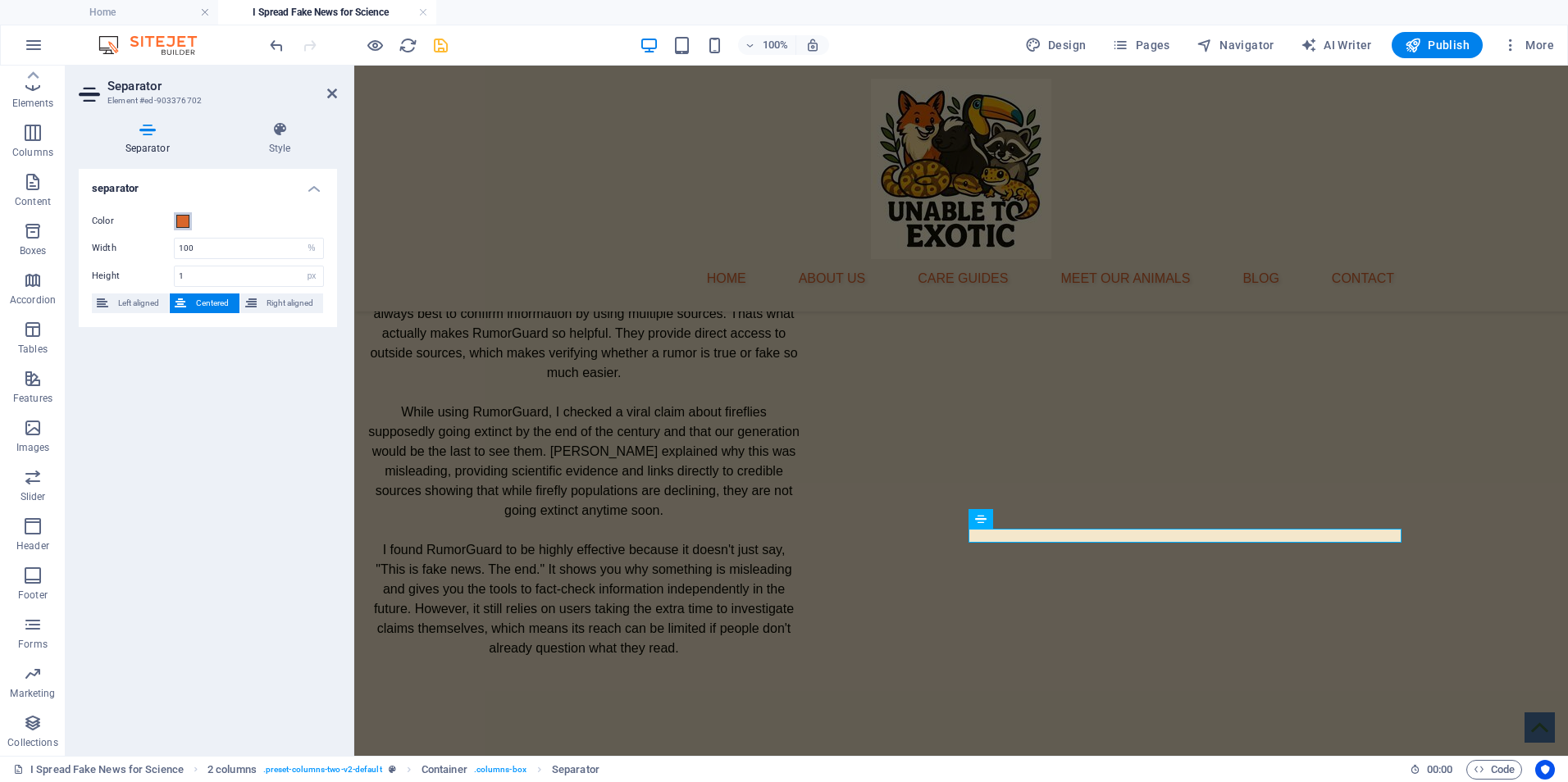
click at [178, 221] on span at bounding box center [183, 221] width 13 height 13
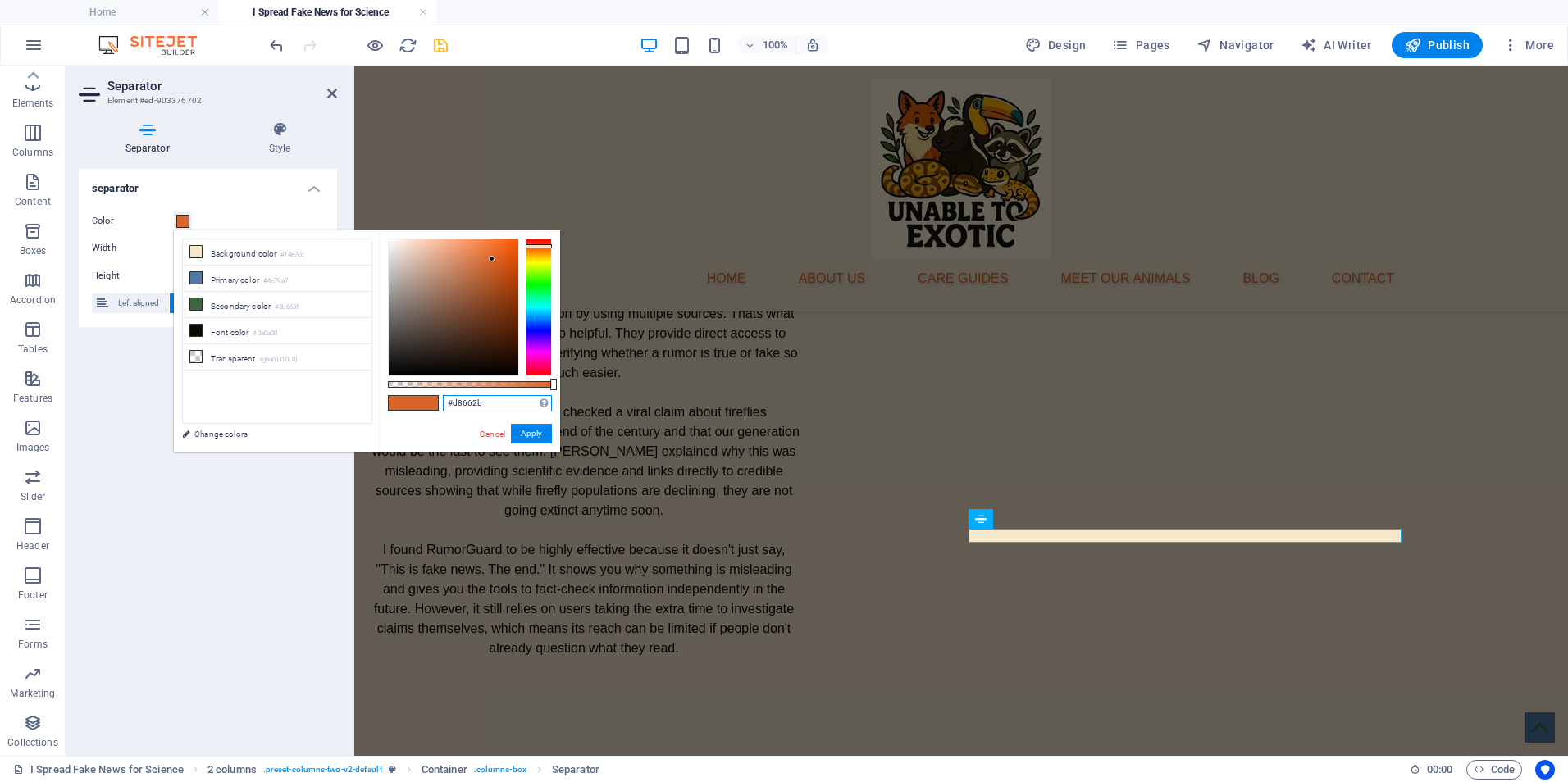
drag, startPoint x: 494, startPoint y: 399, endPoint x: 454, endPoint y: 400, distance: 40.0
click at [454, 400] on input "#d8662b" at bounding box center [497, 403] width 109 height 17
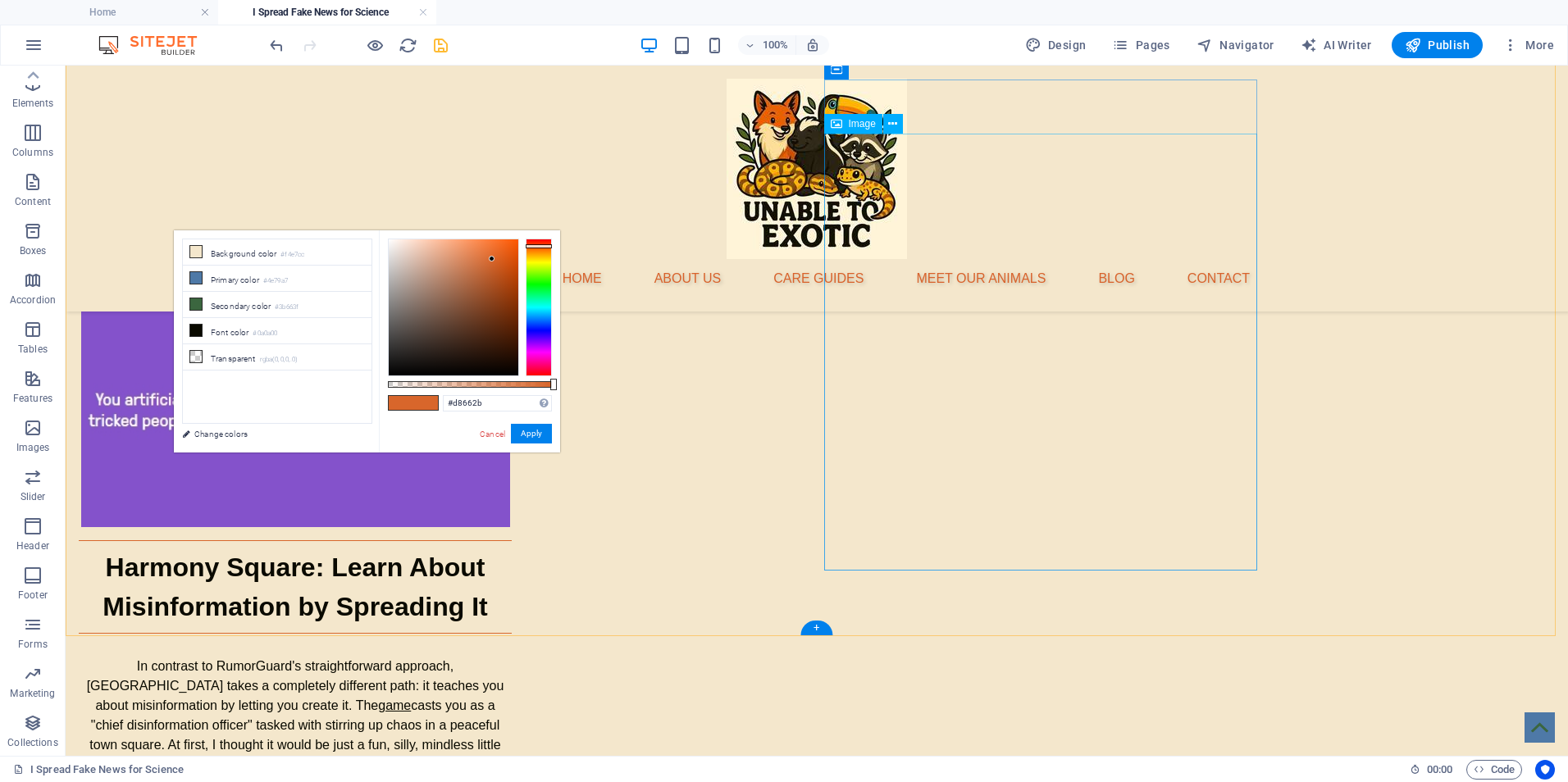
scroll to position [2336, 0]
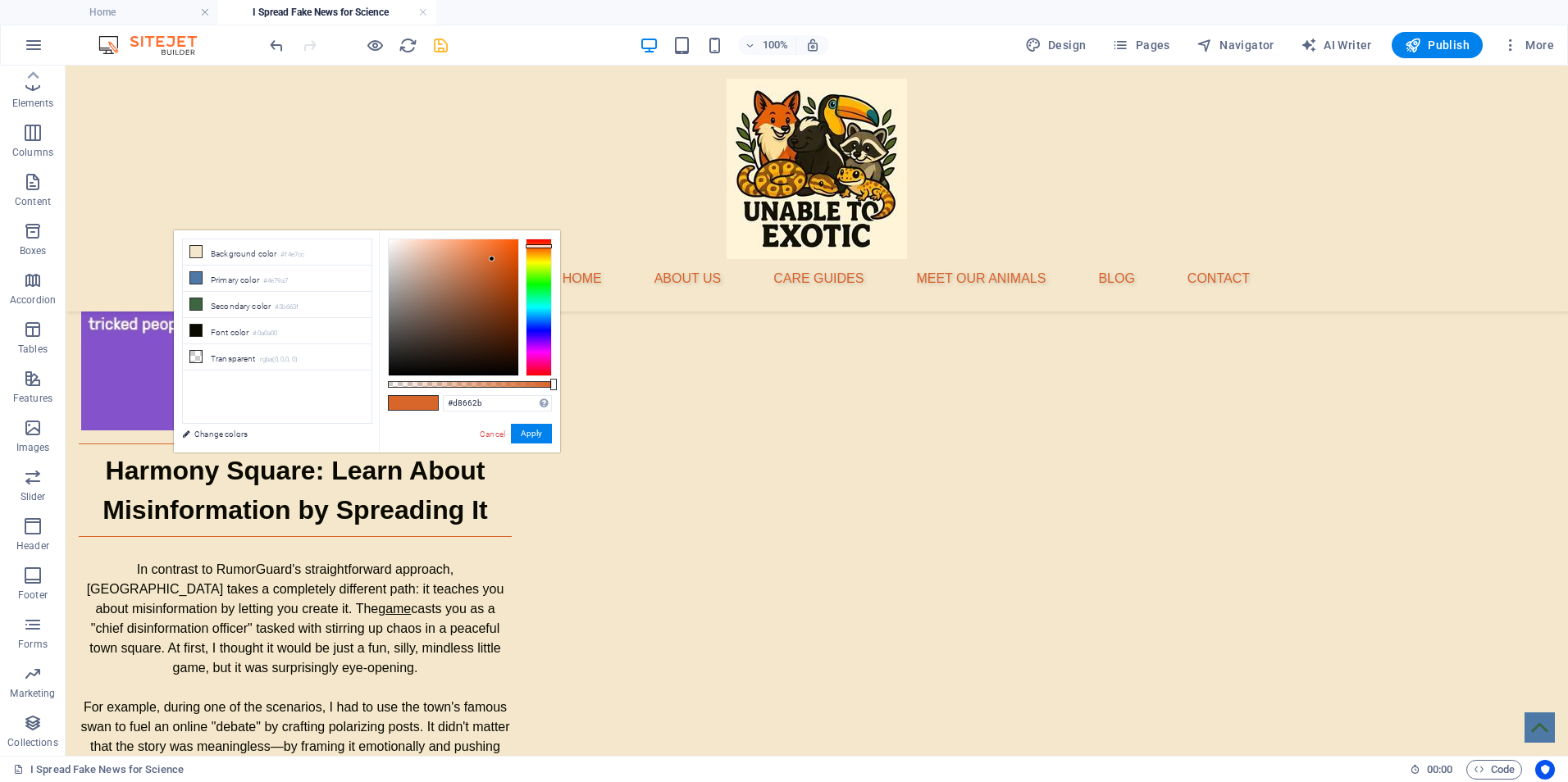
click at [759, 525] on div "Home About Us Care Guides Meet Our Animals Blog Contact Testing Tools that Expo…" at bounding box center [817, 726] width 1502 height 5994
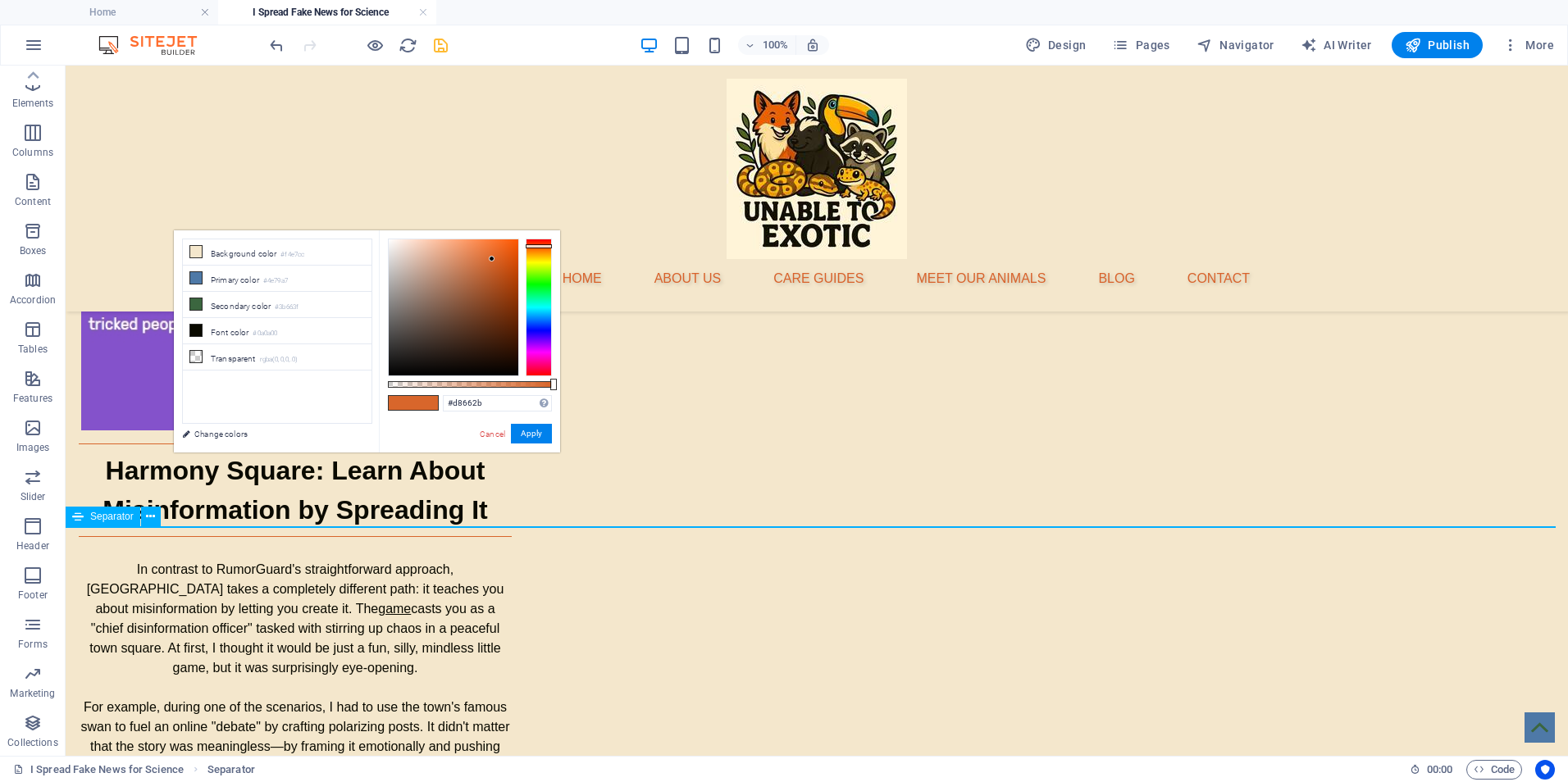
select select "%"
select select "px"
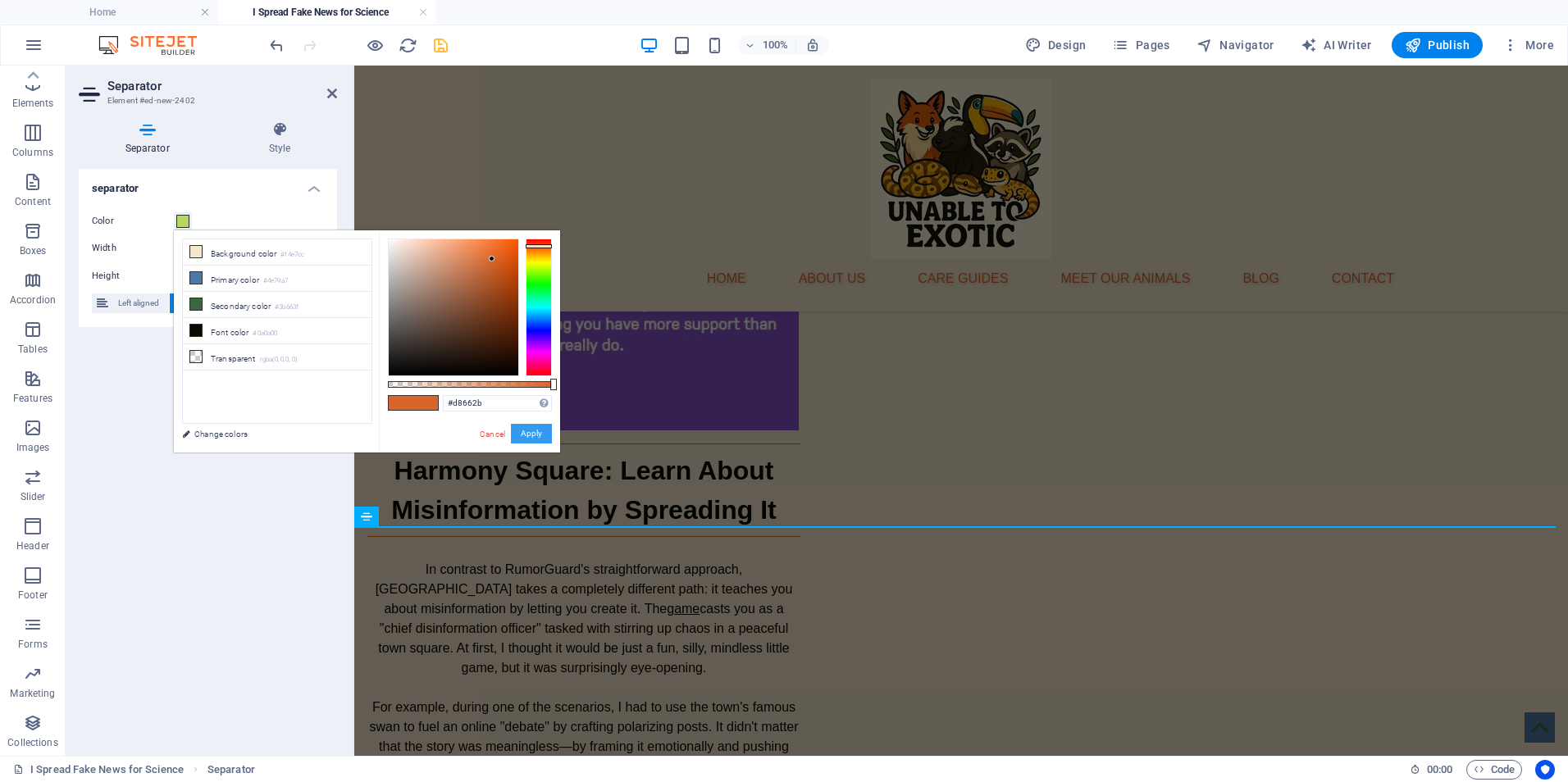
click at [534, 434] on button "Apply" at bounding box center [531, 433] width 41 height 19
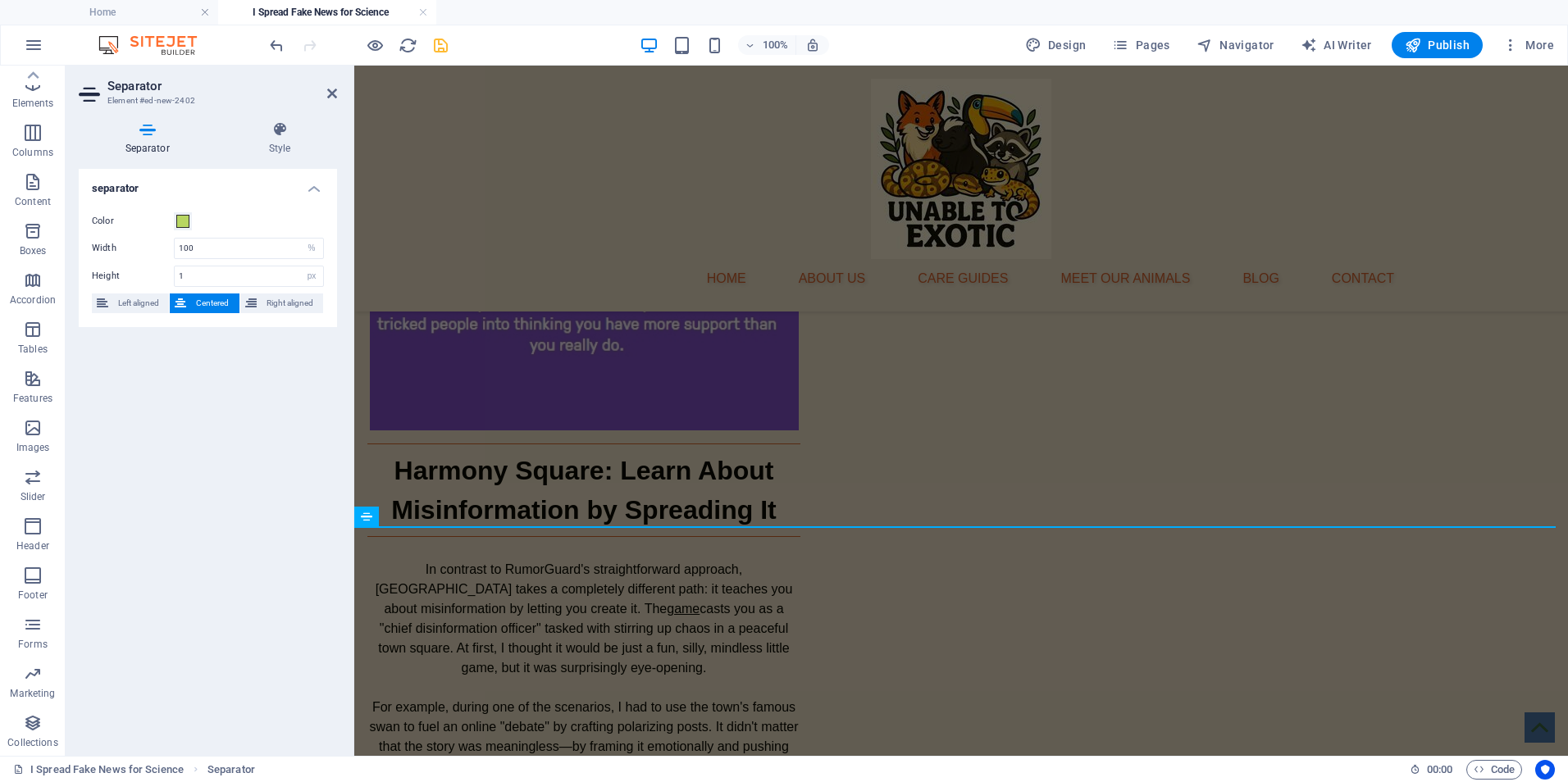
click at [750, 589] on div "Home About Us Care Guides Meet Our Animals Blog Contact Testing Tools that Expo…" at bounding box center [961, 726] width 1214 height 5994
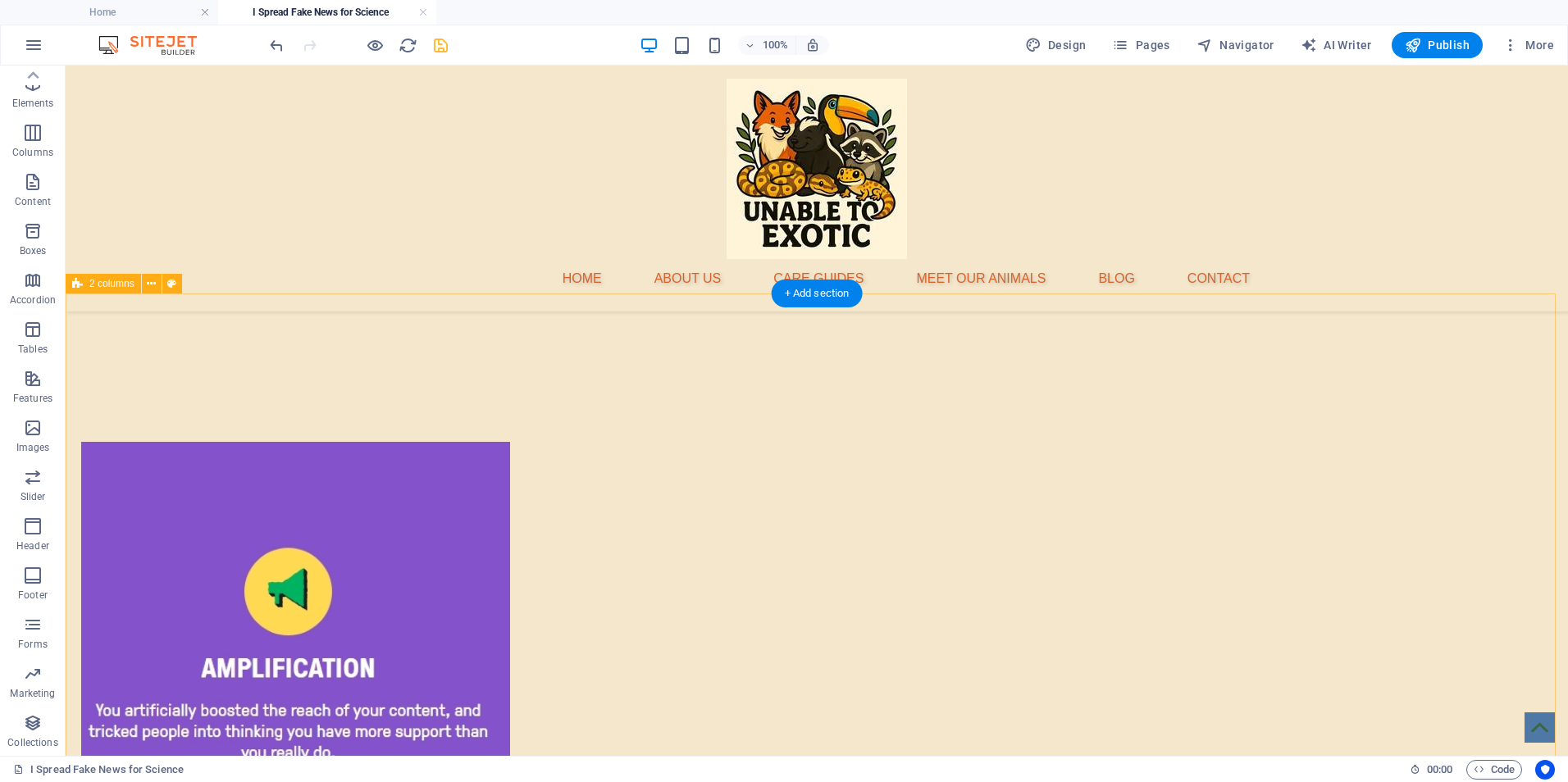
scroll to position [2405, 0]
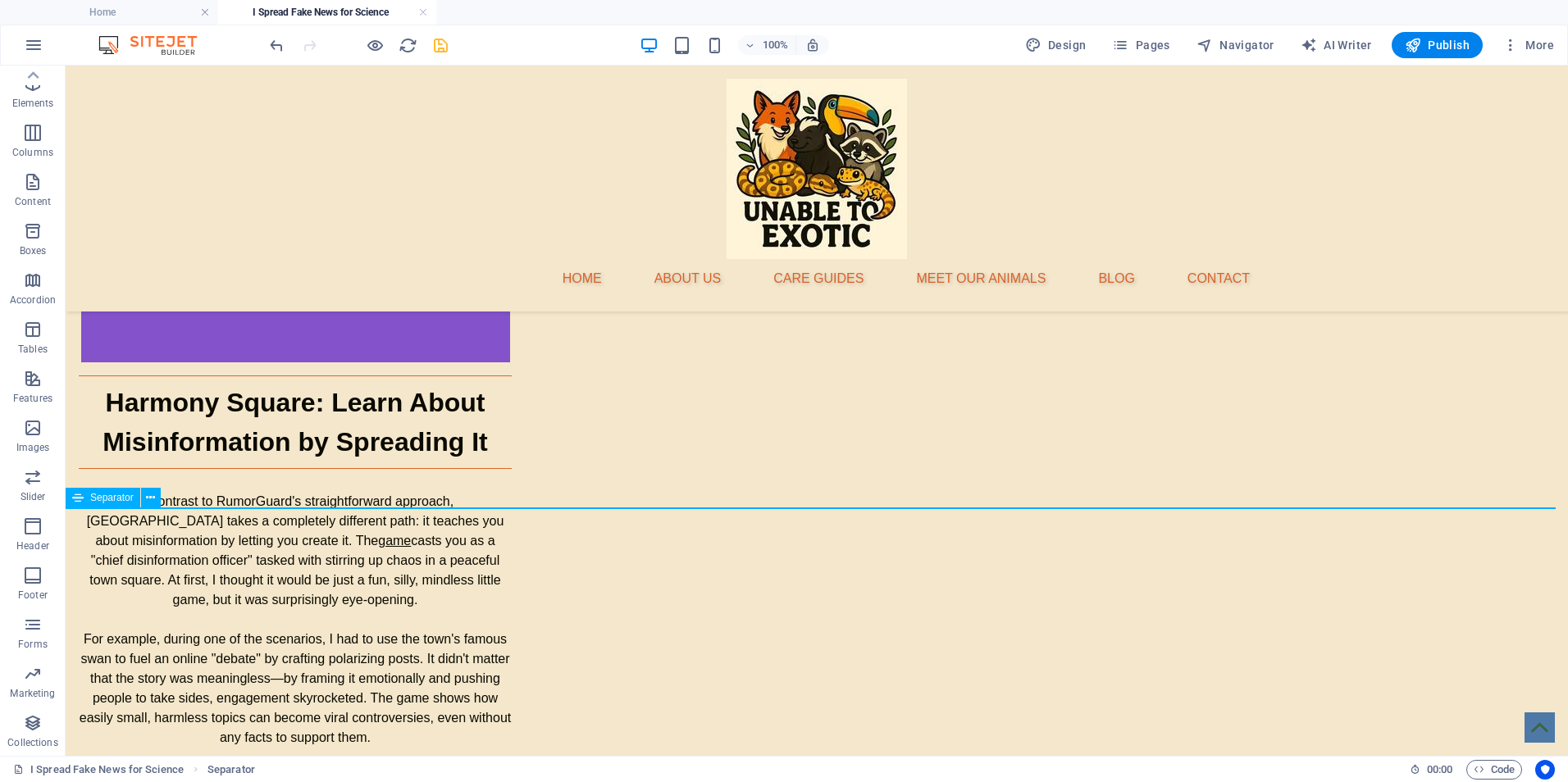
select select "%"
select select "px"
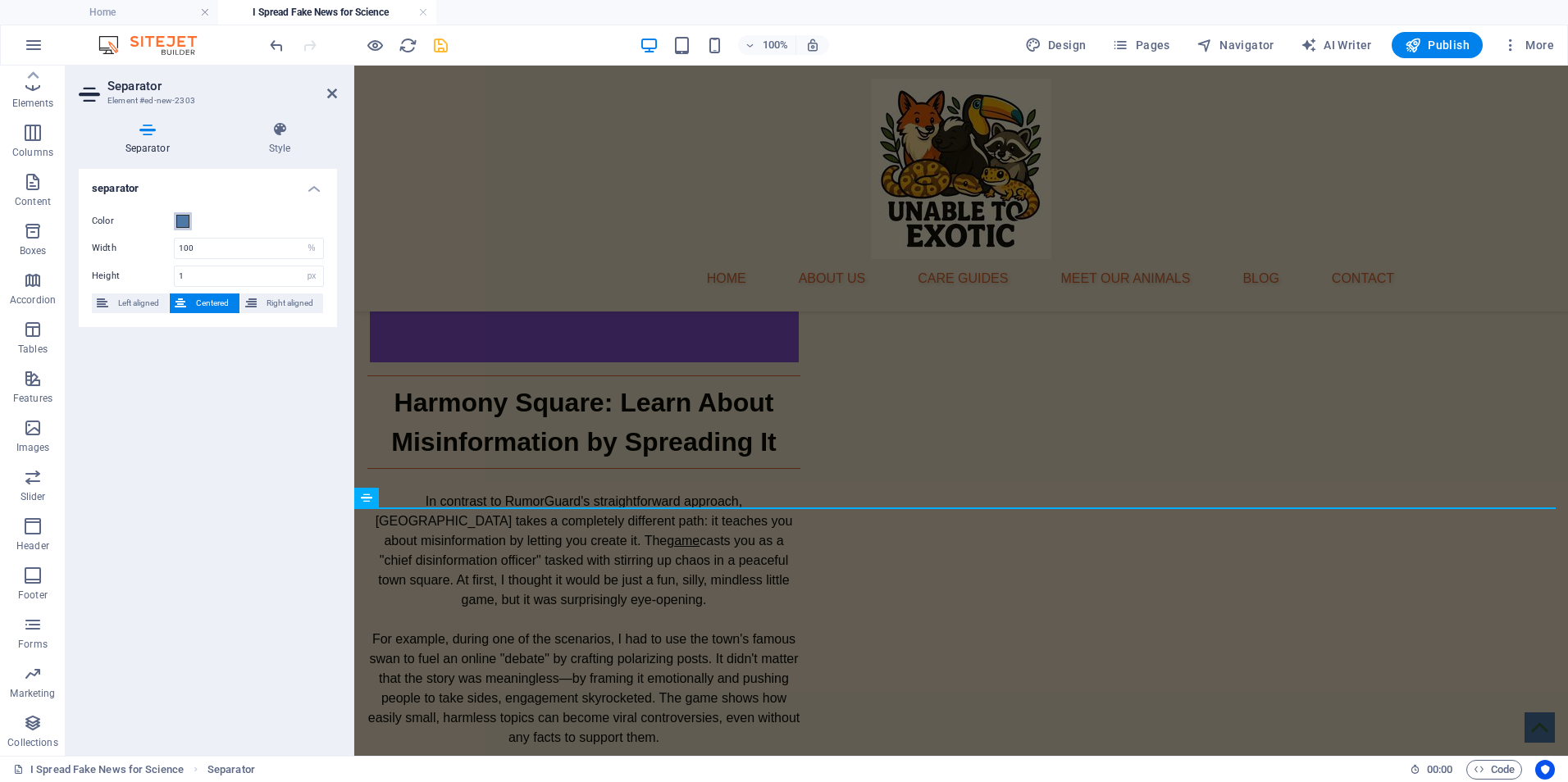
click at [185, 221] on span at bounding box center [183, 221] width 13 height 13
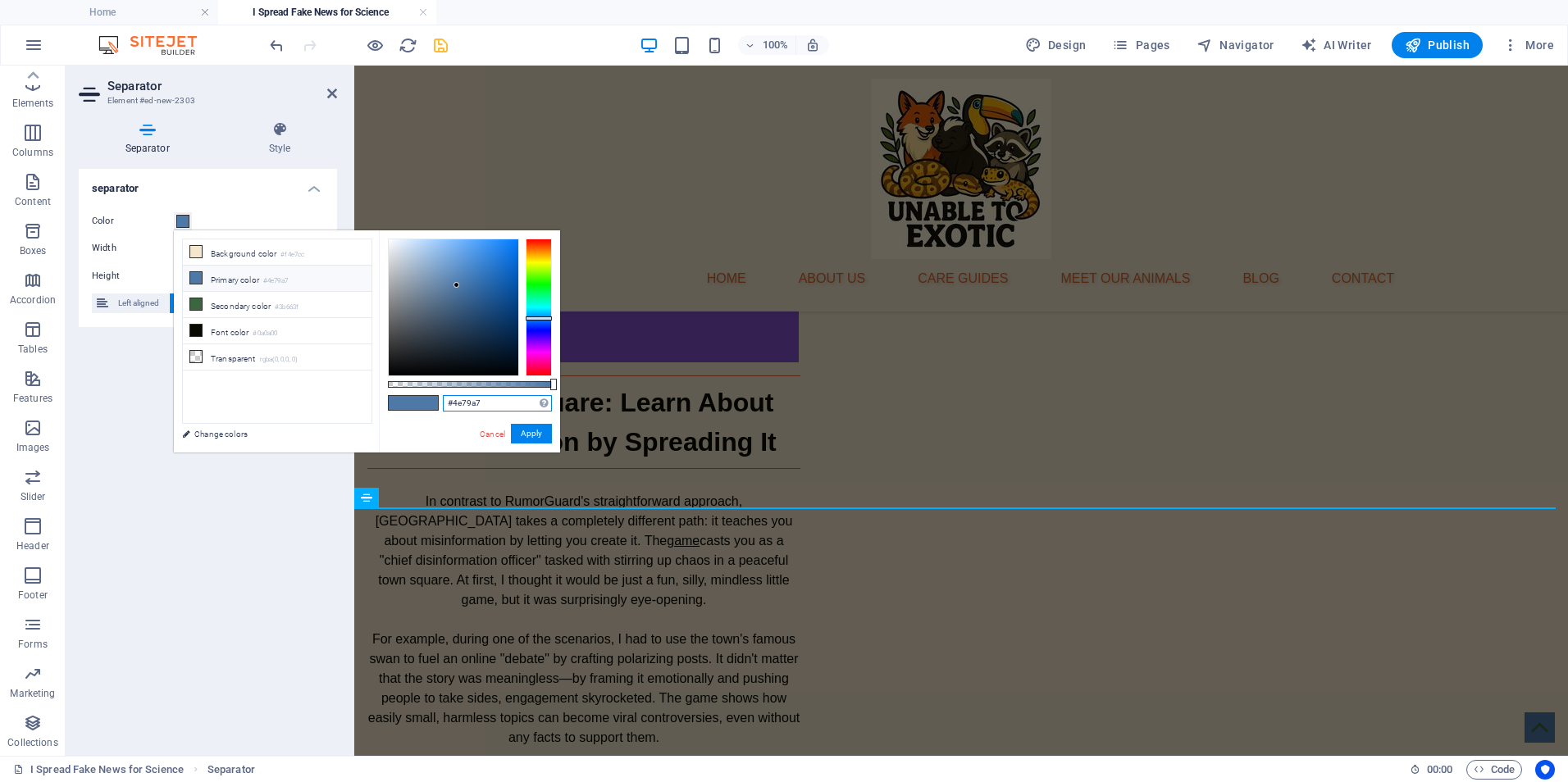
drag, startPoint x: 485, startPoint y: 402, endPoint x: 453, endPoint y: 399, distance: 32.1
click at [453, 399] on input "#4e79a7" at bounding box center [497, 403] width 109 height 17
paste input "d8662b"
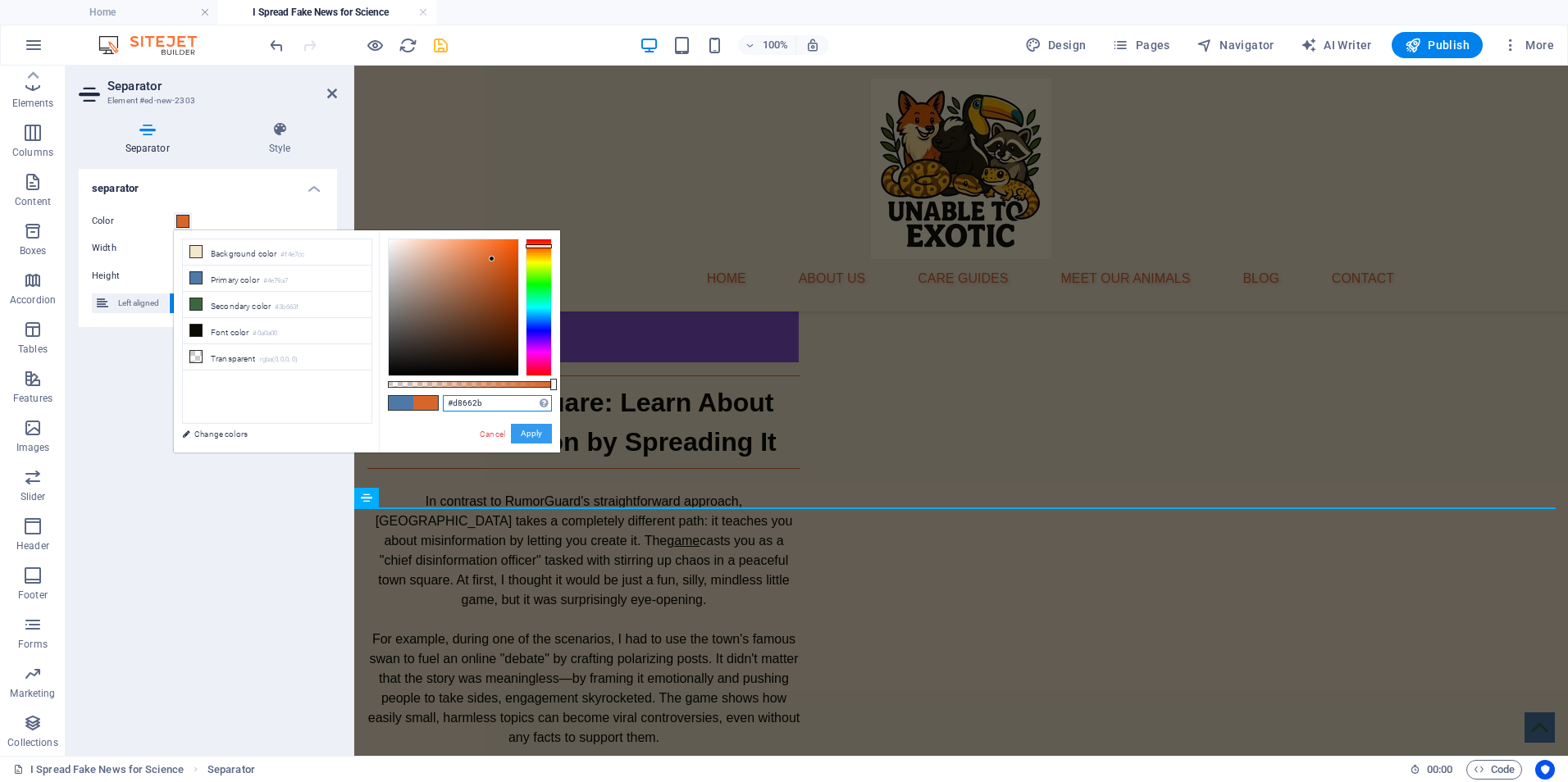
type input "#d8662b"
click at [530, 435] on button "Apply" at bounding box center [531, 433] width 41 height 19
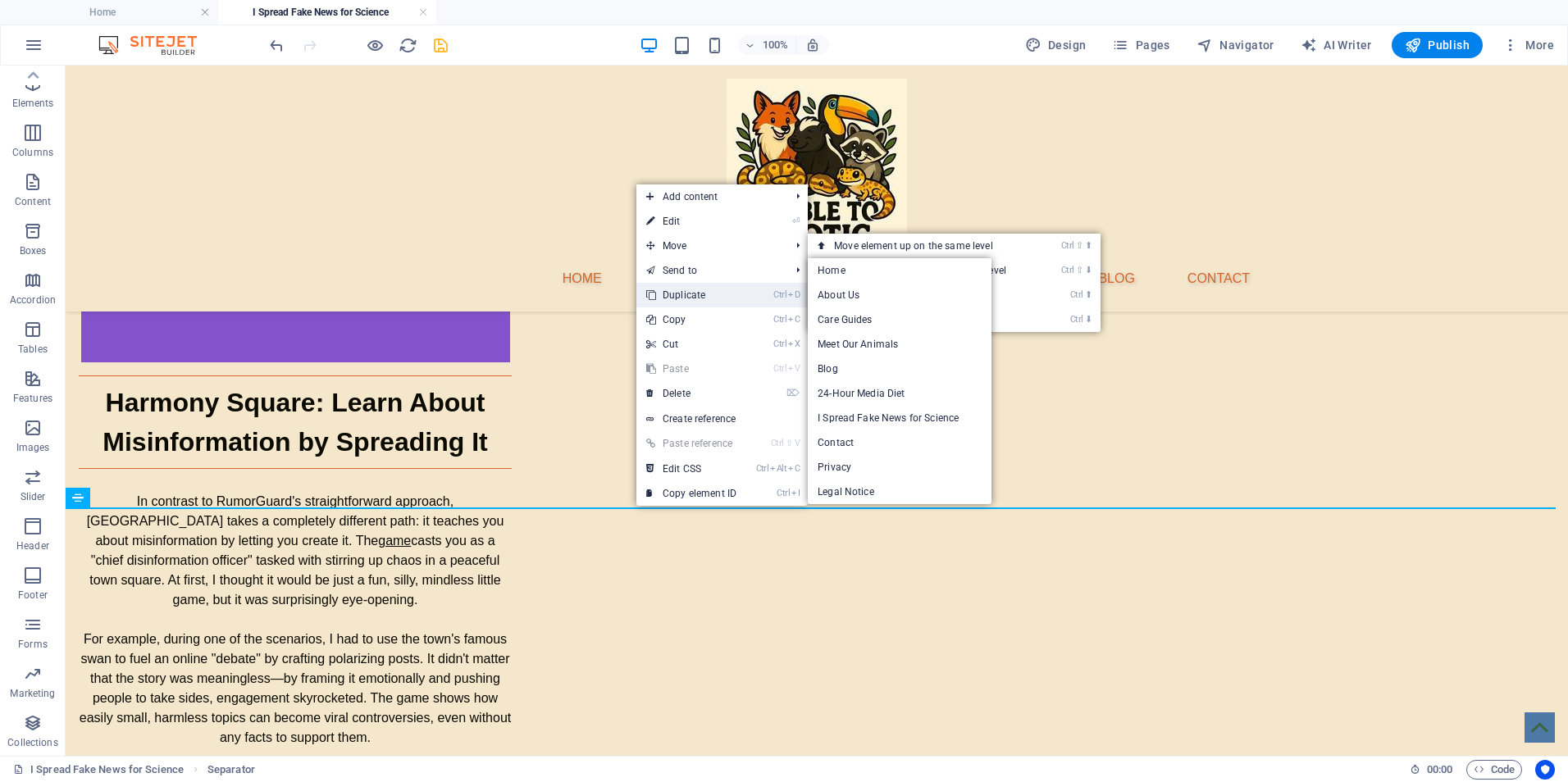
click at [680, 292] on link "Ctrl D Duplicate" at bounding box center [691, 295] width 110 height 25
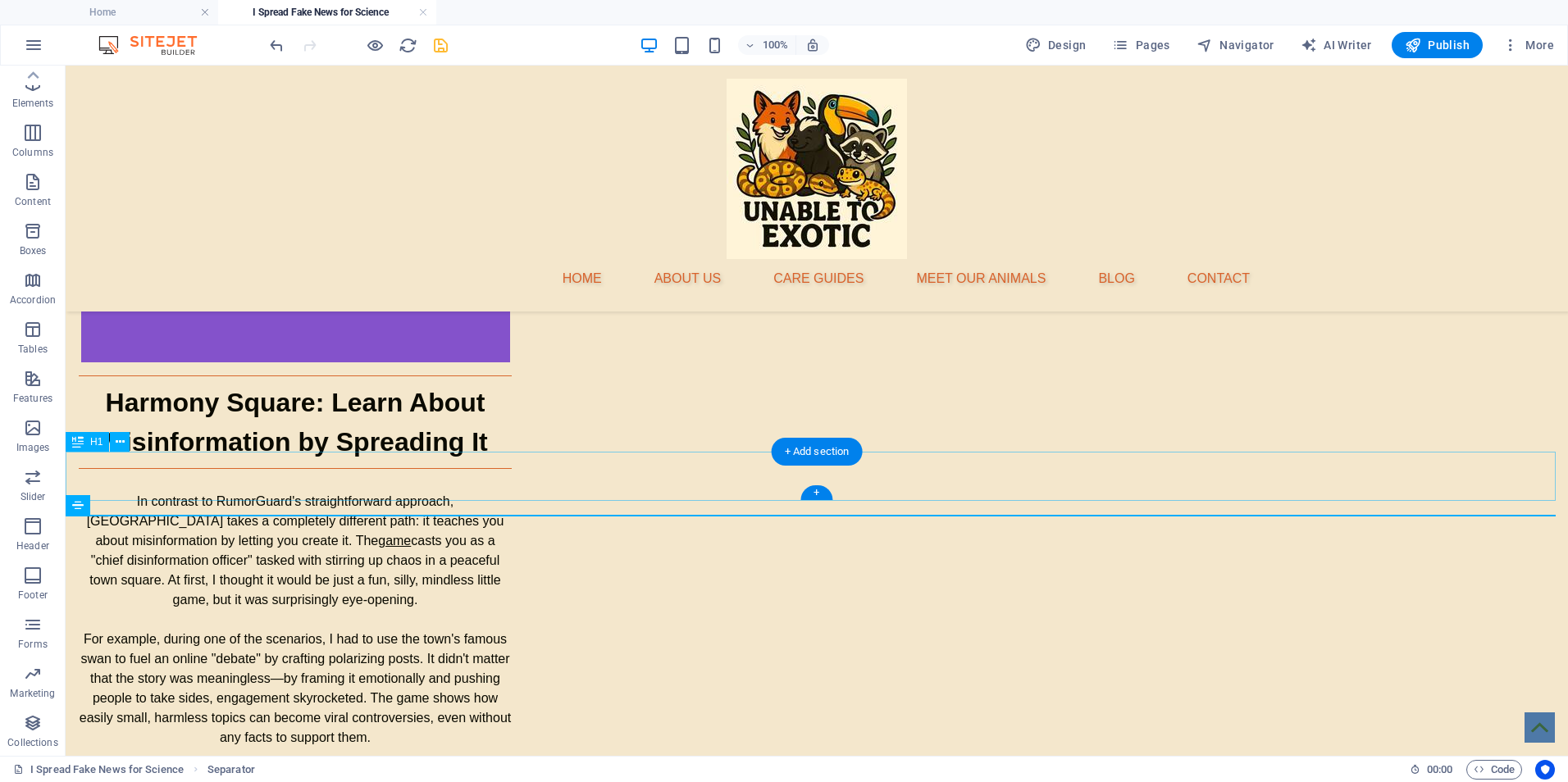
drag, startPoint x: 682, startPoint y: 515, endPoint x: 686, endPoint y: 456, distance: 59.1
click at [686, 456] on div "Home About Us Care Guides Meet Our Animals Blog Contact Testing Tools that Expo…" at bounding box center [817, 655] width 1502 height 5988
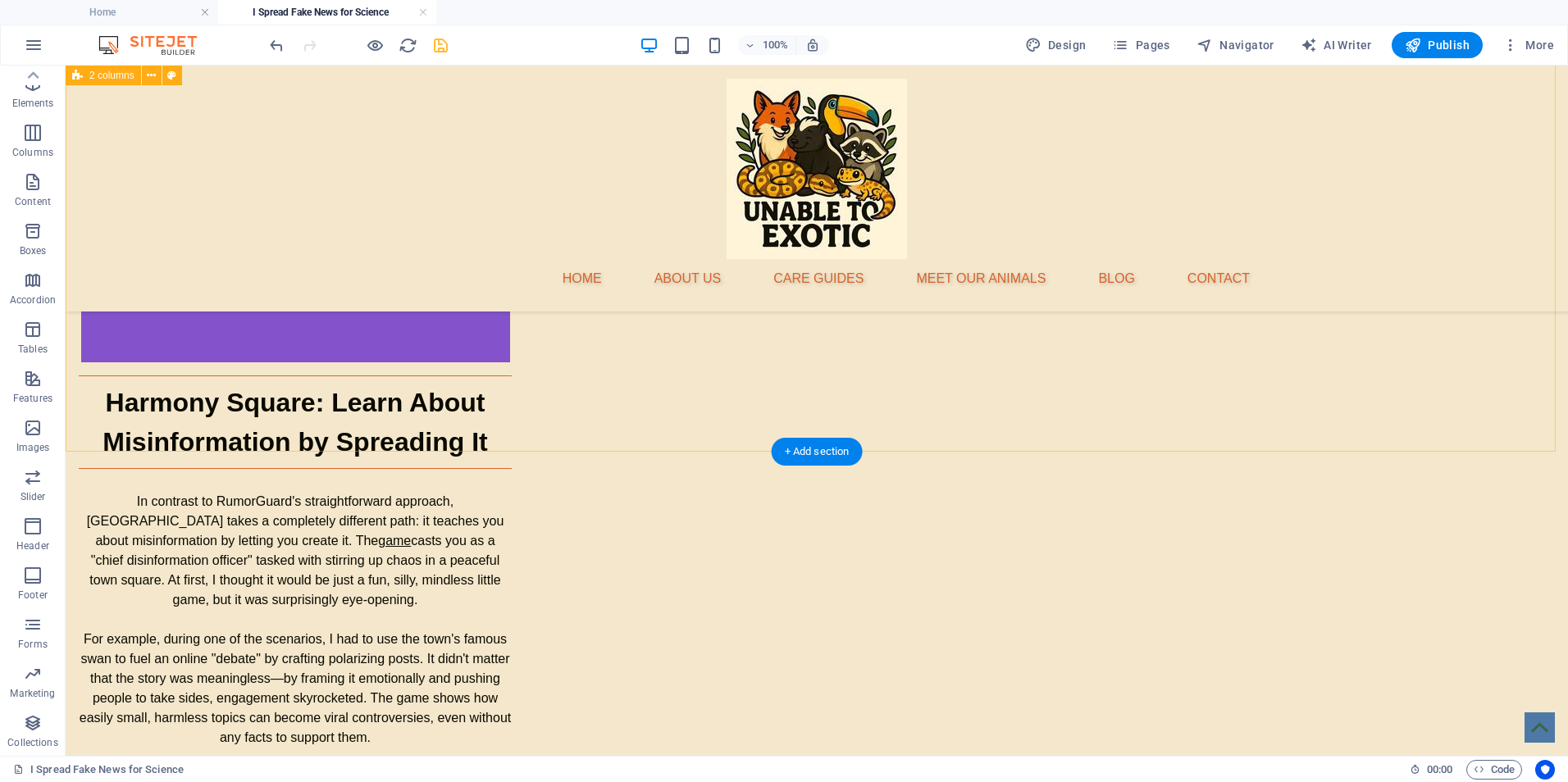
drag, startPoint x: 728, startPoint y: 515, endPoint x: 731, endPoint y: 438, distance: 77.1
click at [731, 438] on div "Home About Us Care Guides Meet Our Animals Blog Contact Testing Tools that Expo…" at bounding box center [817, 655] width 1502 height 5988
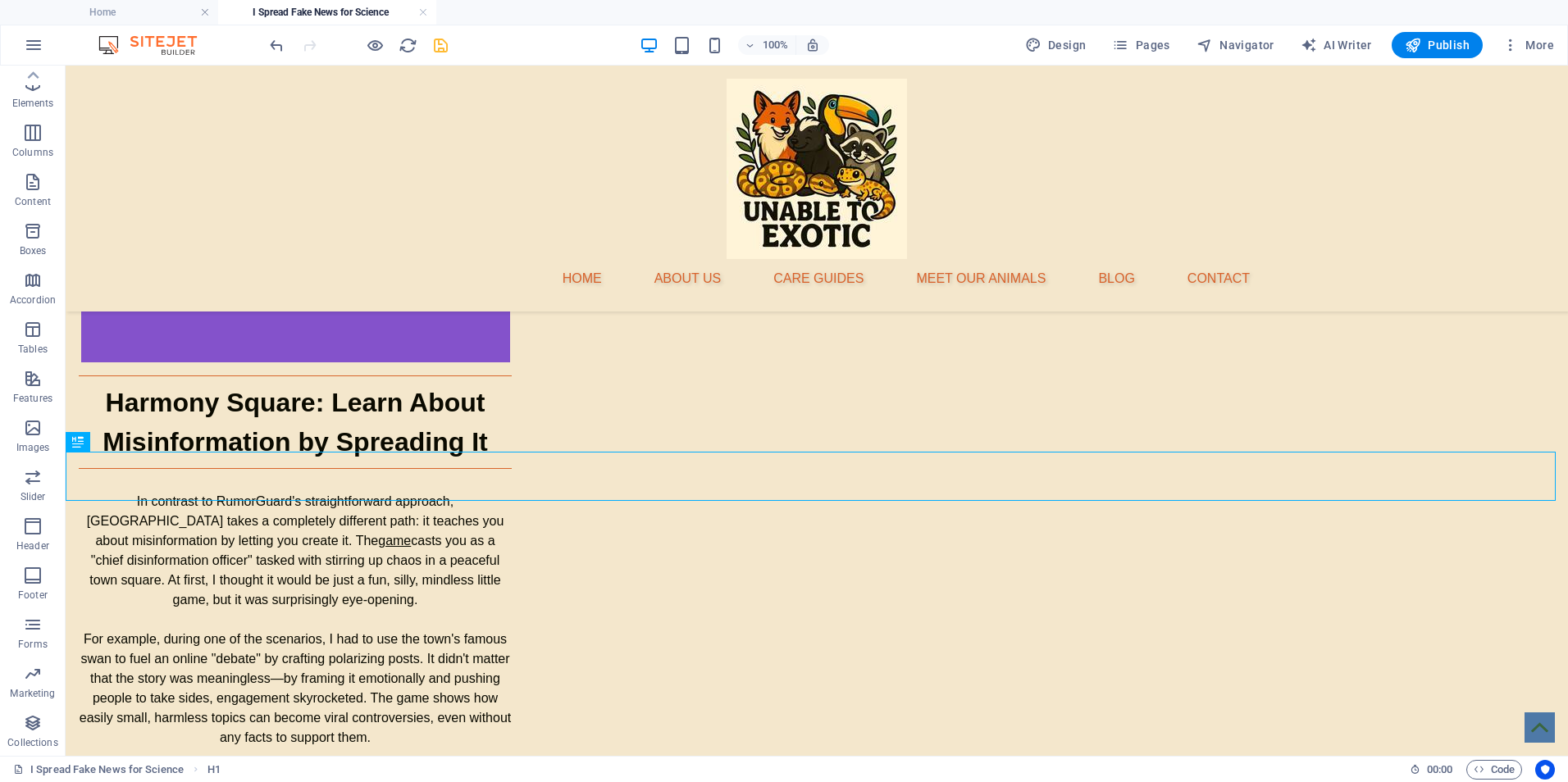
drag, startPoint x: 742, startPoint y: 482, endPoint x: 742, endPoint y: 509, distance: 27.0
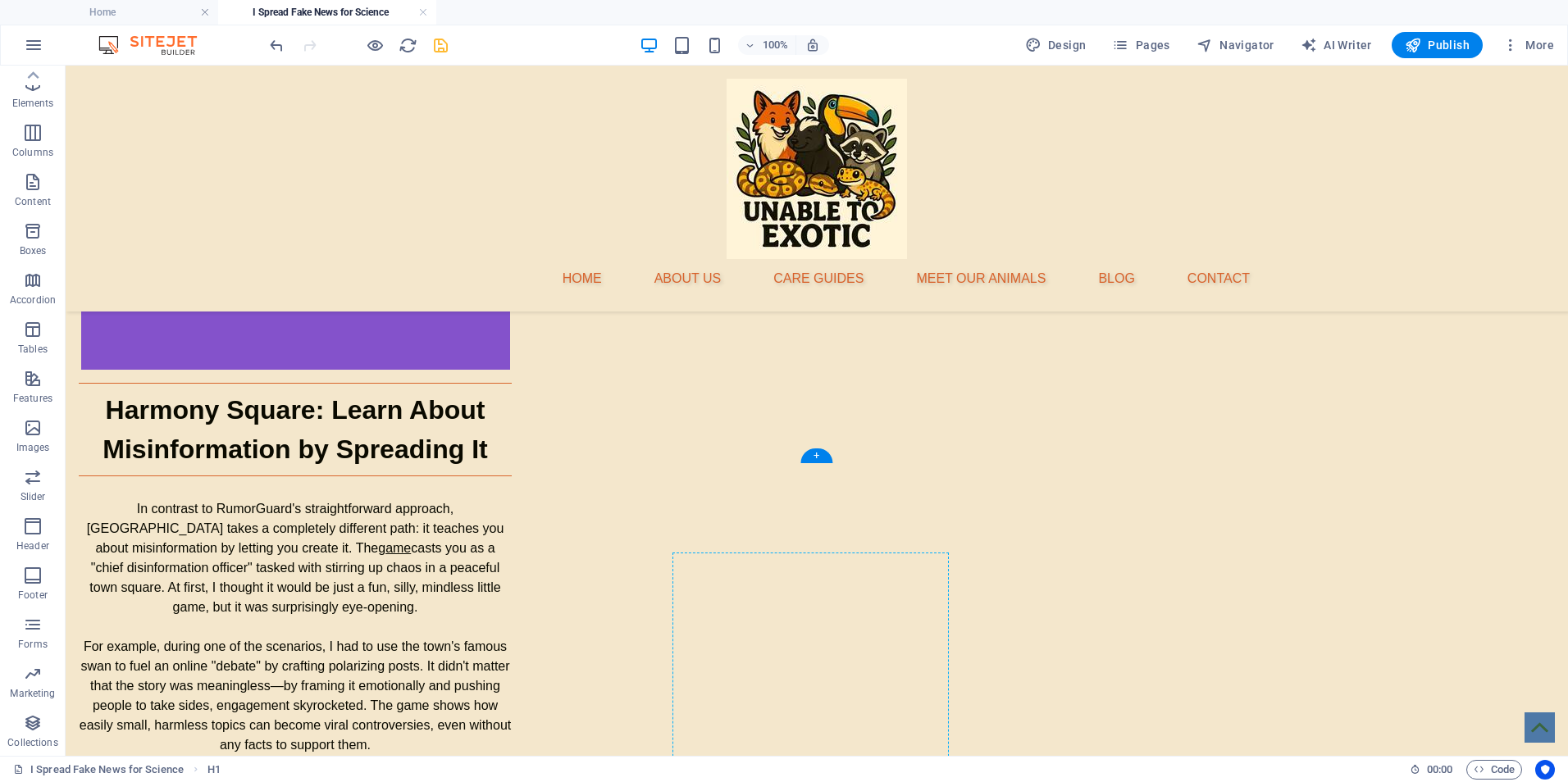
scroll to position [2391, 0]
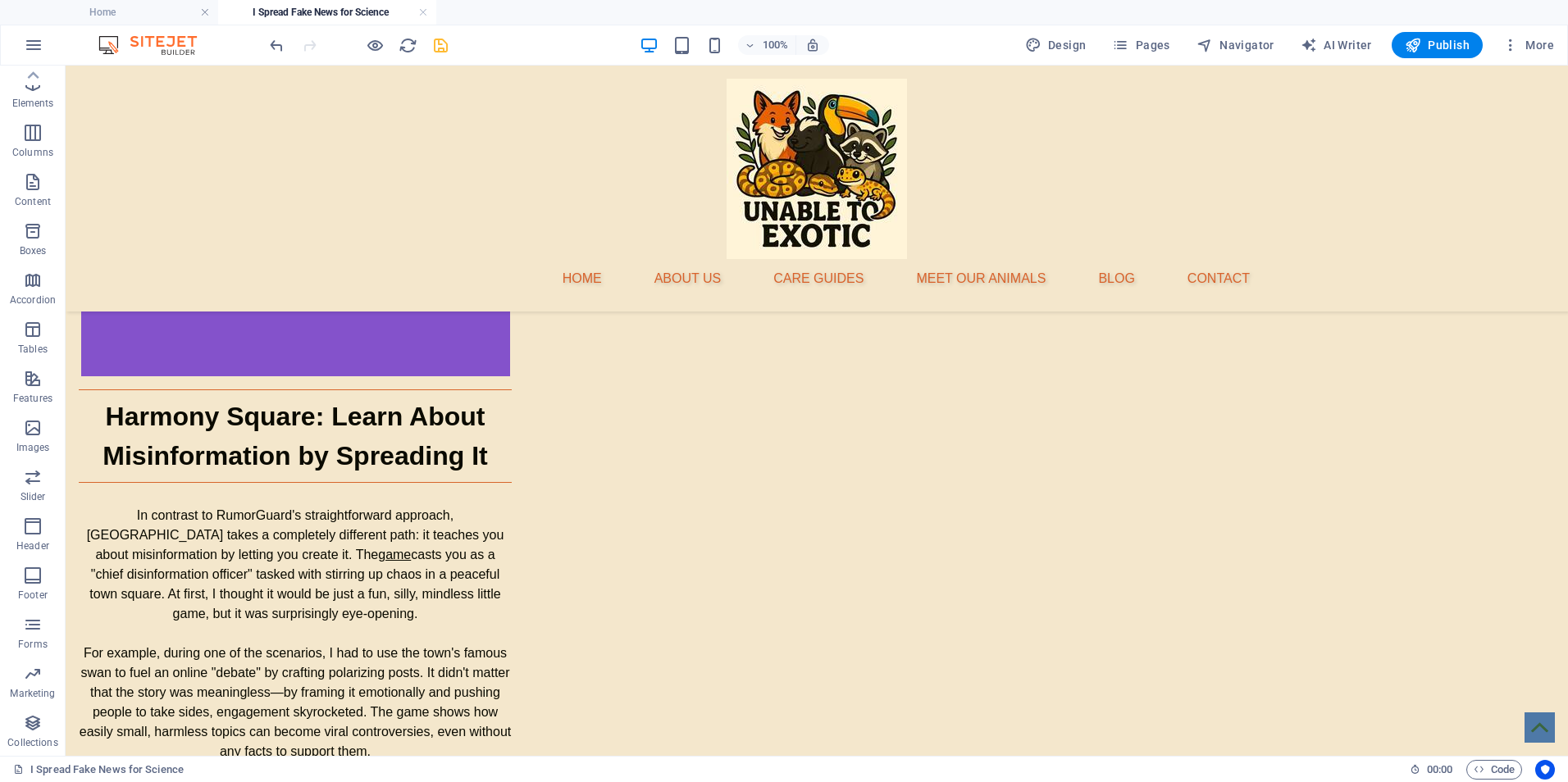
drag, startPoint x: 969, startPoint y: 731, endPoint x: 803, endPoint y: 476, distance: 304.3
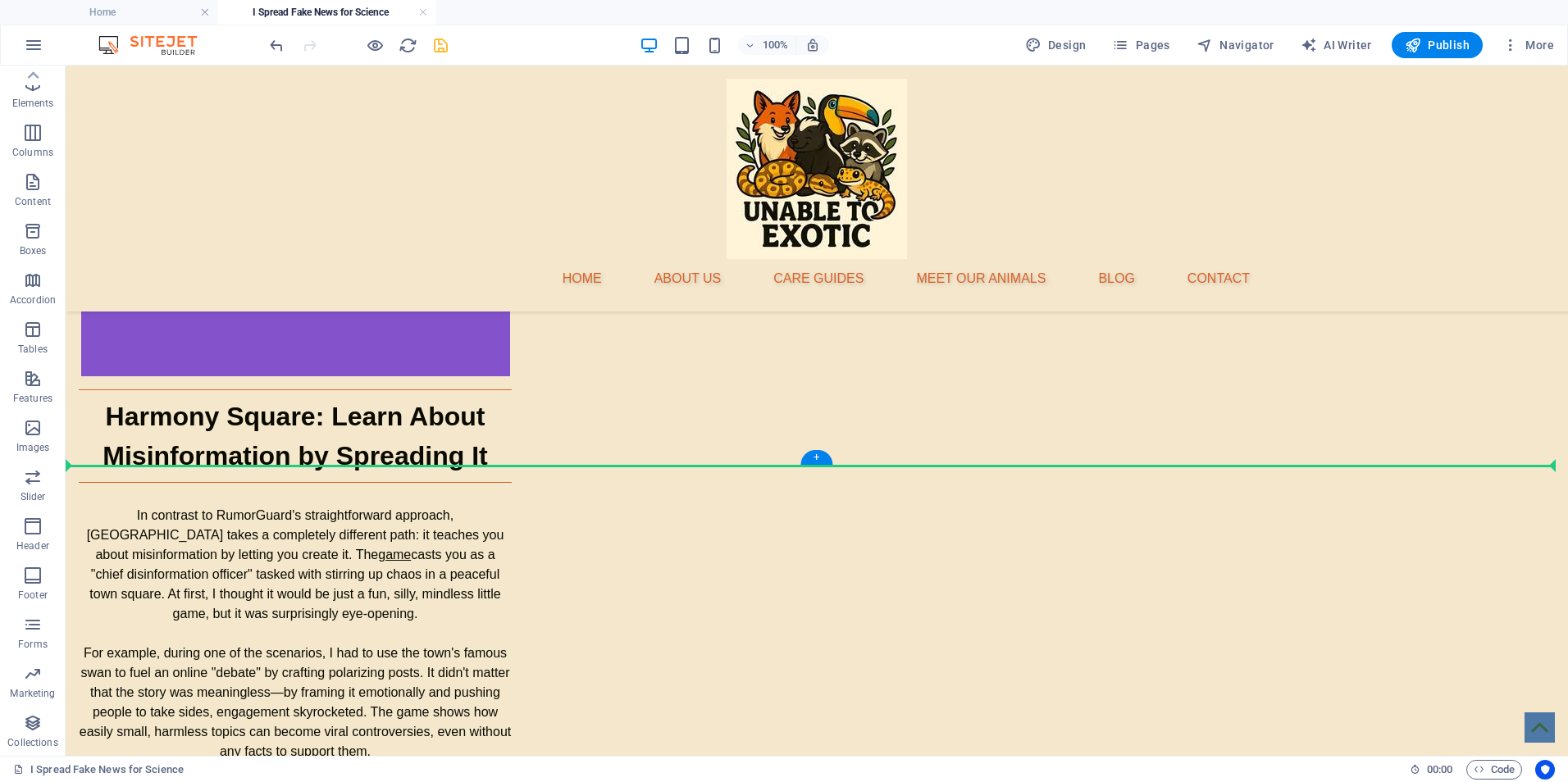
drag, startPoint x: 956, startPoint y: 729, endPoint x: 790, endPoint y: 463, distance: 313.5
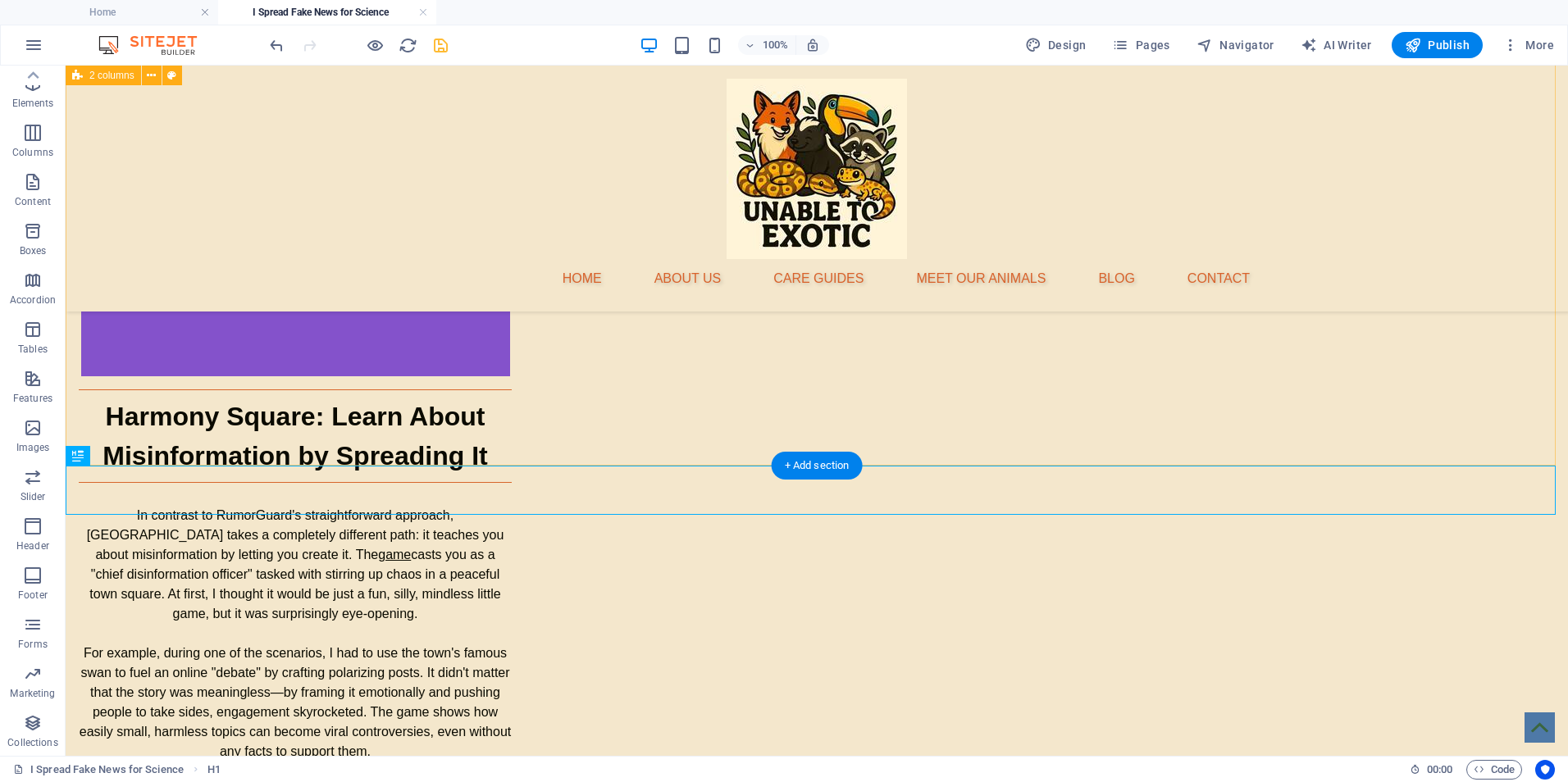
drag, startPoint x: 806, startPoint y: 529, endPoint x: 808, endPoint y: 438, distance: 91.0
click at [808, 438] on div "Home About Us Care Guides Meet Our Animals Blog Contact Testing Tools that Expo…" at bounding box center [817, 669] width 1502 height 5988
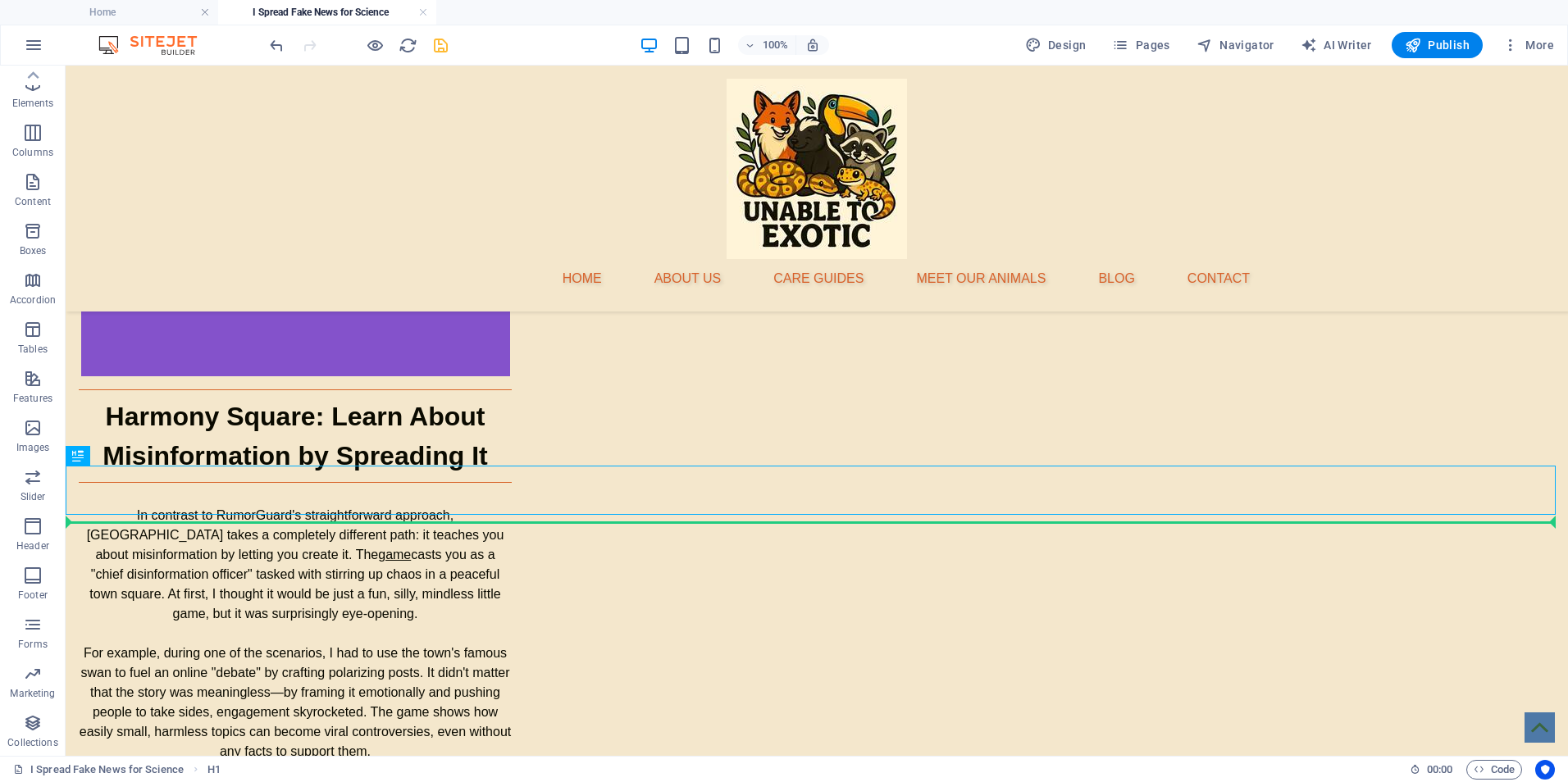
drag, startPoint x: 777, startPoint y: 502, endPoint x: 779, endPoint y: 522, distance: 20.1
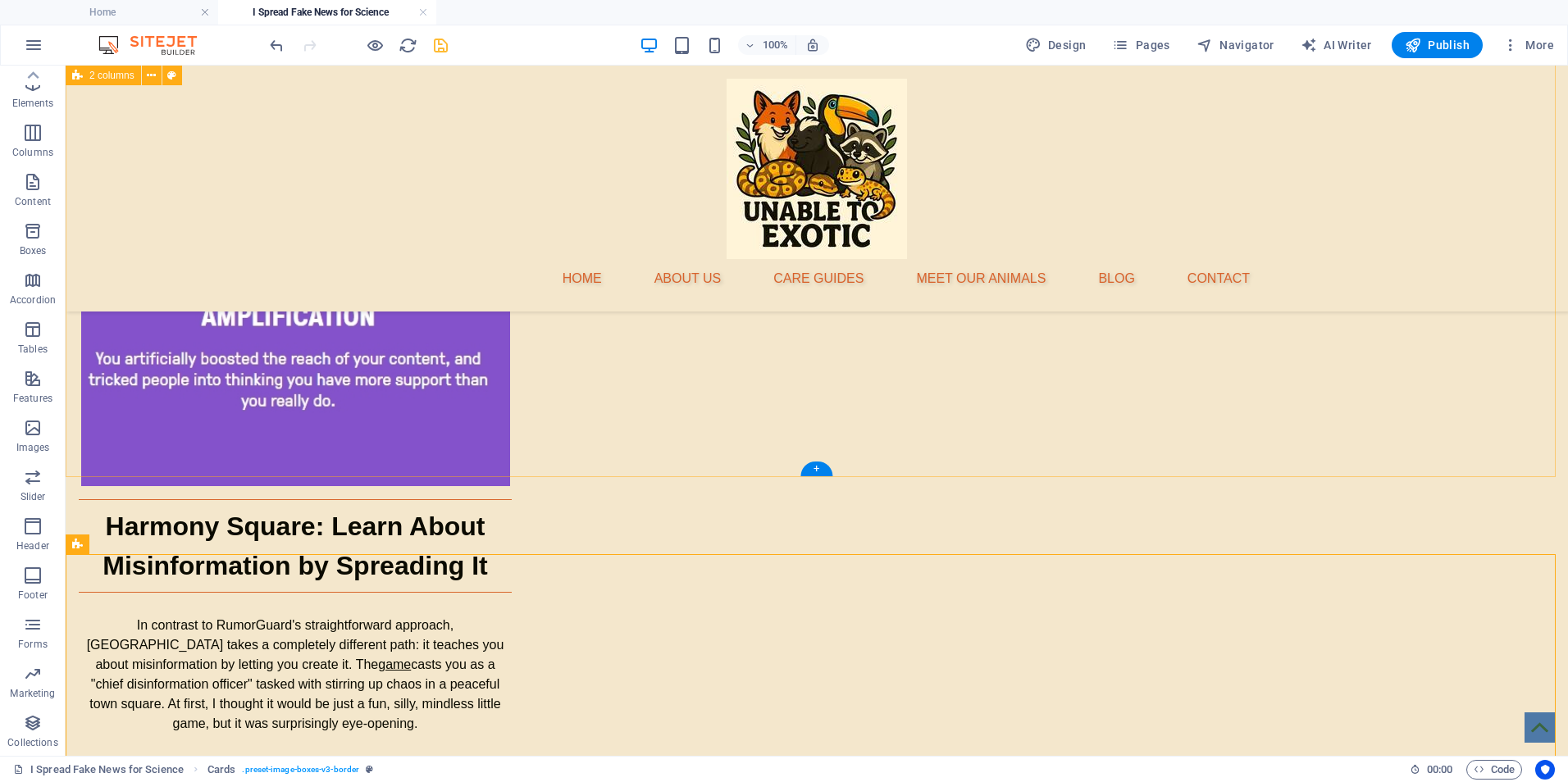
scroll to position [2172, 0]
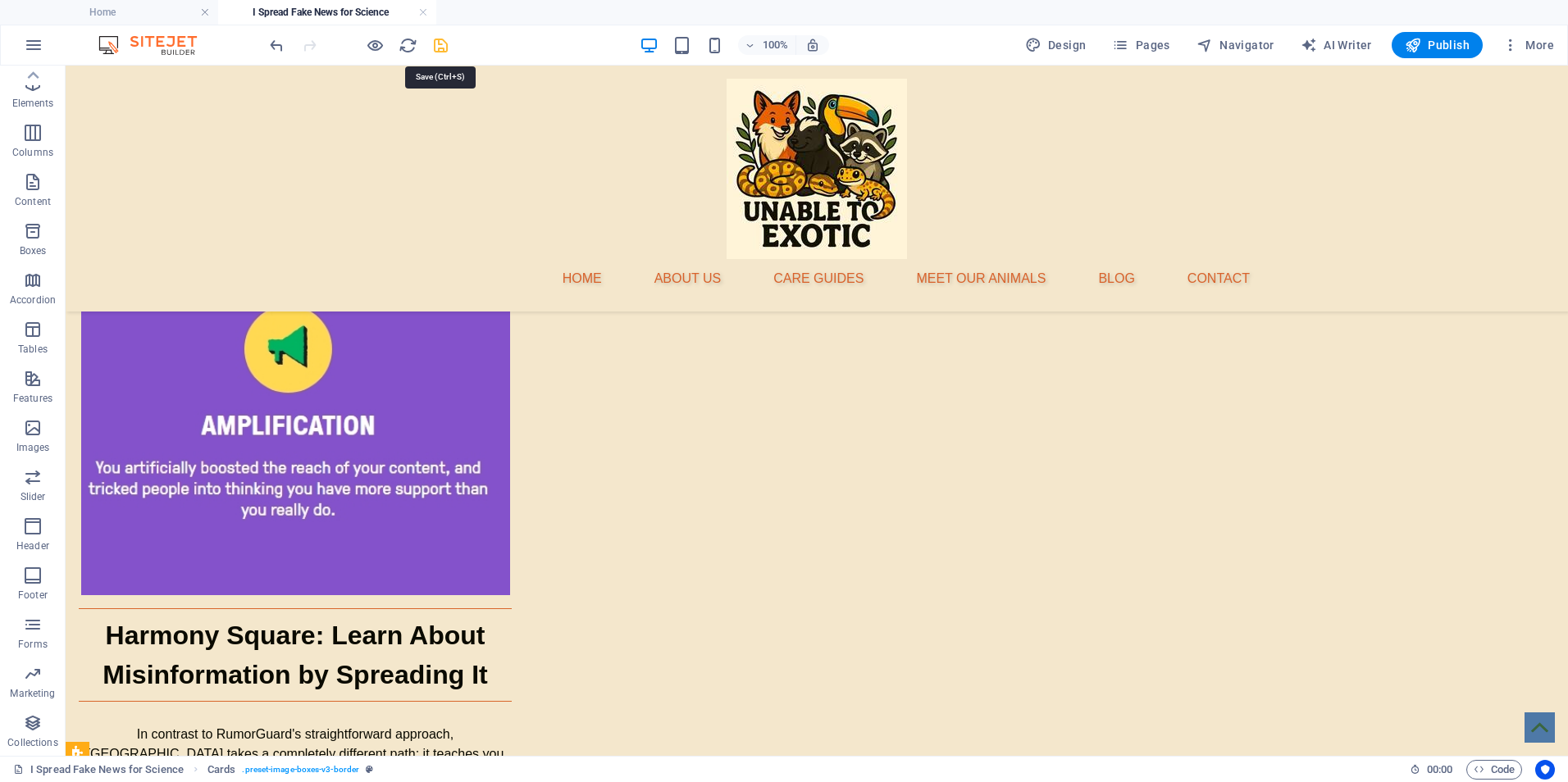
click at [437, 40] on icon "save" at bounding box center [440, 45] width 18 height 18
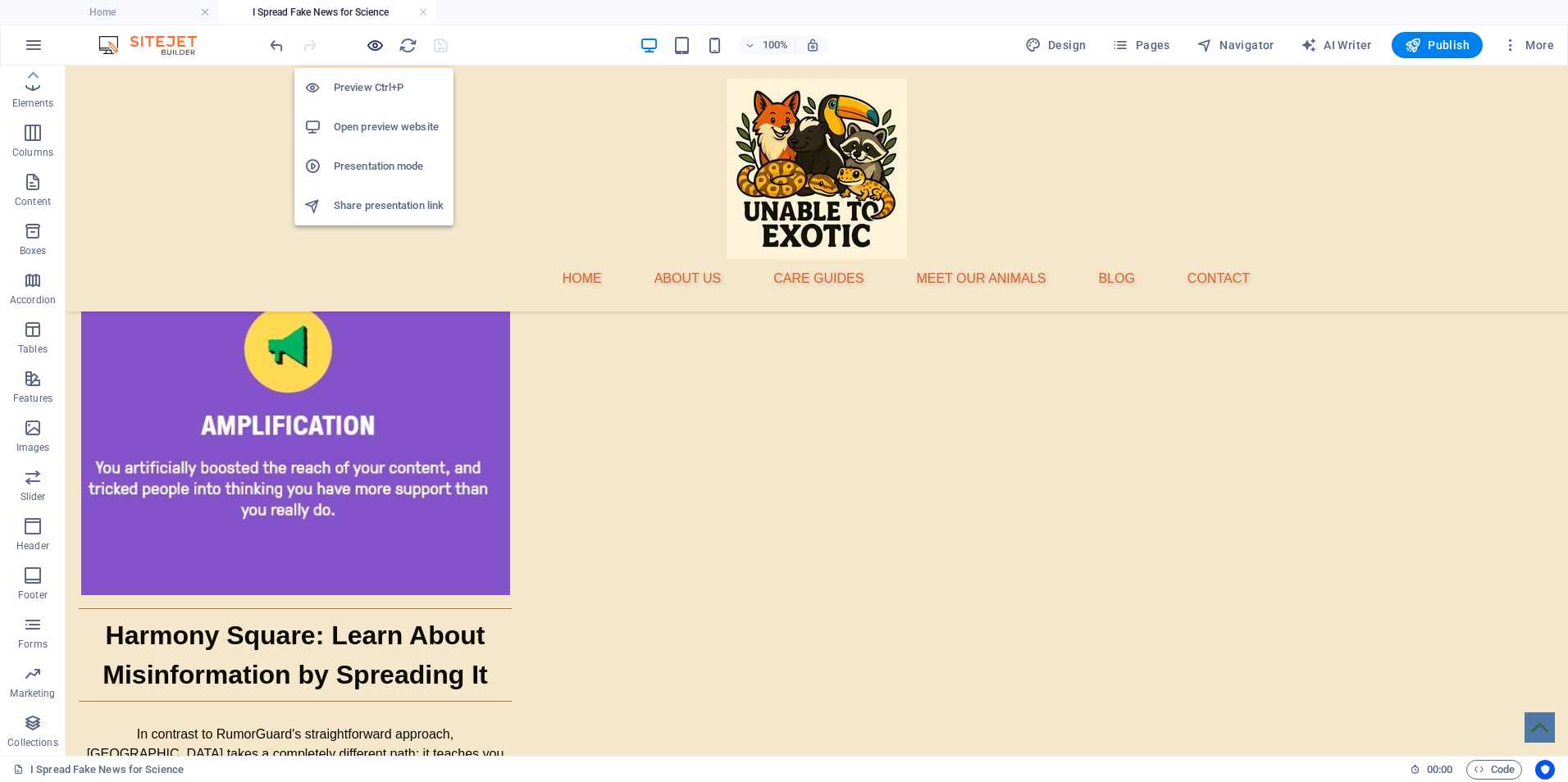
click at [371, 44] on icon "button" at bounding box center [374, 45] width 18 height 18
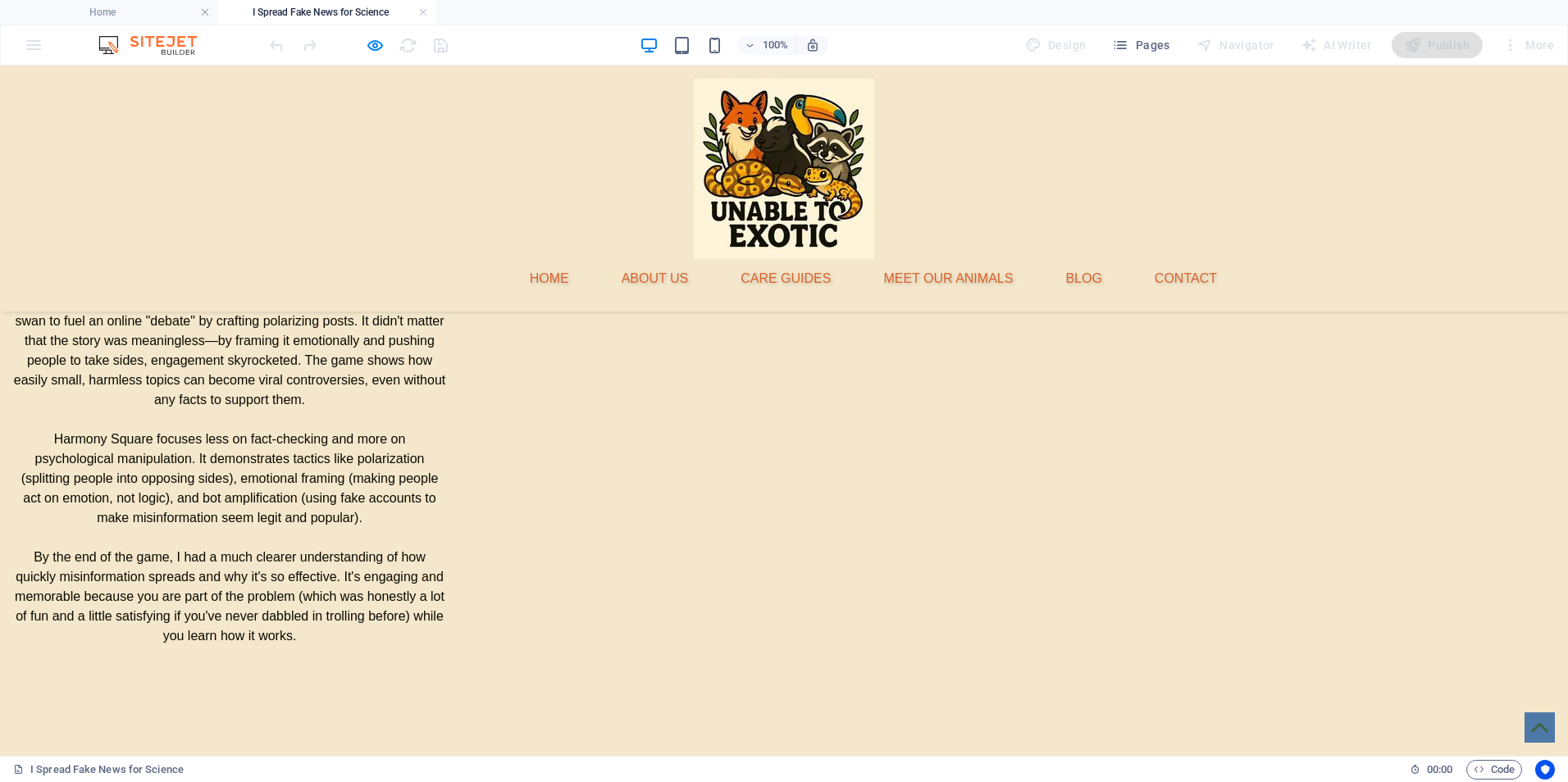
scroll to position [2616, 0]
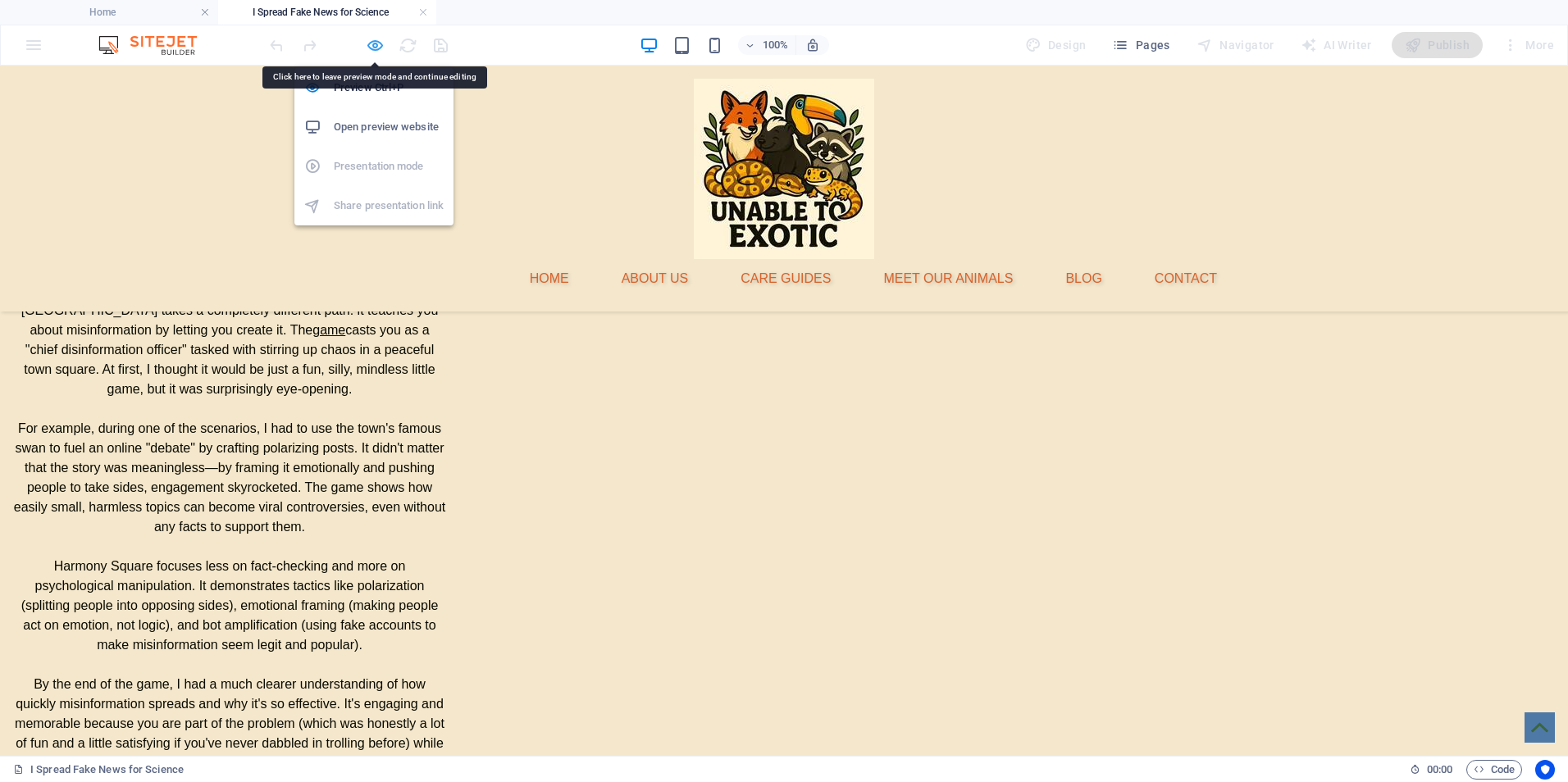
click at [374, 42] on icon "button" at bounding box center [374, 45] width 18 height 18
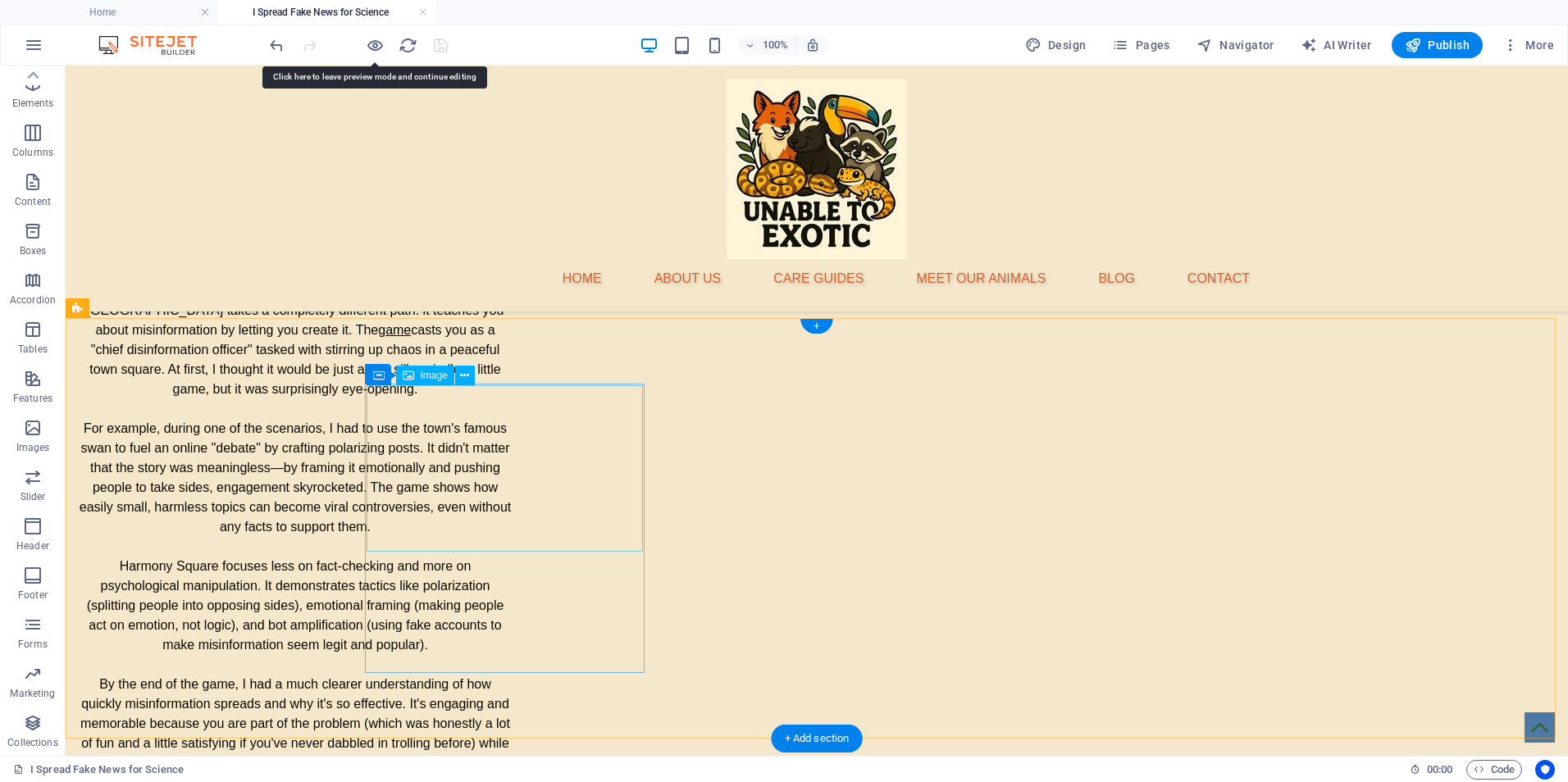
select select "%"
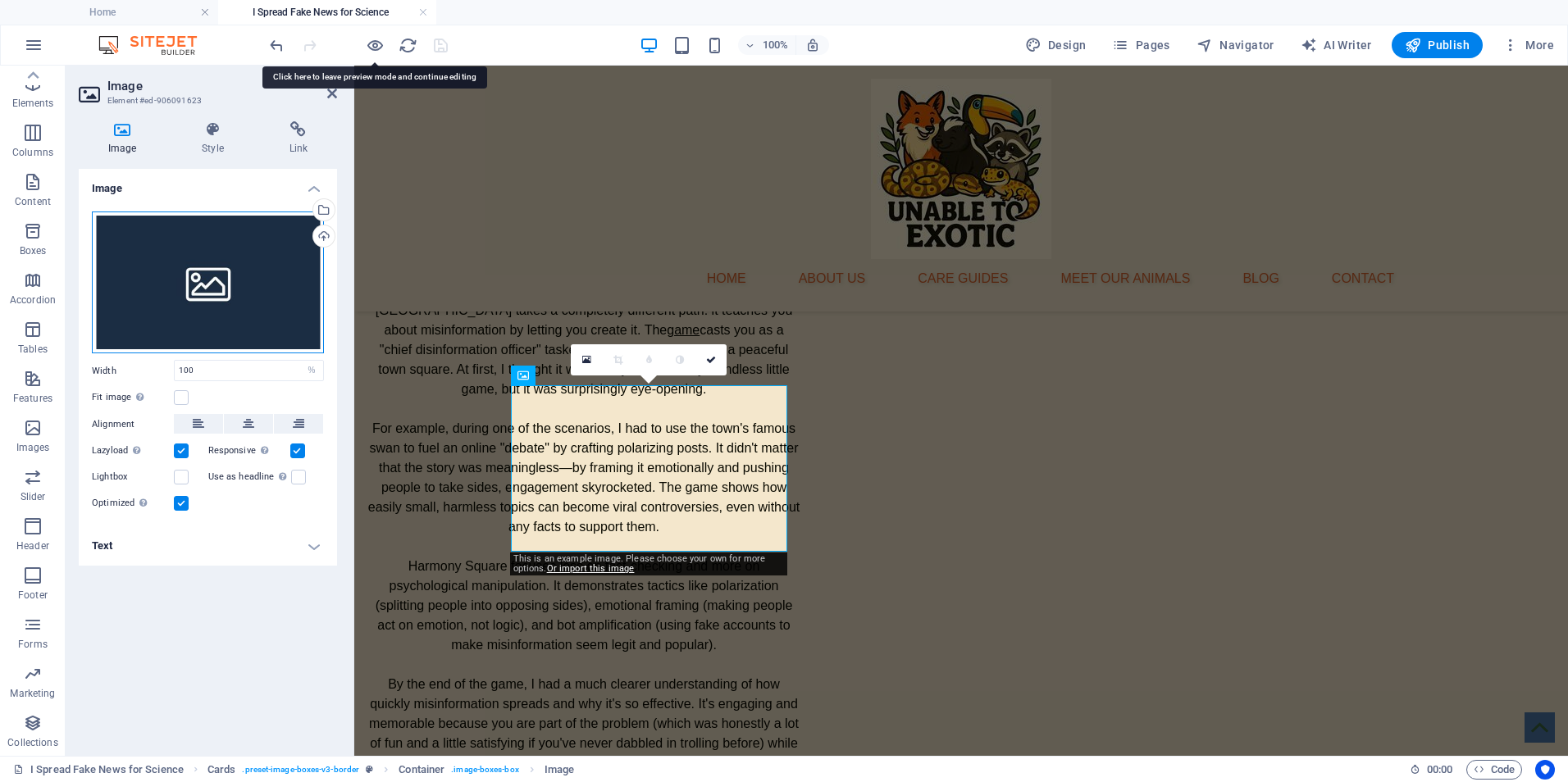
click at [240, 315] on div "Drag files here, click to choose files or select files from Files or our free s…" at bounding box center [208, 283] width 232 height 142
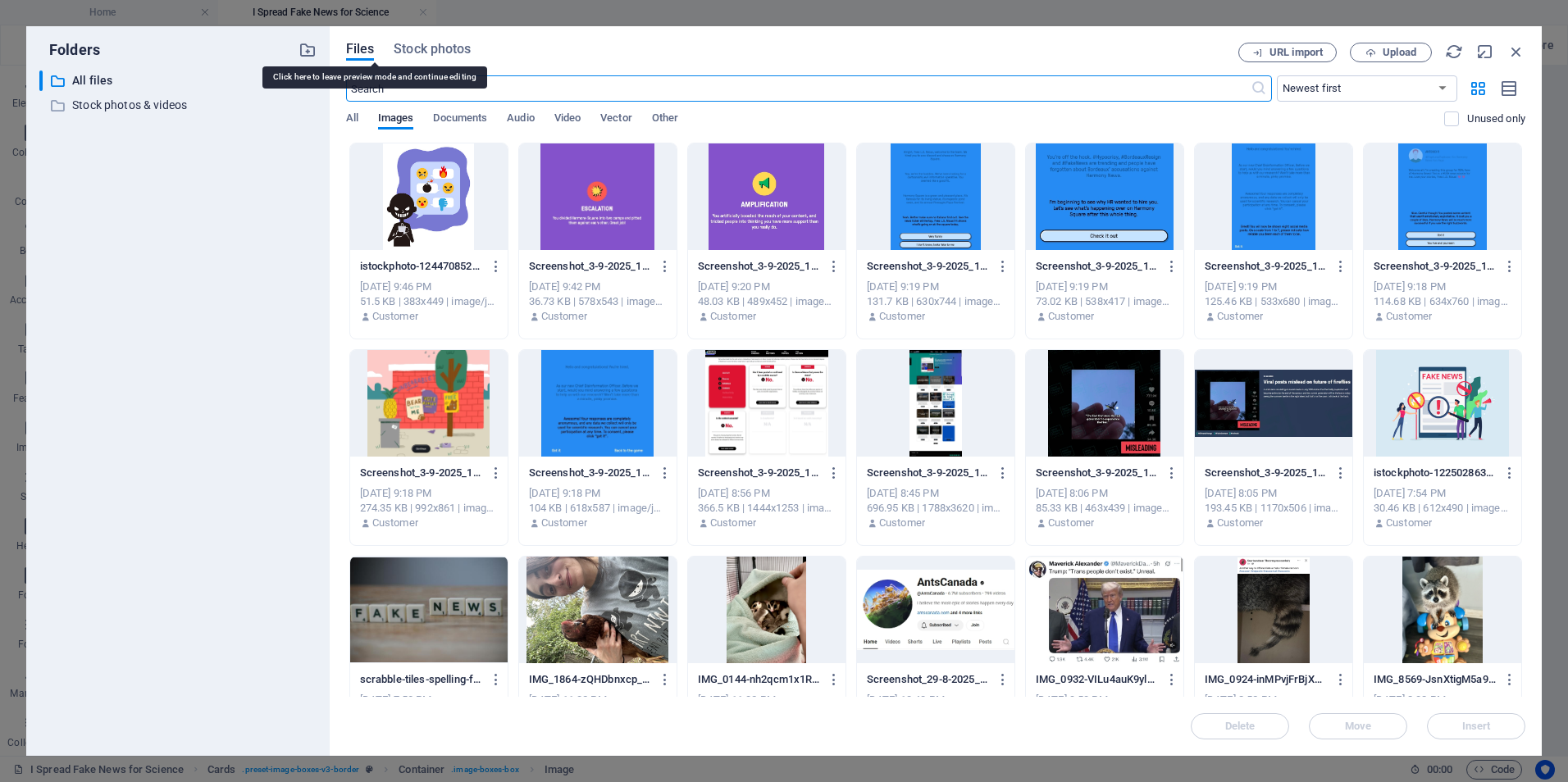
scroll to position [2792, 0]
click at [1379, 50] on span "Upload" at bounding box center [1390, 53] width 68 height 11
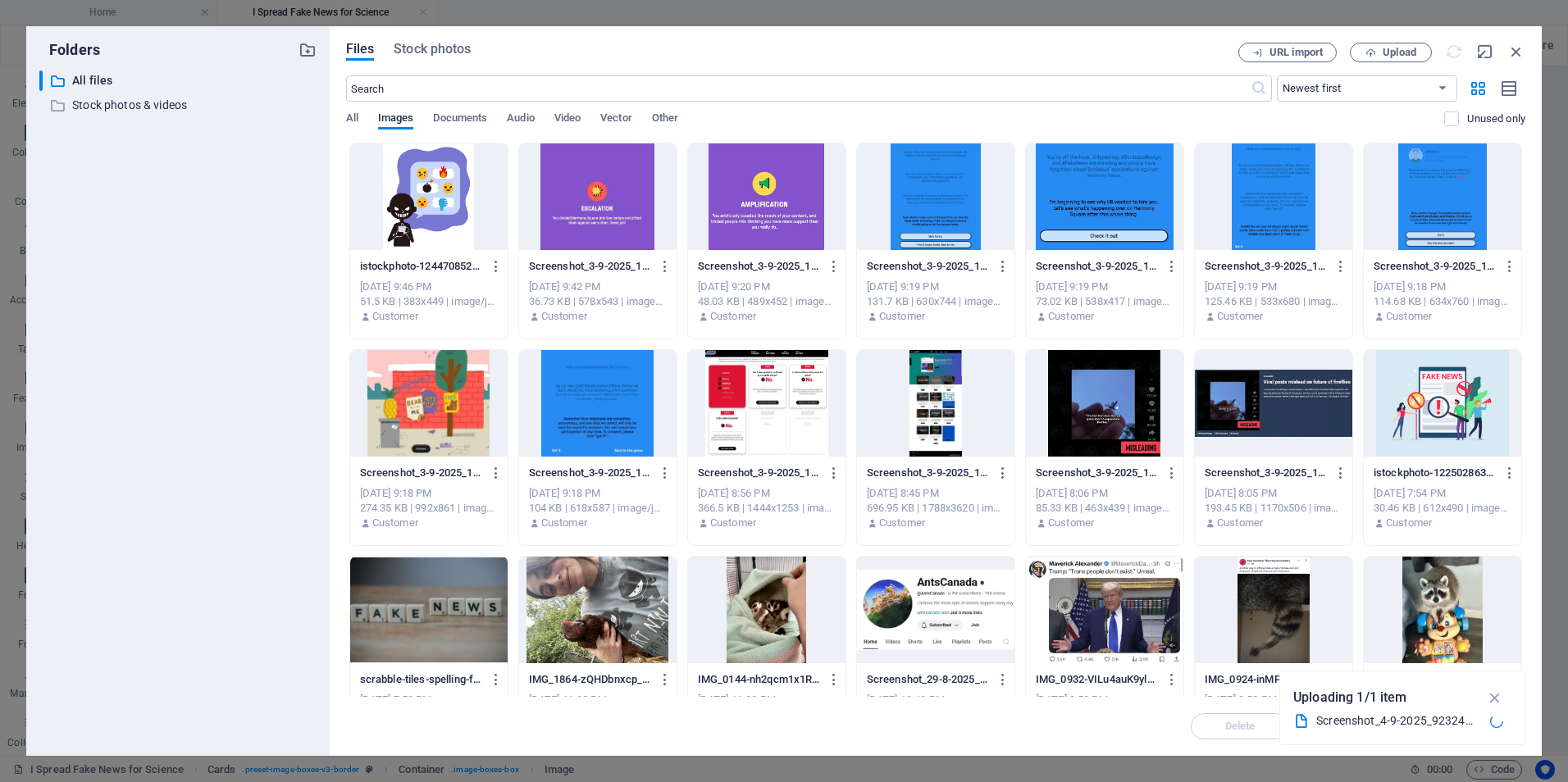
scroll to position [2616, 0]
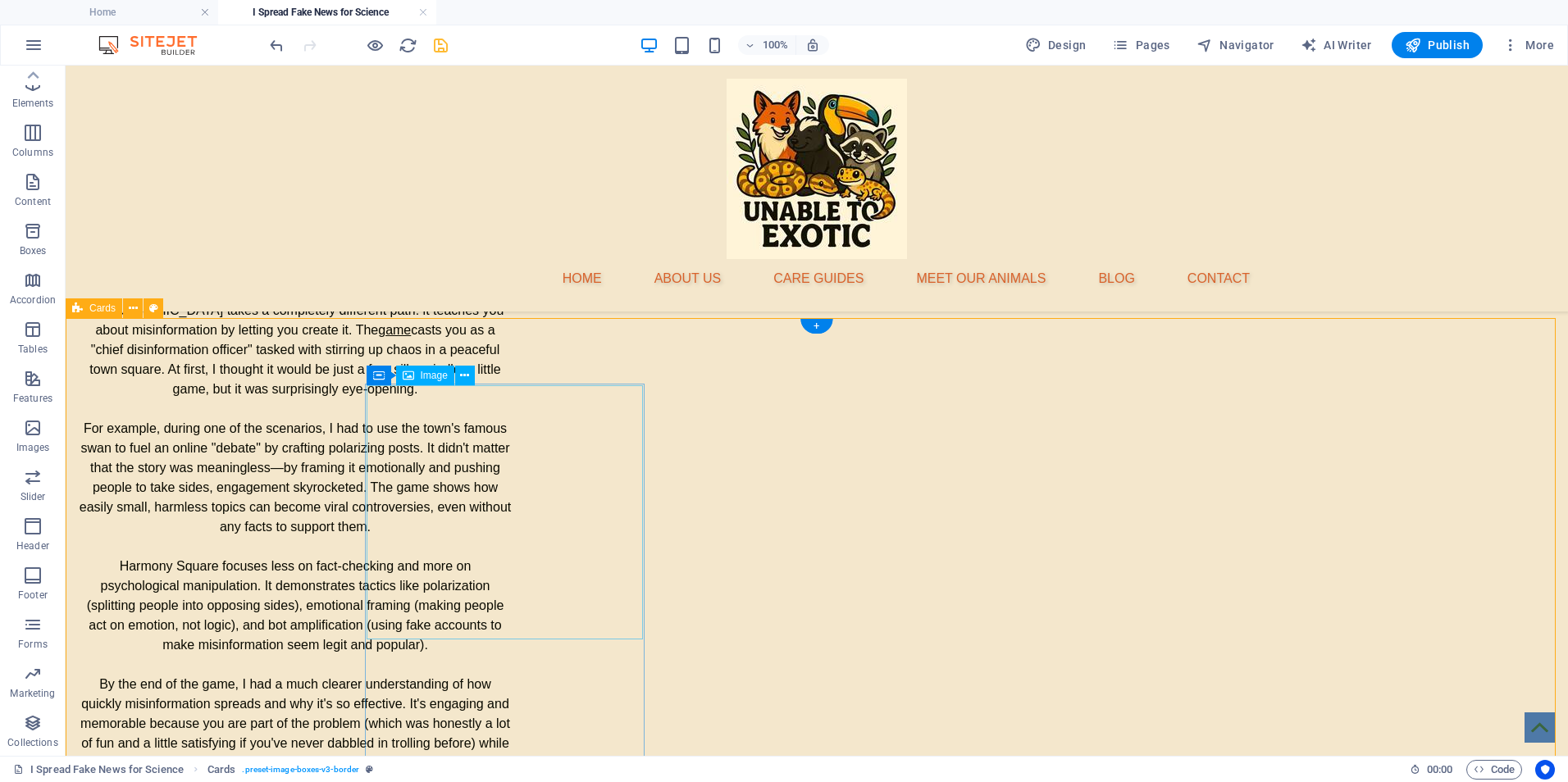
select select "%"
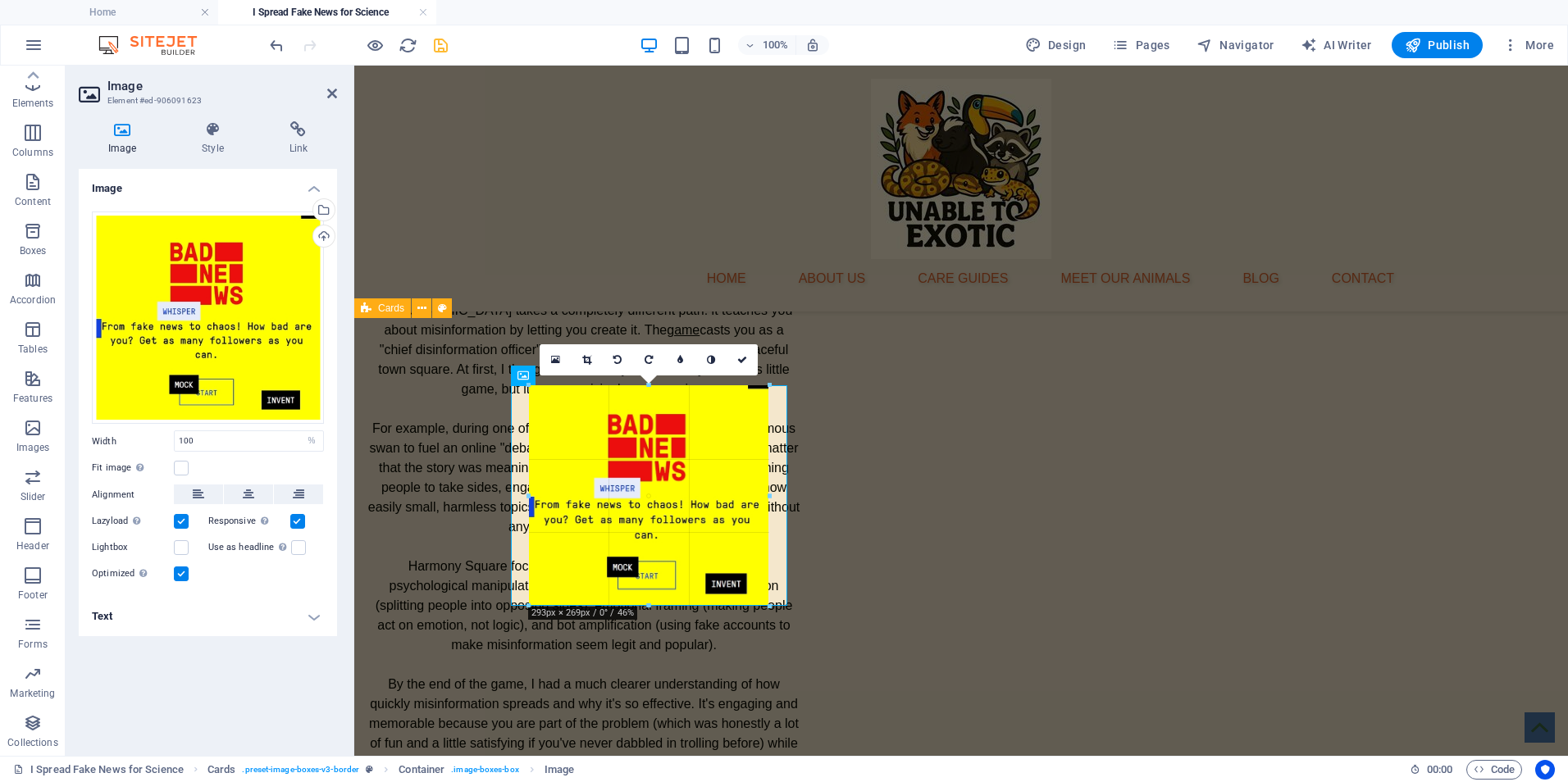
drag, startPoint x: 648, startPoint y: 640, endPoint x: 651, endPoint y: 603, distance: 37.1
type input "291"
select select "px"
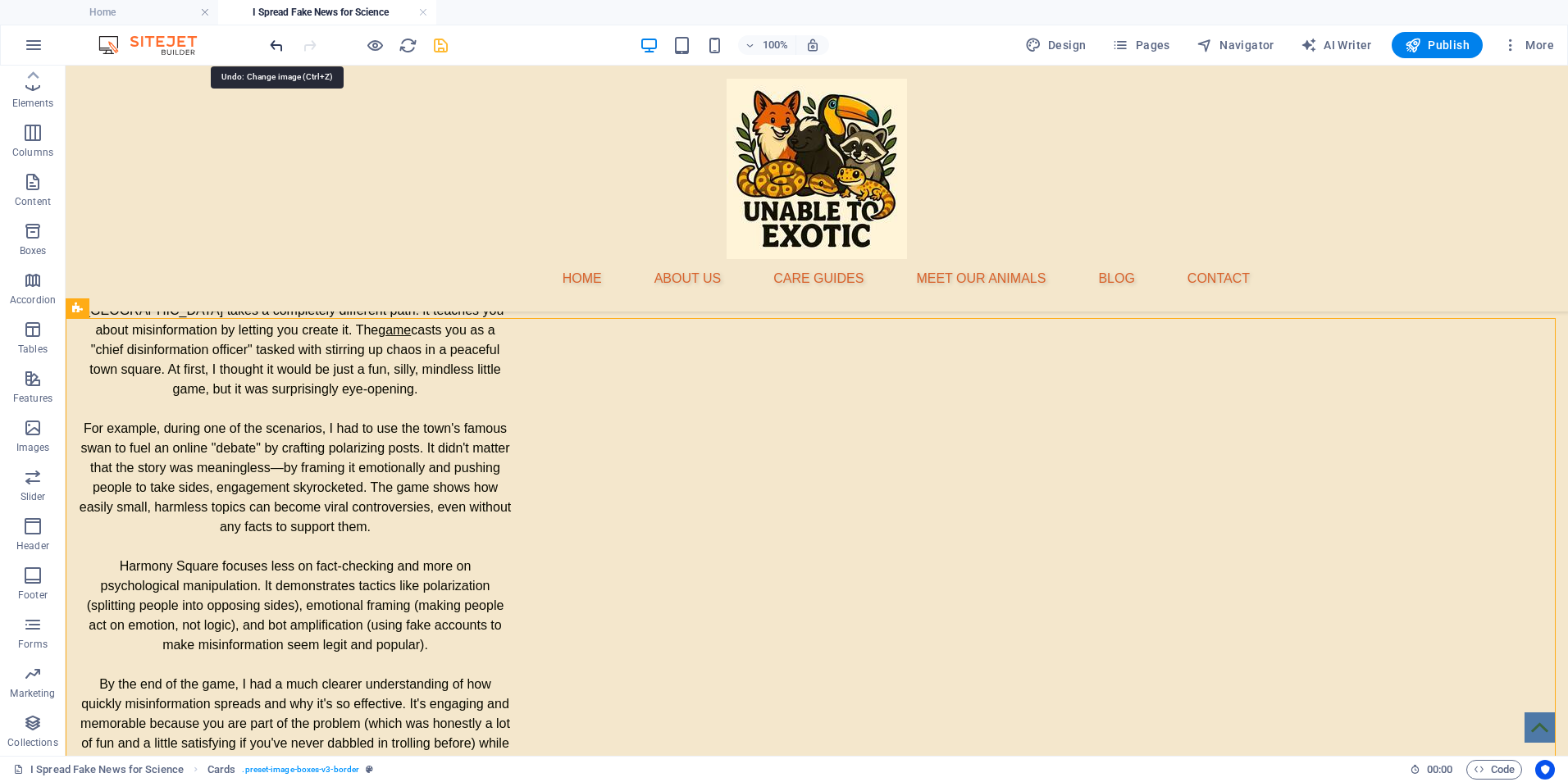
click at [278, 40] on icon "undo" at bounding box center [276, 45] width 18 height 18
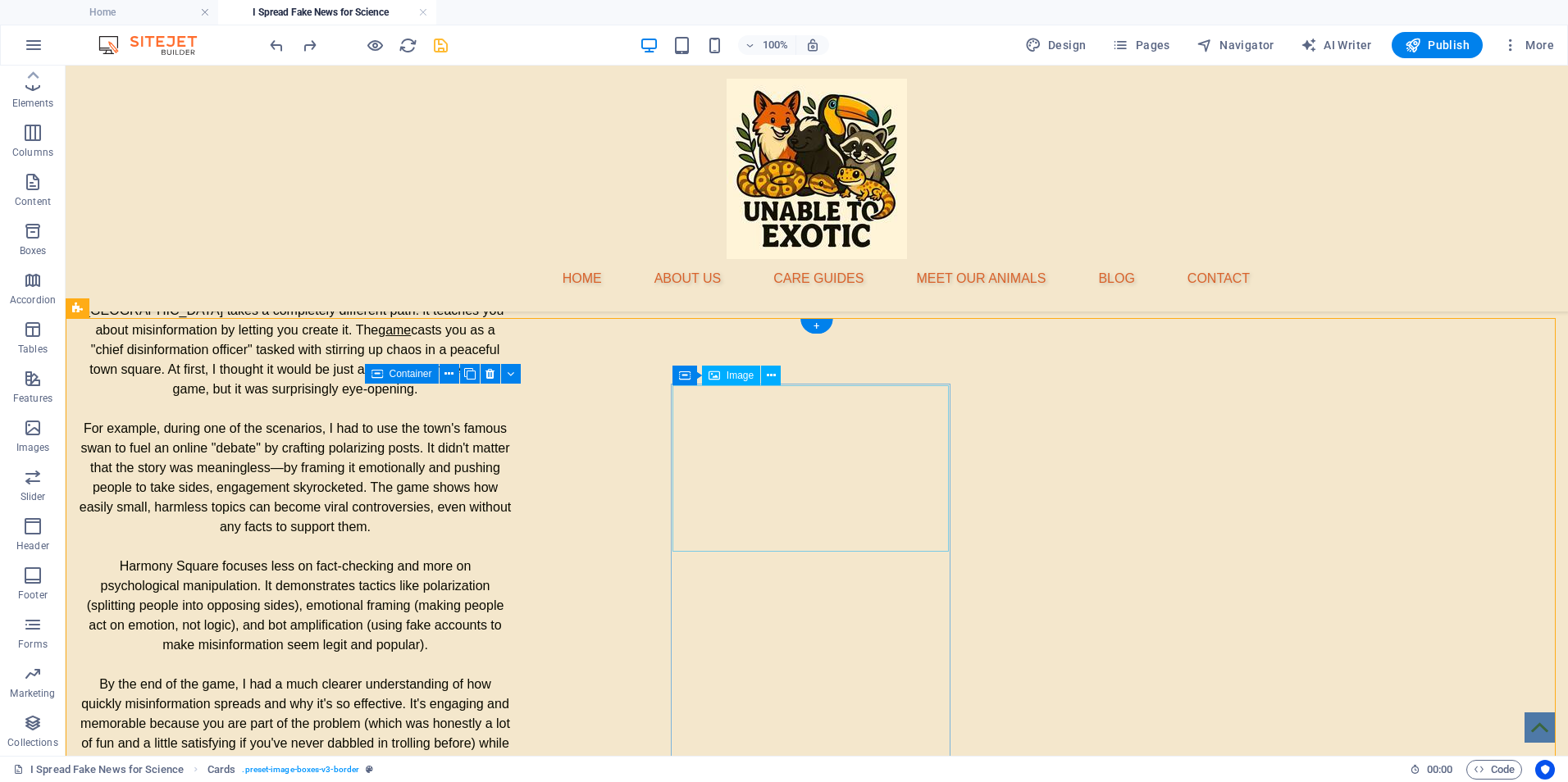
select select "%"
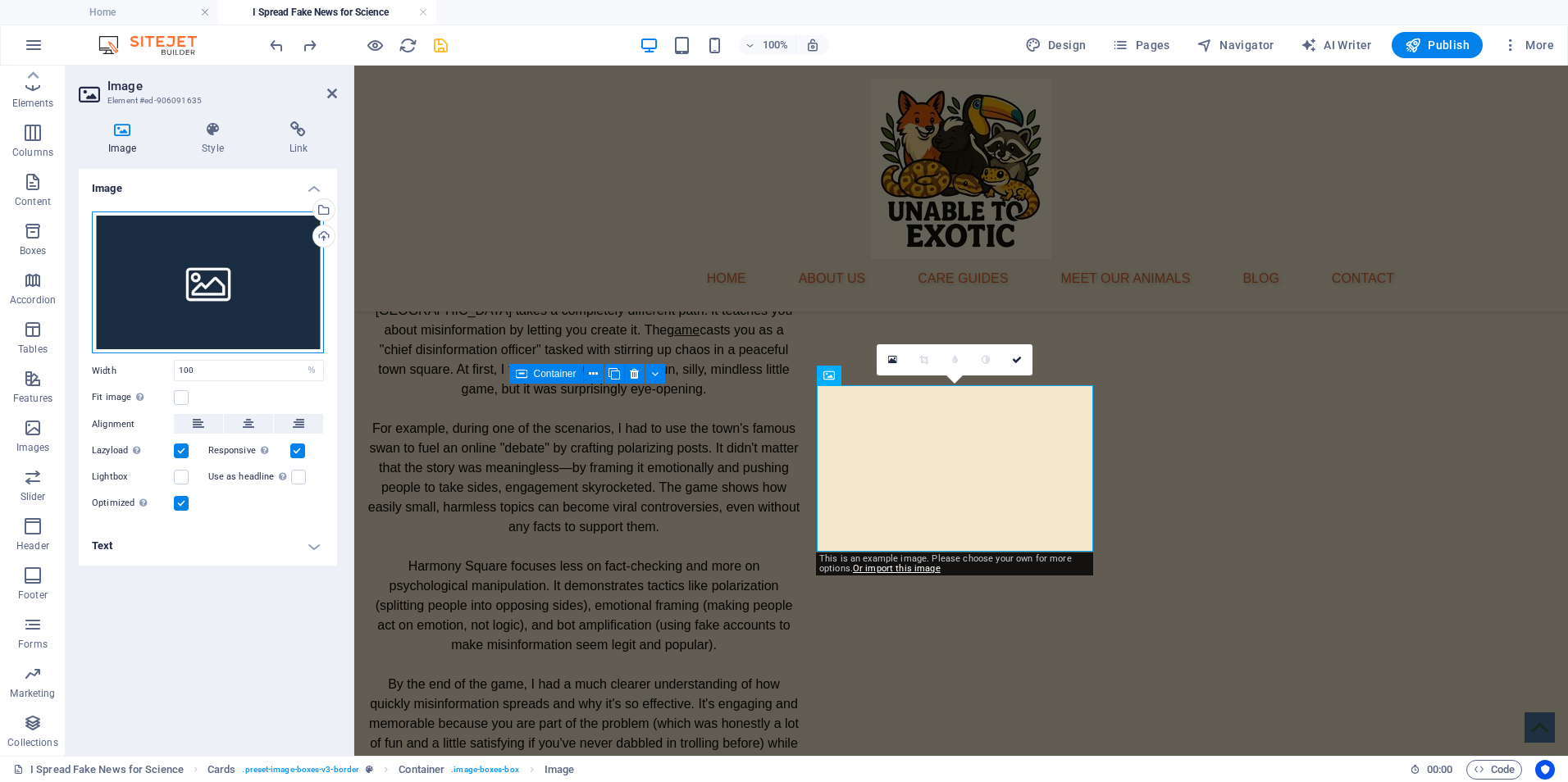
click at [211, 293] on div "Drag files here, click to choose files or select files from Files or our free s…" at bounding box center [208, 283] width 232 height 142
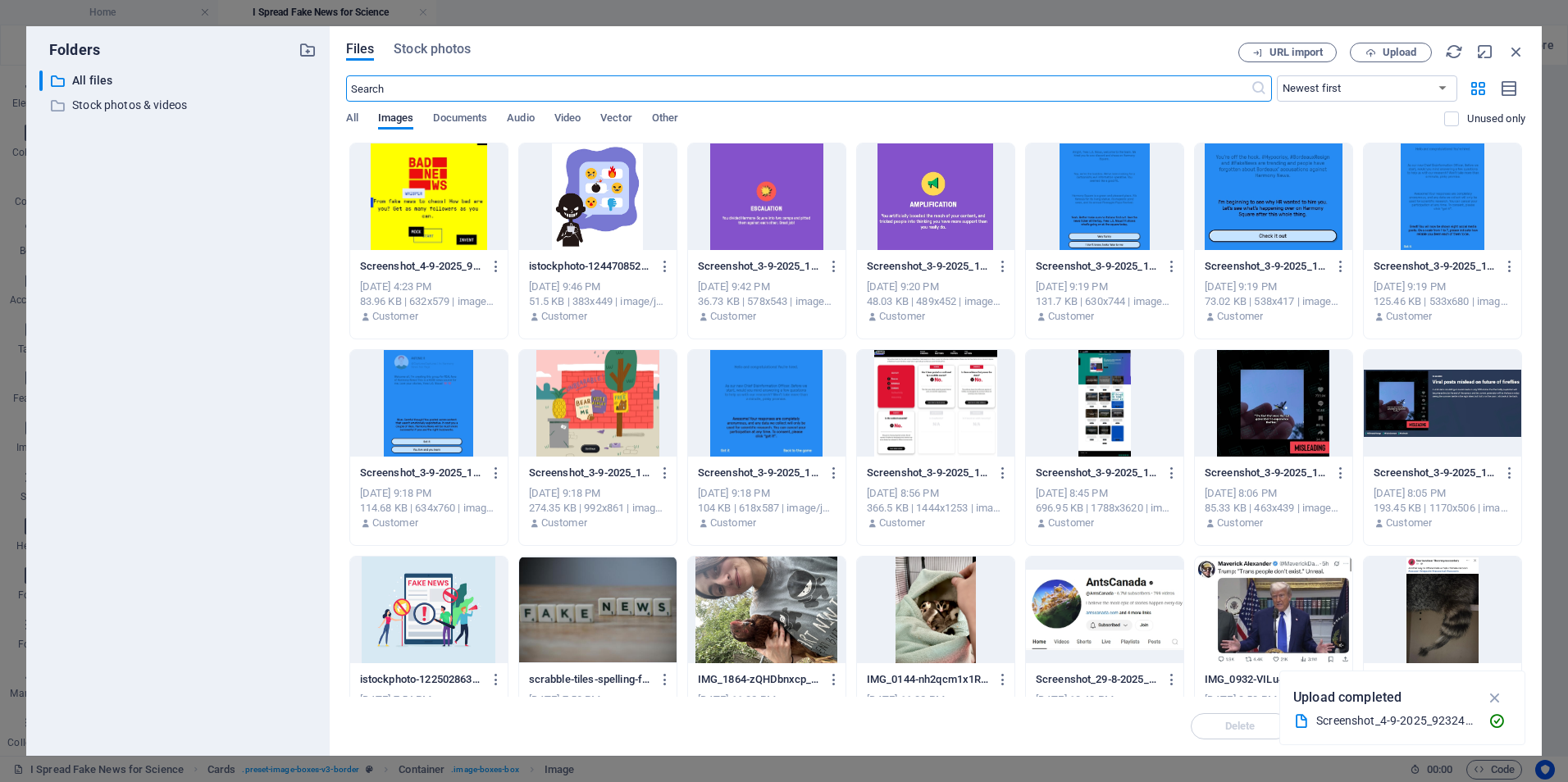
scroll to position [2792, 0]
click at [1418, 52] on span "Upload" at bounding box center [1390, 53] width 68 height 11
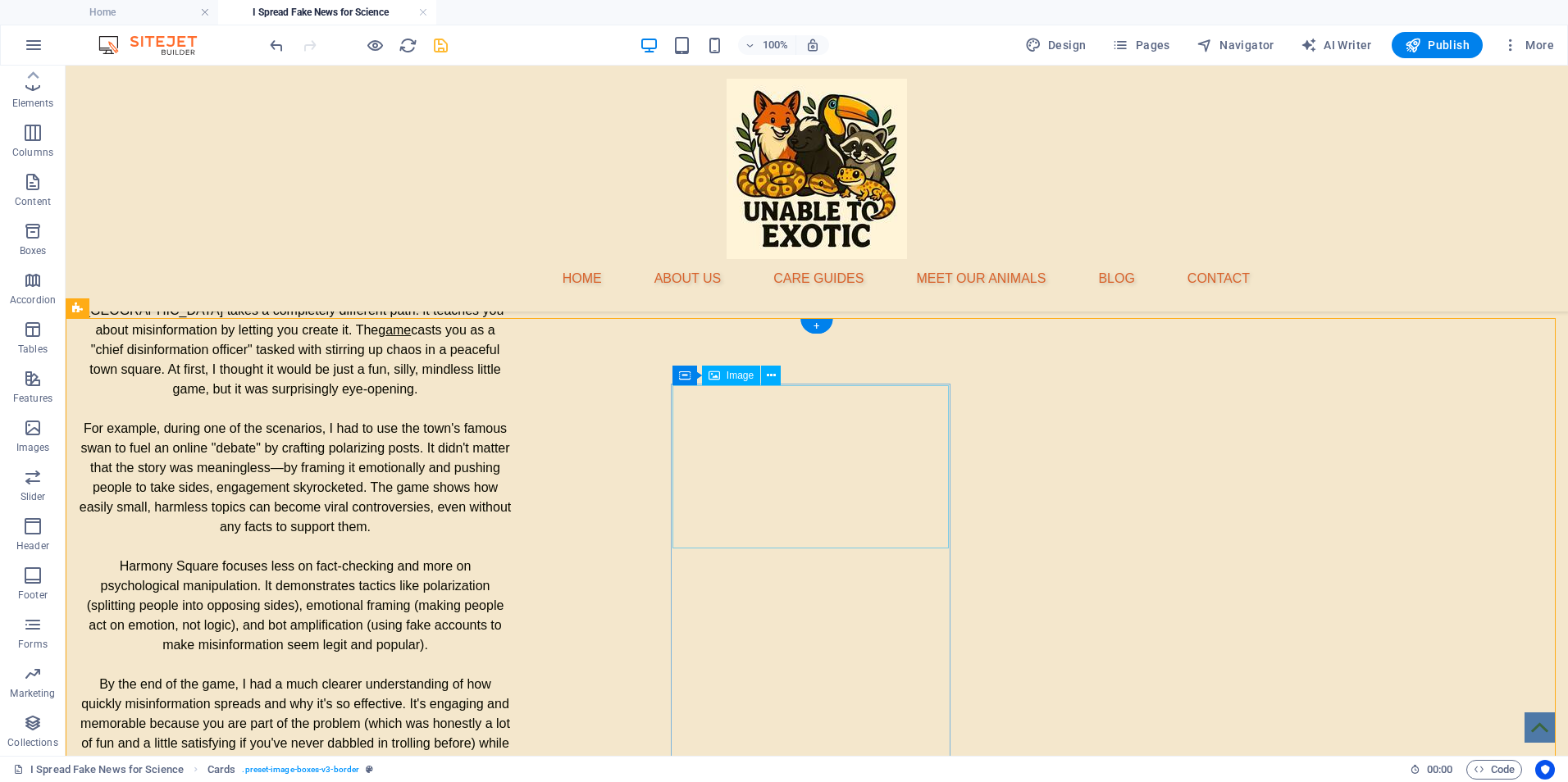
select select "%"
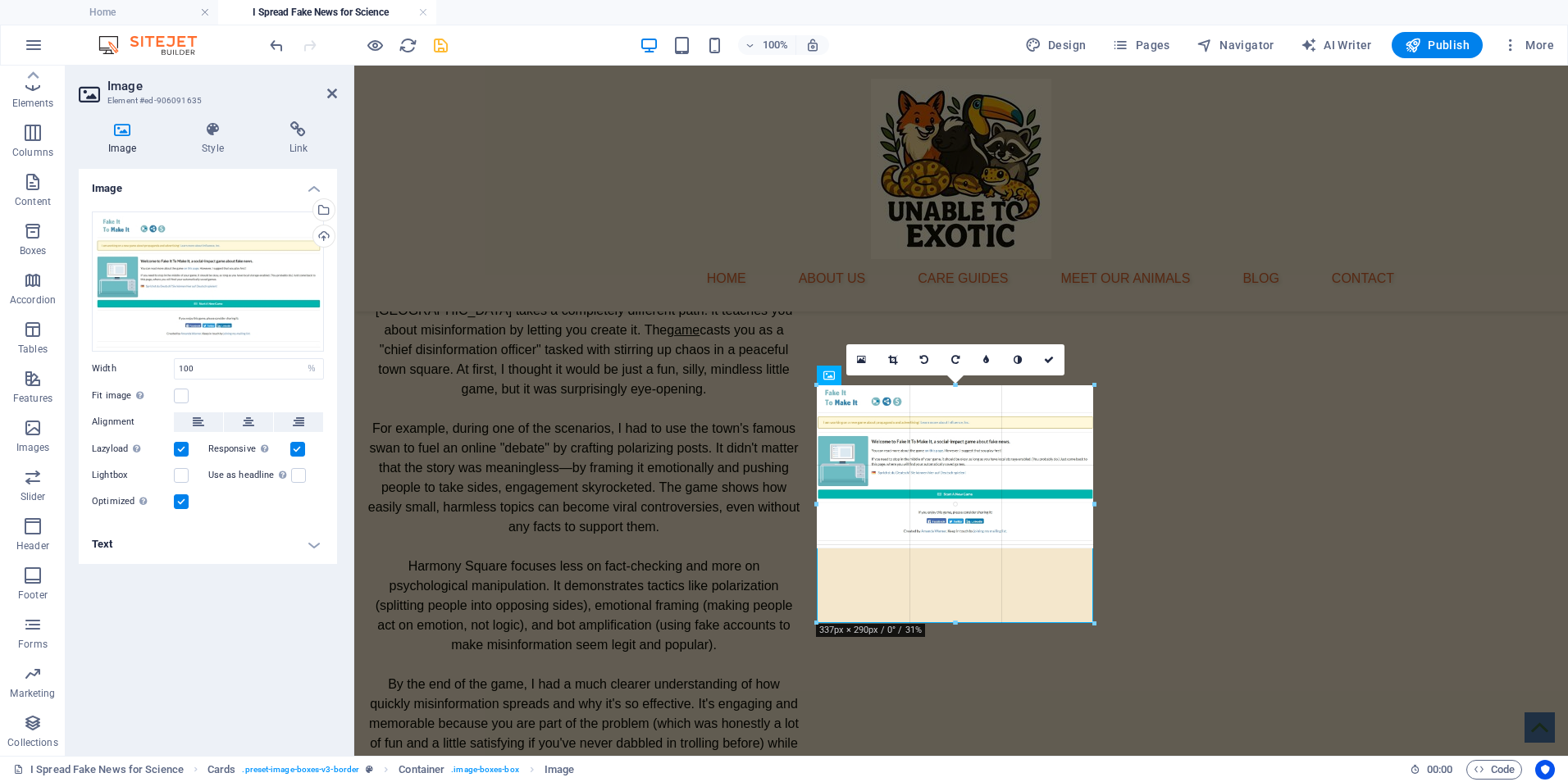
drag, startPoint x: 955, startPoint y: 547, endPoint x: 954, endPoint y: 622, distance: 75.0
type input "336"
select select "px"
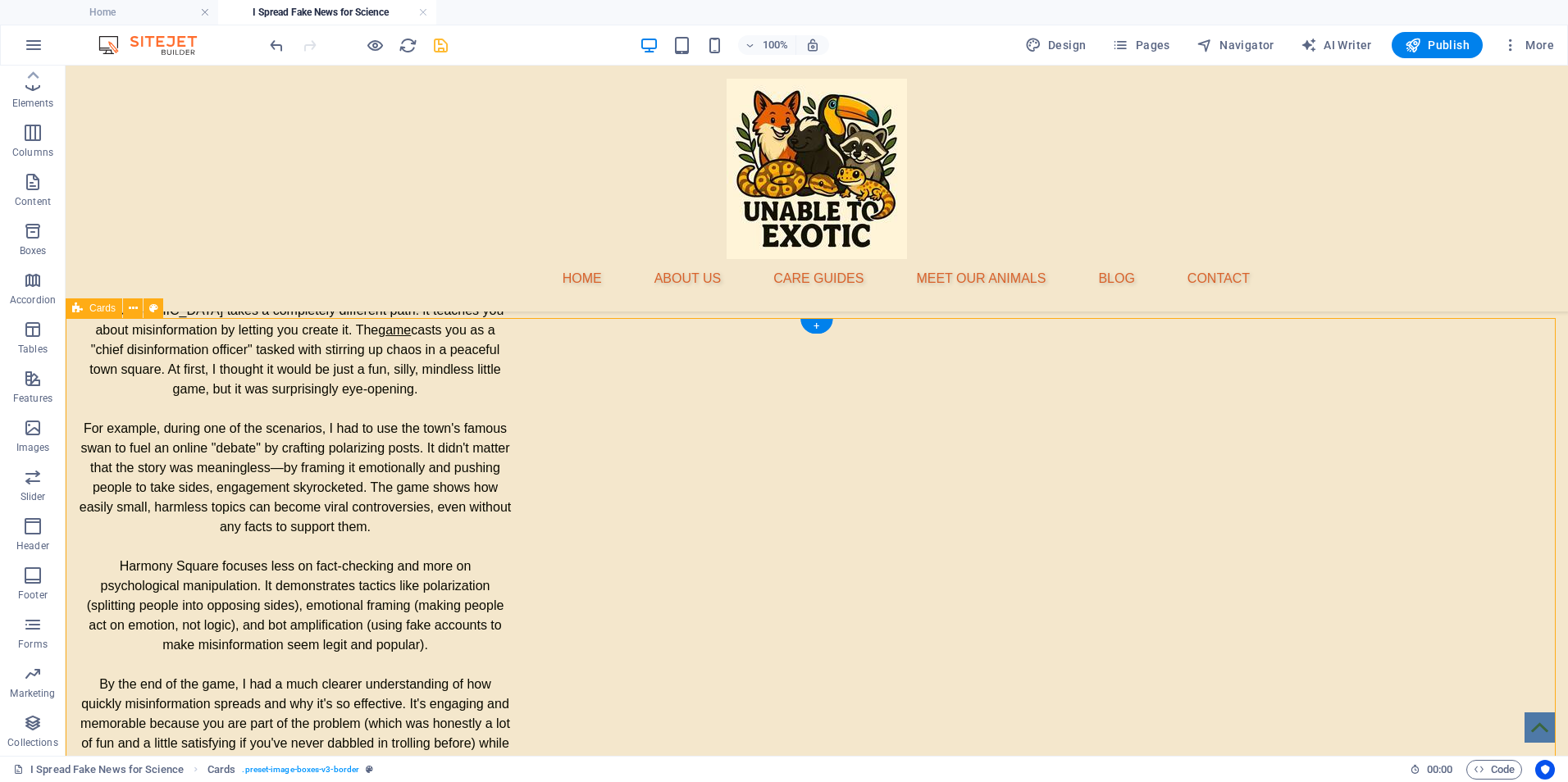
select select "rem"
select select "preset-image-boxes-v3-border"
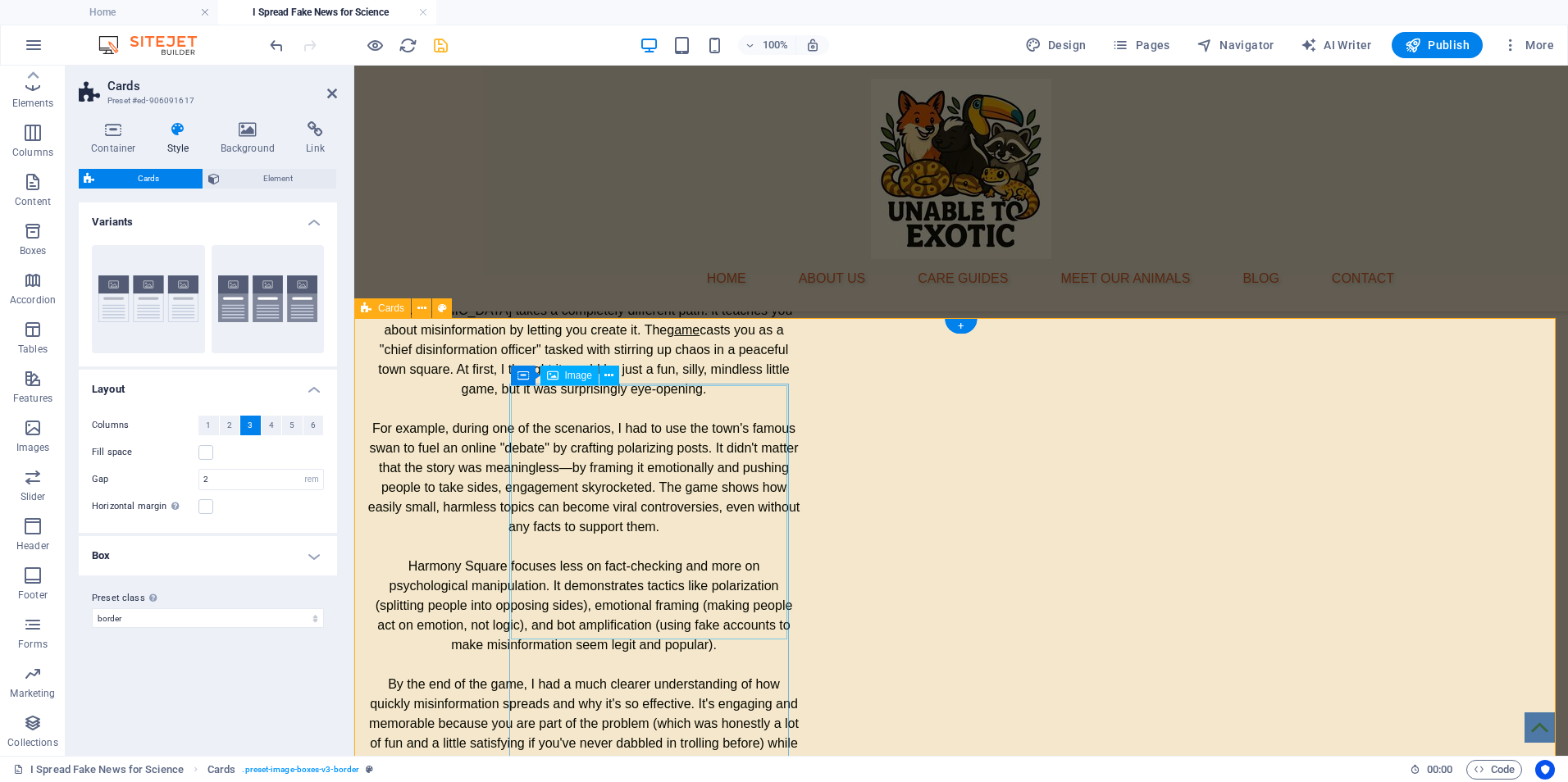
select select "%"
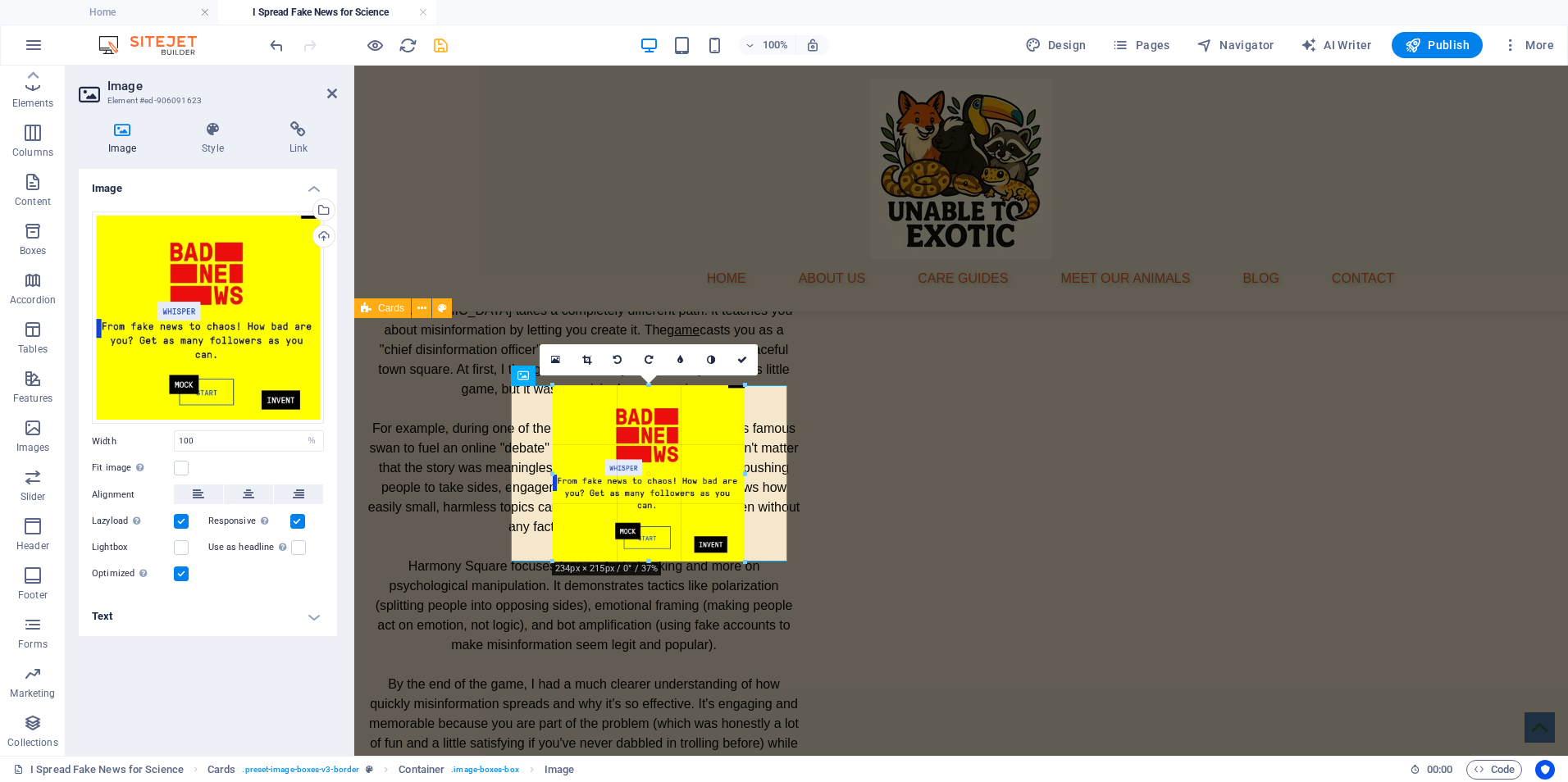
drag, startPoint x: 650, startPoint y: 639, endPoint x: 669, endPoint y: 563, distance: 78.3
type input "233"
select select "px"
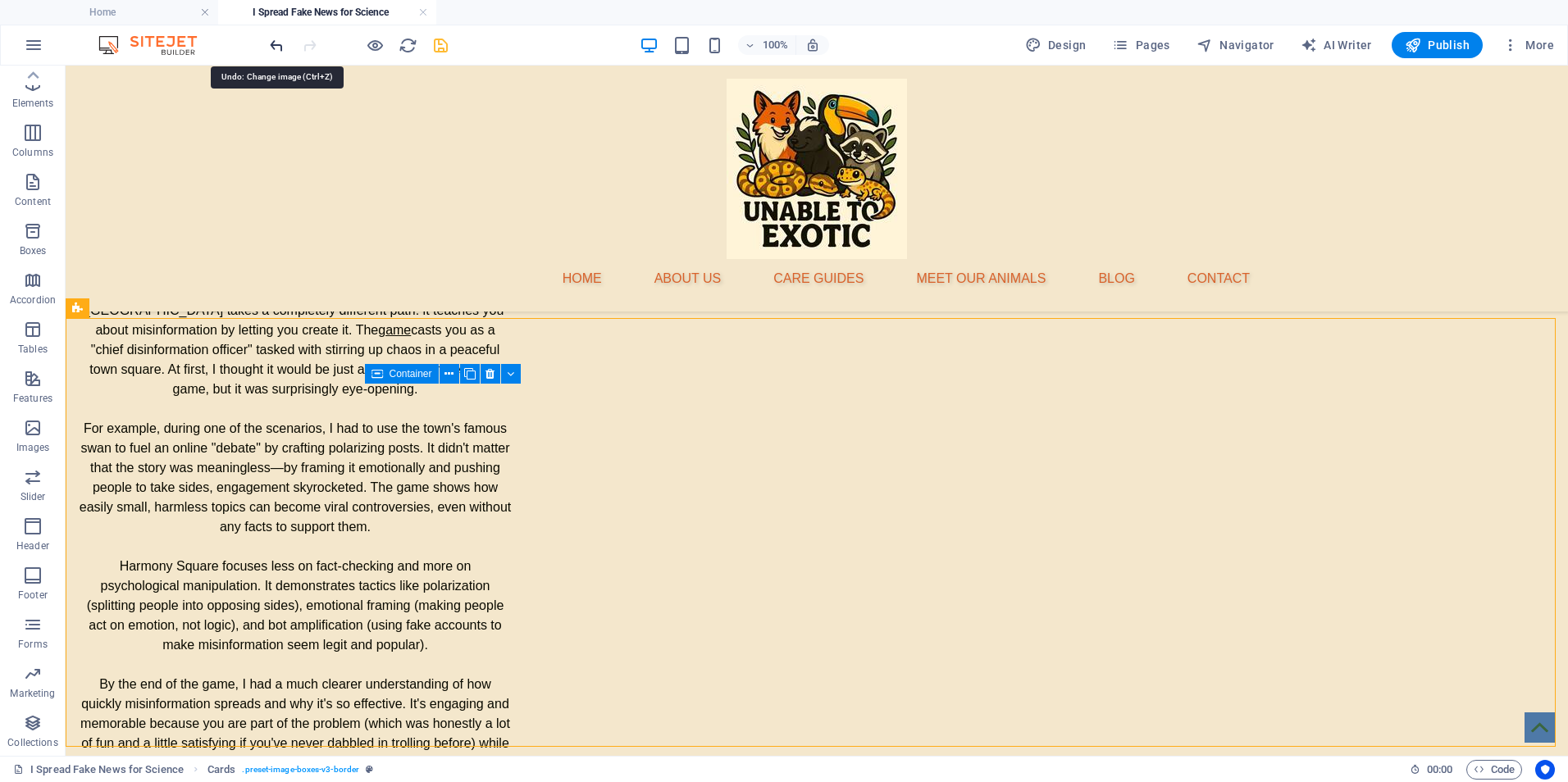
click at [275, 40] on icon "undo" at bounding box center [276, 45] width 18 height 18
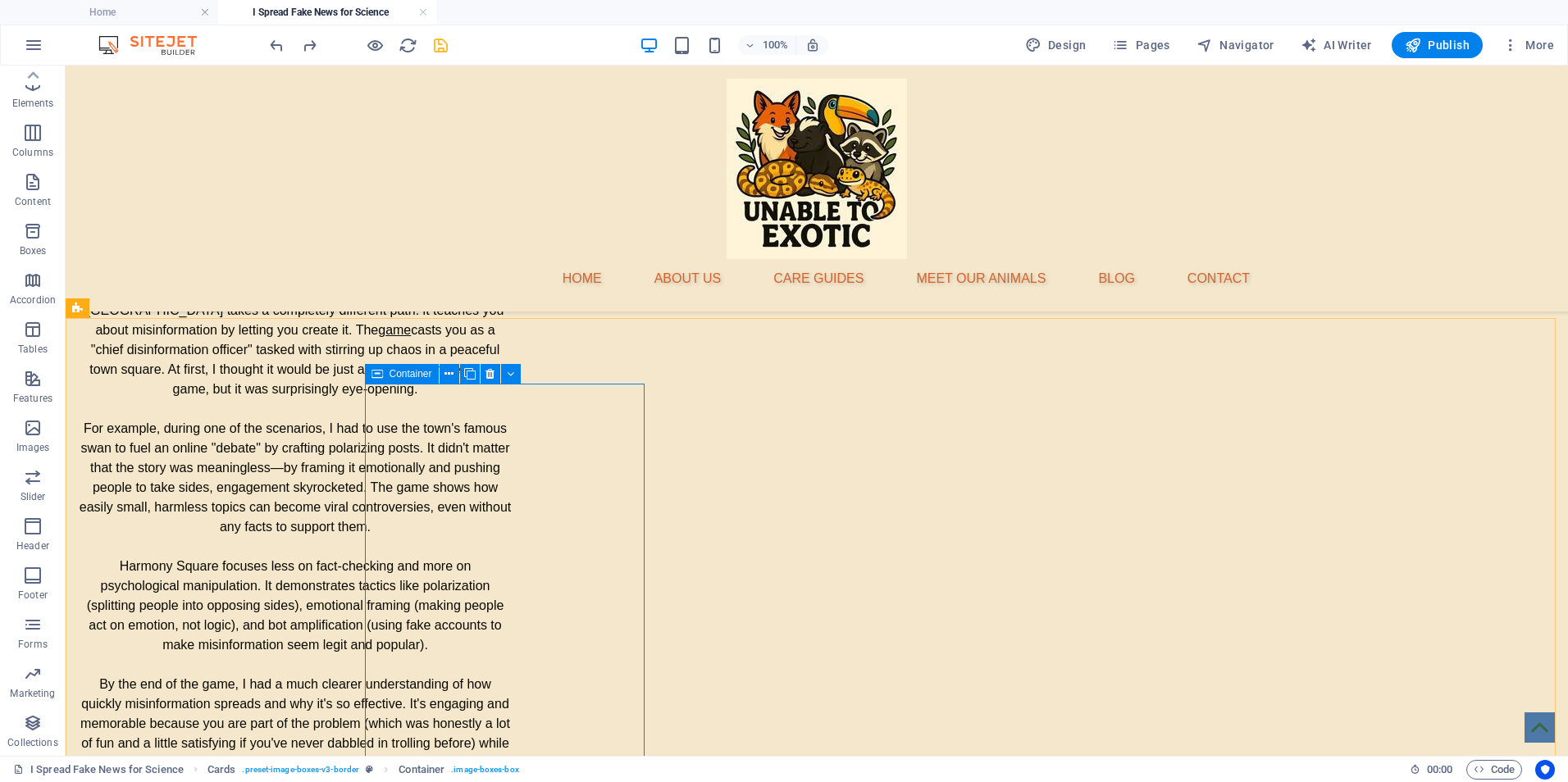
click at [387, 375] on div "Container" at bounding box center [402, 373] width 74 height 19
click at [451, 375] on icon at bounding box center [449, 374] width 9 height 18
select select "rem"
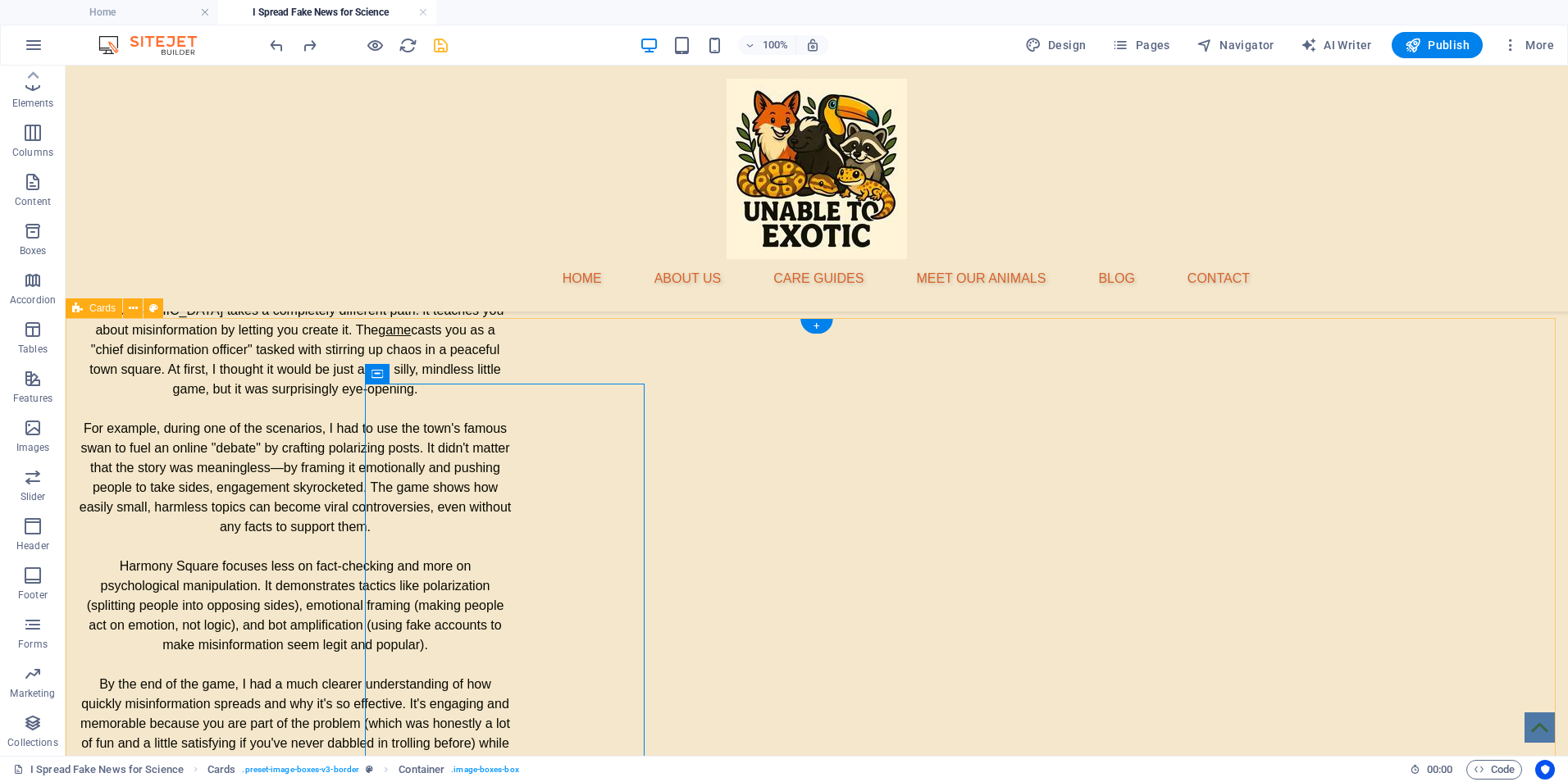
select select "preset-image-boxes-v3-border"
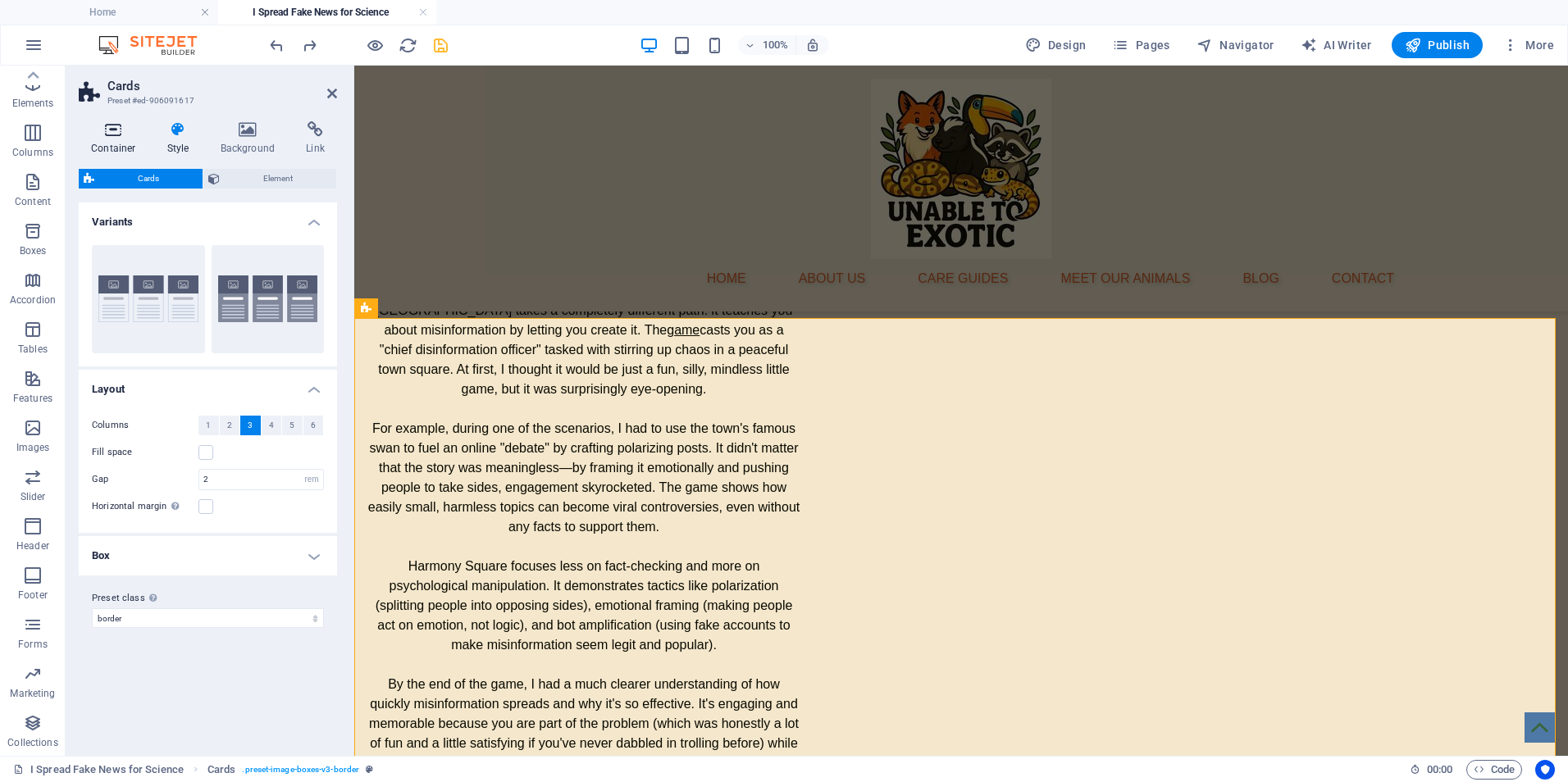
click at [125, 147] on h4 "Container" at bounding box center [117, 138] width 76 height 34
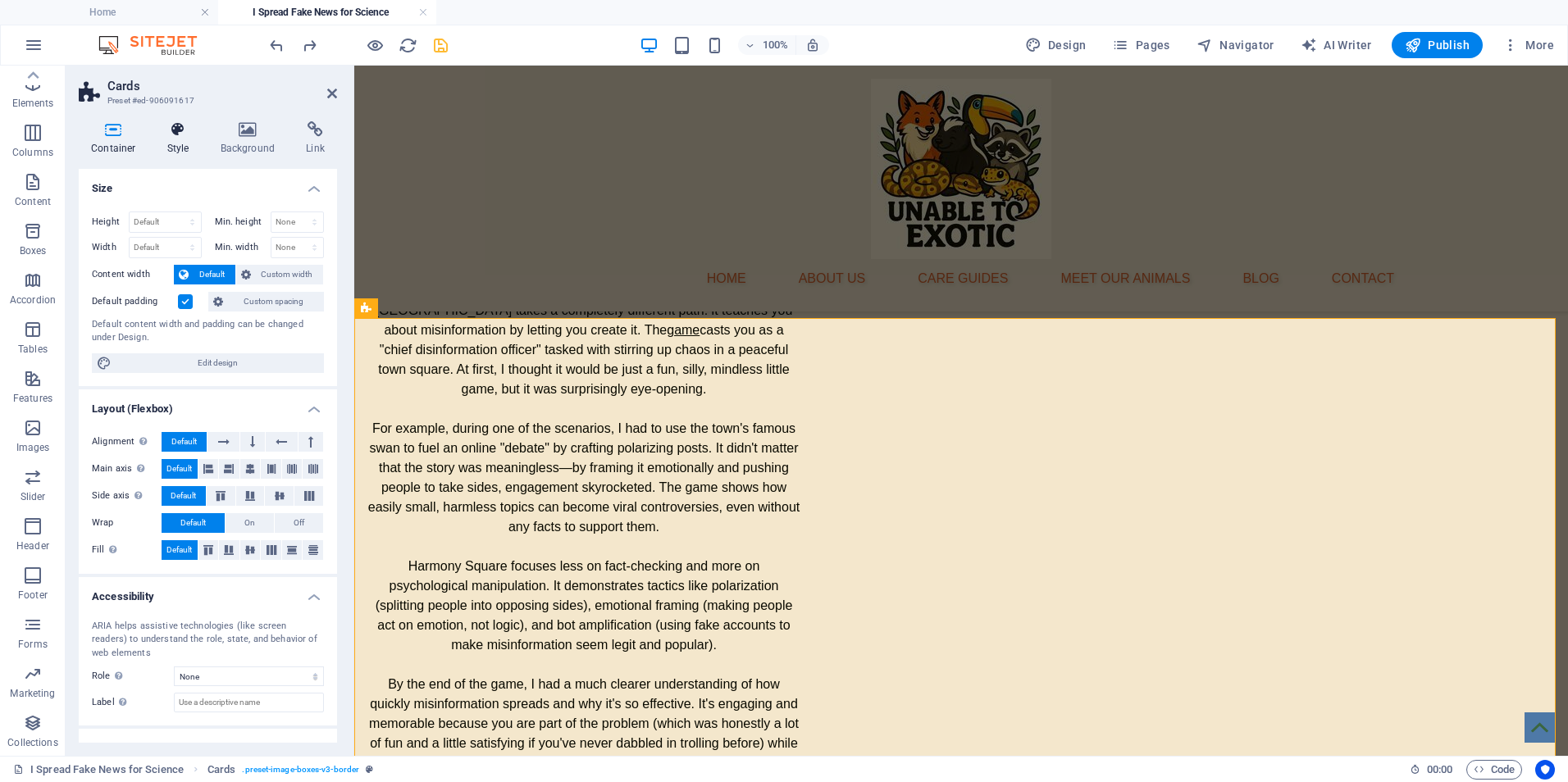
click at [170, 141] on h4 "Style" at bounding box center [181, 138] width 54 height 34
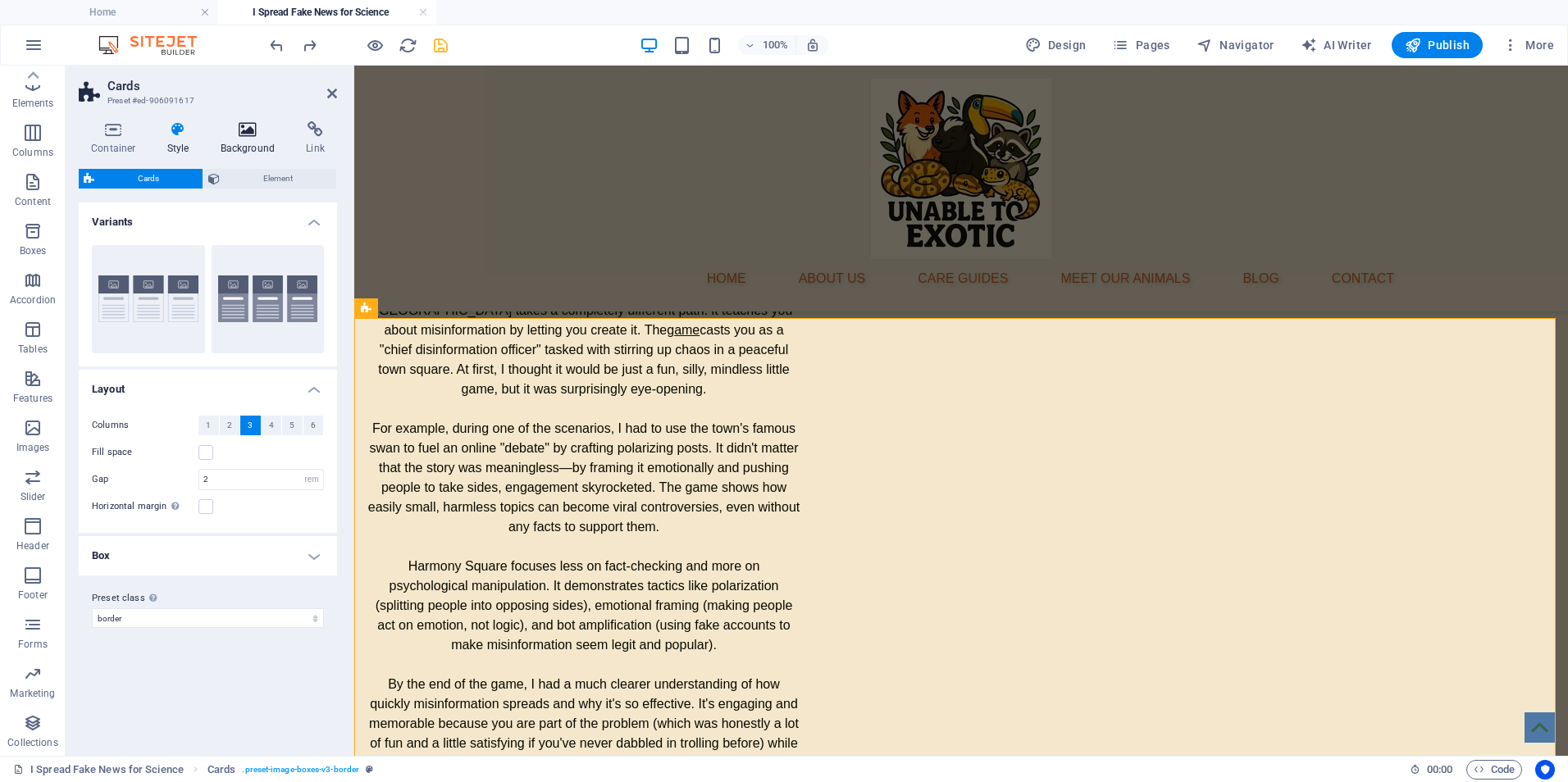
click at [251, 143] on h4 "Background" at bounding box center [251, 138] width 86 height 34
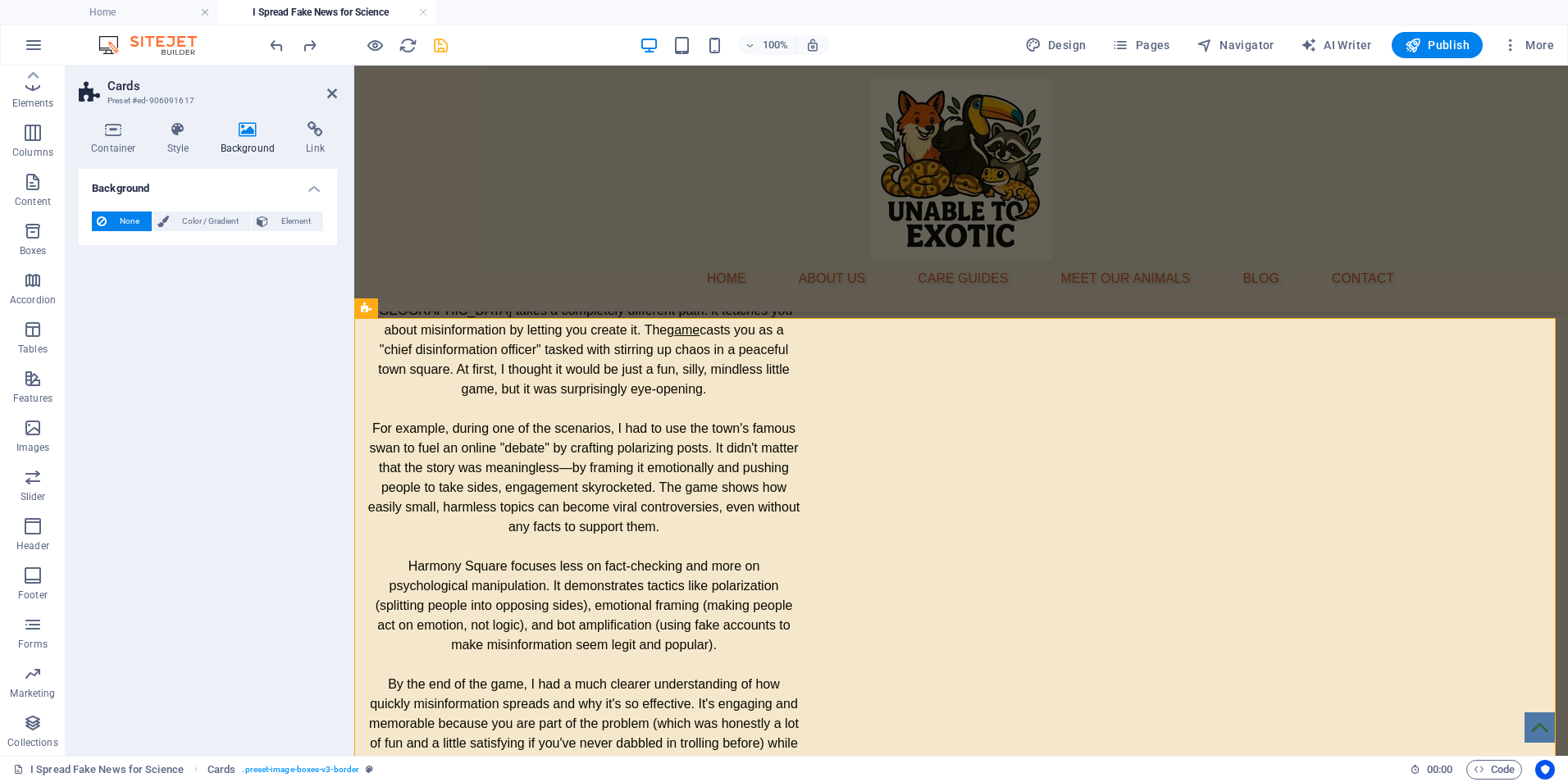
click at [215, 234] on div "None Color / Gradient Element Stretch background to full-width Color overlay Pl…" at bounding box center [208, 221] width 258 height 47
click at [209, 224] on span "Color / Gradient" at bounding box center [210, 221] width 72 height 19
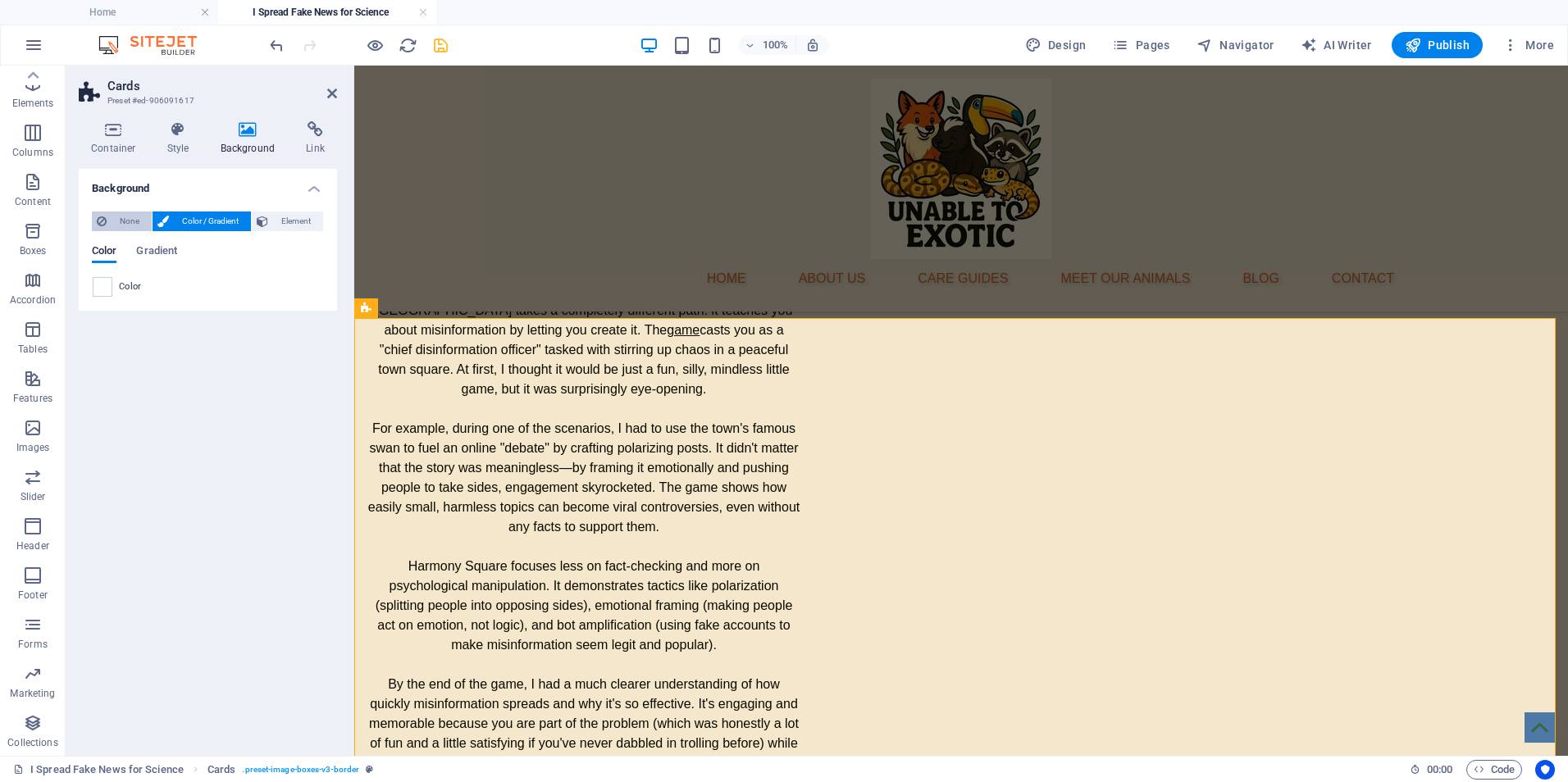
click at [138, 221] on span "None" at bounding box center [129, 221] width 35 height 19
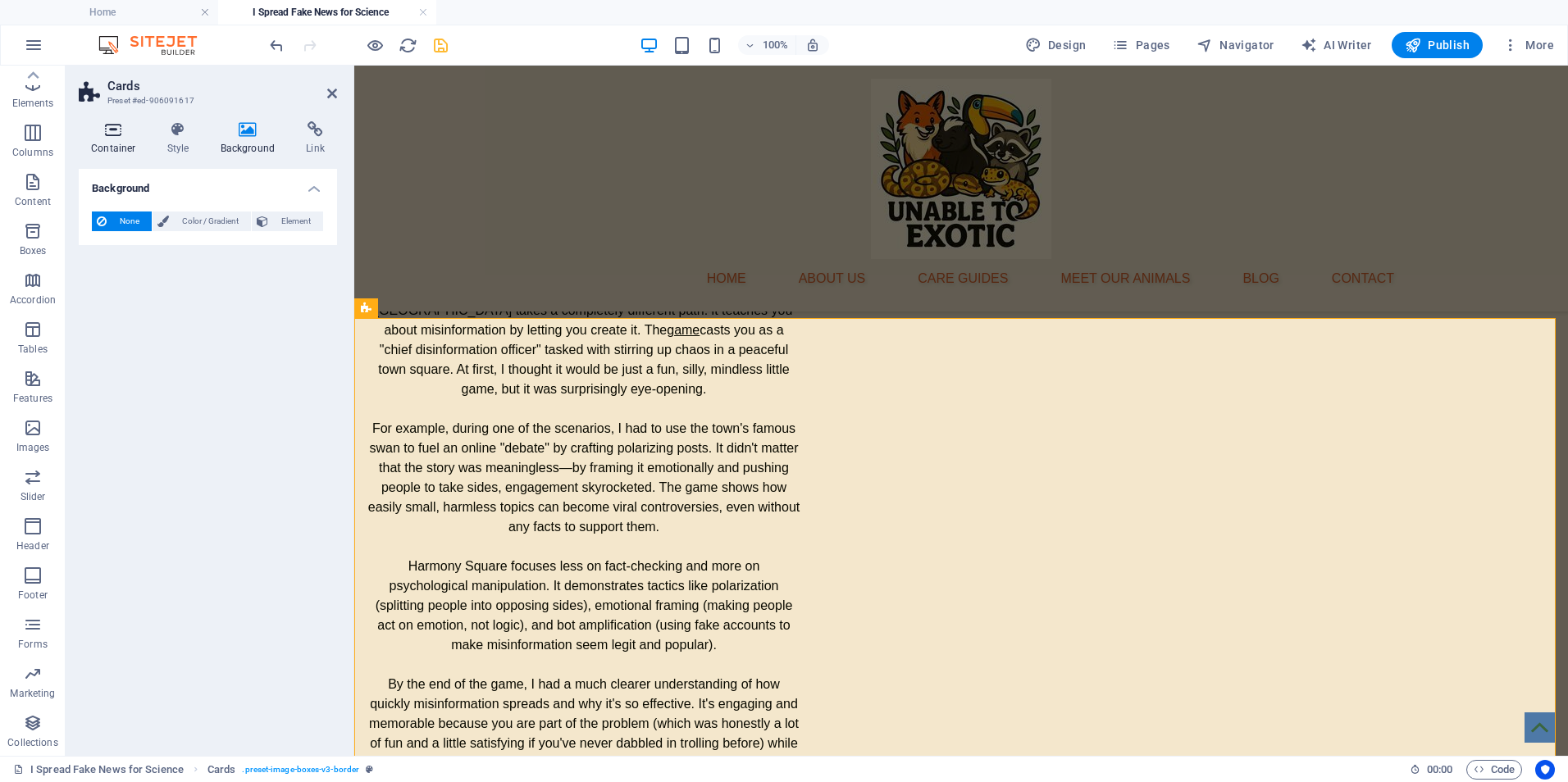
click at [113, 132] on icon at bounding box center [113, 129] width 69 height 17
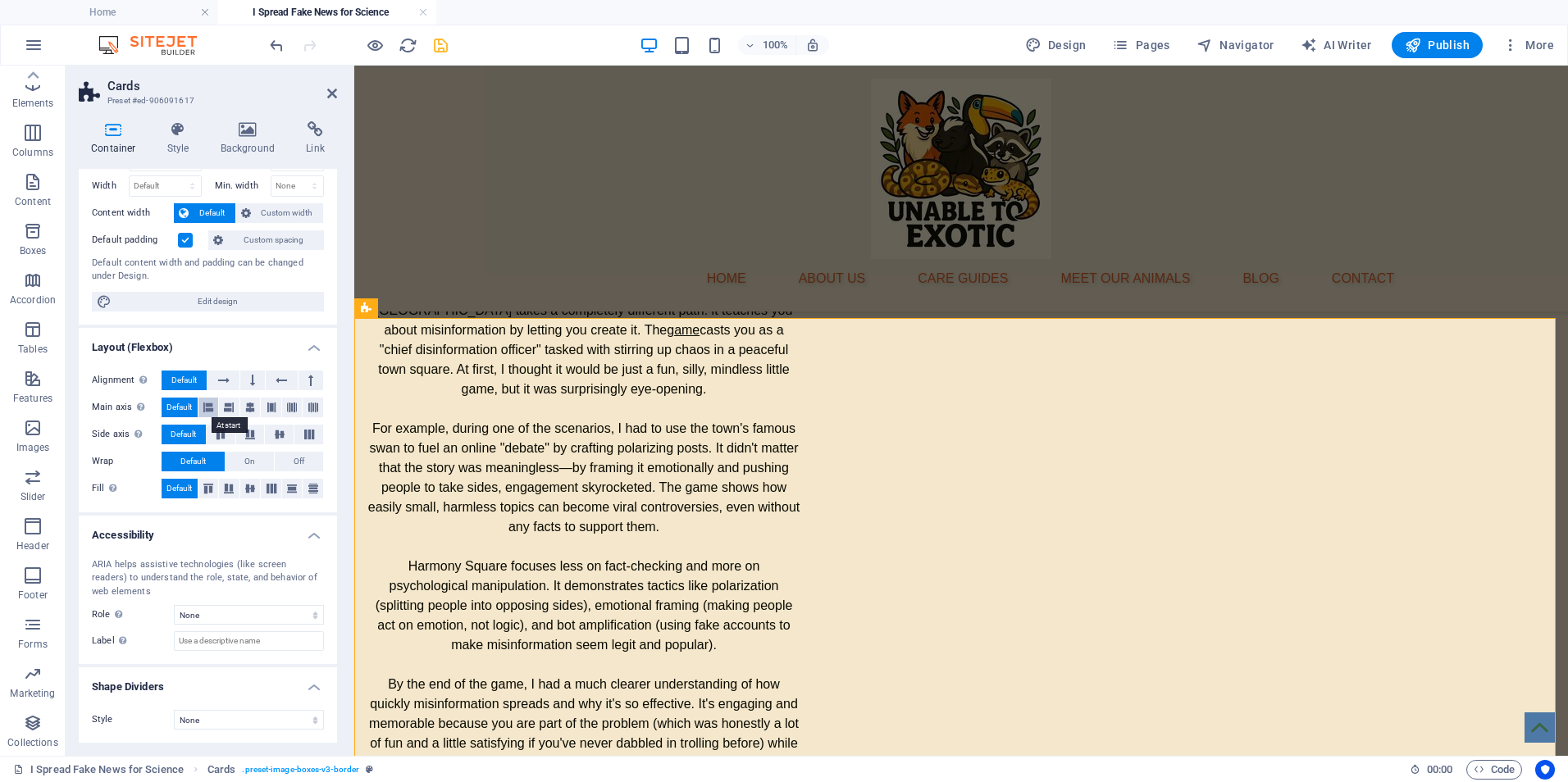
scroll to position [0, 0]
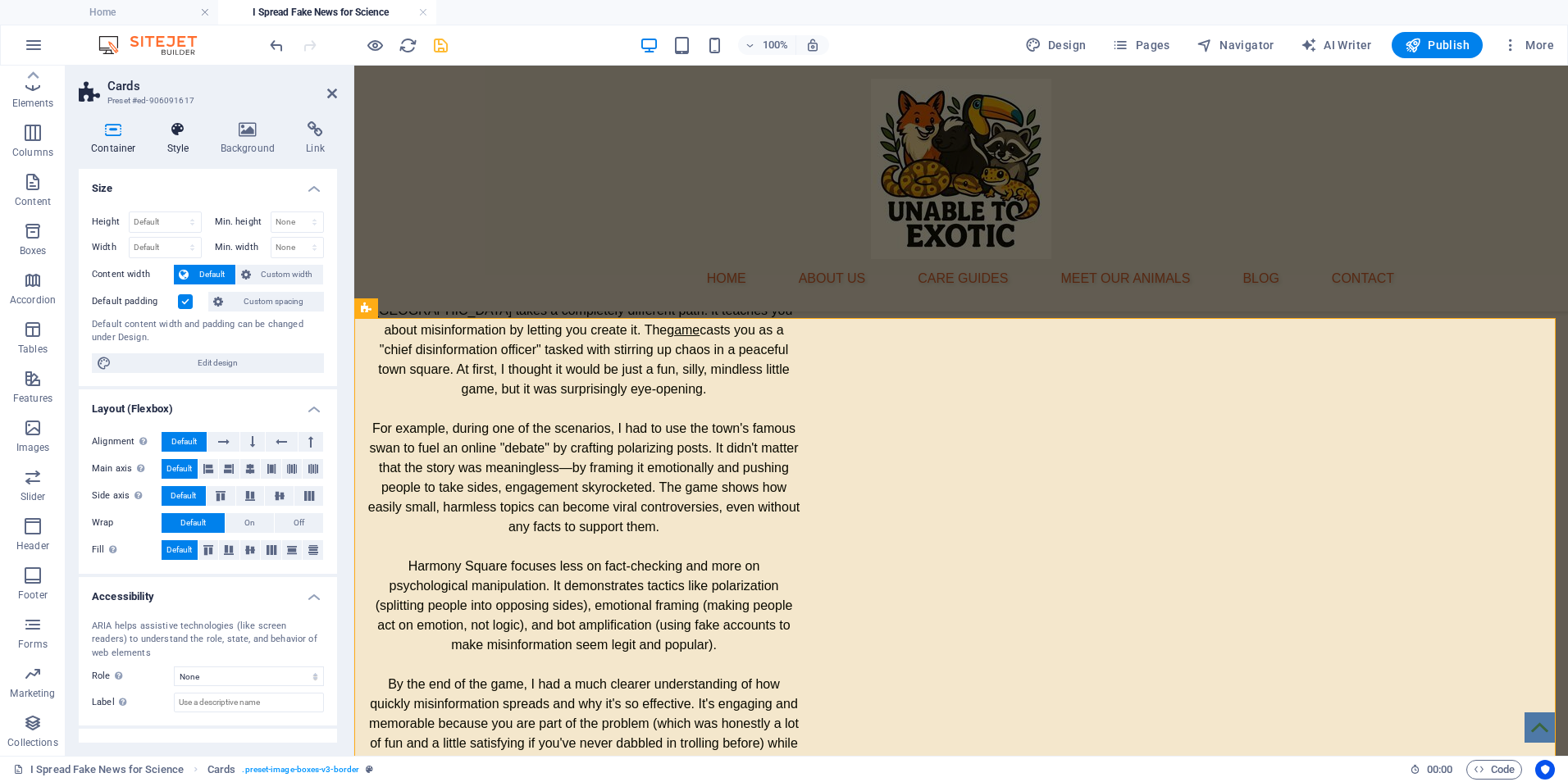
click at [178, 135] on icon at bounding box center [178, 129] width 47 height 17
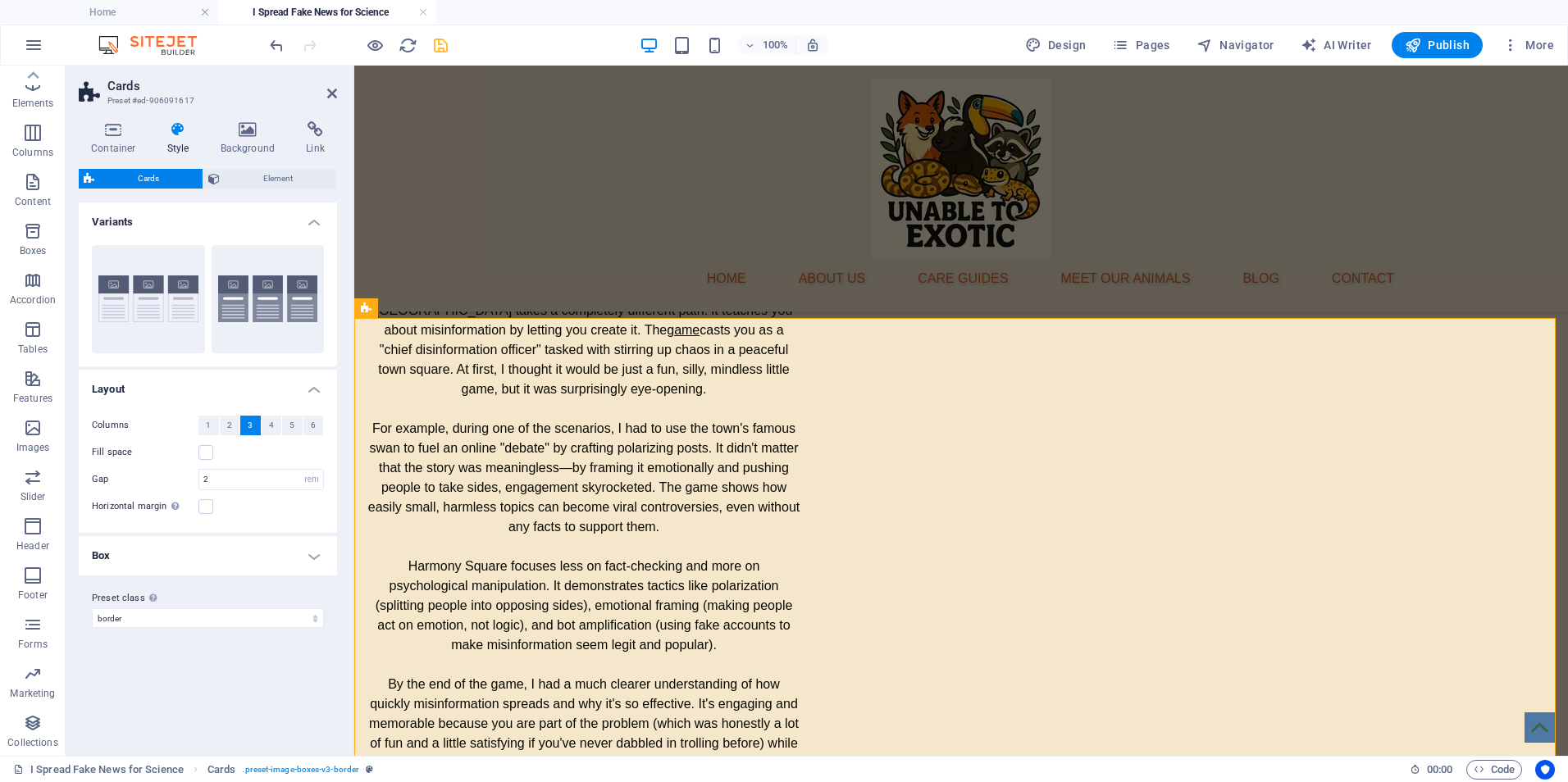
click at [316, 561] on h4 "Box" at bounding box center [208, 555] width 258 height 40
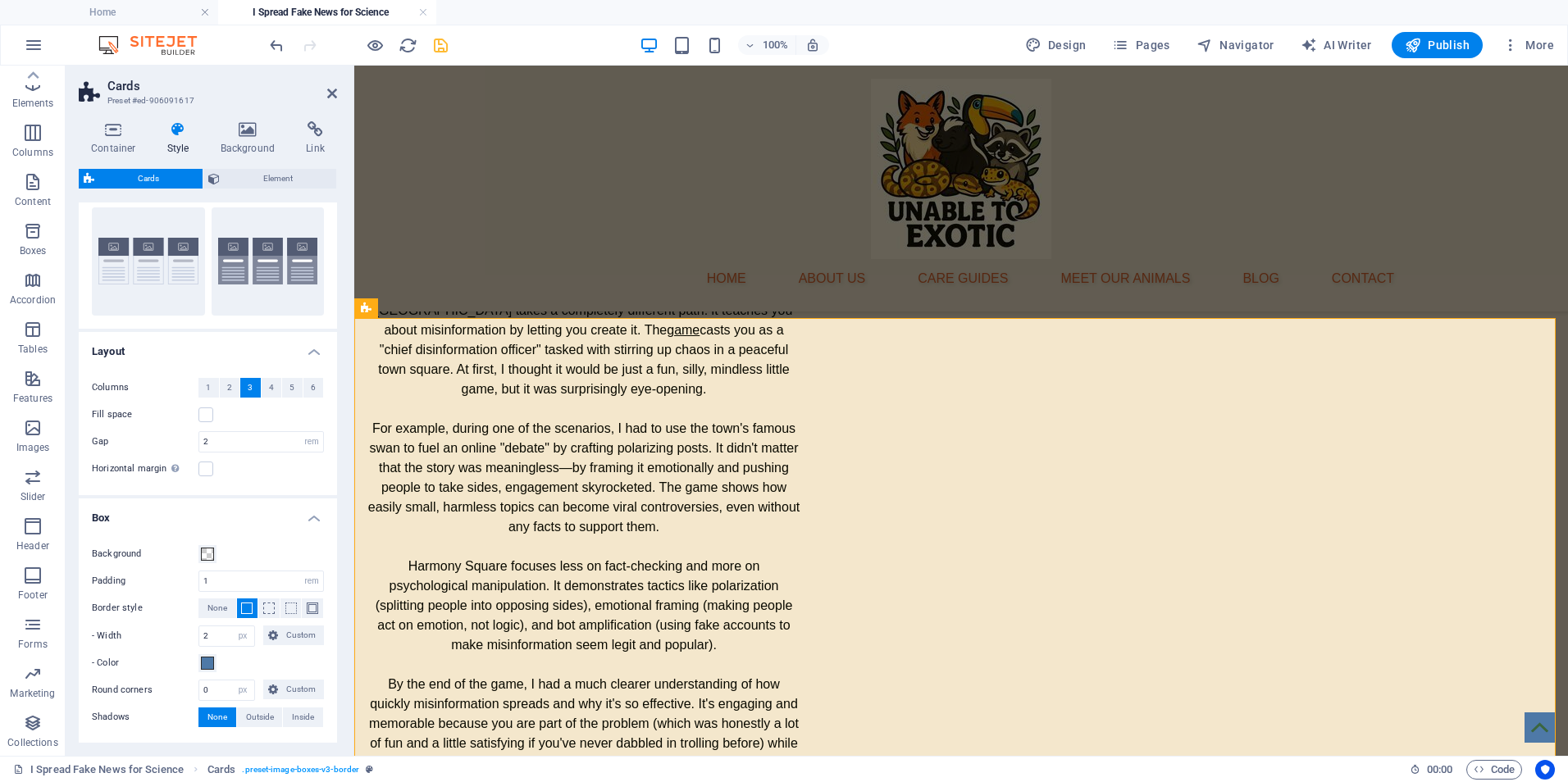
scroll to position [105, 0]
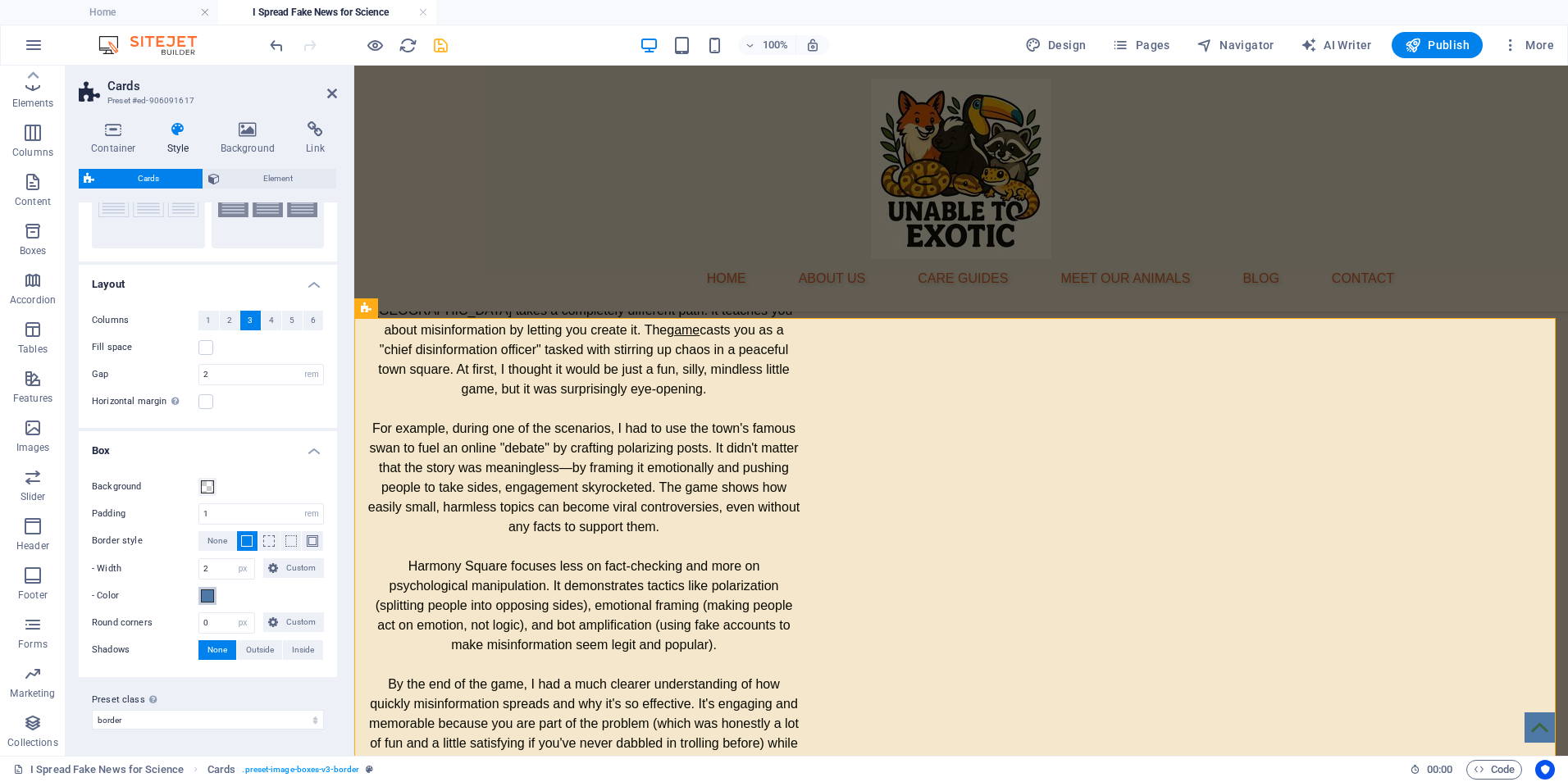
click at [212, 597] on span at bounding box center [207, 596] width 13 height 13
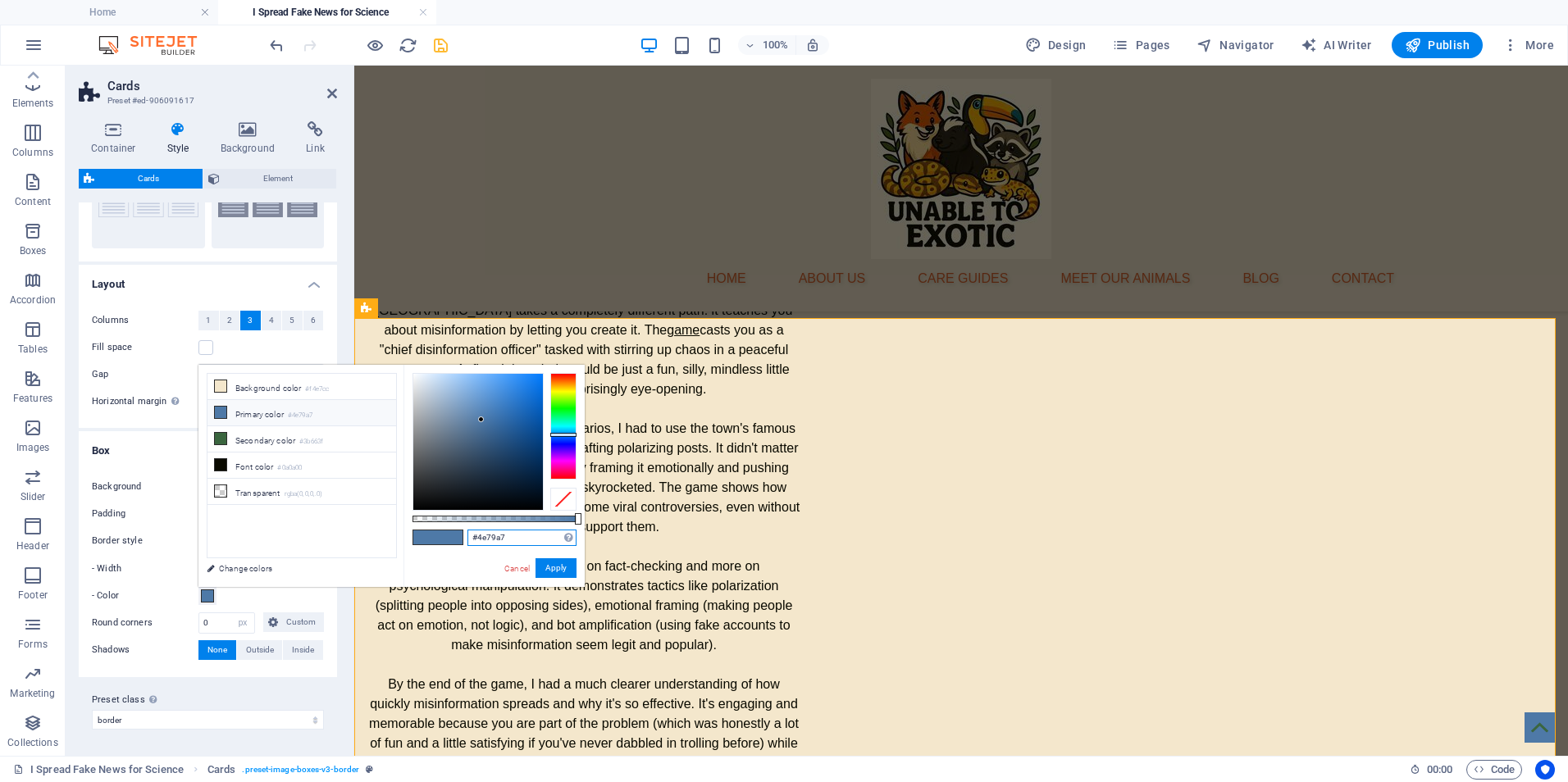
drag, startPoint x: 516, startPoint y: 542, endPoint x: 479, endPoint y: 543, distance: 37.0
click at [479, 543] on input "#4e79a7" at bounding box center [522, 538] width 109 height 17
paste input "d8662b"
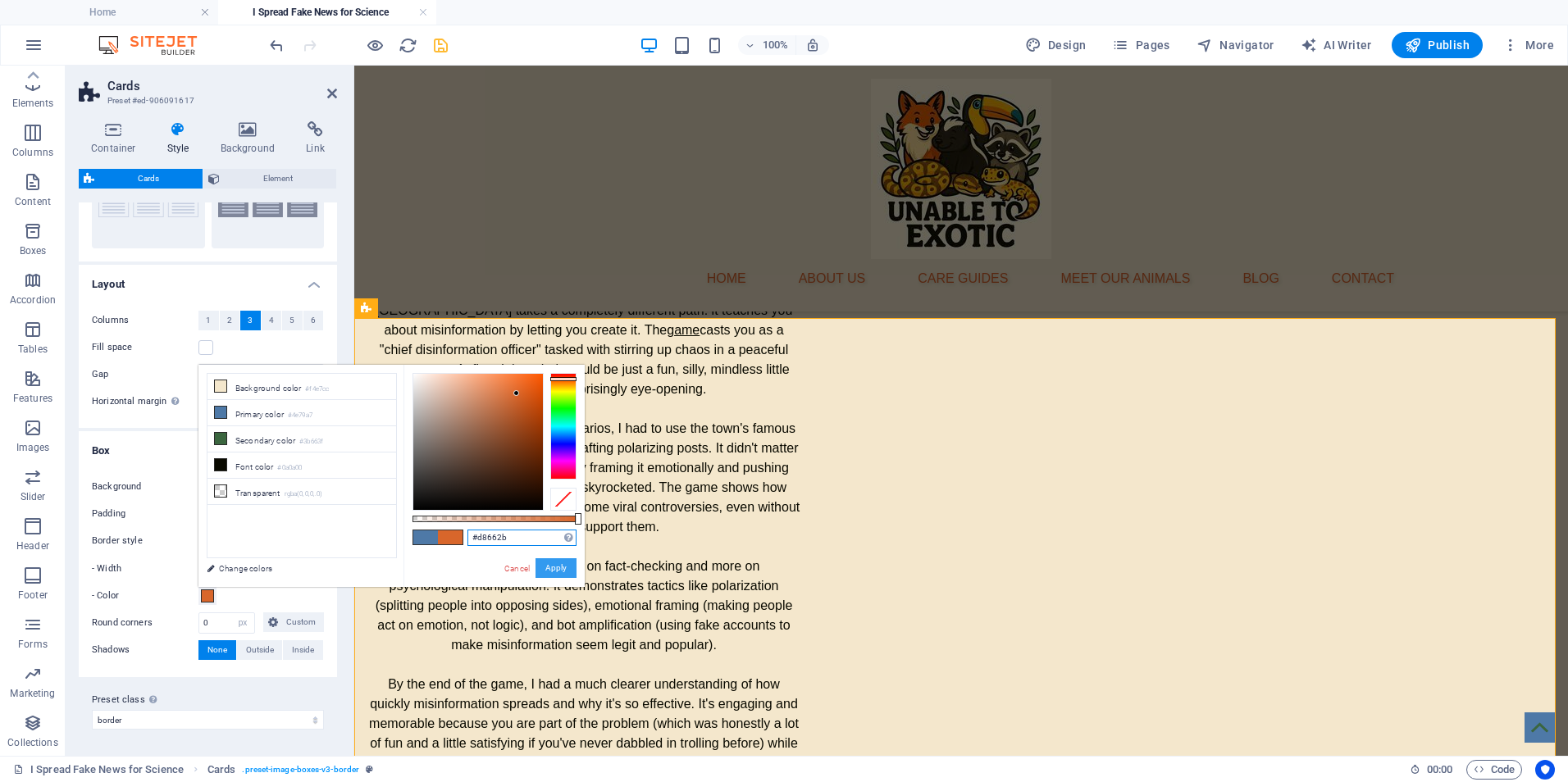
type input "#d8662b"
click at [558, 566] on button "Apply" at bounding box center [555, 568] width 41 height 19
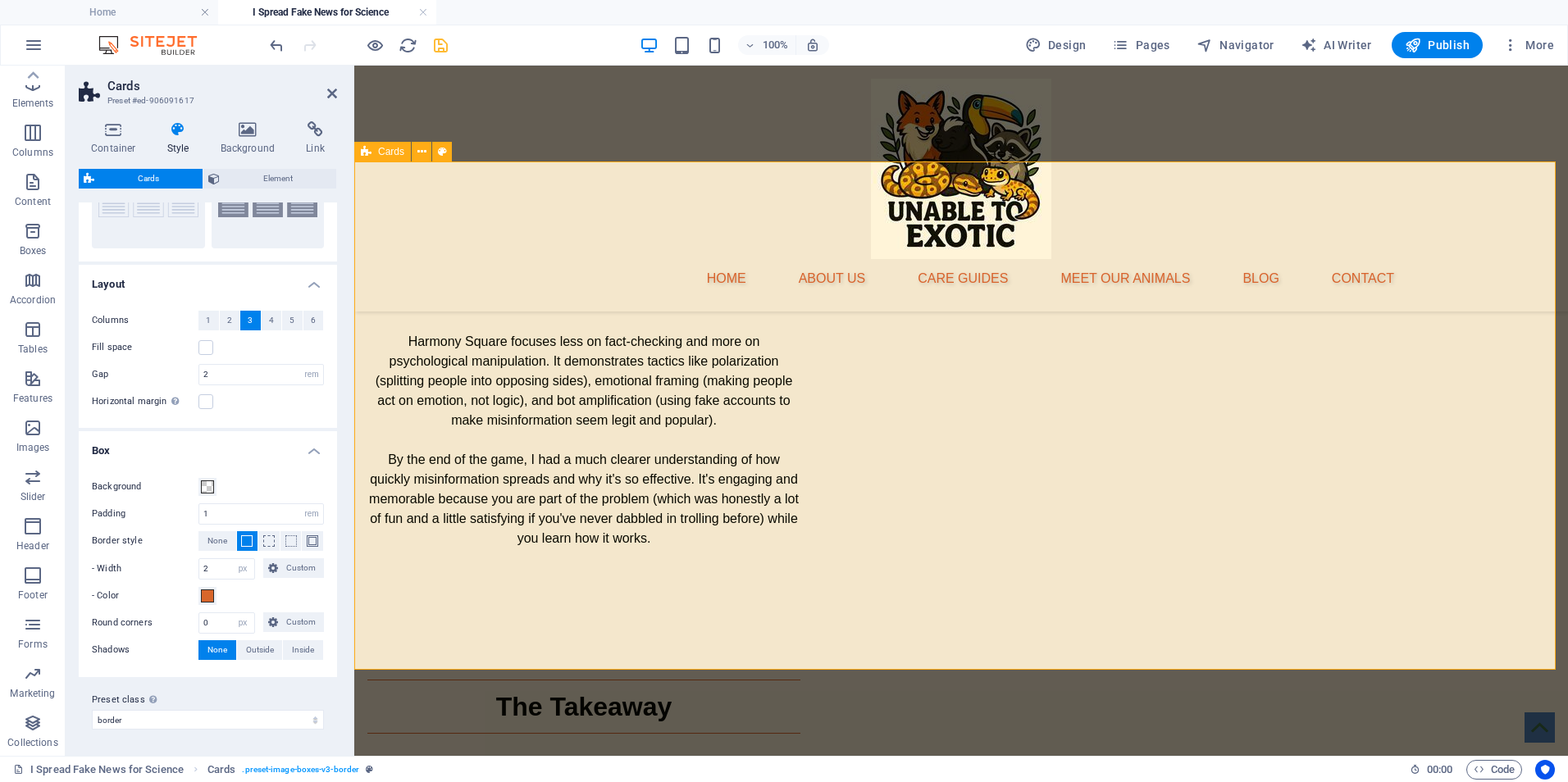
scroll to position [2704, 0]
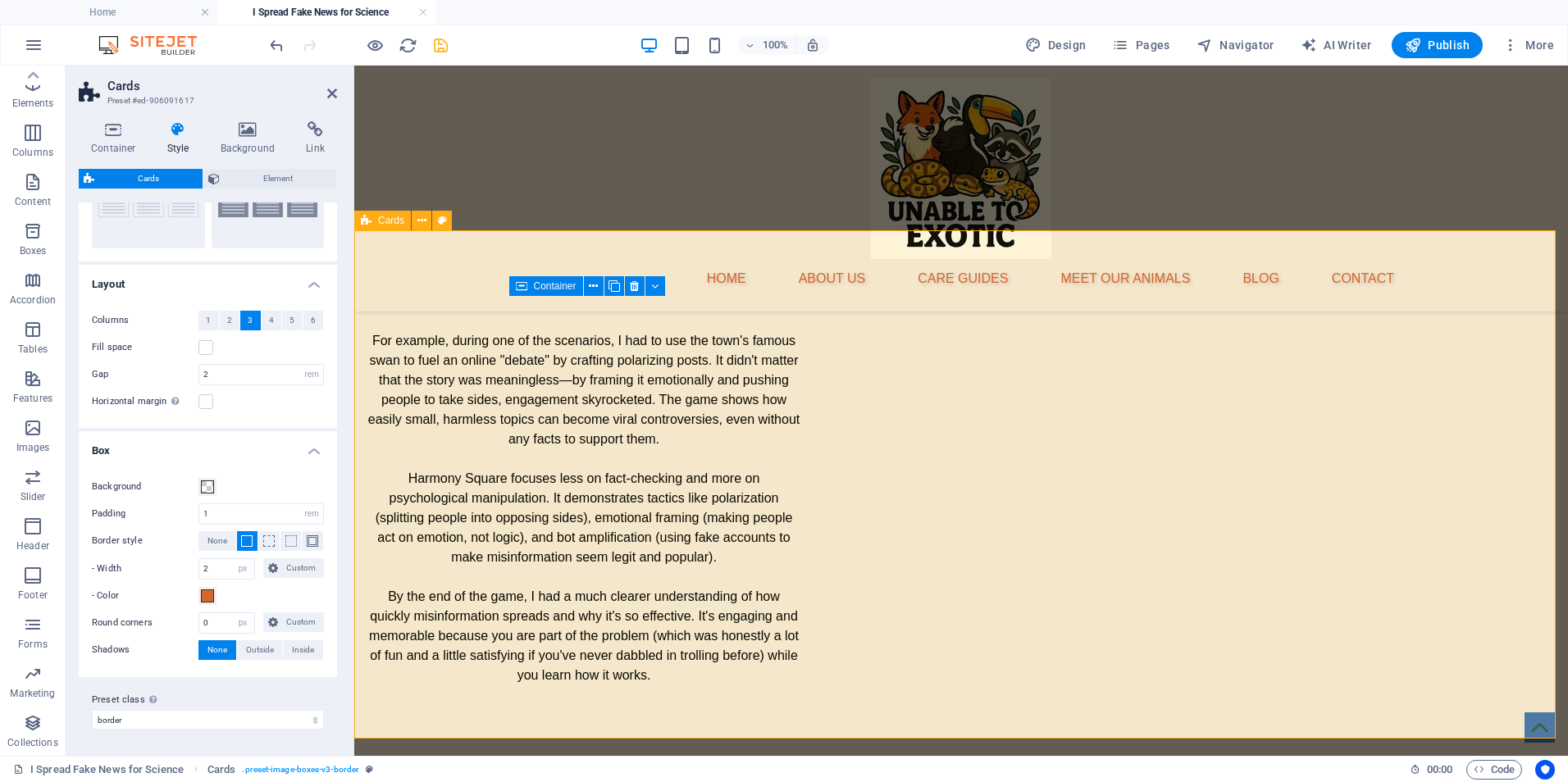
click at [331, 91] on icon at bounding box center [331, 93] width 10 height 13
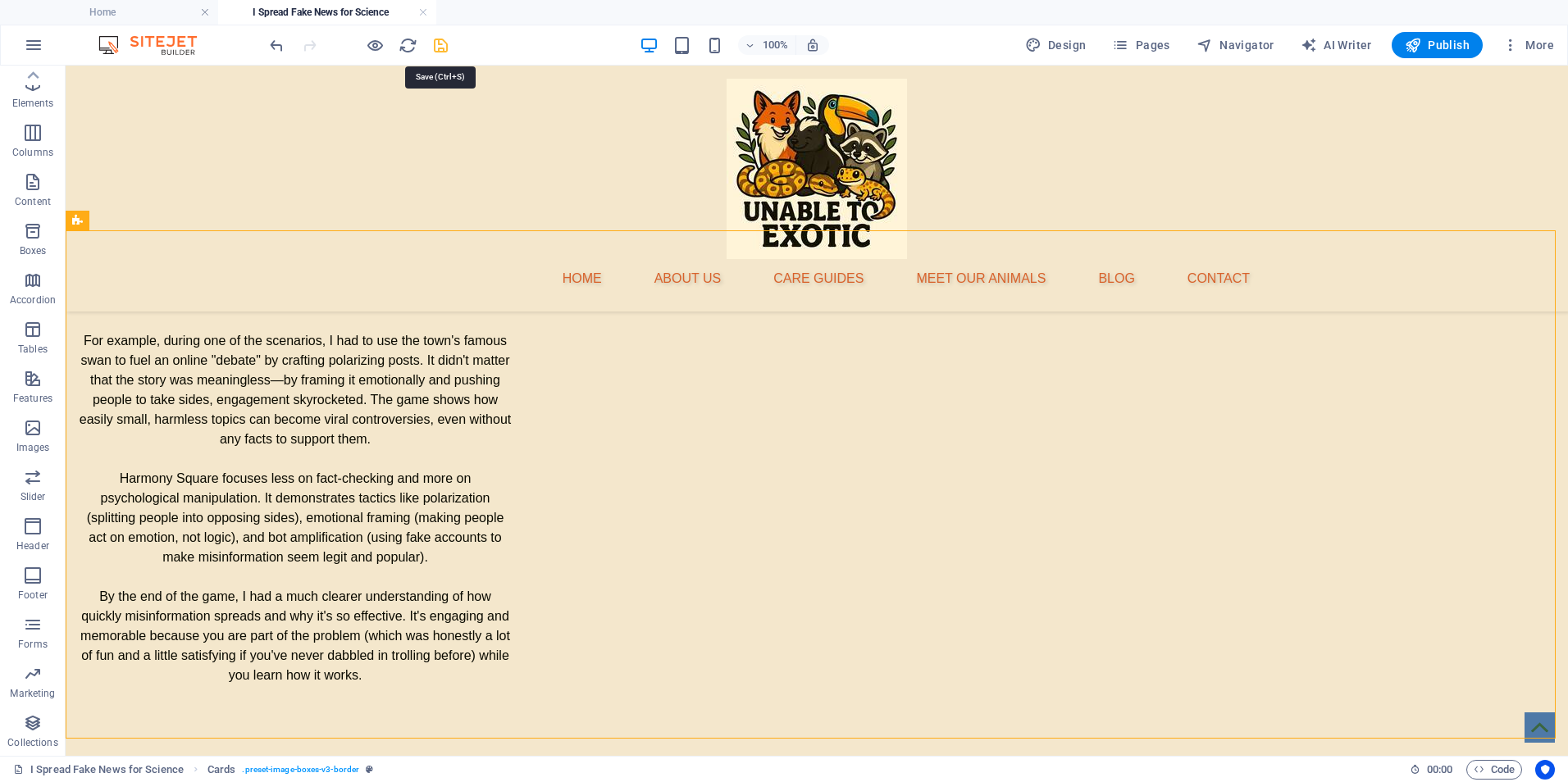
click at [436, 47] on icon "save" at bounding box center [440, 45] width 18 height 18
drag, startPoint x: 803, startPoint y: 524, endPoint x: 808, endPoint y: 612, distance: 88.1
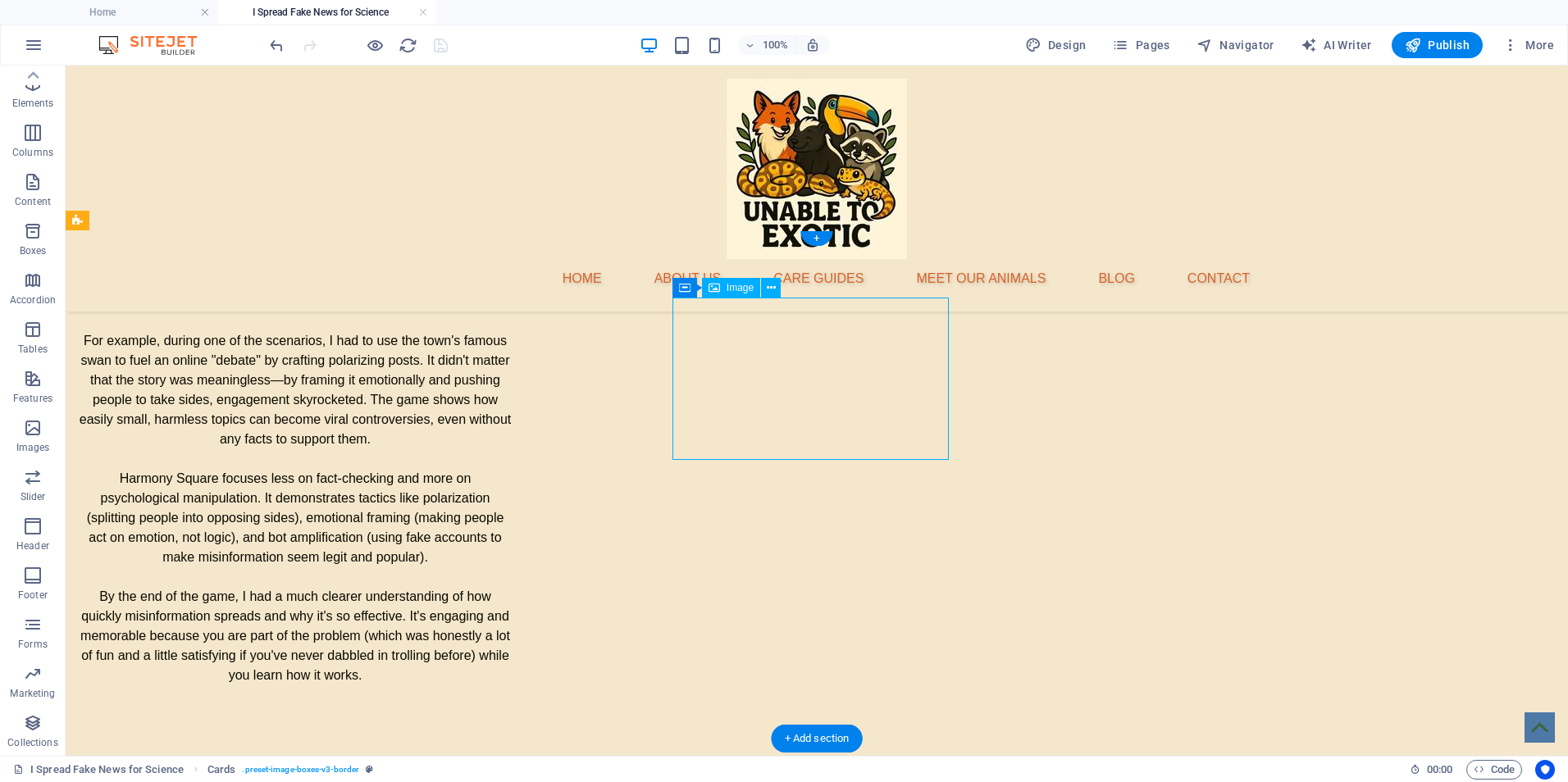
select select "px"
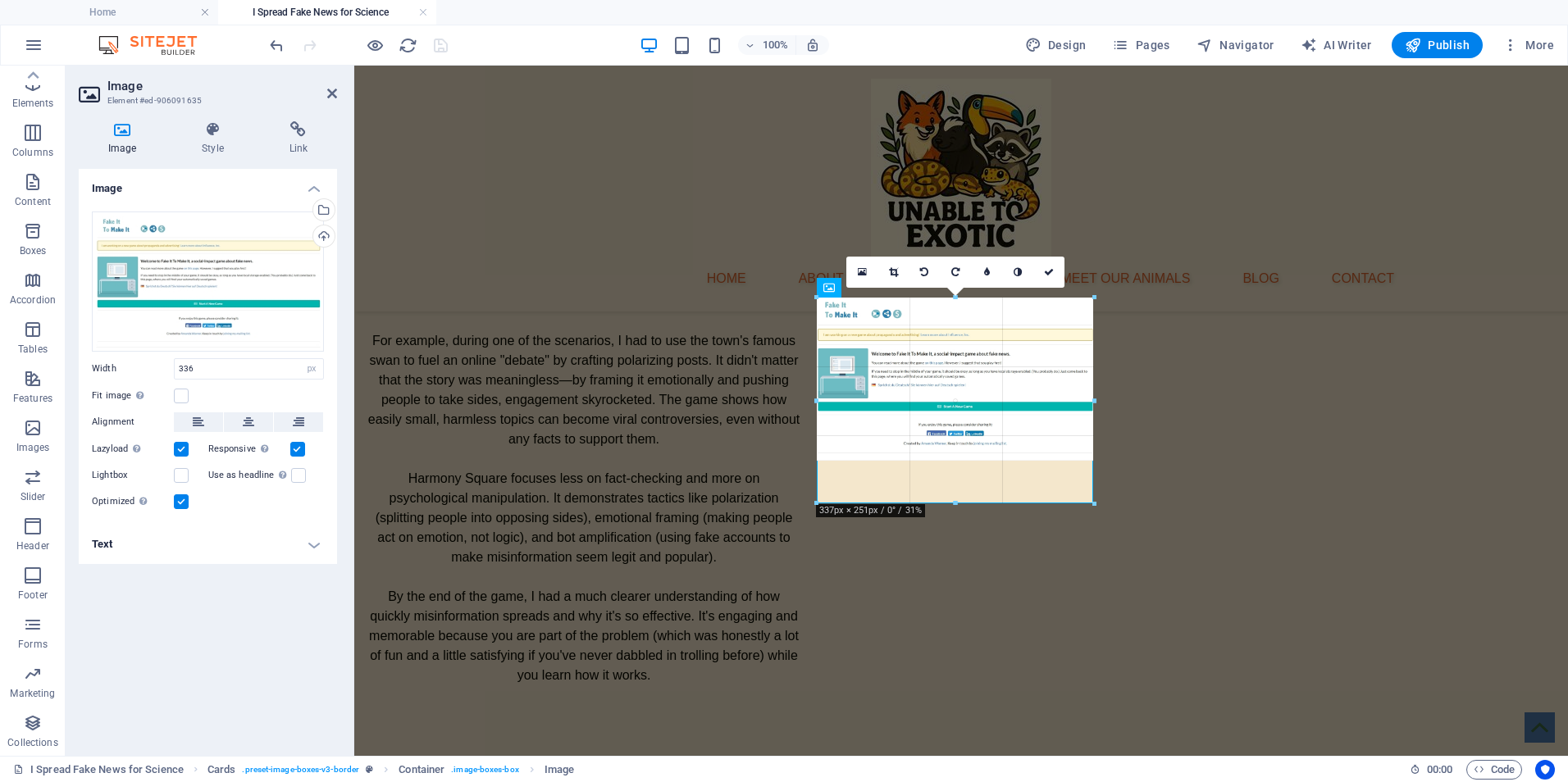
drag, startPoint x: 955, startPoint y: 460, endPoint x: 961, endPoint y: 503, distance: 43.4
type input "337"
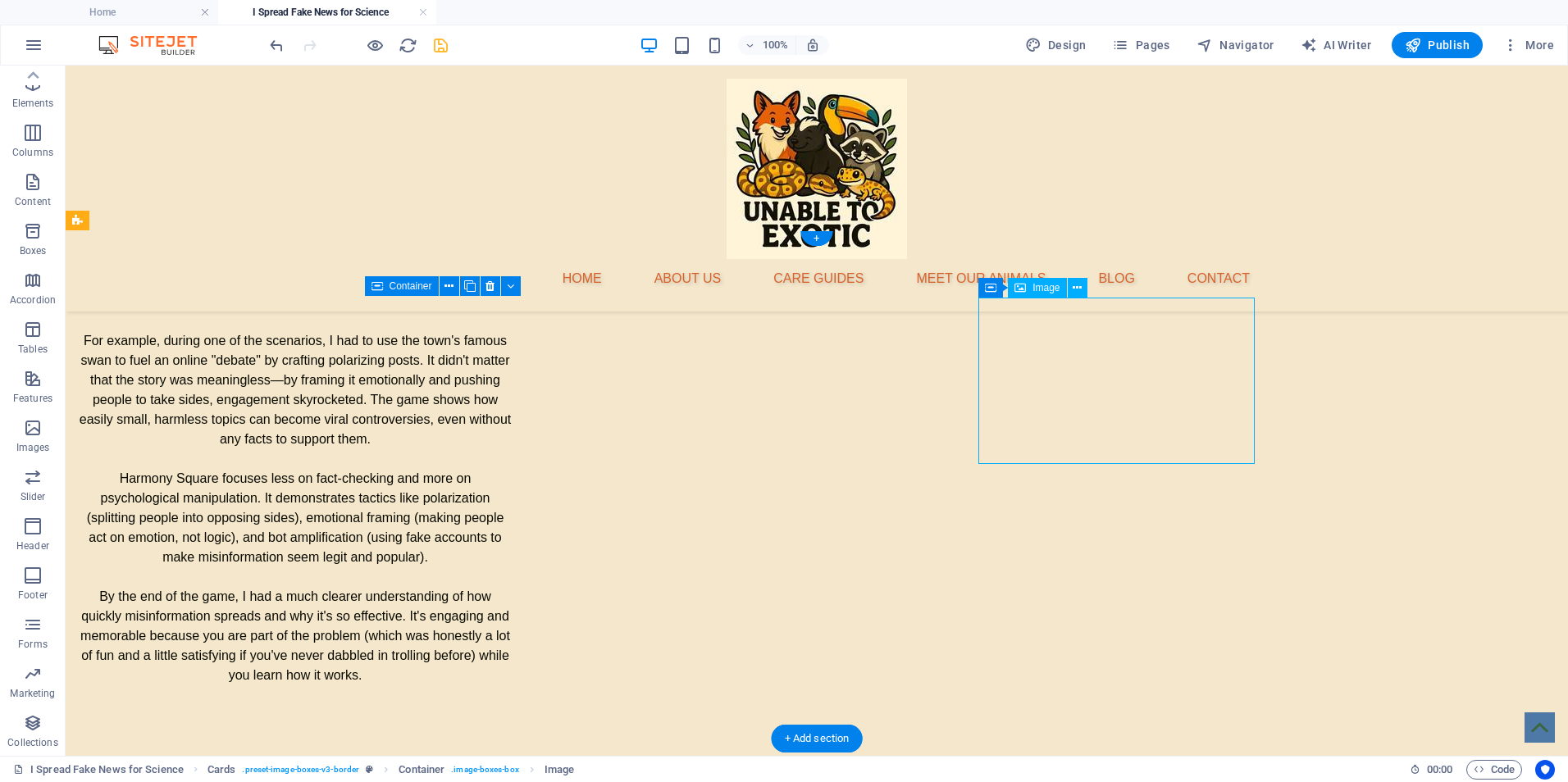
select select "%"
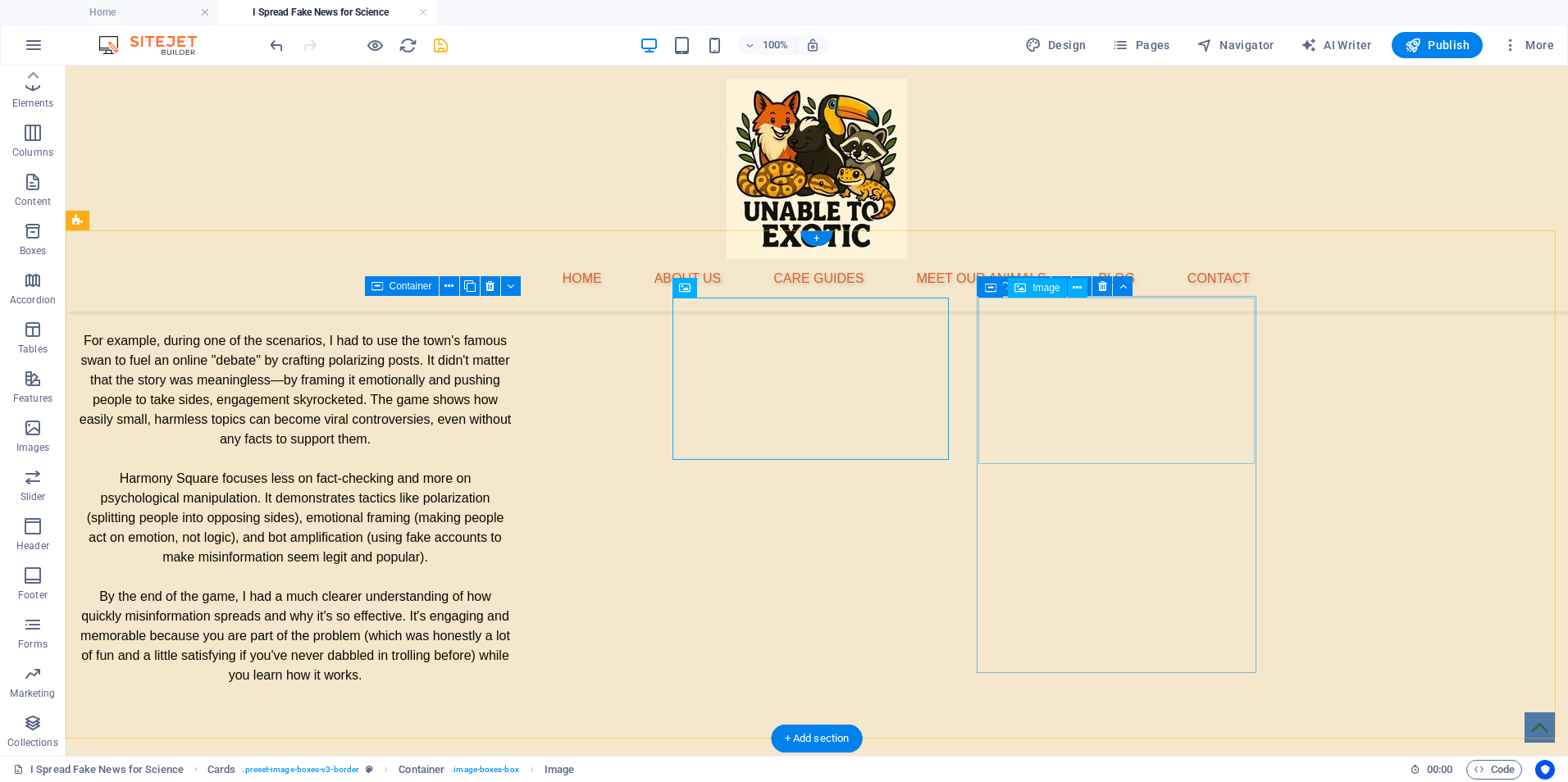
select select "%"
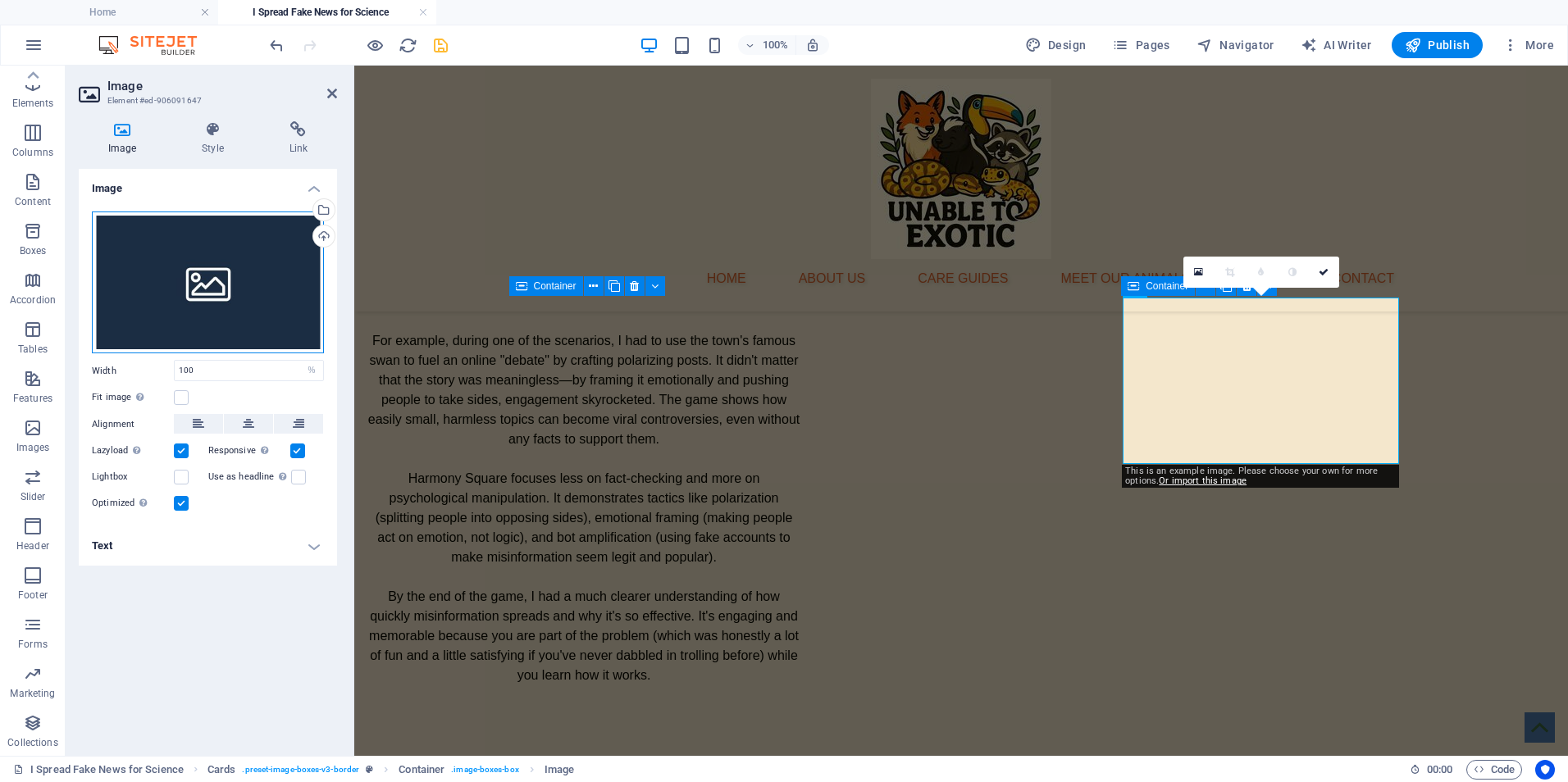
click at [243, 267] on div "Drag files here, click to choose files or select files from Files or our free s…" at bounding box center [208, 283] width 232 height 142
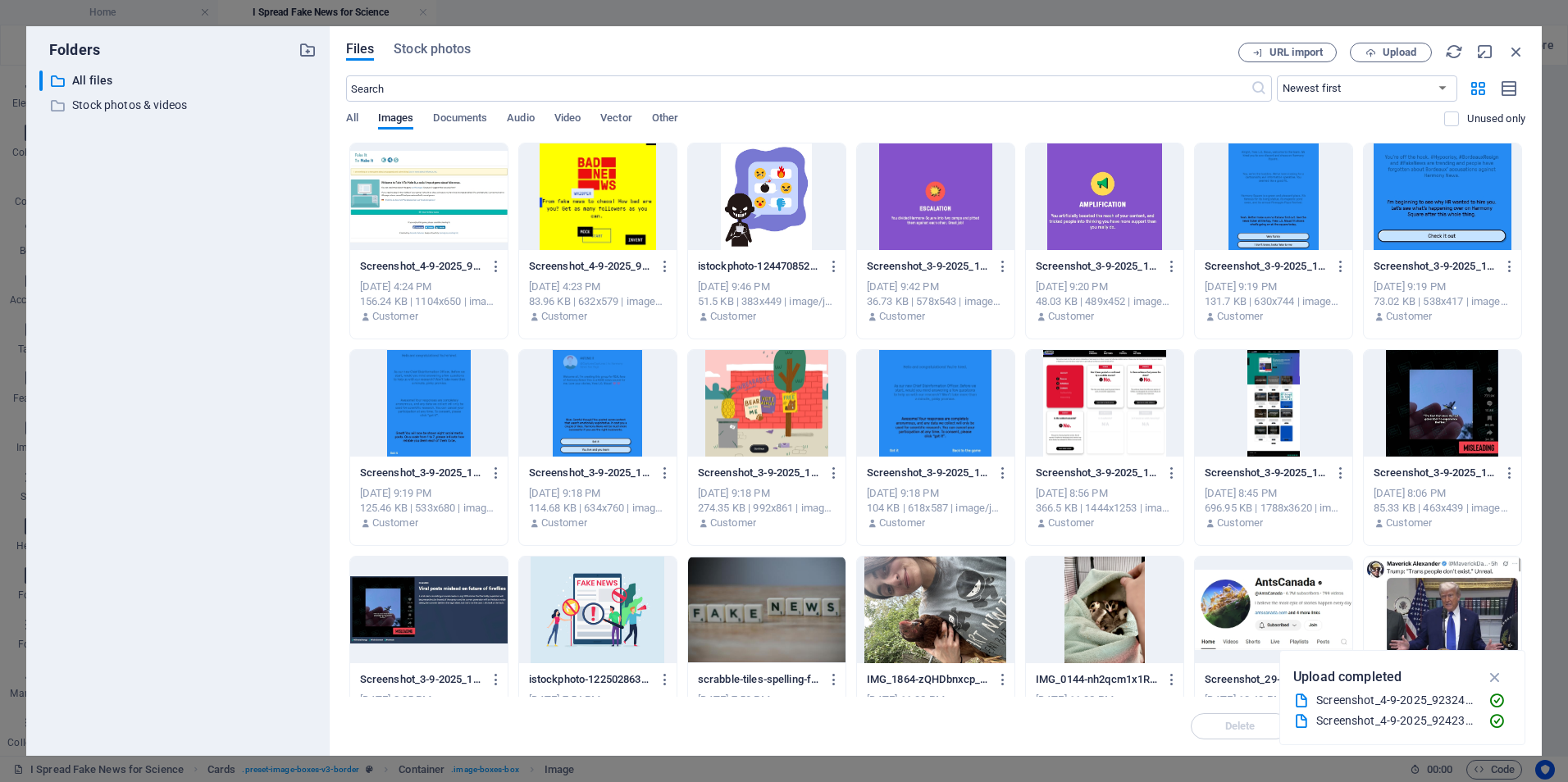
scroll to position [2861, 0]
click at [1402, 44] on button "Upload" at bounding box center [1390, 53] width 82 height 19
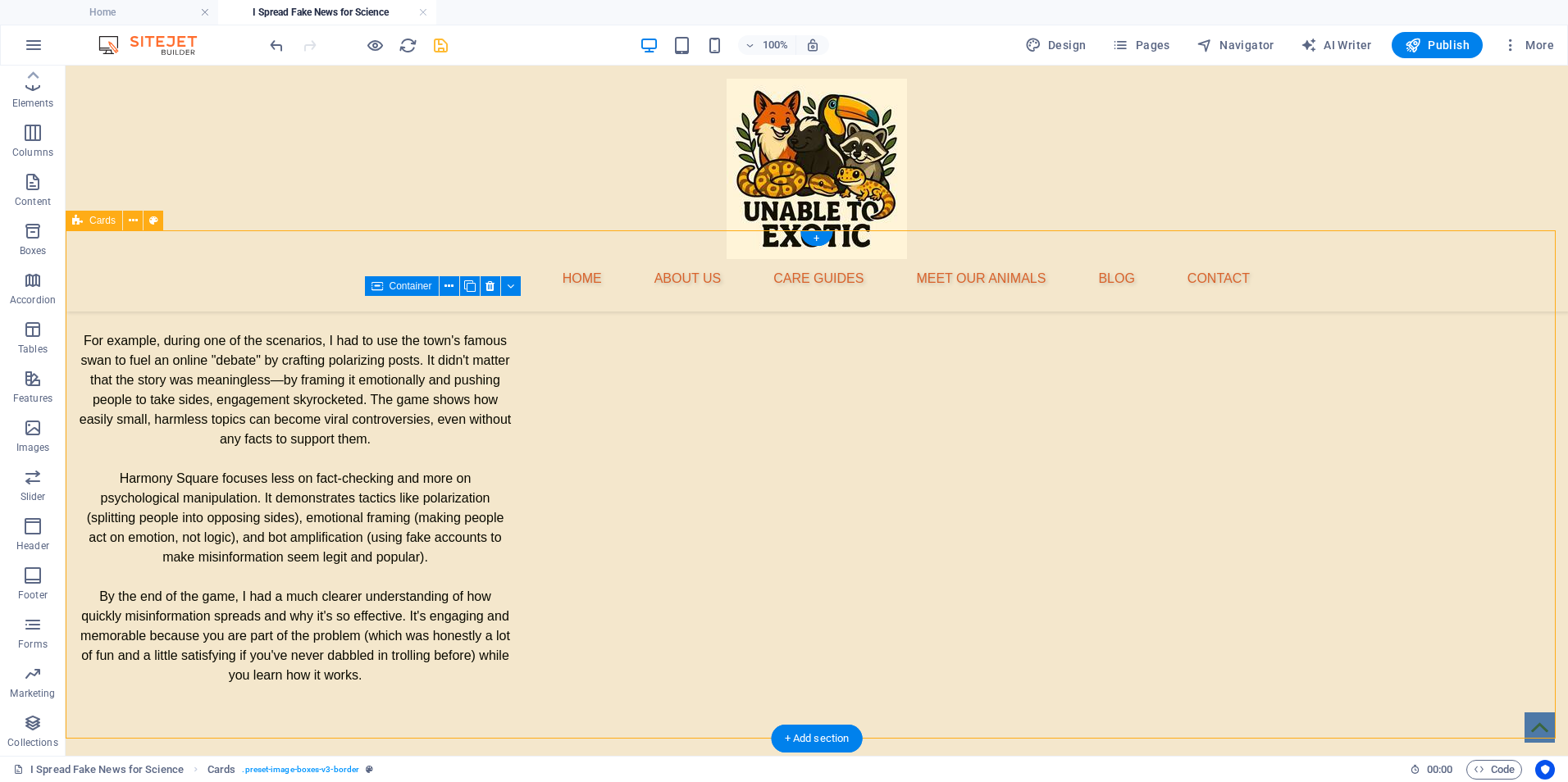
scroll to position [2485, 0]
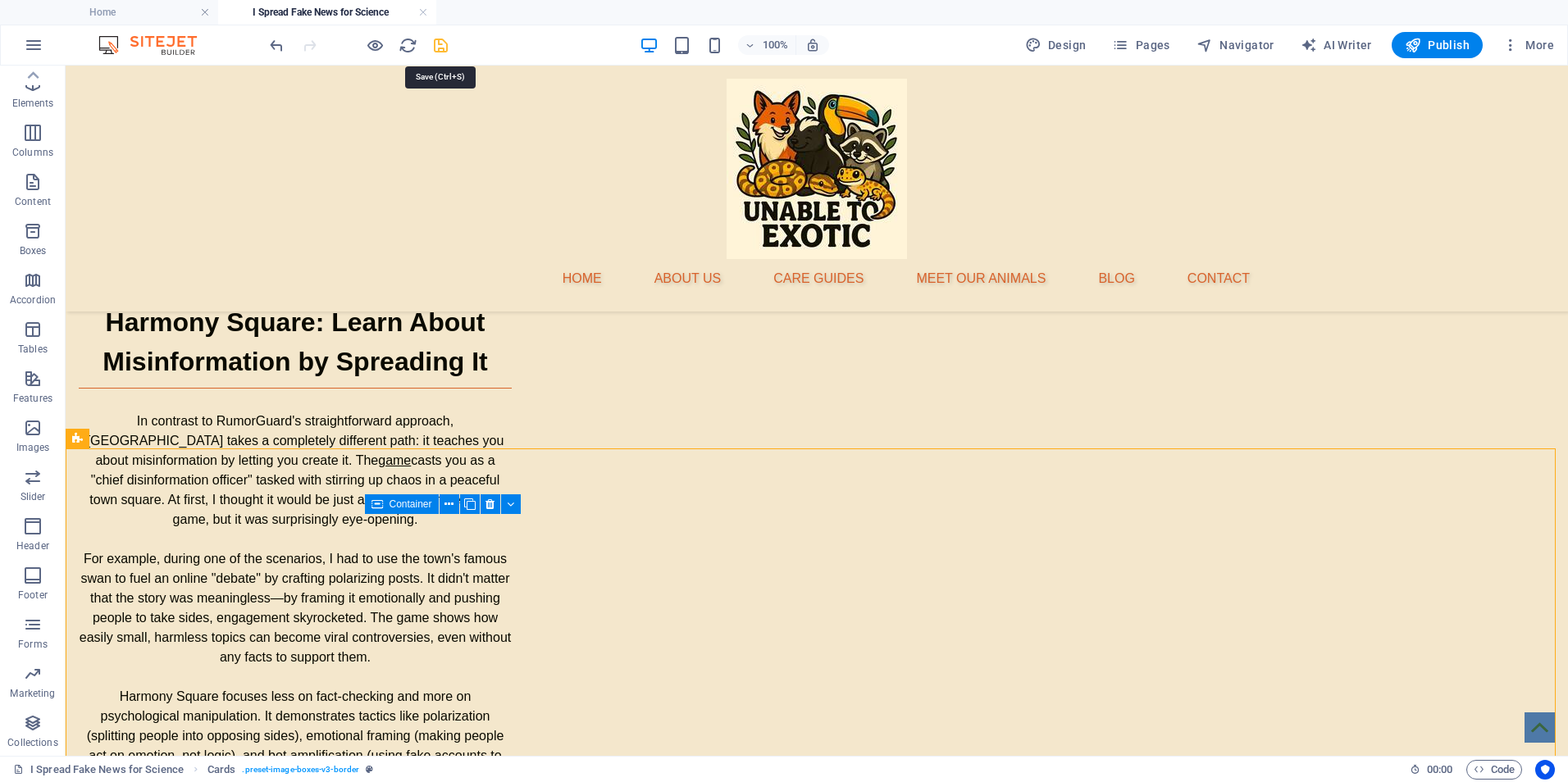
click at [447, 47] on icon "save" at bounding box center [440, 45] width 18 height 18
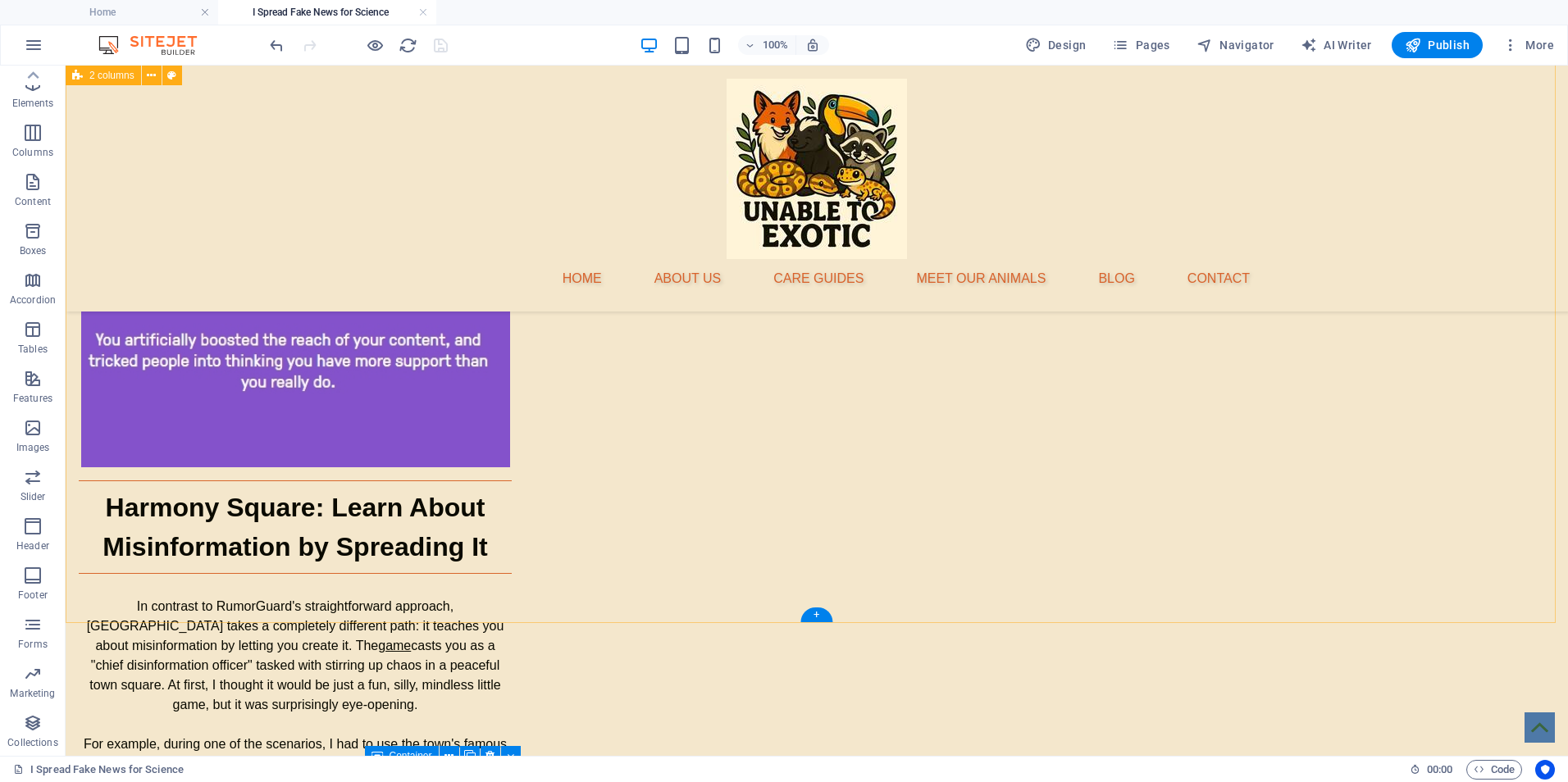
scroll to position [2405, 0]
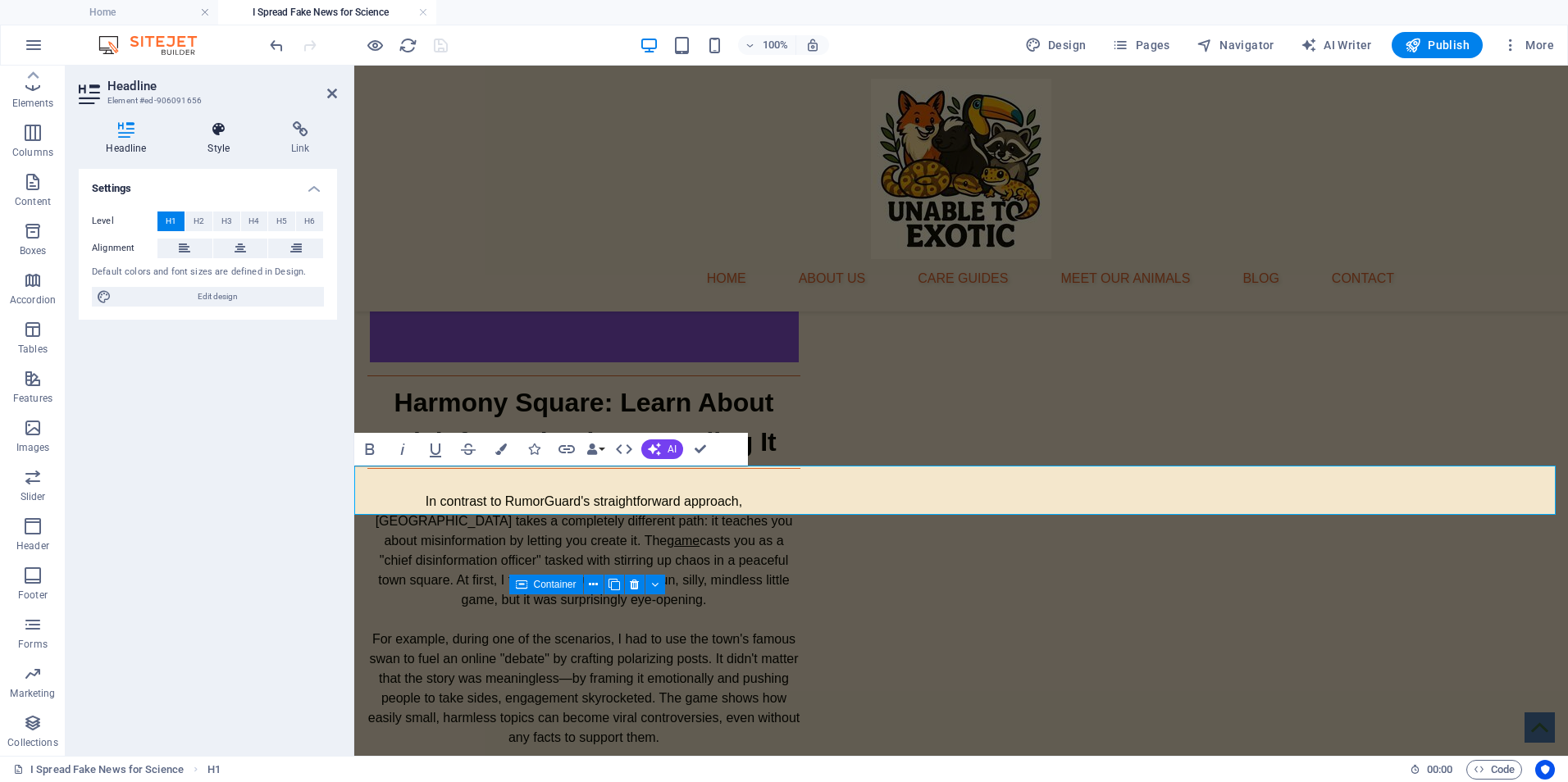
click at [214, 129] on icon at bounding box center [219, 129] width 77 height 17
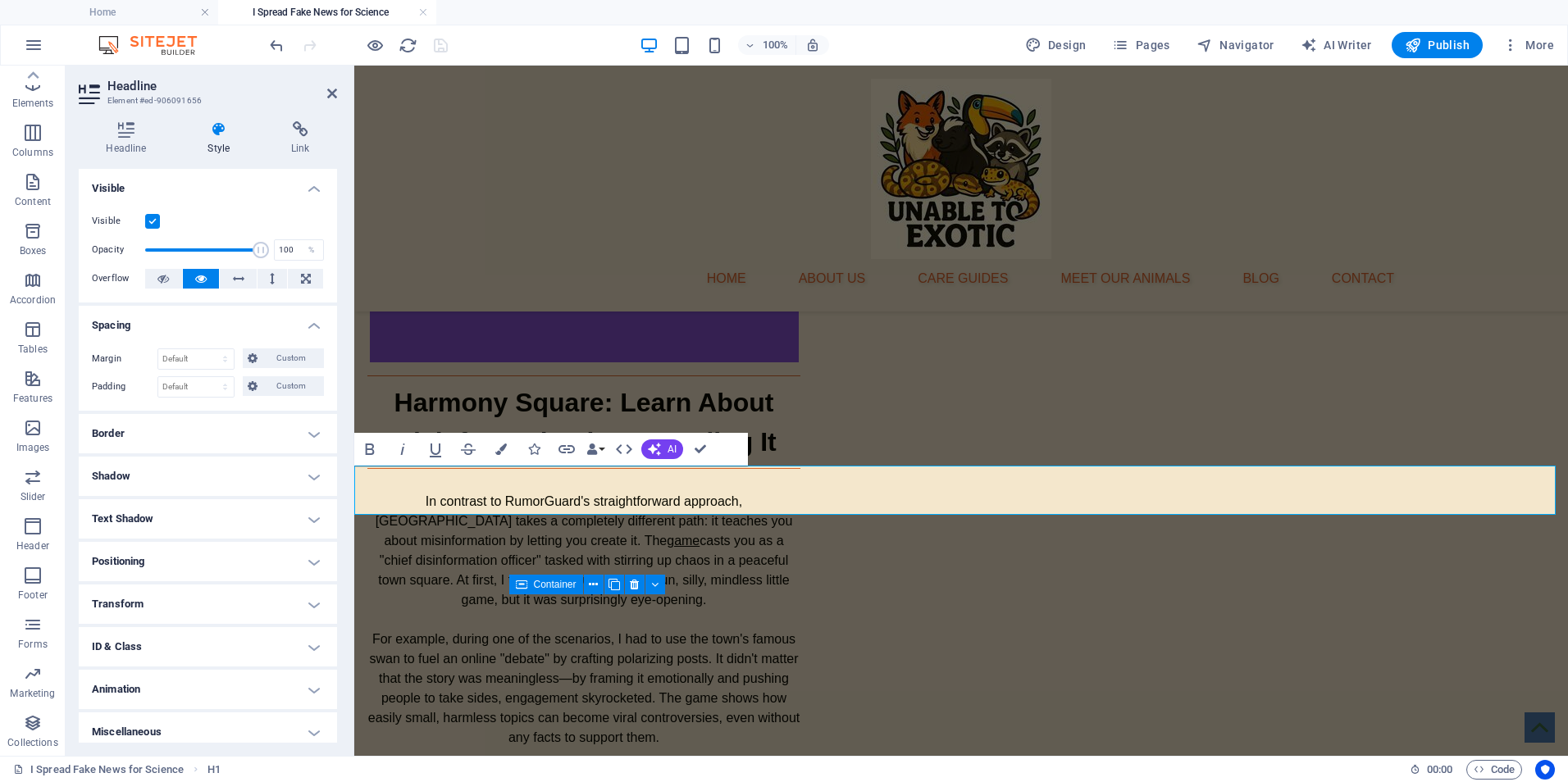
drag, startPoint x: 1128, startPoint y: 486, endPoint x: 775, endPoint y: 493, distance: 353.1
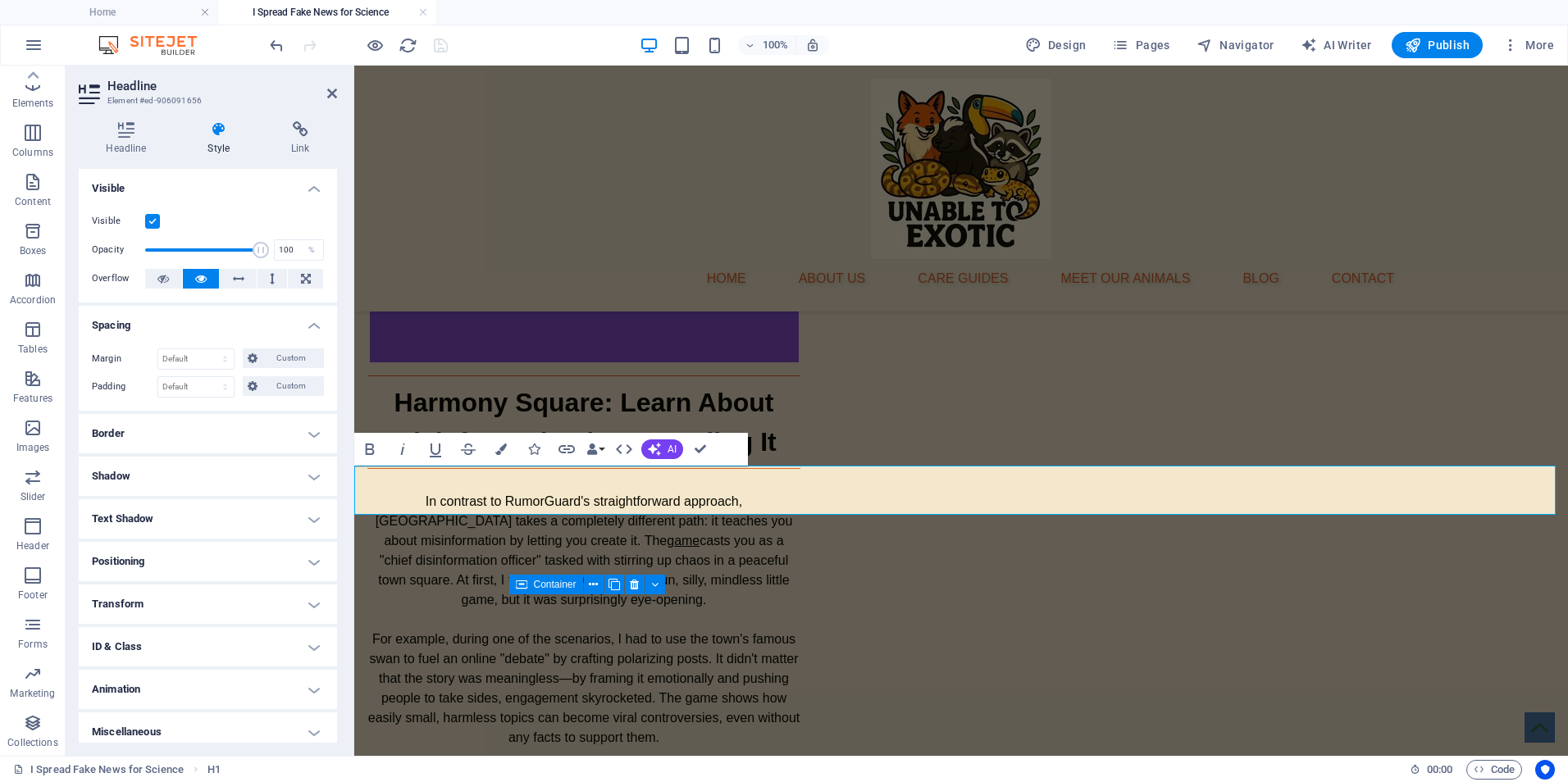
drag, startPoint x: 1149, startPoint y: 489, endPoint x: 795, endPoint y: 503, distance: 354.3
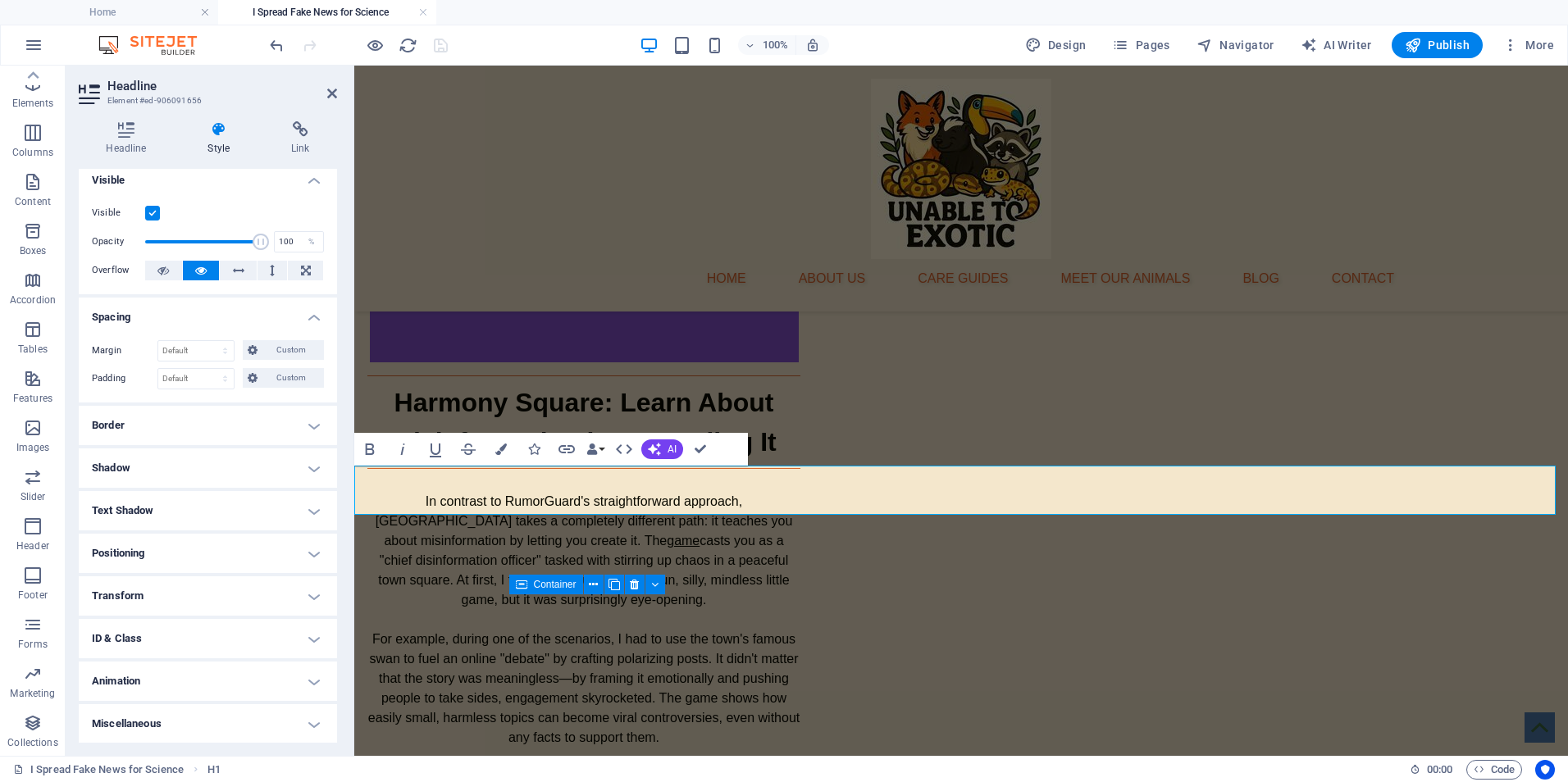
scroll to position [9, 0]
click at [495, 451] on button "Colors" at bounding box center [500, 449] width 31 height 33
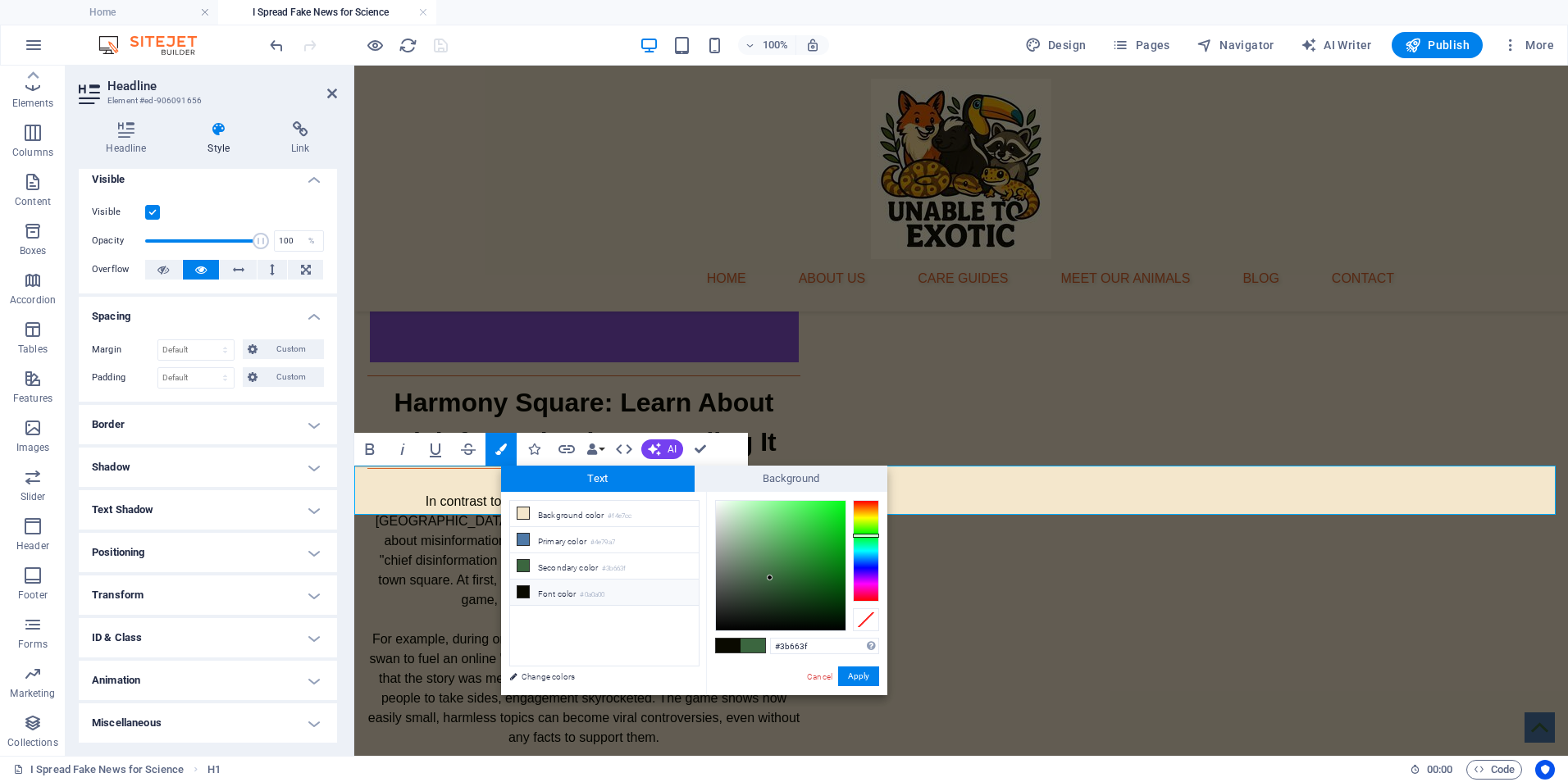
click at [522, 593] on icon at bounding box center [523, 591] width 11 height 11
click at [565, 540] on li "Primary color #4e79a7" at bounding box center [604, 540] width 189 height 26
type input "#4e79a7"
click at [565, 540] on li "Primary color #4e79a7" at bounding box center [604, 540] width 189 height 26
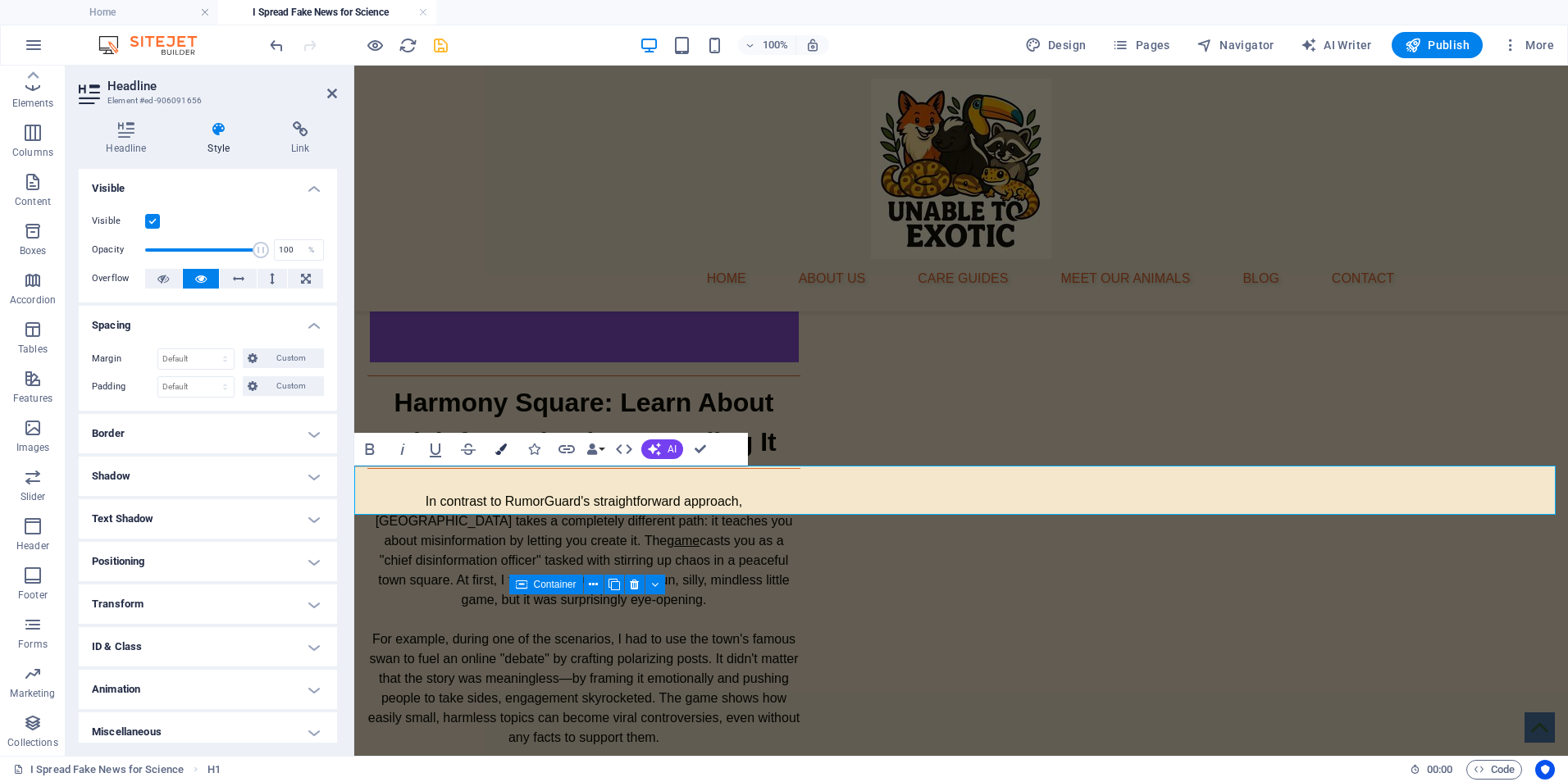
click at [497, 449] on icon "button" at bounding box center [501, 449] width 11 height 11
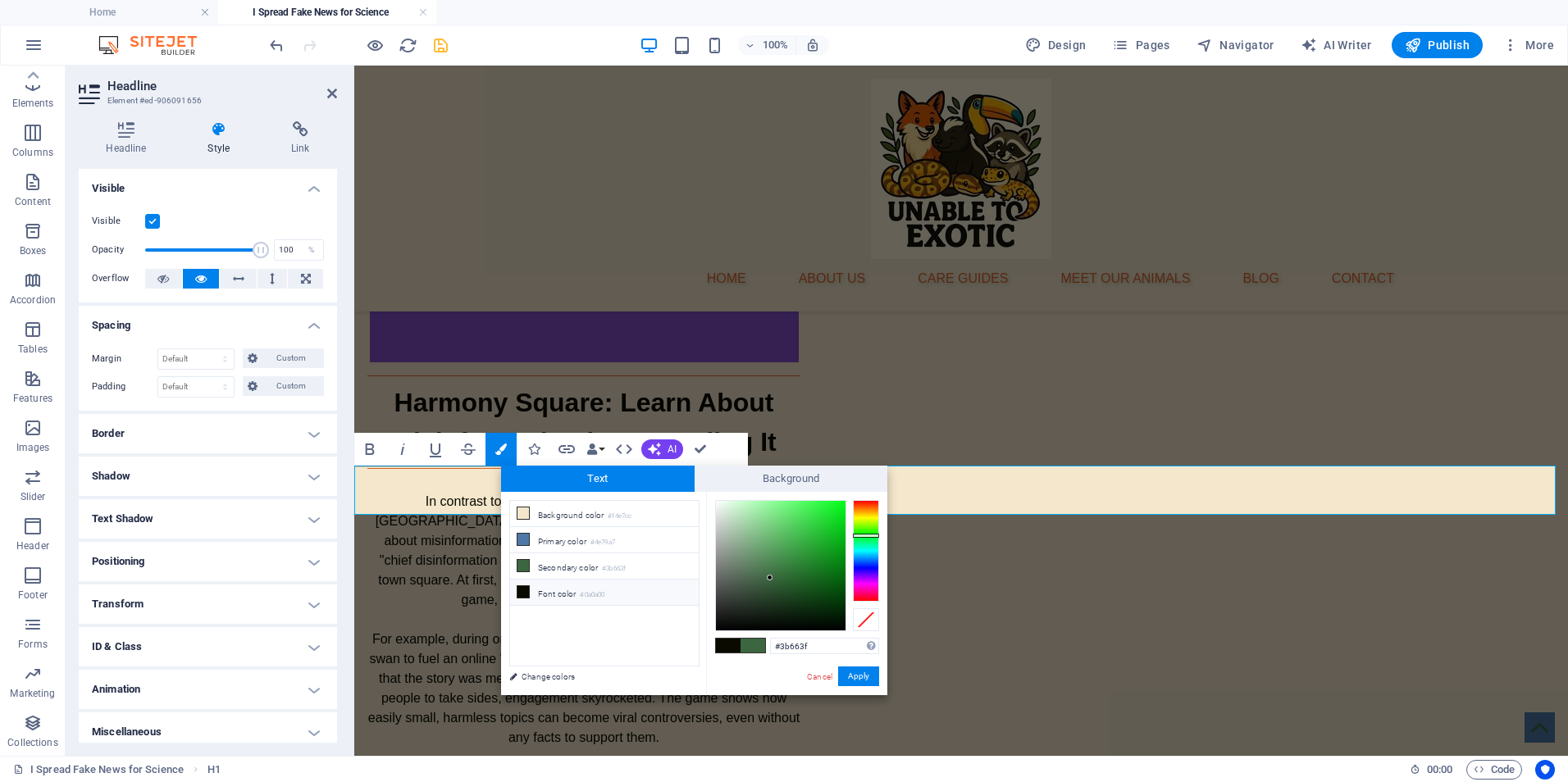
click at [521, 591] on icon at bounding box center [523, 591] width 11 height 11
type input "#0a0a00"
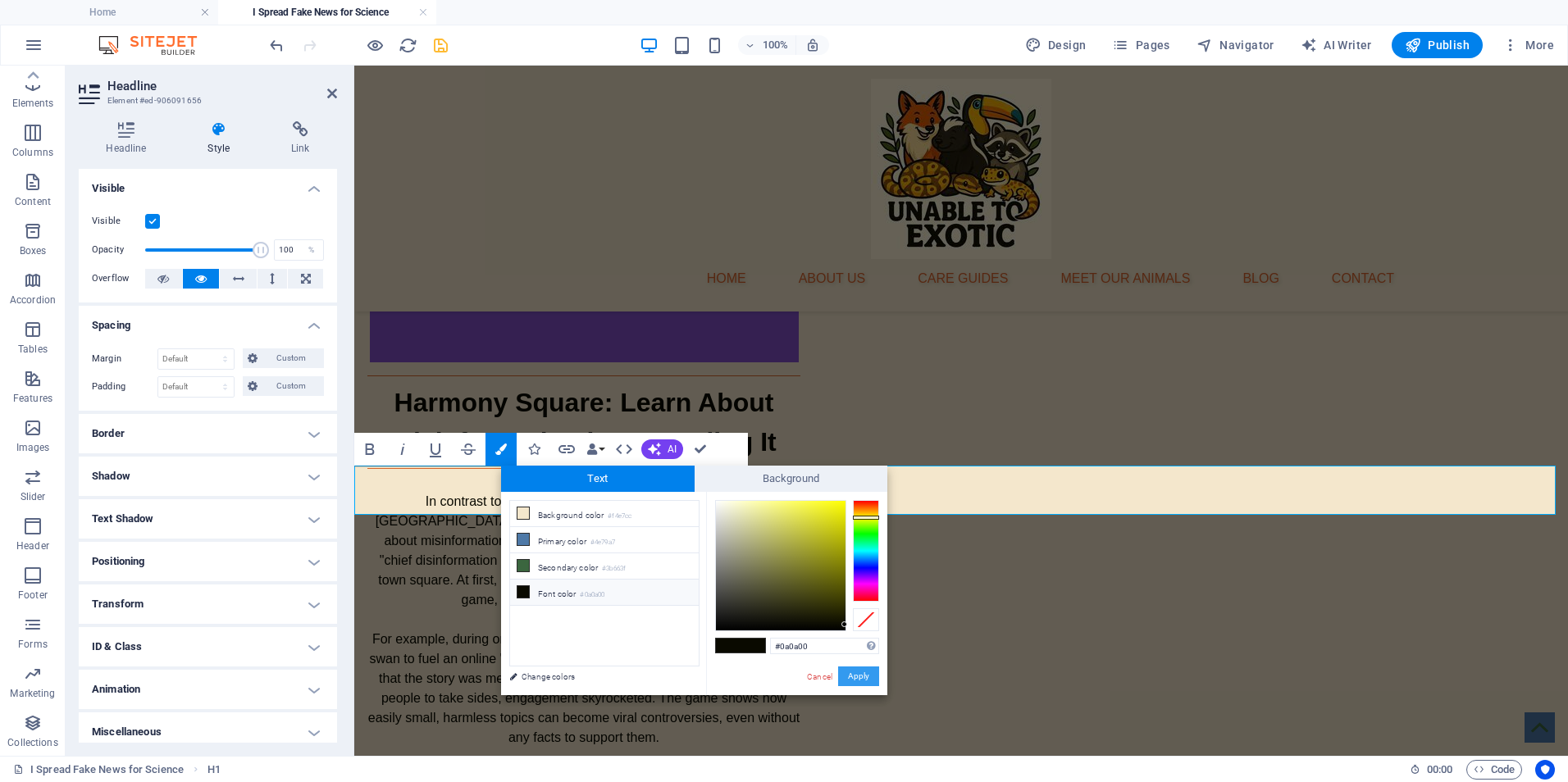
click at [872, 678] on button "Apply" at bounding box center [859, 677] width 41 height 19
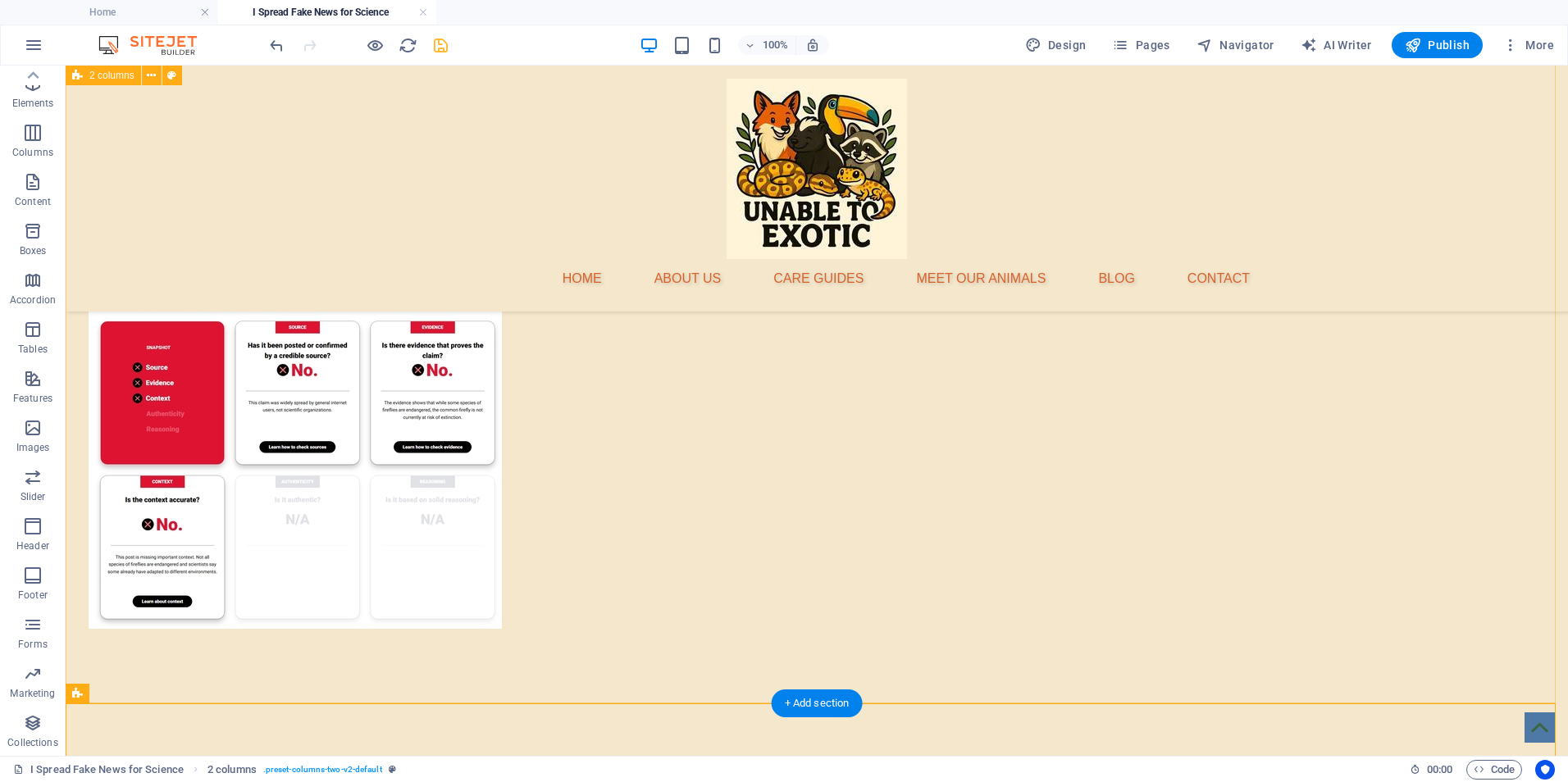
scroll to position [1967, 0]
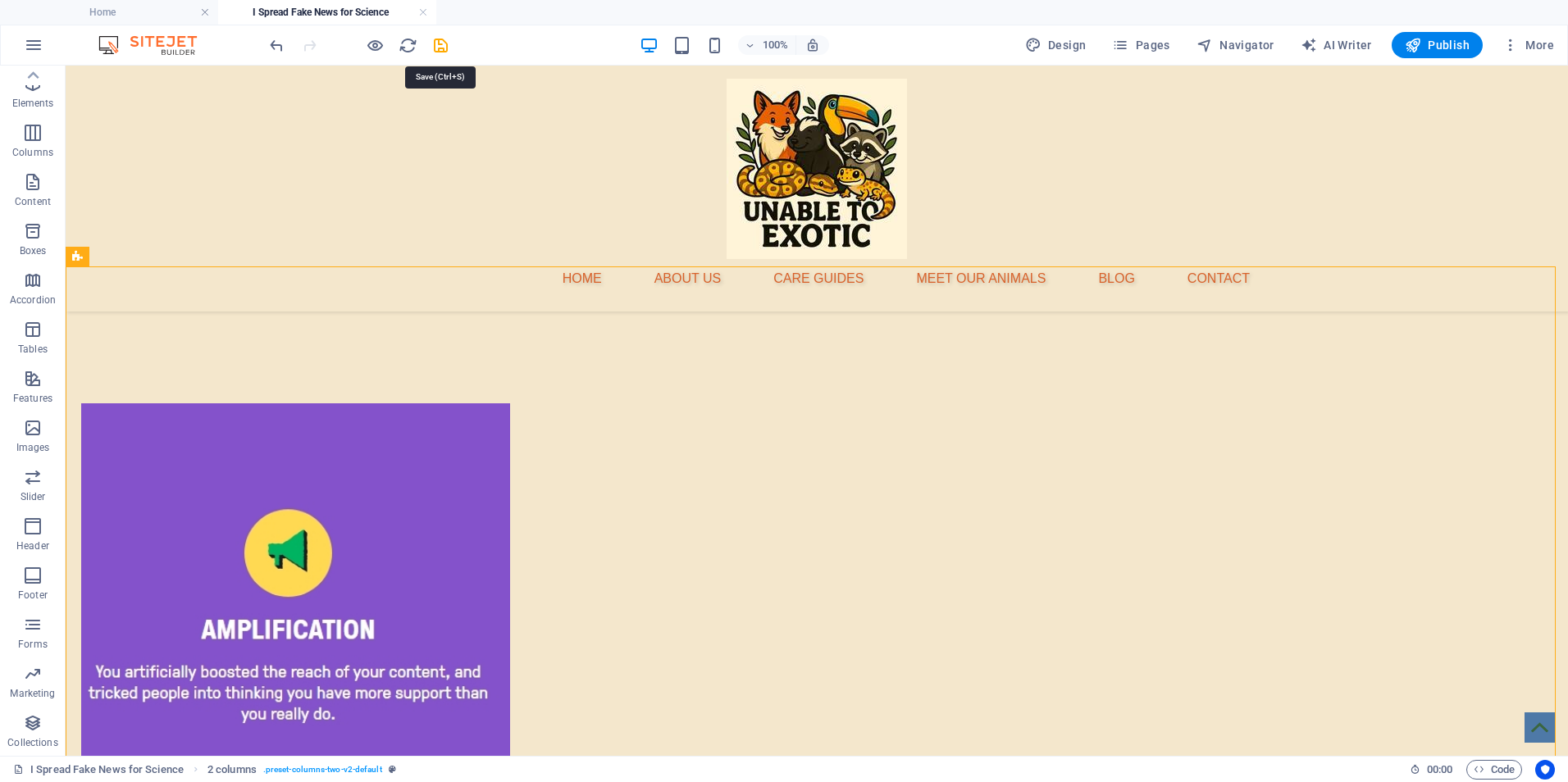
click at [445, 48] on icon "save" at bounding box center [440, 45] width 18 height 18
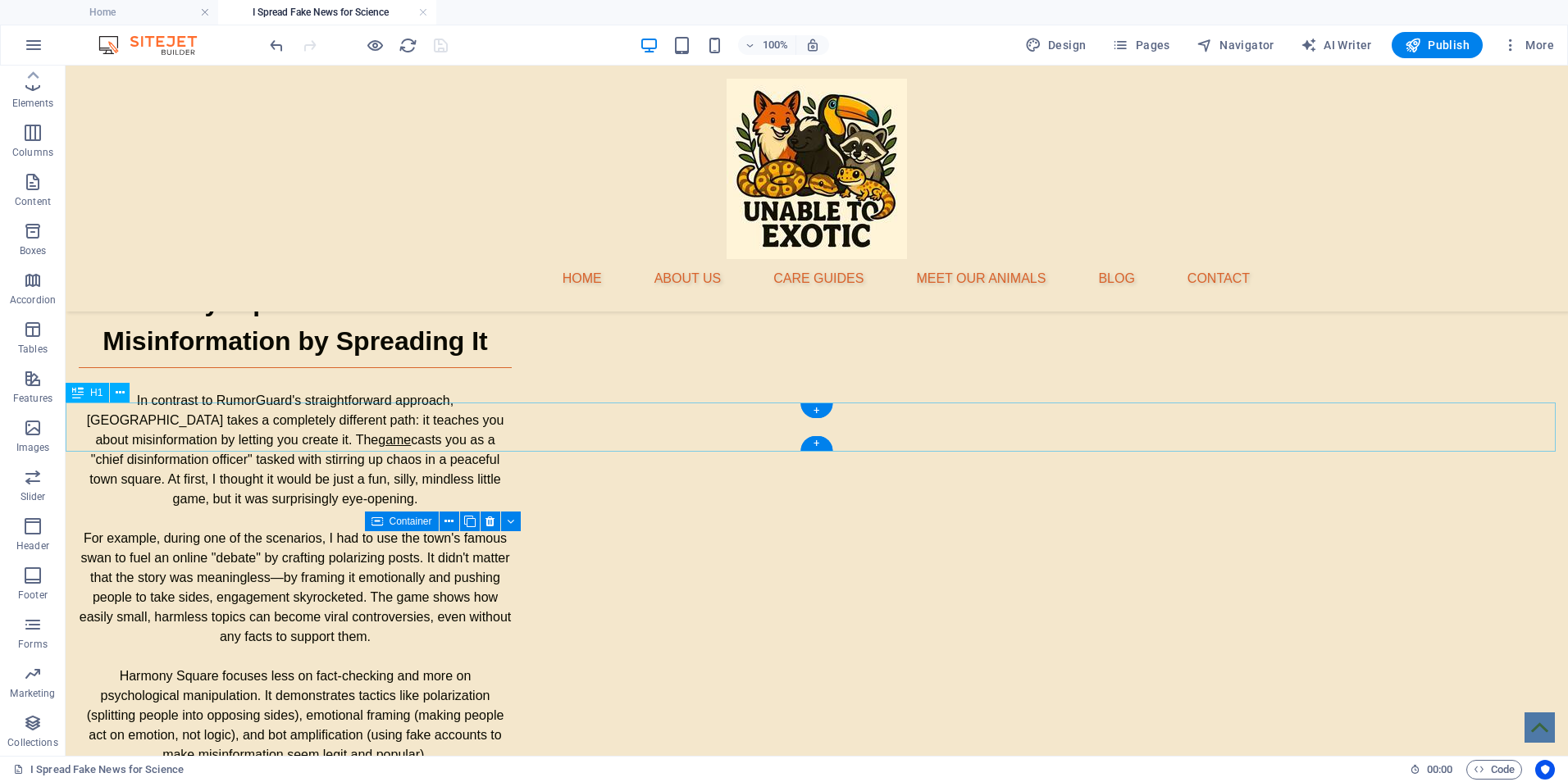
scroll to position [2624, 0]
